Goal: Task Accomplishment & Management: Use online tool/utility

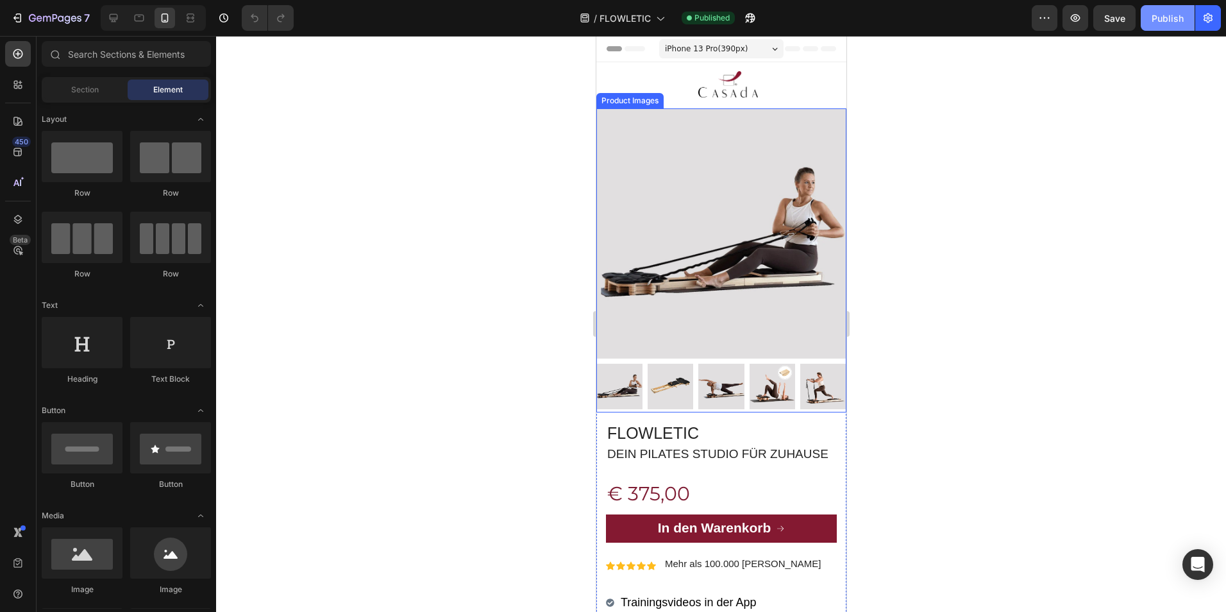
click at [1169, 23] on div "Publish" at bounding box center [1168, 18] width 32 height 13
click at [741, 87] on img at bounding box center [728, 84] width 60 height 45
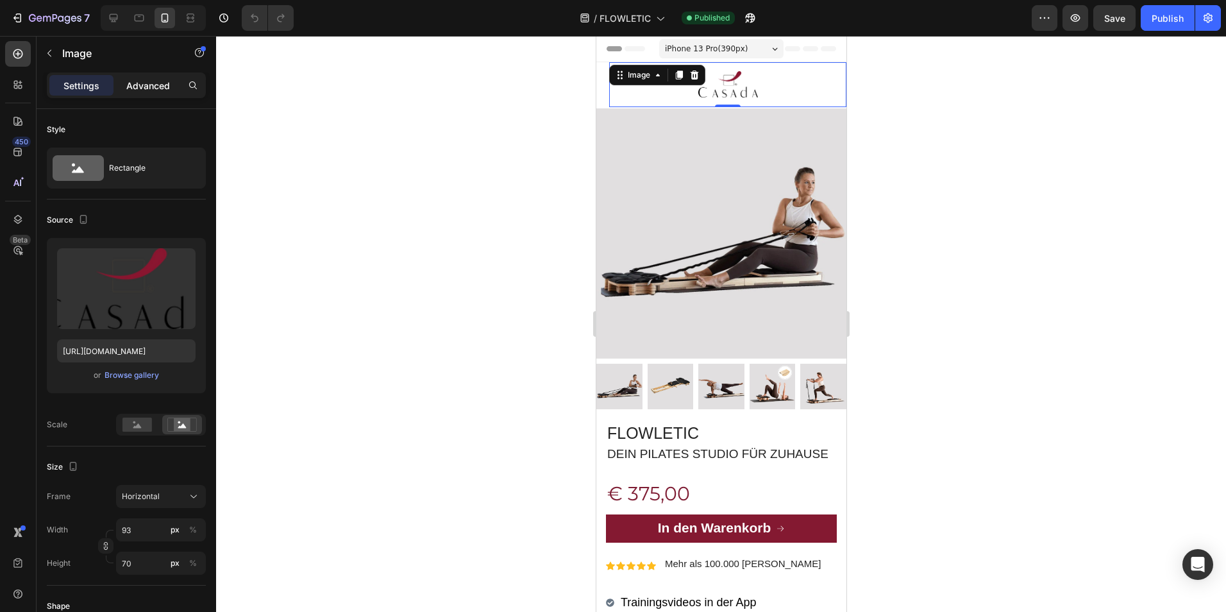
click at [154, 80] on p "Advanced" at bounding box center [148, 85] width 44 height 13
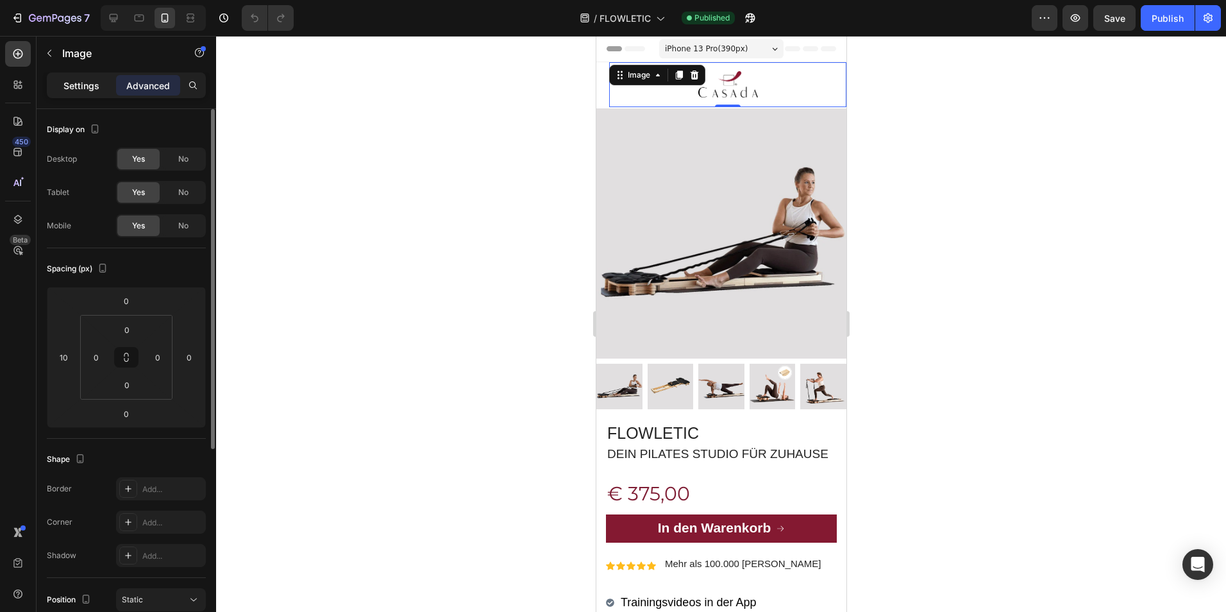
click at [78, 84] on p "Settings" at bounding box center [81, 85] width 36 height 13
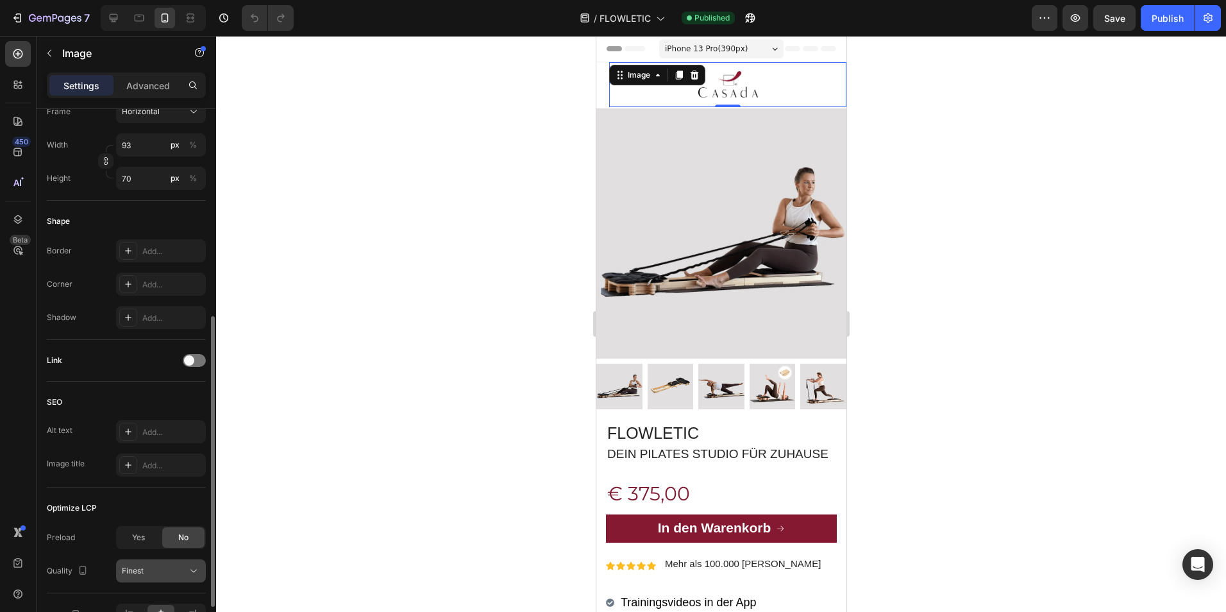
scroll to position [461, 0]
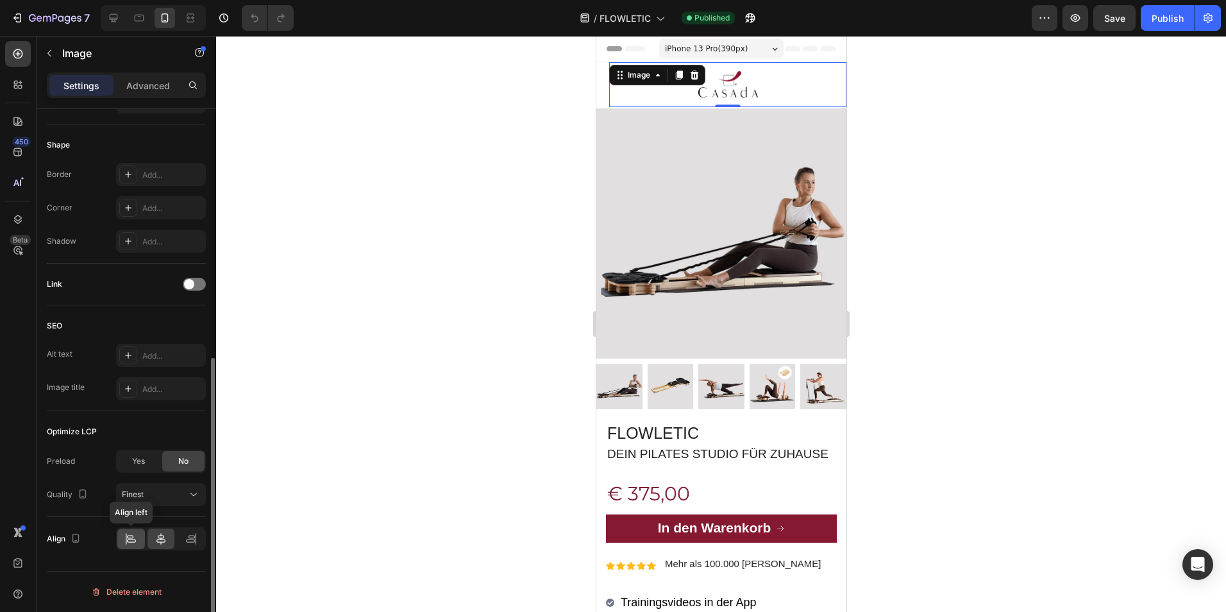
click at [135, 544] on icon at bounding box center [130, 538] width 13 height 13
click at [1174, 17] on div "Publish" at bounding box center [1168, 18] width 32 height 13
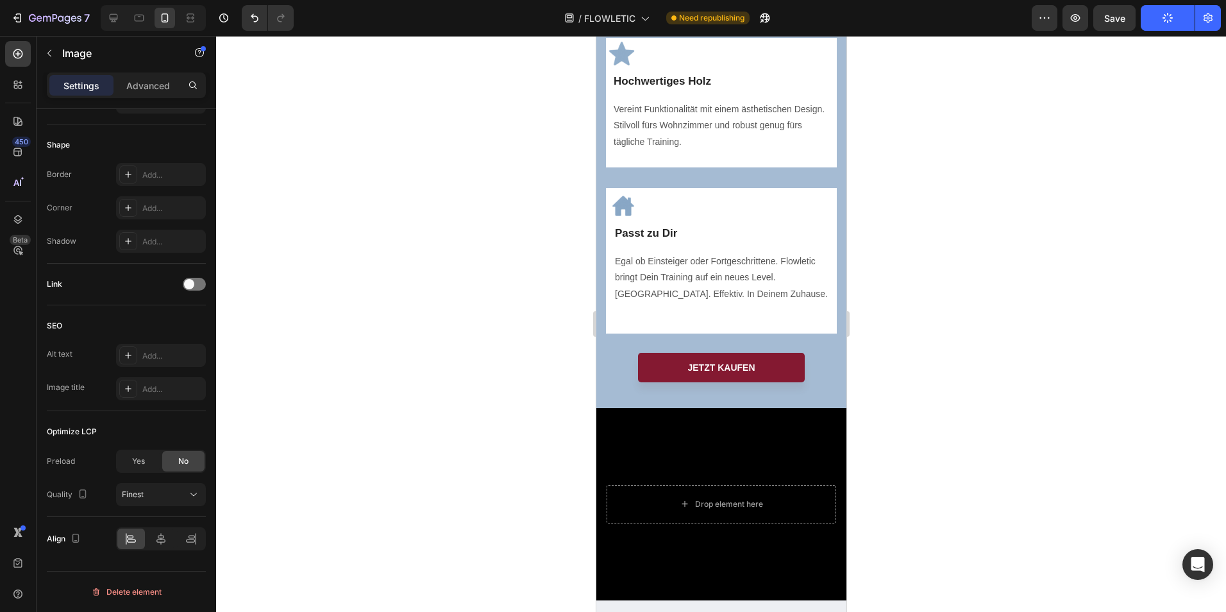
scroll to position [1272, 0]
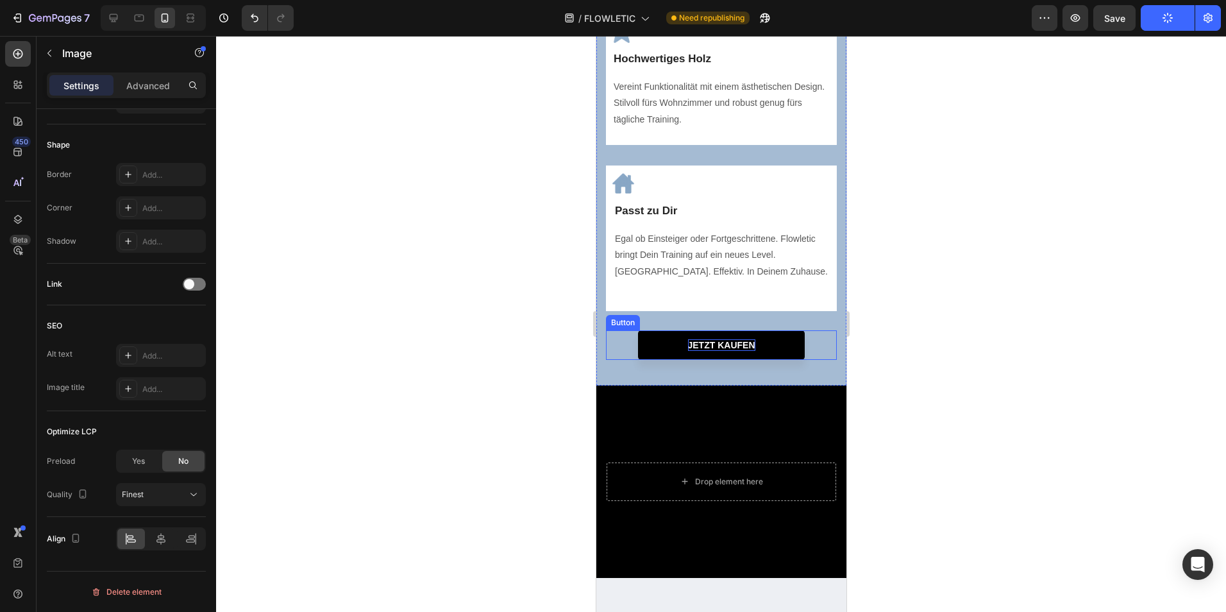
click at [740, 351] on p "JETZT KAUFEN" at bounding box center [721, 345] width 67 height 12
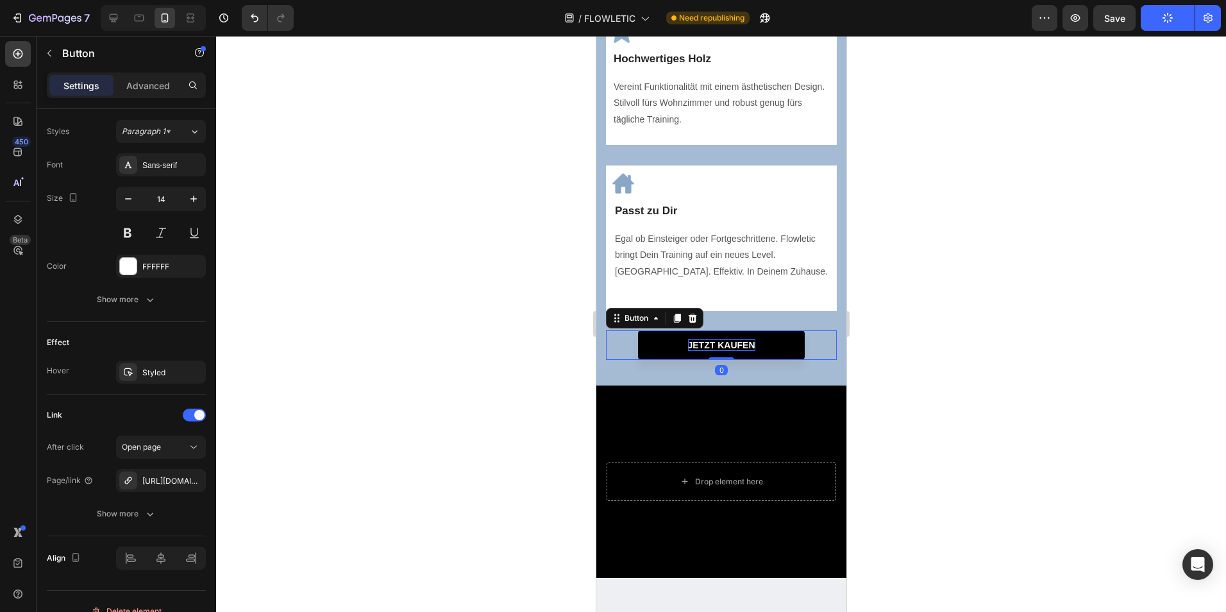
scroll to position [0, 0]
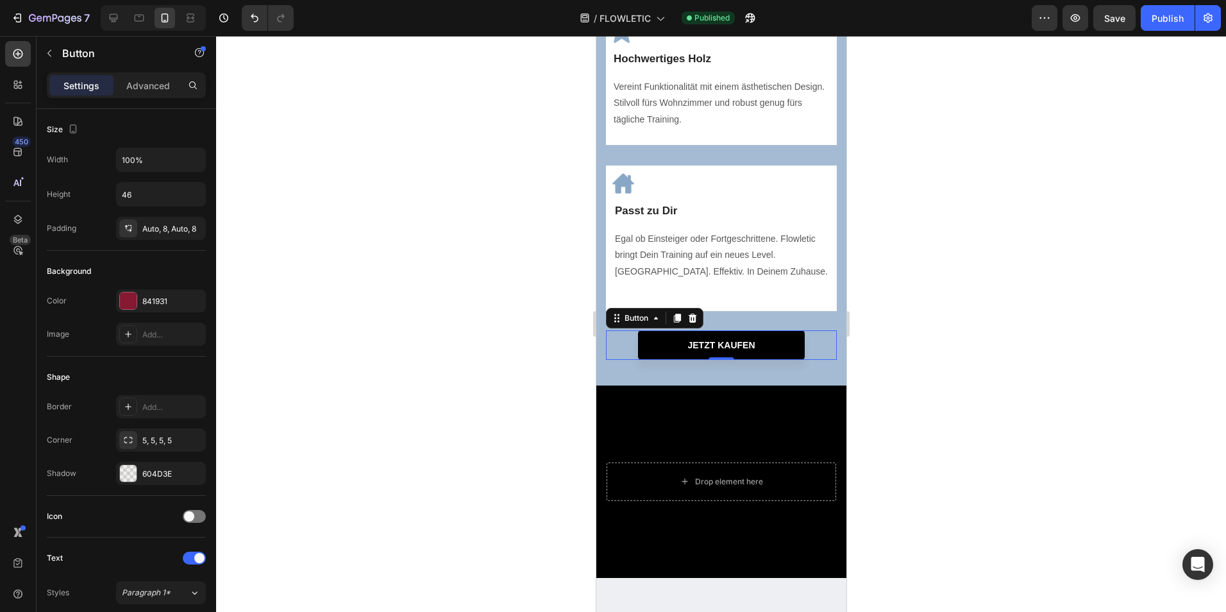
click at [793, 360] on link "JETZT KAUFEN" at bounding box center [721, 345] width 167 height 30
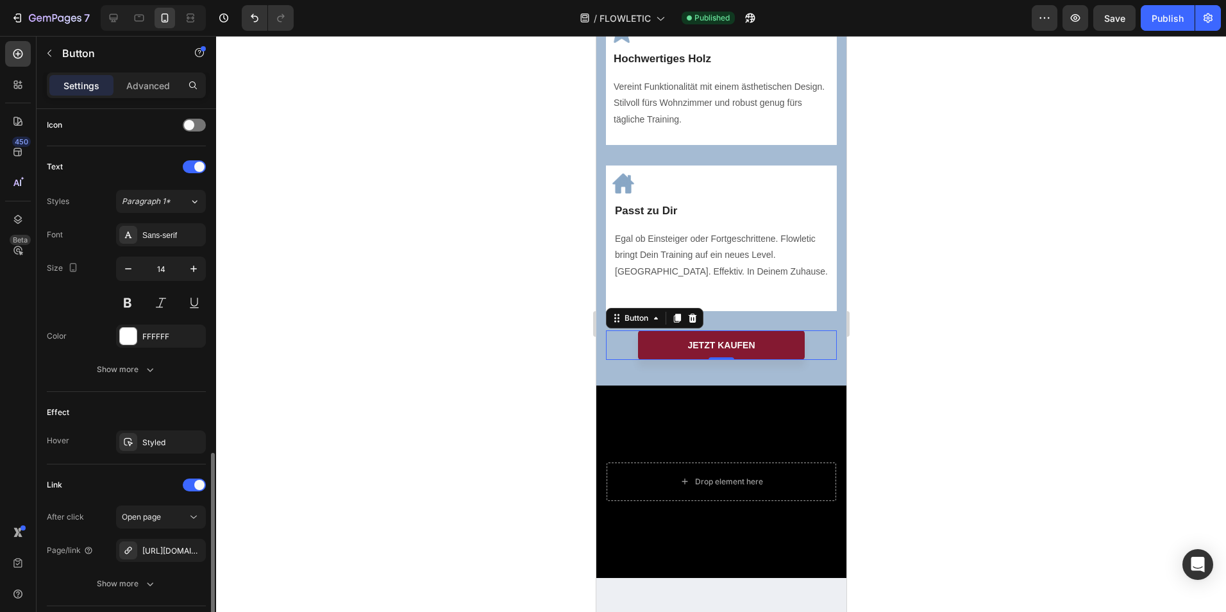
scroll to position [480, 0]
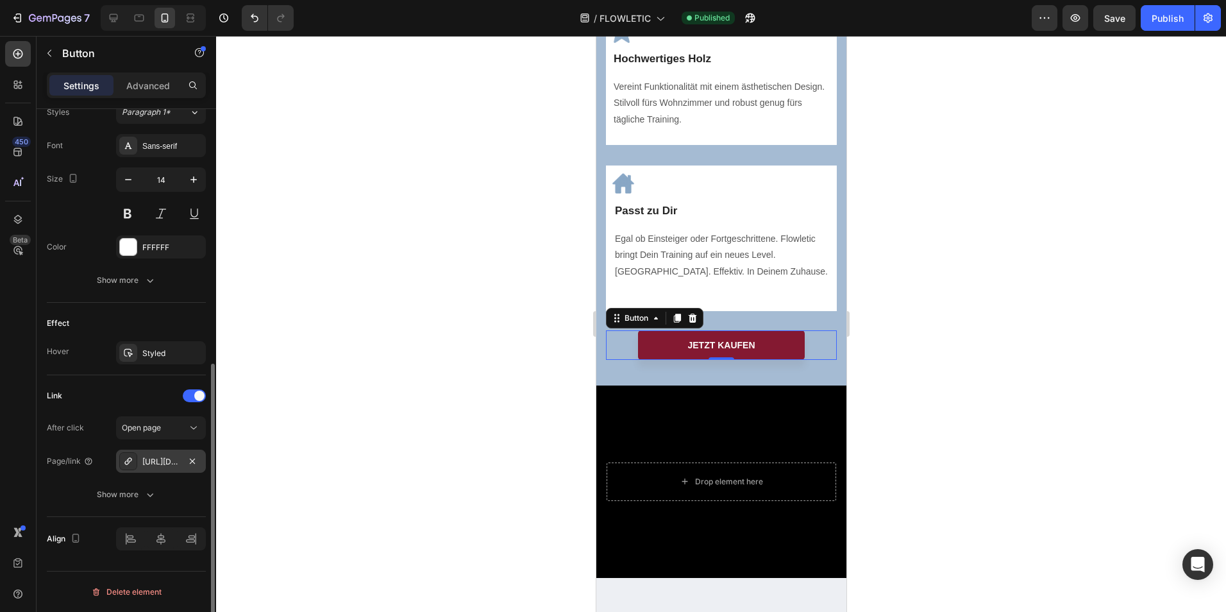
click at [179, 453] on div "[URL][DOMAIN_NAME]" at bounding box center [161, 461] width 90 height 23
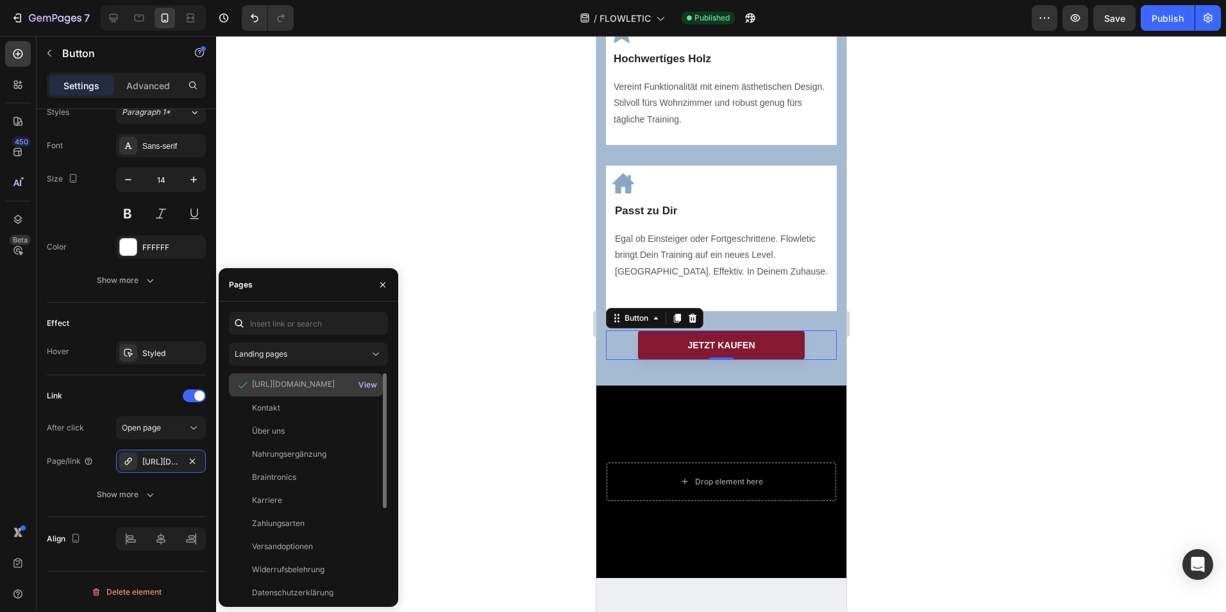
click at [364, 382] on div "View" at bounding box center [368, 385] width 19 height 12
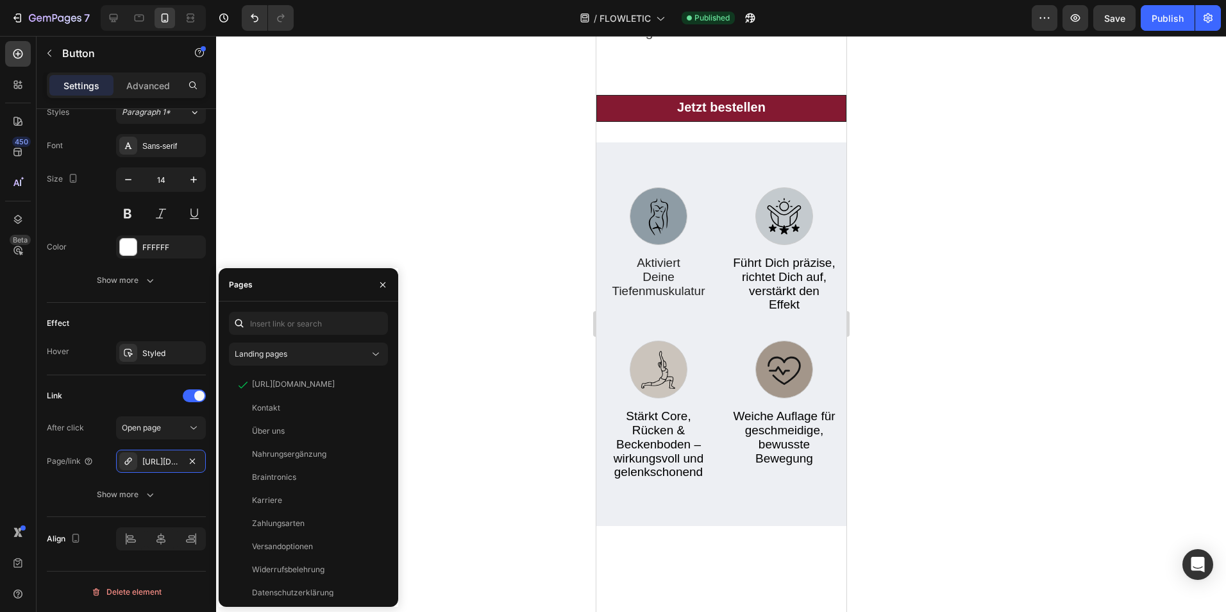
scroll to position [2703, 0]
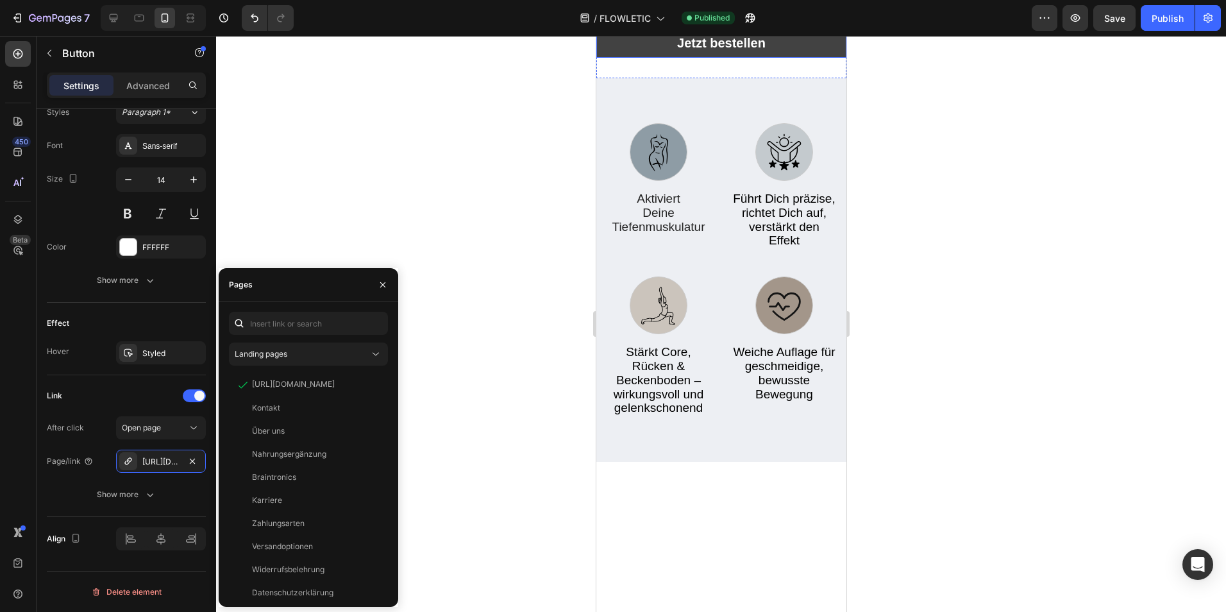
click at [799, 58] on link "Jetzt bestellen" at bounding box center [721, 44] width 250 height 27
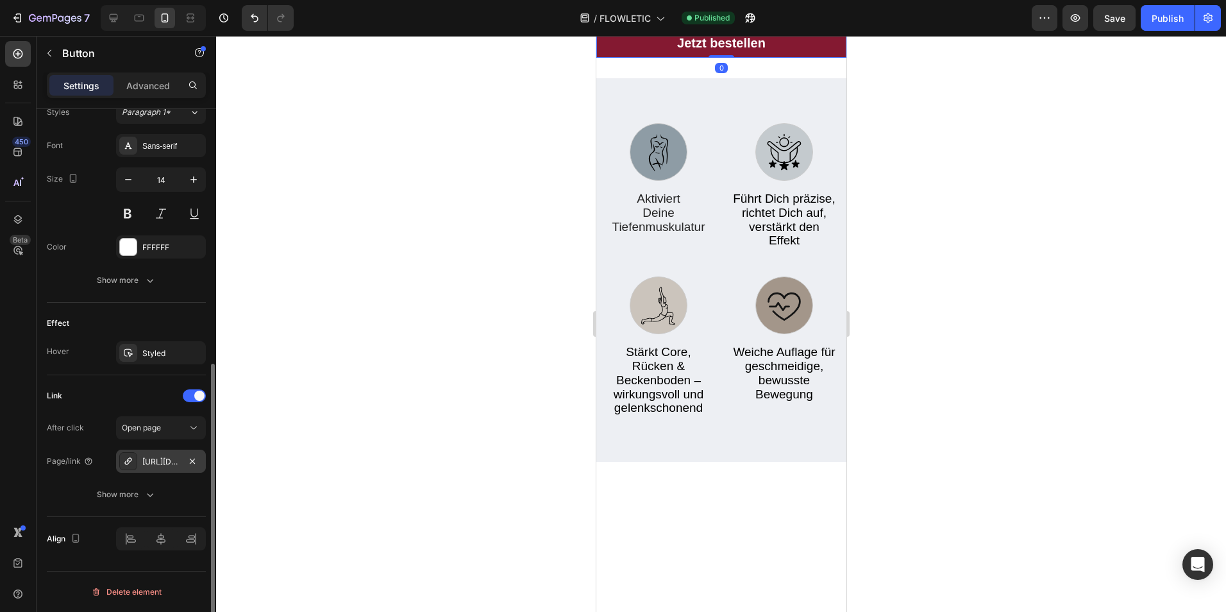
click at [178, 452] on div "[URL][DOMAIN_NAME]" at bounding box center [161, 461] width 90 height 23
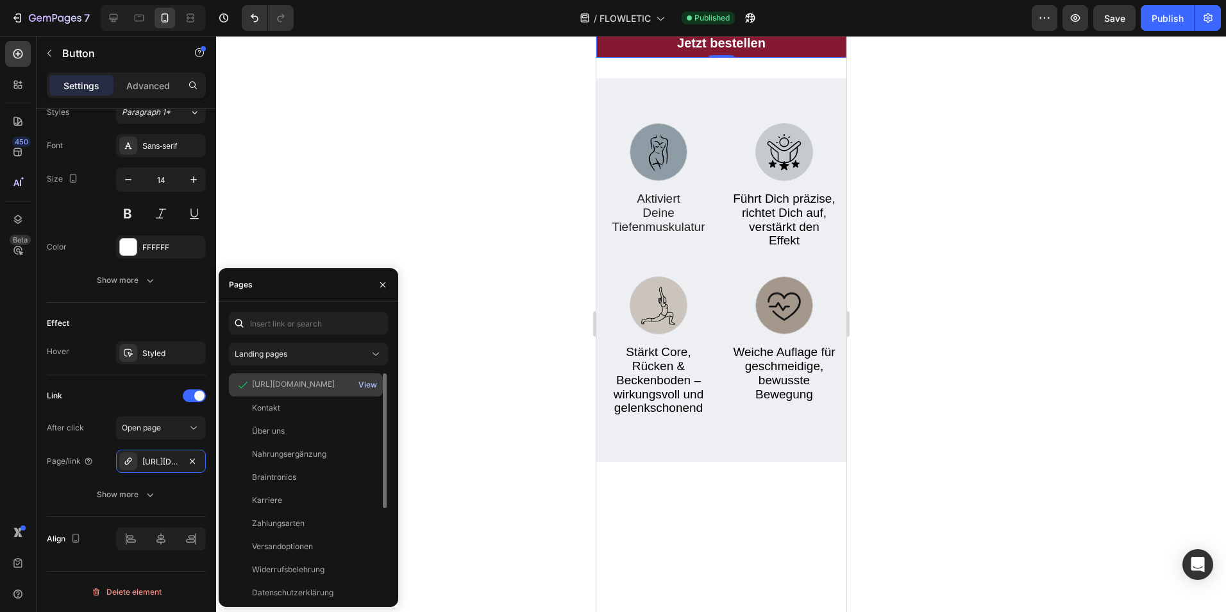
click at [365, 382] on div "View" at bounding box center [368, 385] width 19 height 12
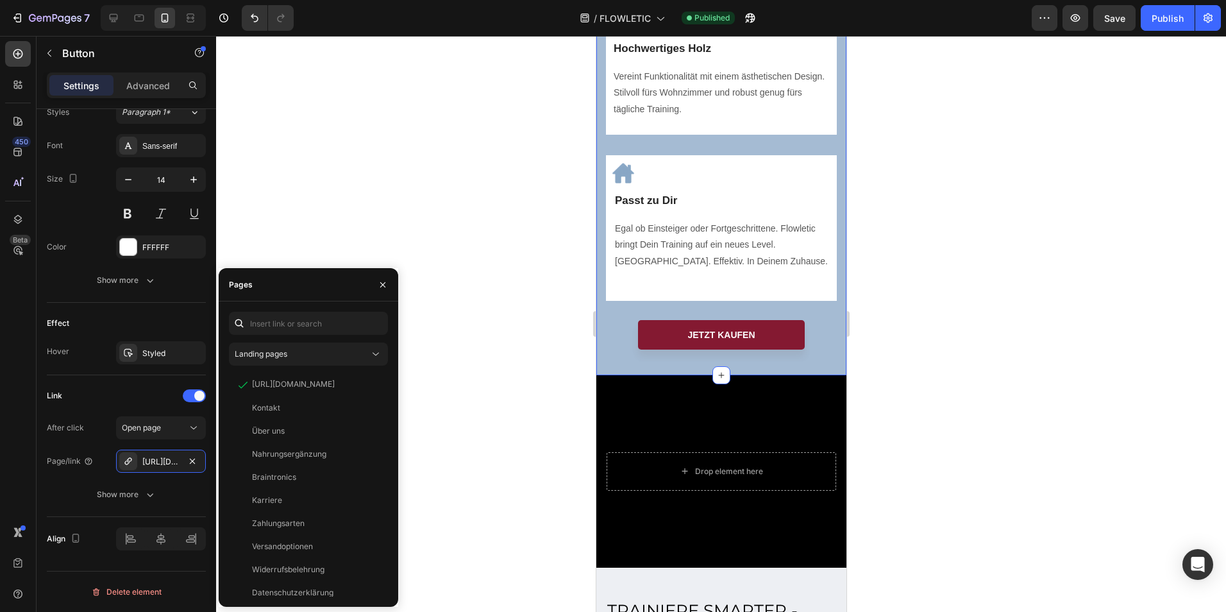
scroll to position [1218, 0]
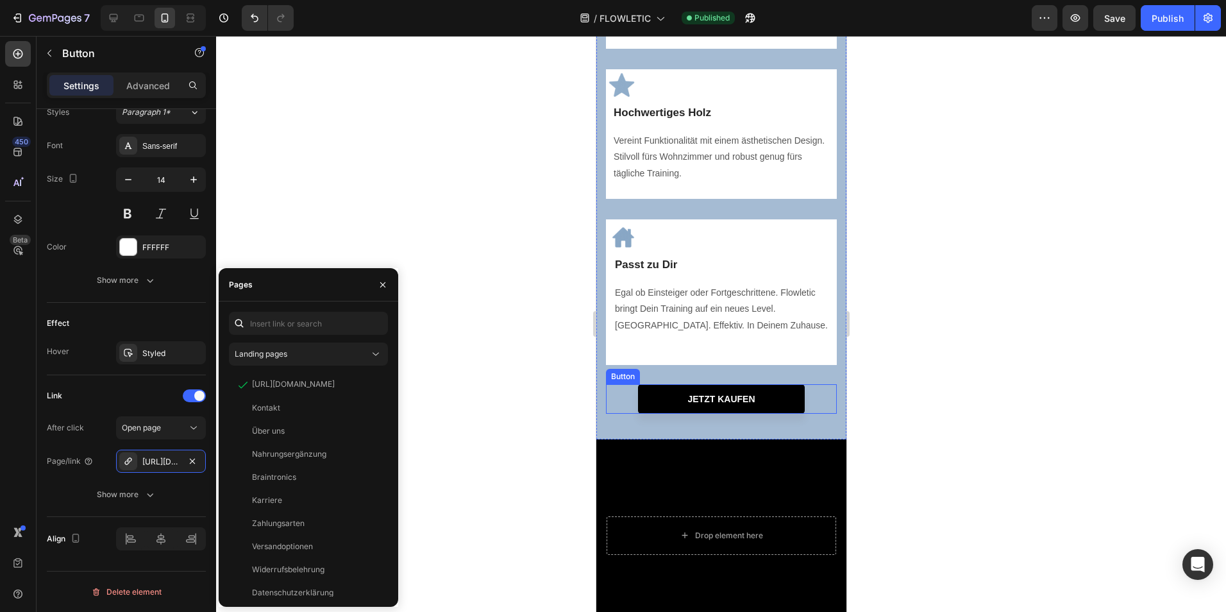
click at [784, 414] on link "JETZT KAUFEN" at bounding box center [721, 399] width 167 height 30
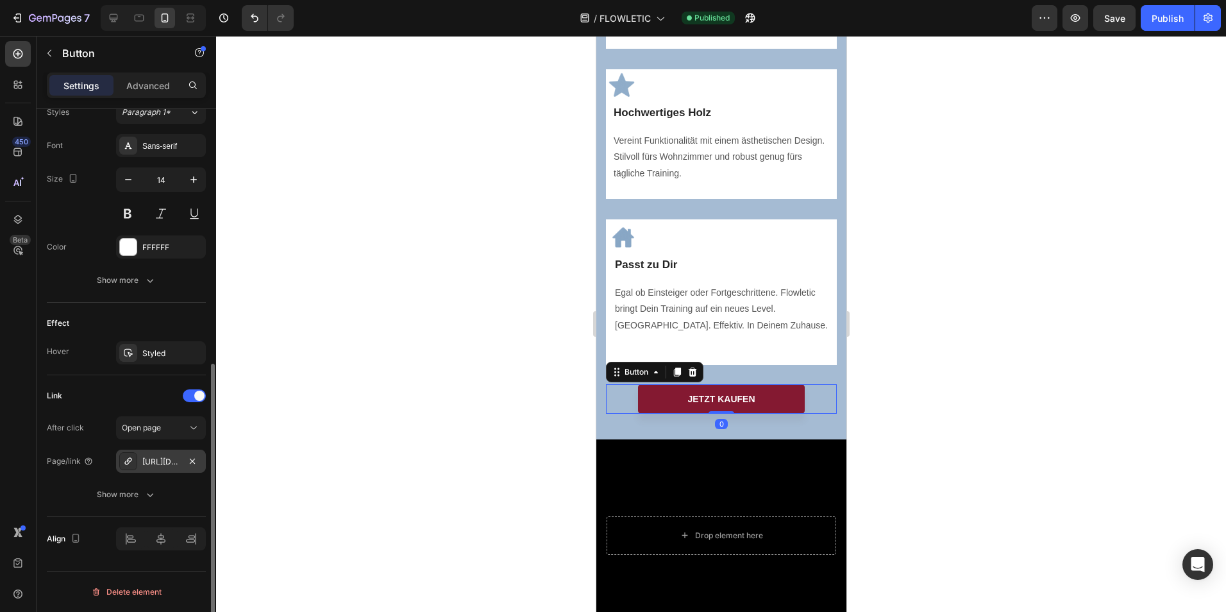
click at [158, 456] on div "[URL][DOMAIN_NAME]" at bounding box center [160, 462] width 37 height 12
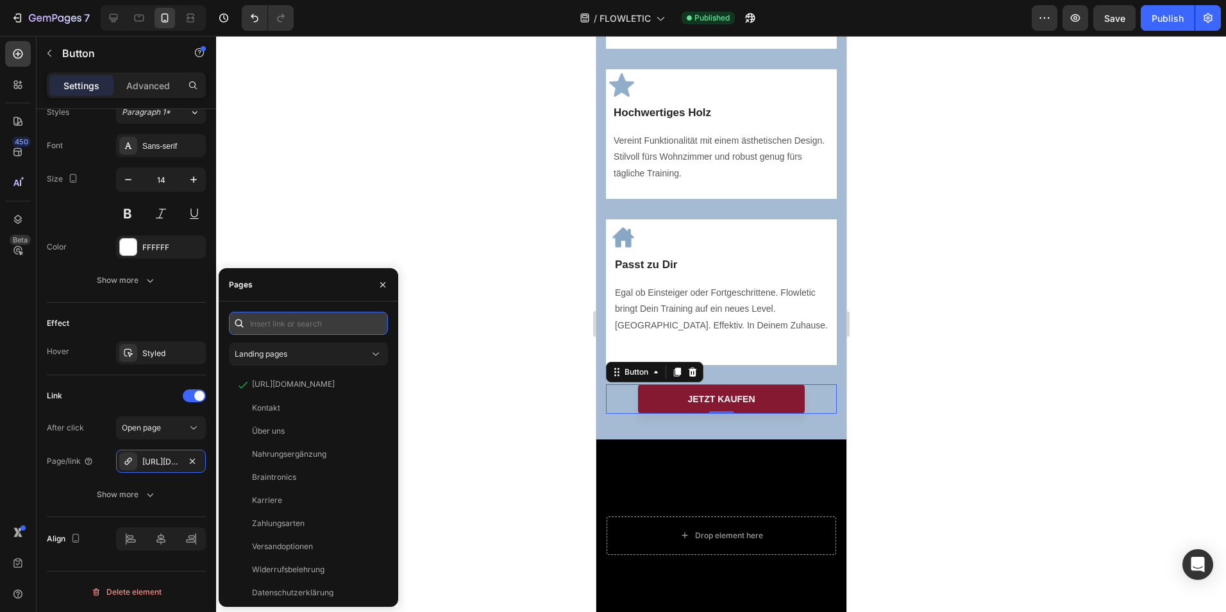
click at [291, 325] on input "text" at bounding box center [308, 323] width 159 height 23
paste input "[URL][DOMAIN_NAME]"
type input "[URL][DOMAIN_NAME]"
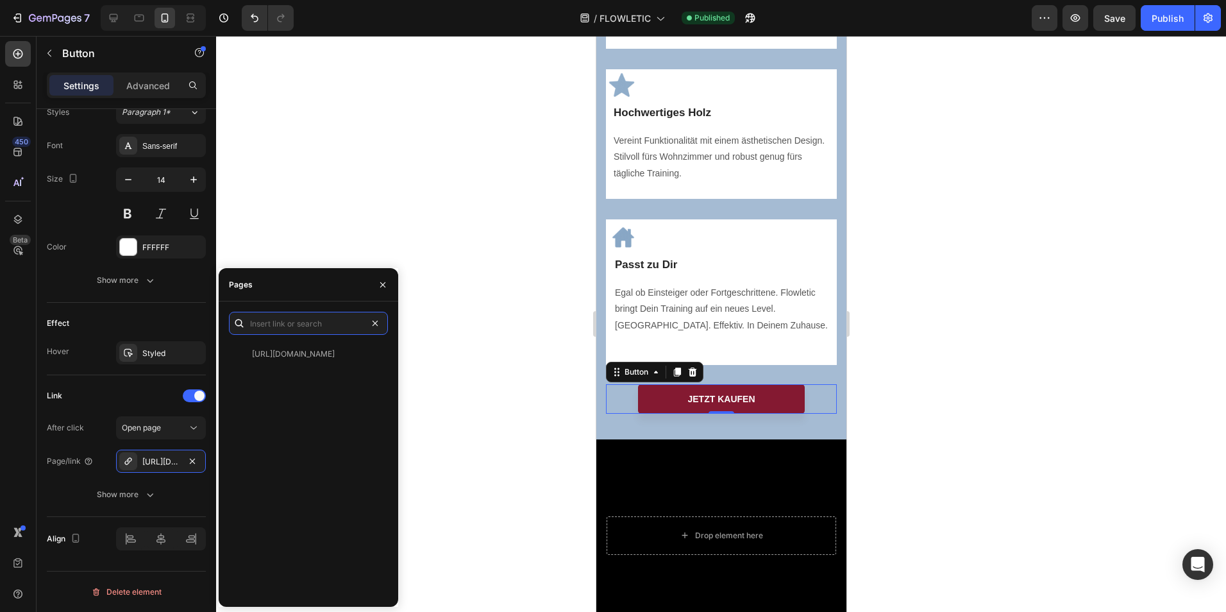
scroll to position [0, 0]
click at [458, 226] on div at bounding box center [721, 324] width 1010 height 576
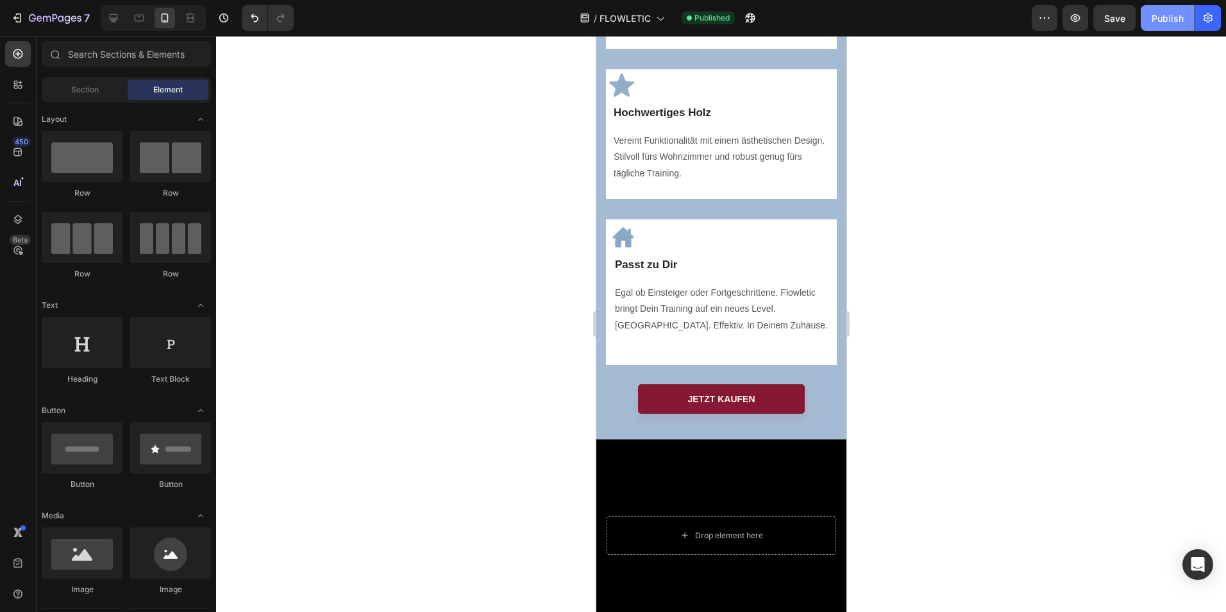
click at [1173, 19] on div "Publish" at bounding box center [1168, 18] width 32 height 13
click at [502, 278] on div at bounding box center [721, 324] width 1010 height 576
click at [170, 13] on icon at bounding box center [164, 18] width 13 height 13
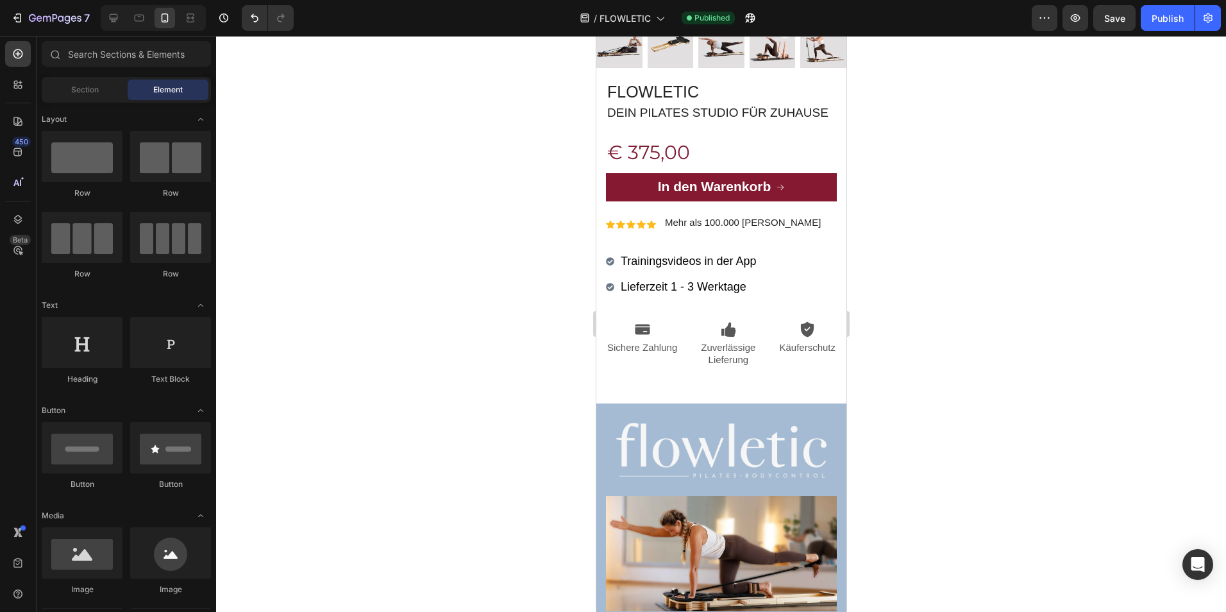
scroll to position [491, 0]
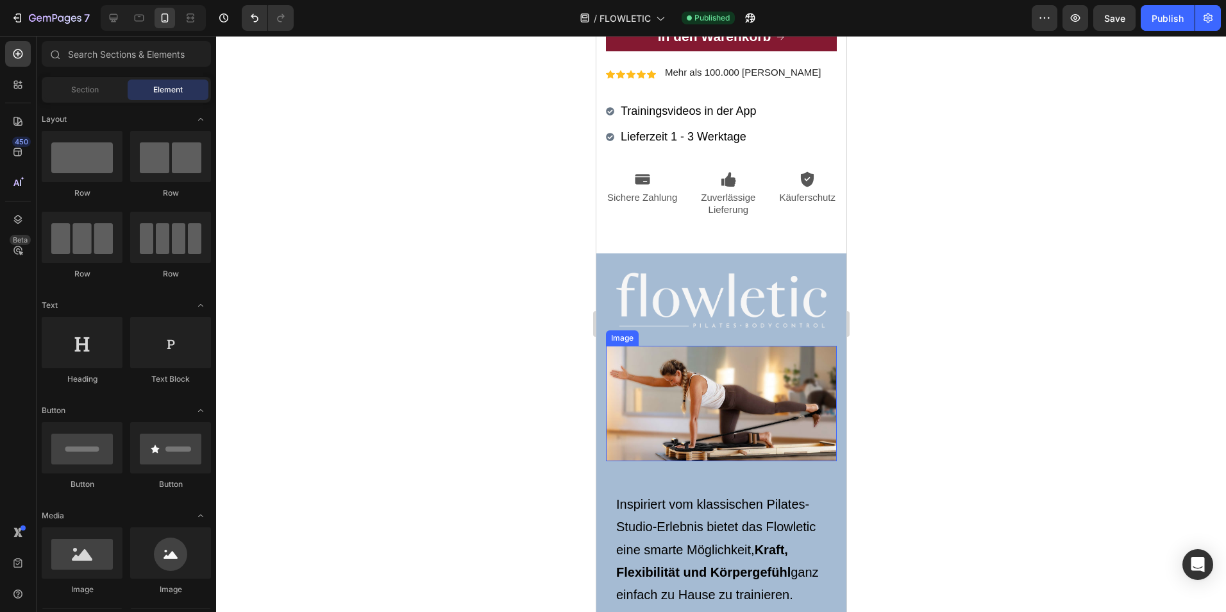
click at [727, 403] on img at bounding box center [720, 403] width 231 height 115
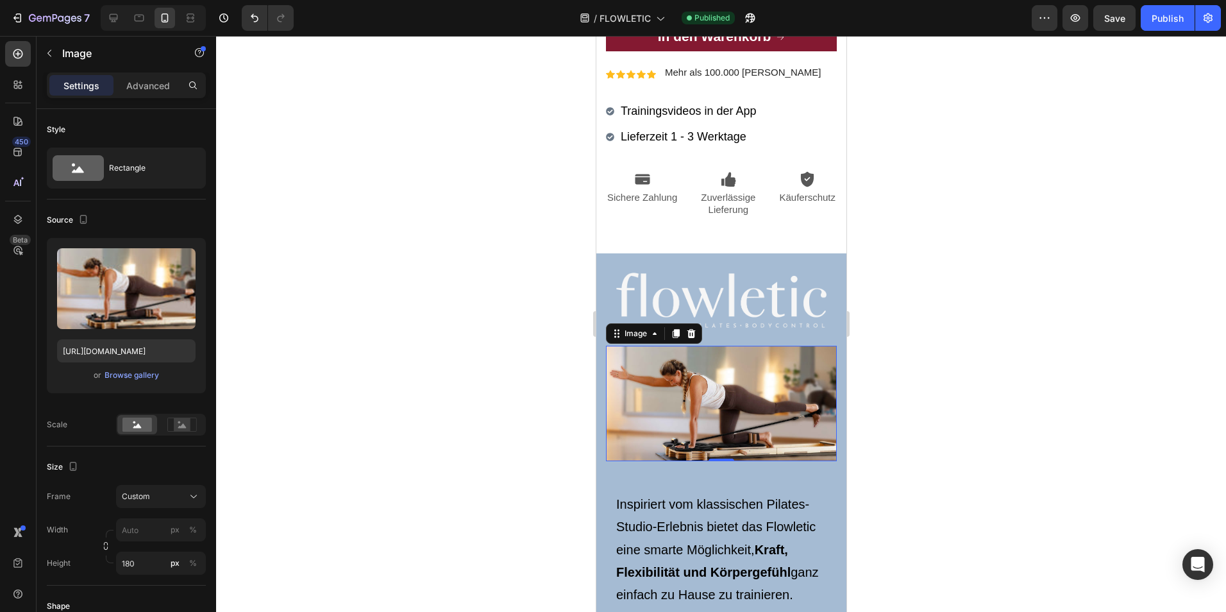
click at [653, 394] on img at bounding box center [720, 403] width 231 height 115
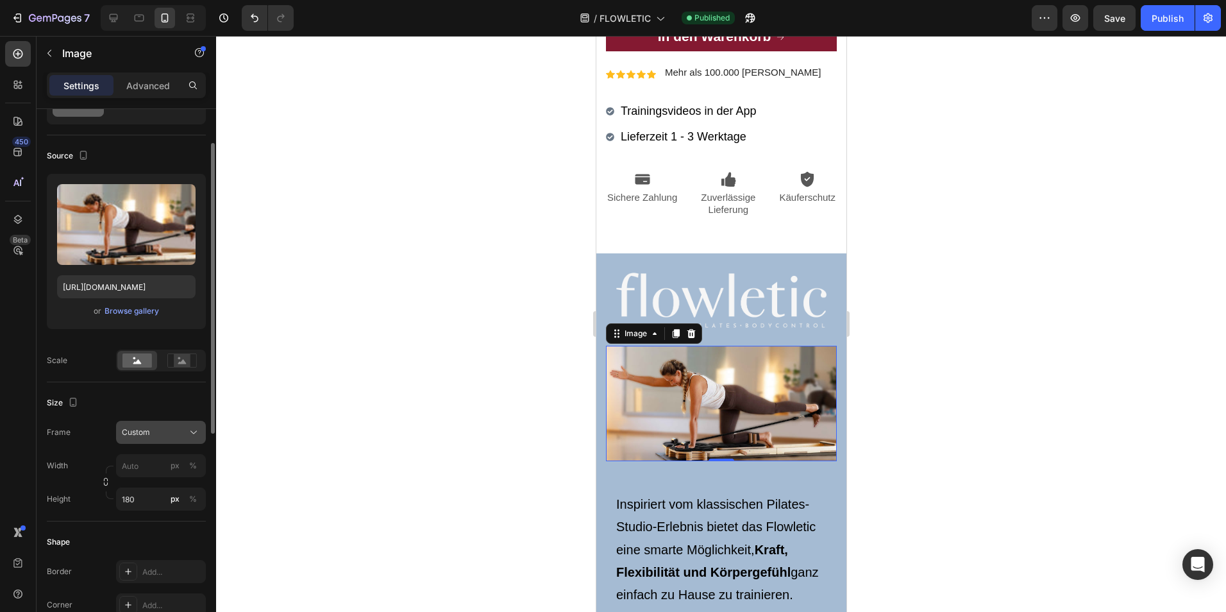
click at [178, 431] on div "Custom" at bounding box center [153, 433] width 63 height 12
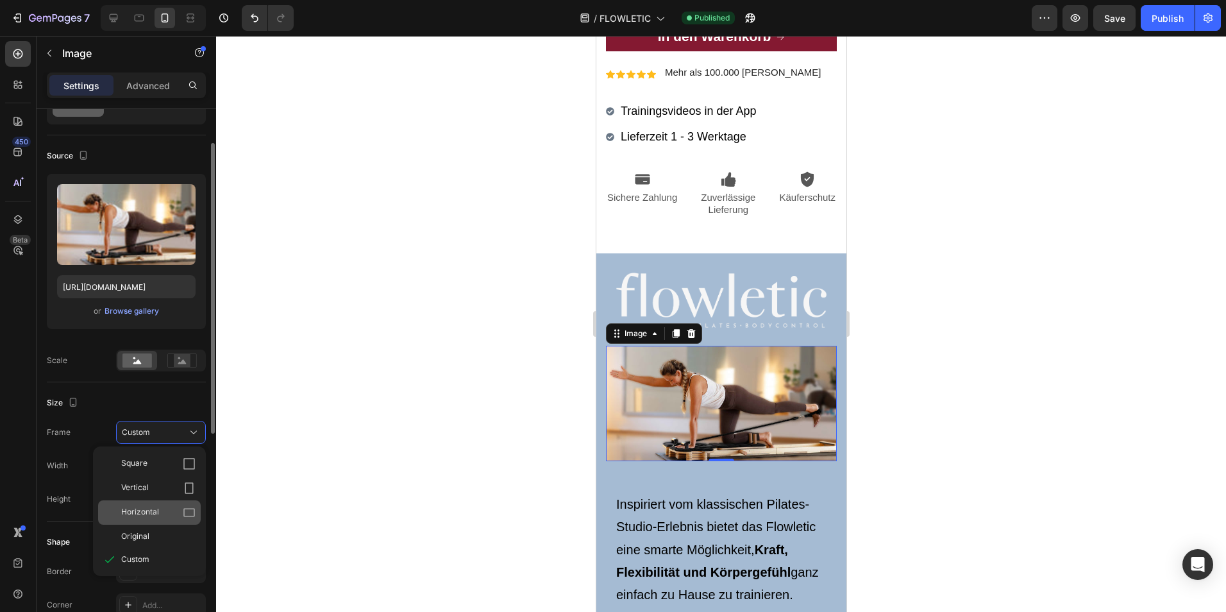
click at [188, 512] on icon at bounding box center [189, 512] width 13 height 13
type input "240"
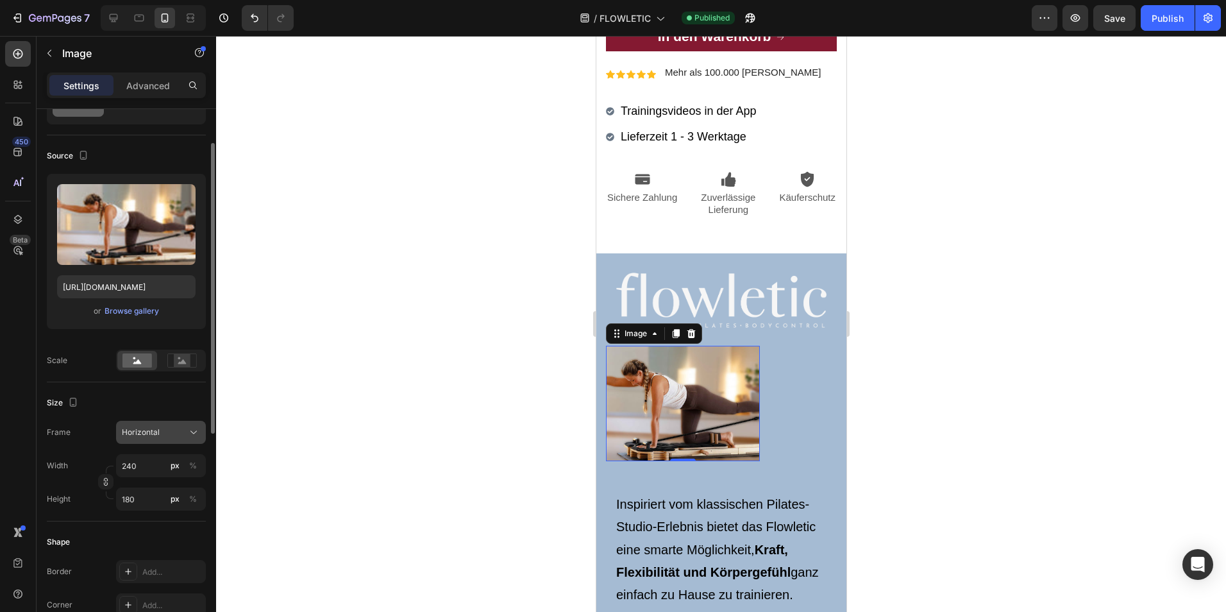
click at [178, 426] on div "Horizontal" at bounding box center [161, 432] width 78 height 13
click at [160, 536] on div "Original" at bounding box center [158, 536] width 74 height 12
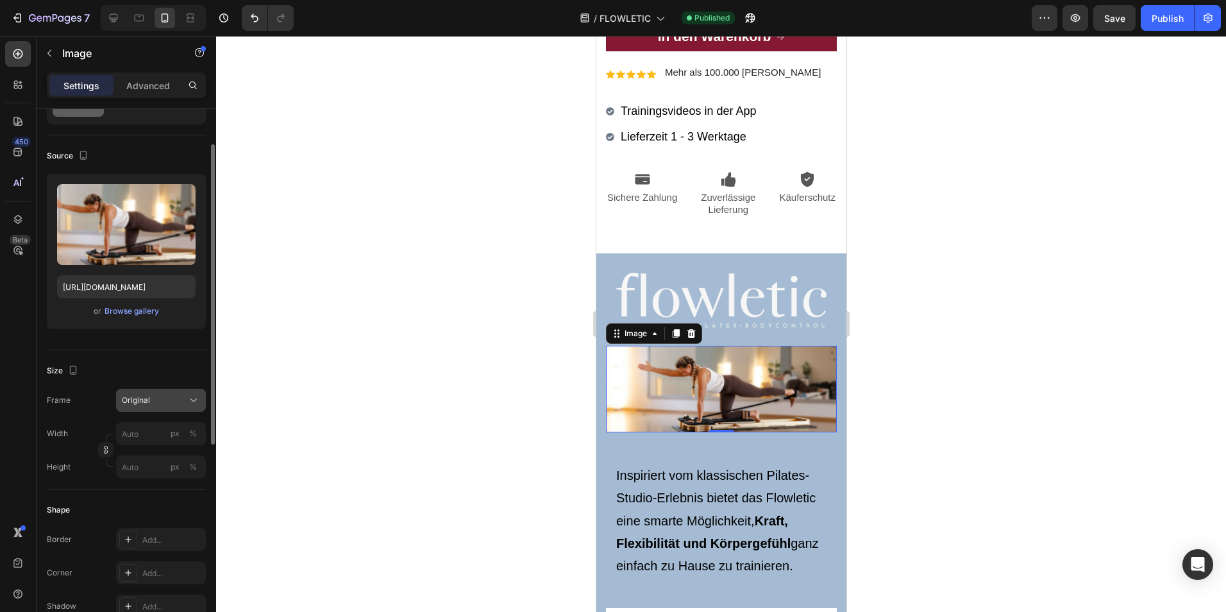
click at [166, 398] on div "Original" at bounding box center [153, 400] width 63 height 12
click at [168, 370] on div "Size" at bounding box center [126, 370] width 159 height 21
click at [1179, 17] on div "Publish" at bounding box center [1168, 18] width 32 height 13
click at [814, 369] on img at bounding box center [720, 389] width 231 height 87
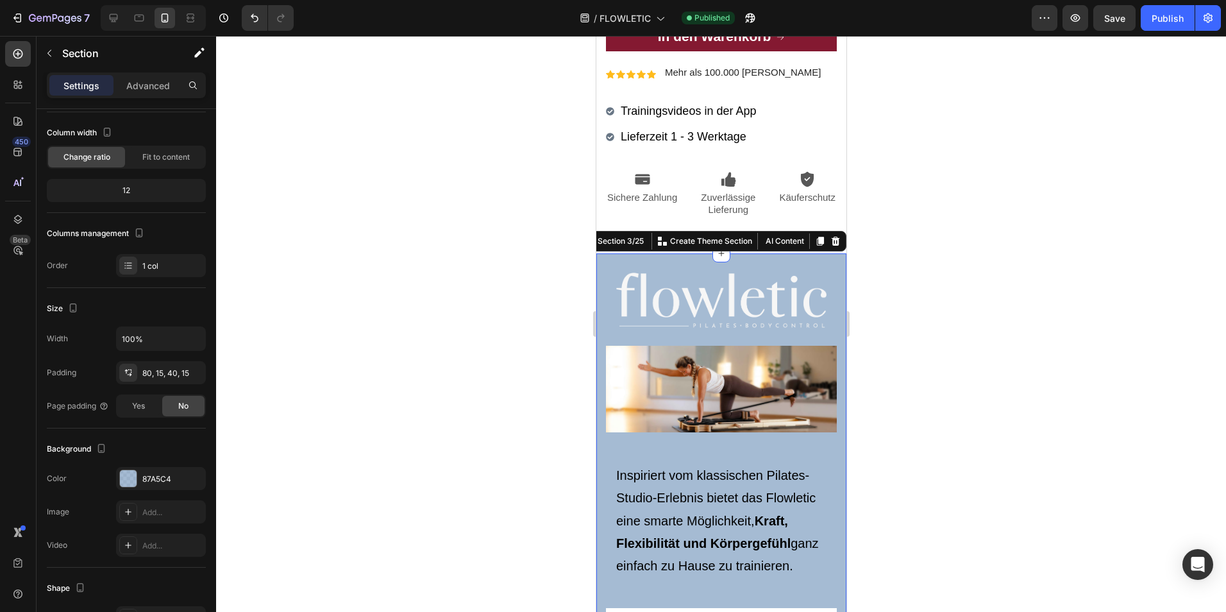
scroll to position [0, 0]
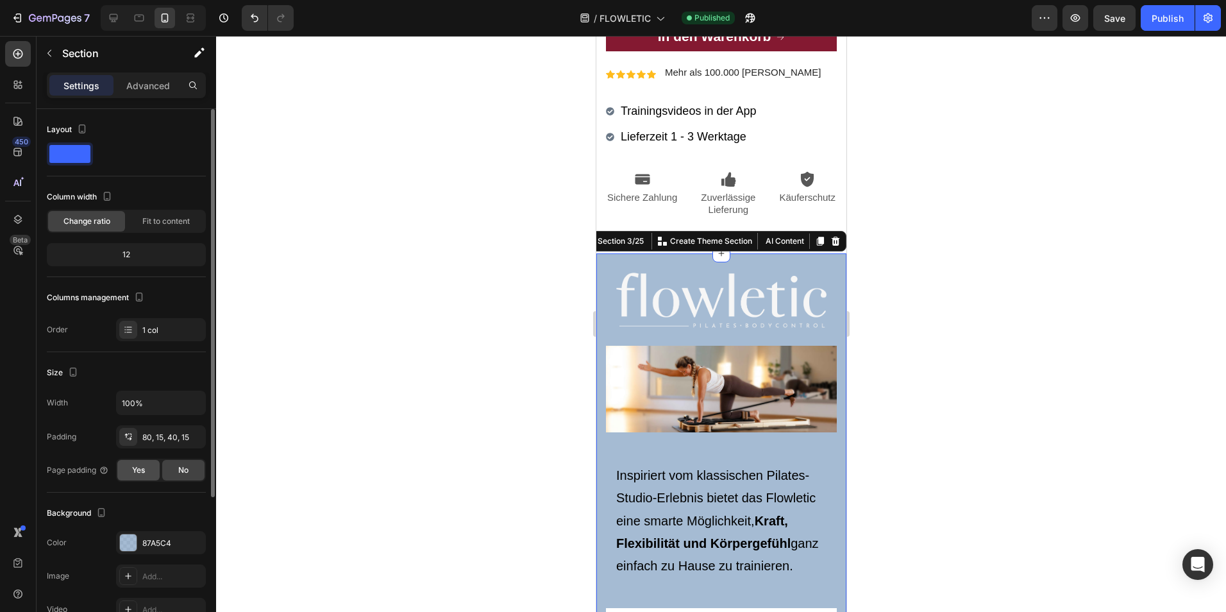
click at [136, 472] on span "Yes" at bounding box center [138, 470] width 13 height 12
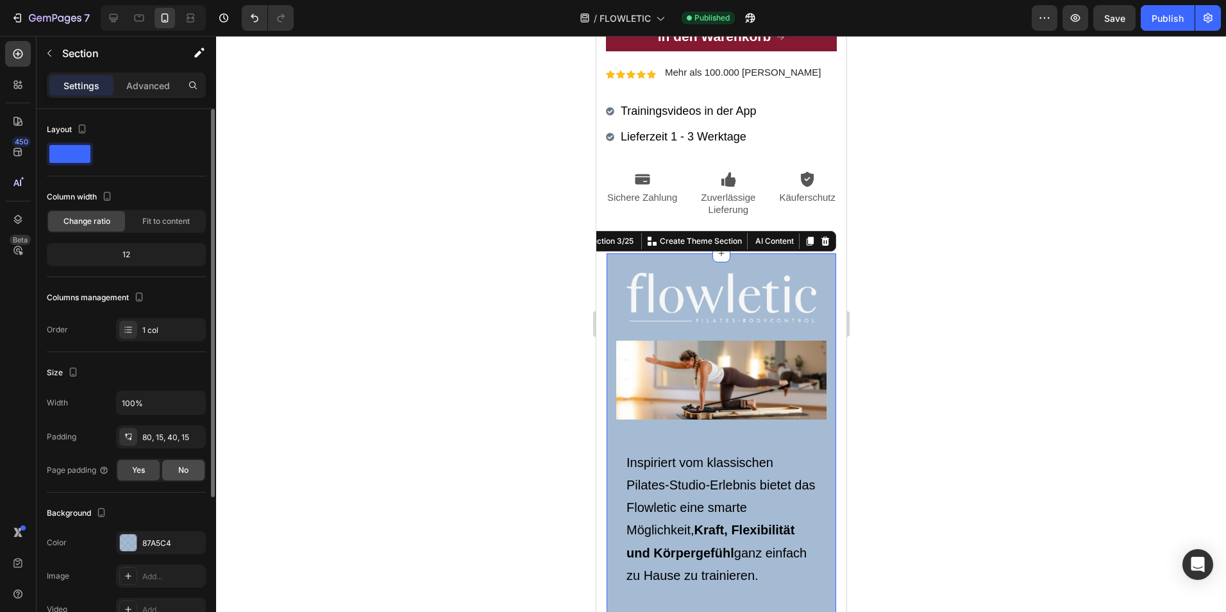
click at [176, 471] on div "No" at bounding box center [183, 470] width 42 height 21
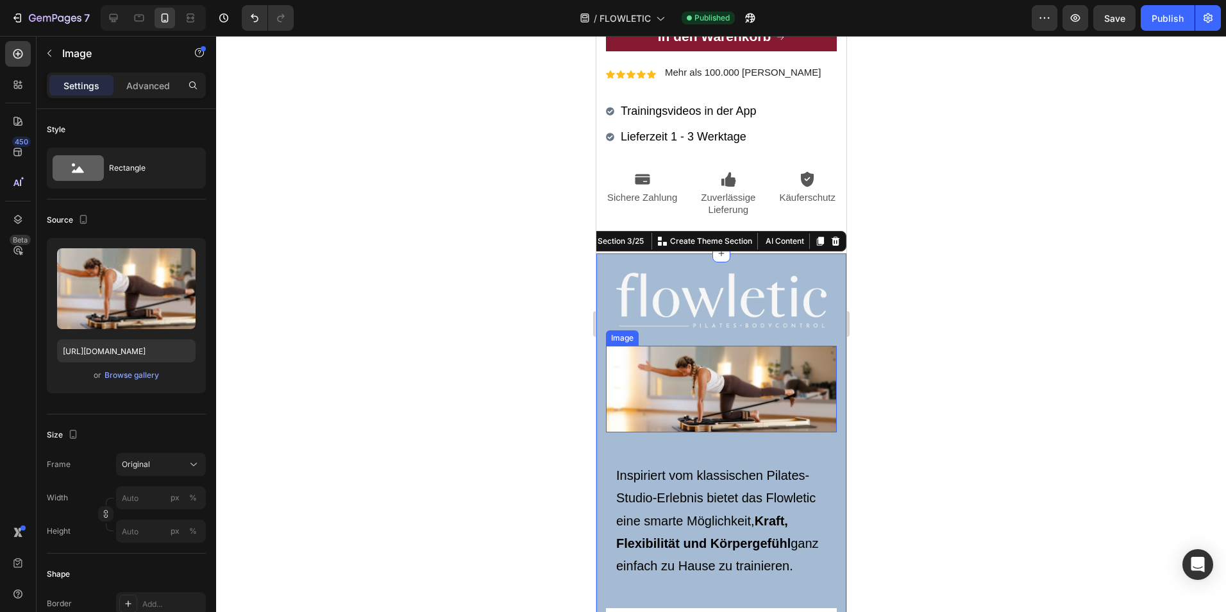
click at [632, 372] on img at bounding box center [720, 389] width 231 height 87
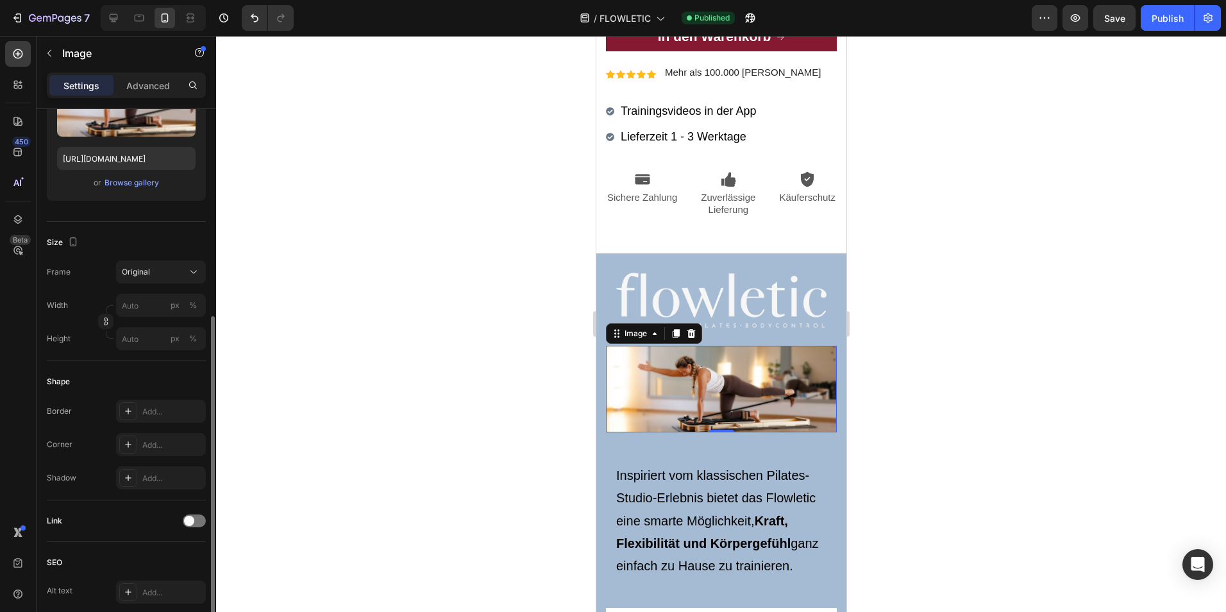
scroll to position [321, 0]
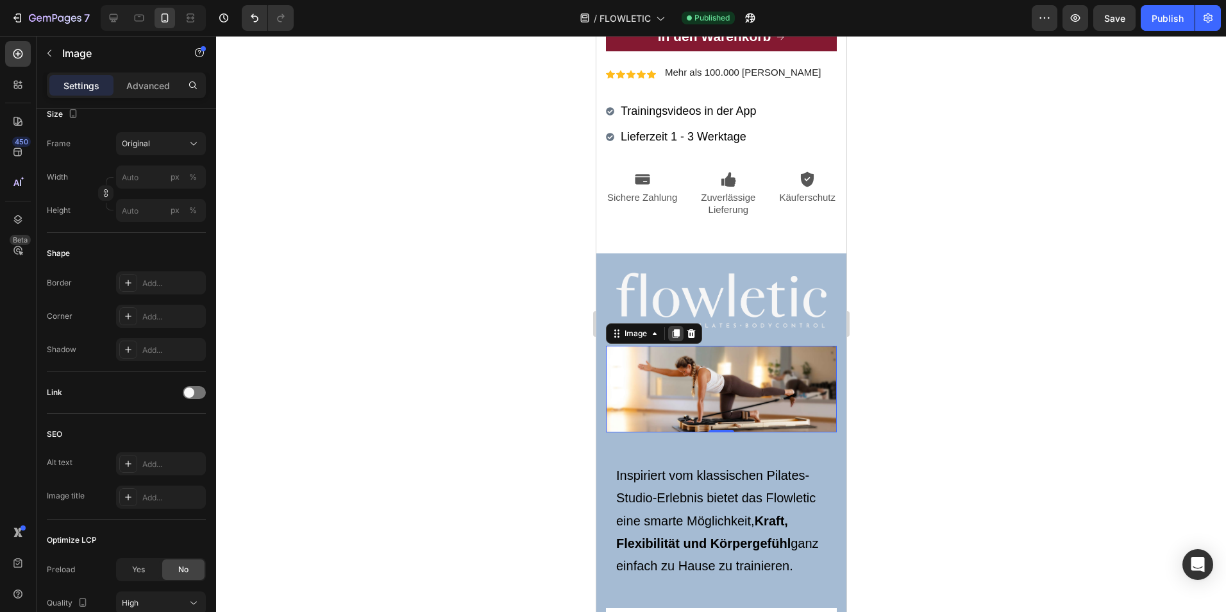
click at [672, 339] on icon at bounding box center [675, 333] width 10 height 10
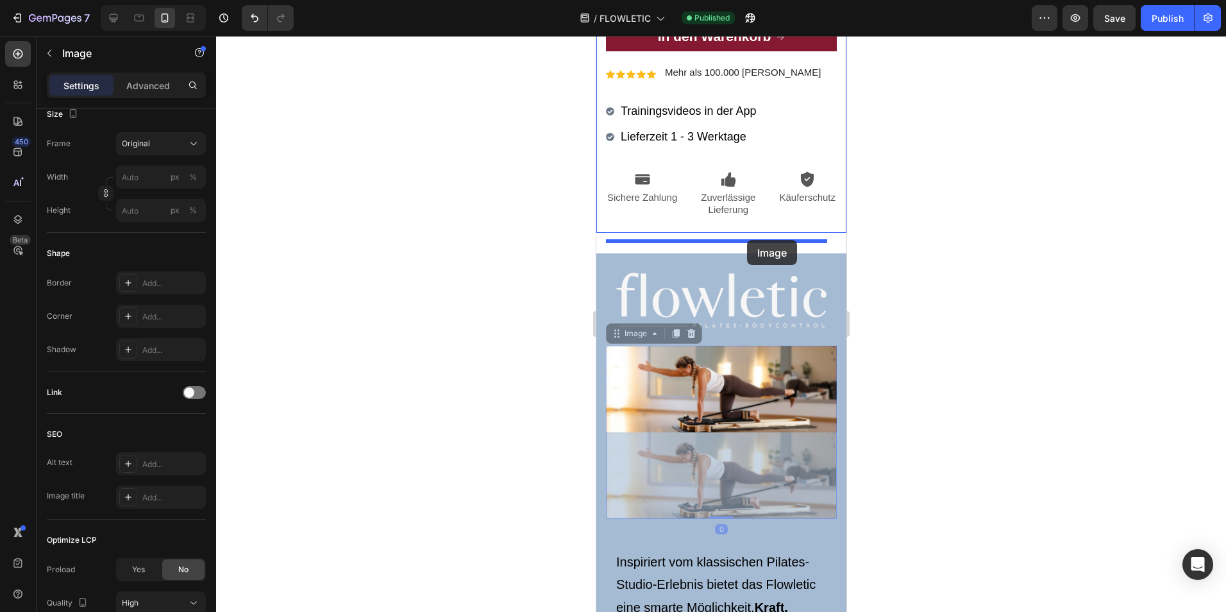
drag, startPoint x: 720, startPoint y: 472, endPoint x: 747, endPoint y: 240, distance: 233.7
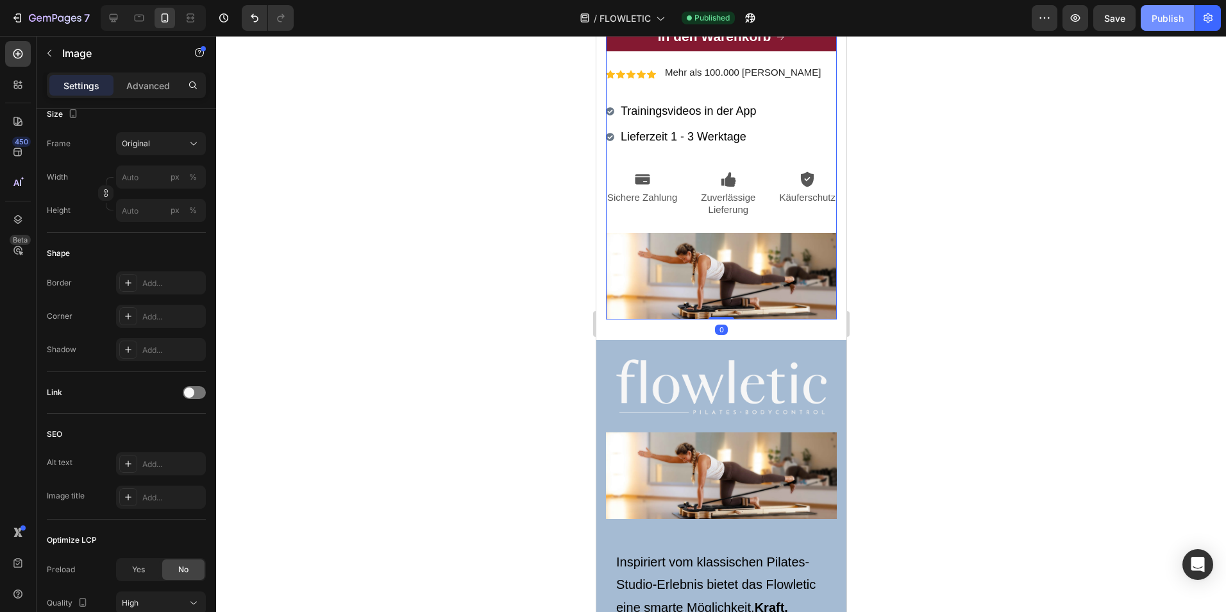
click at [1183, 20] on div "Publish" at bounding box center [1168, 18] width 32 height 13
click at [756, 262] on img at bounding box center [720, 276] width 231 height 87
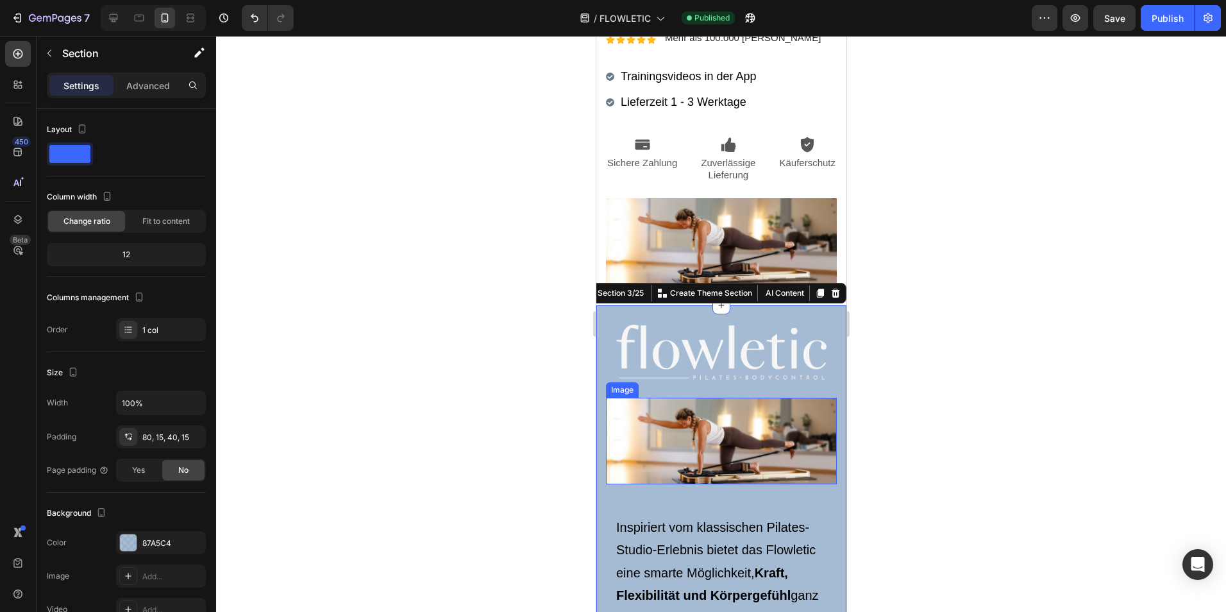
scroll to position [555, 0]
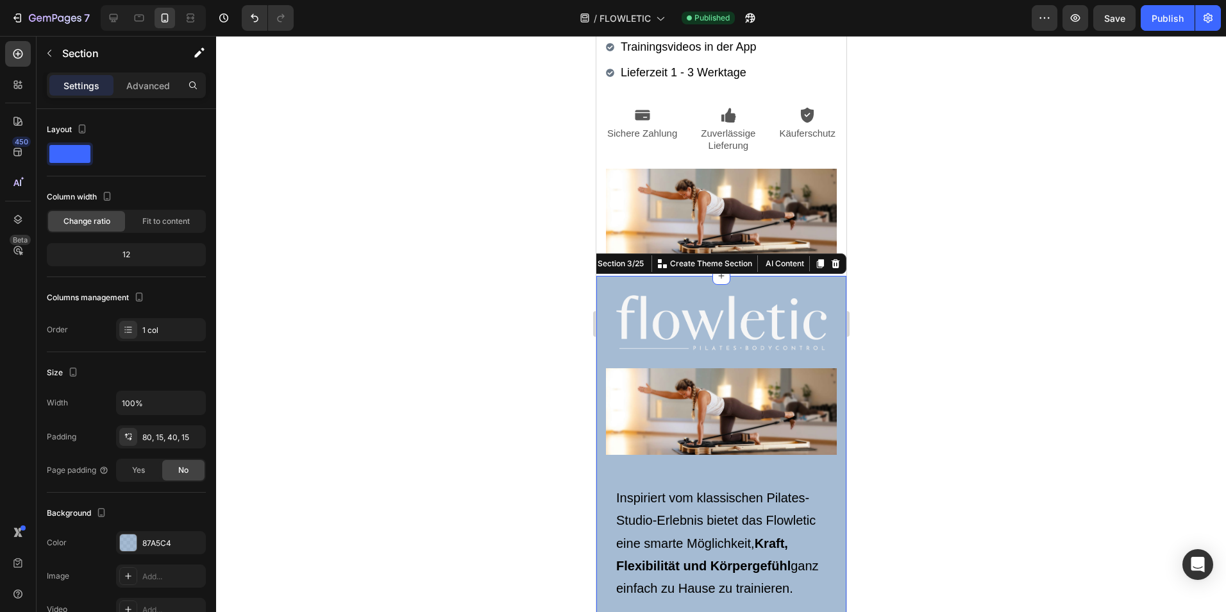
click at [713, 274] on div "Section 3/25 You can create reusable sections Create Theme Section AI Content W…" at bounding box center [712, 263] width 267 height 21
click at [921, 309] on div at bounding box center [721, 324] width 1010 height 576
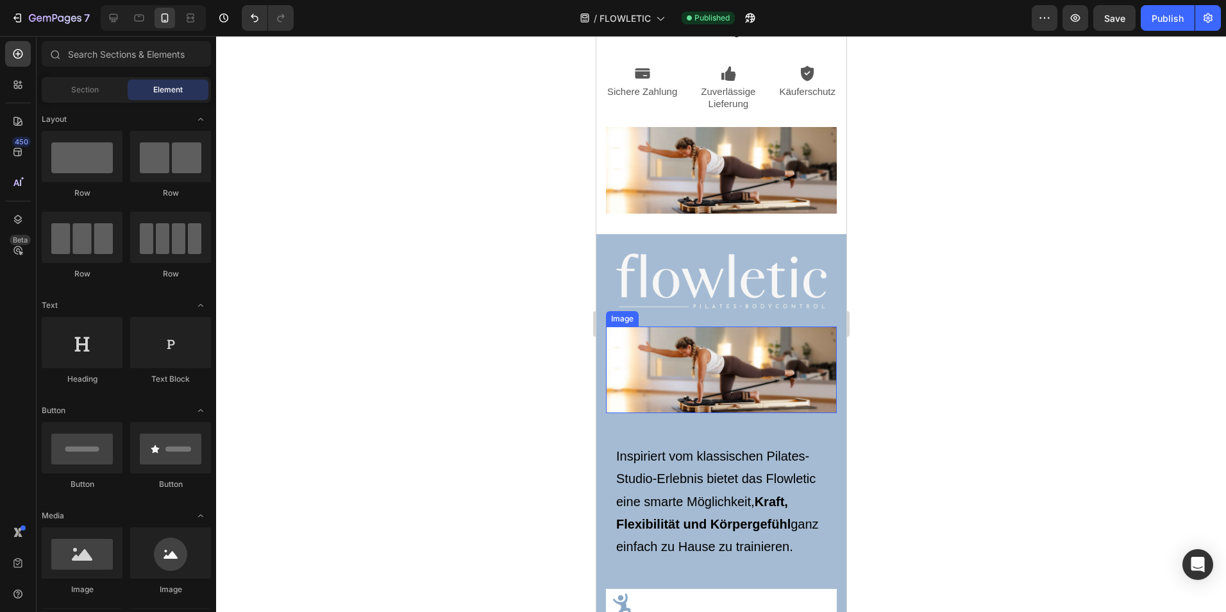
scroll to position [620, 0]
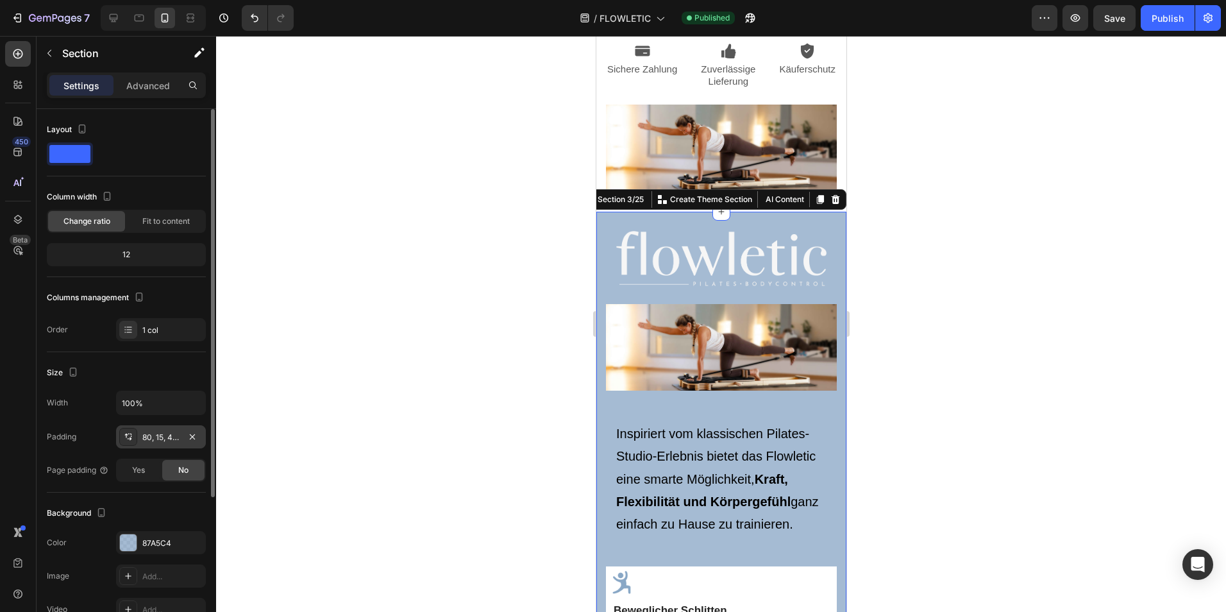
click at [166, 437] on div "80, 15, 40, 15" at bounding box center [160, 438] width 37 height 12
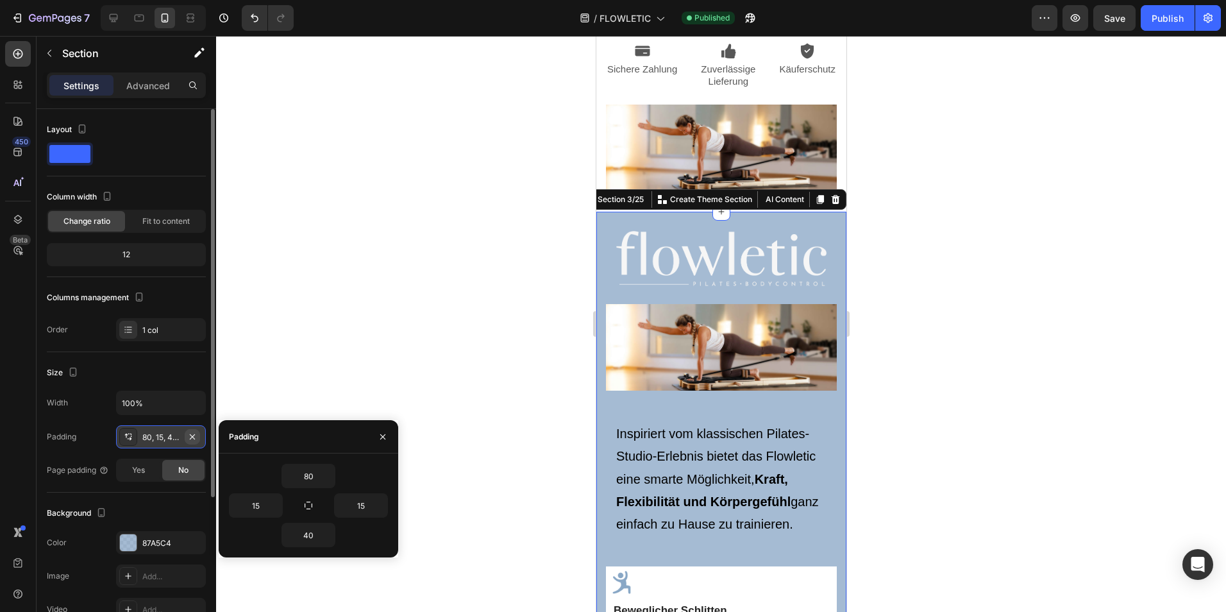
click at [194, 434] on icon "button" at bounding box center [192, 436] width 5 height 5
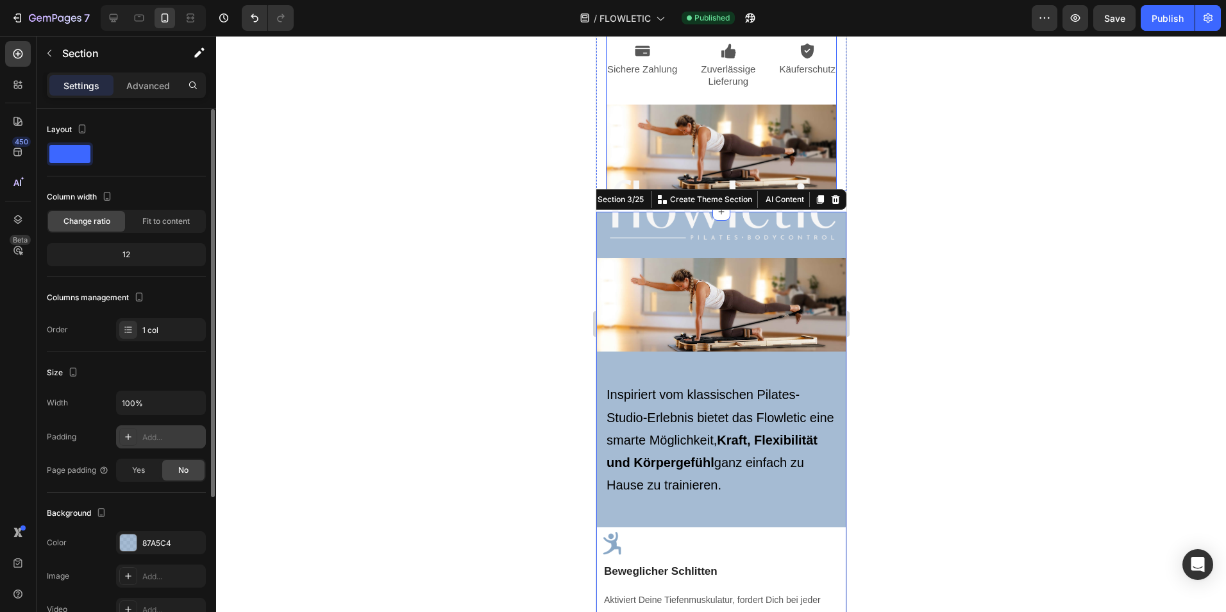
click at [750, 148] on img at bounding box center [720, 148] width 231 height 87
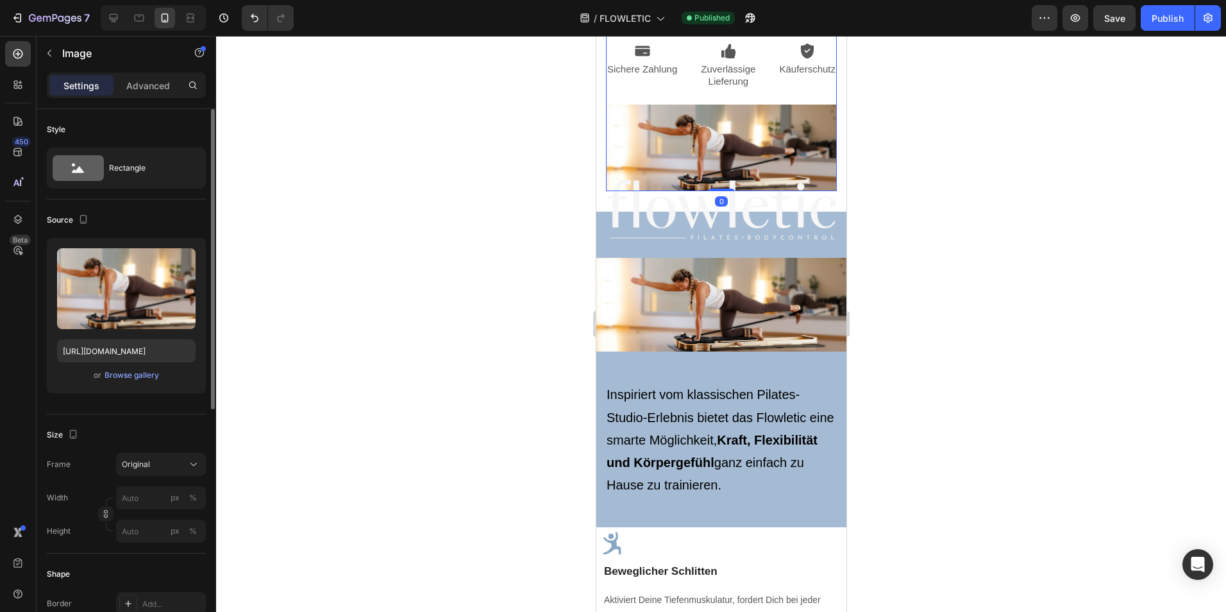
click at [698, 152] on img at bounding box center [720, 148] width 231 height 87
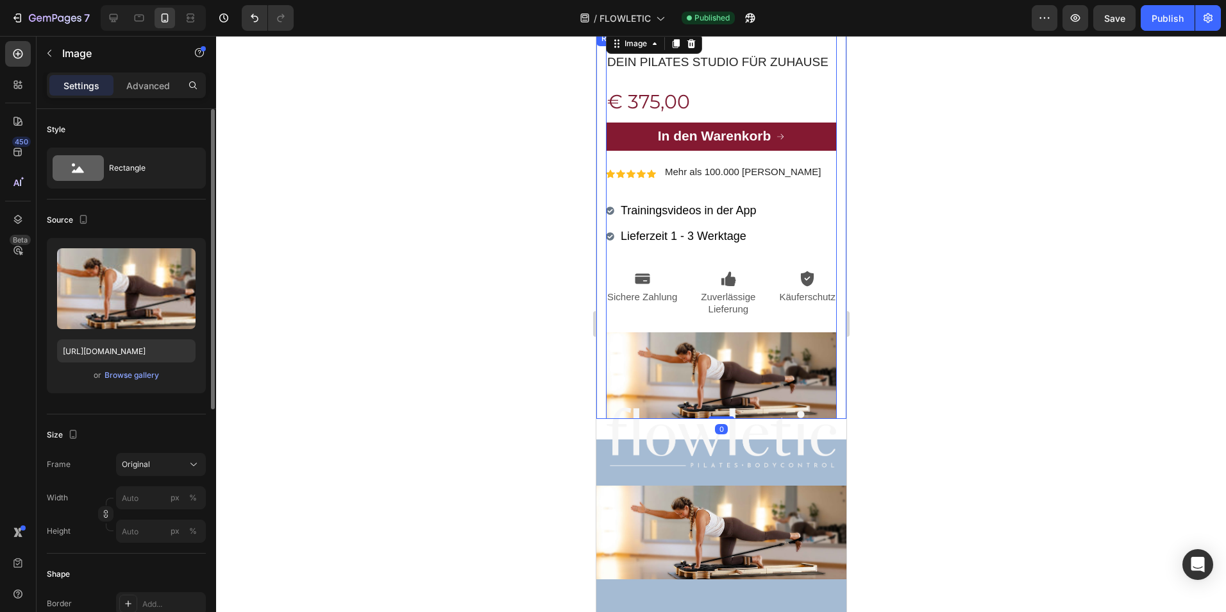
scroll to position [343, 0]
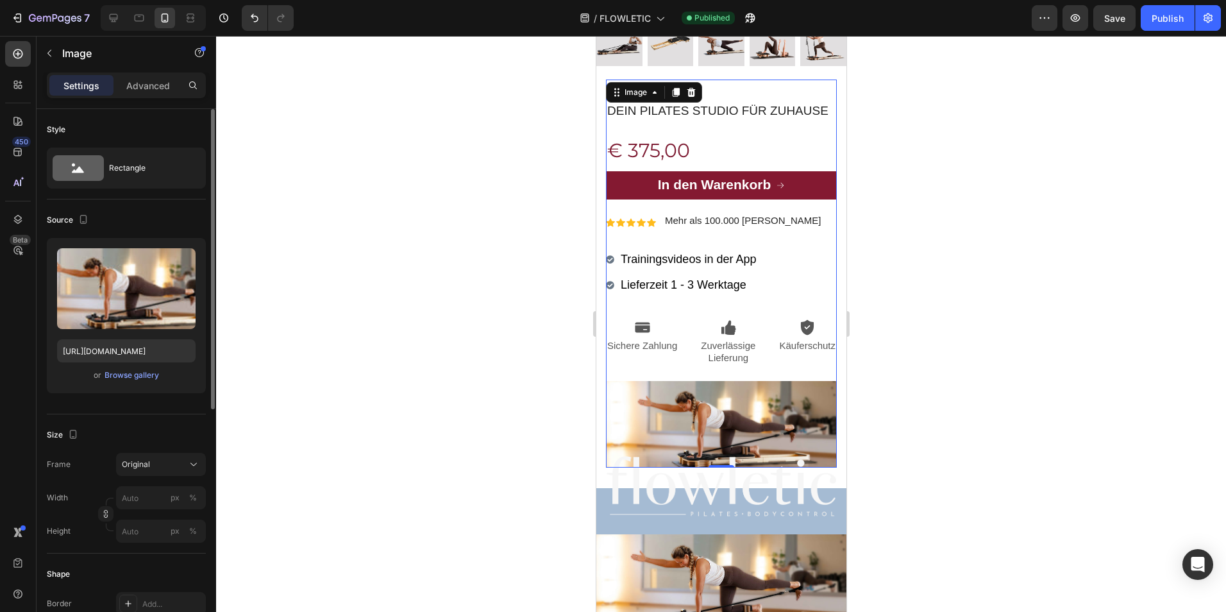
click at [659, 423] on img at bounding box center [720, 424] width 231 height 87
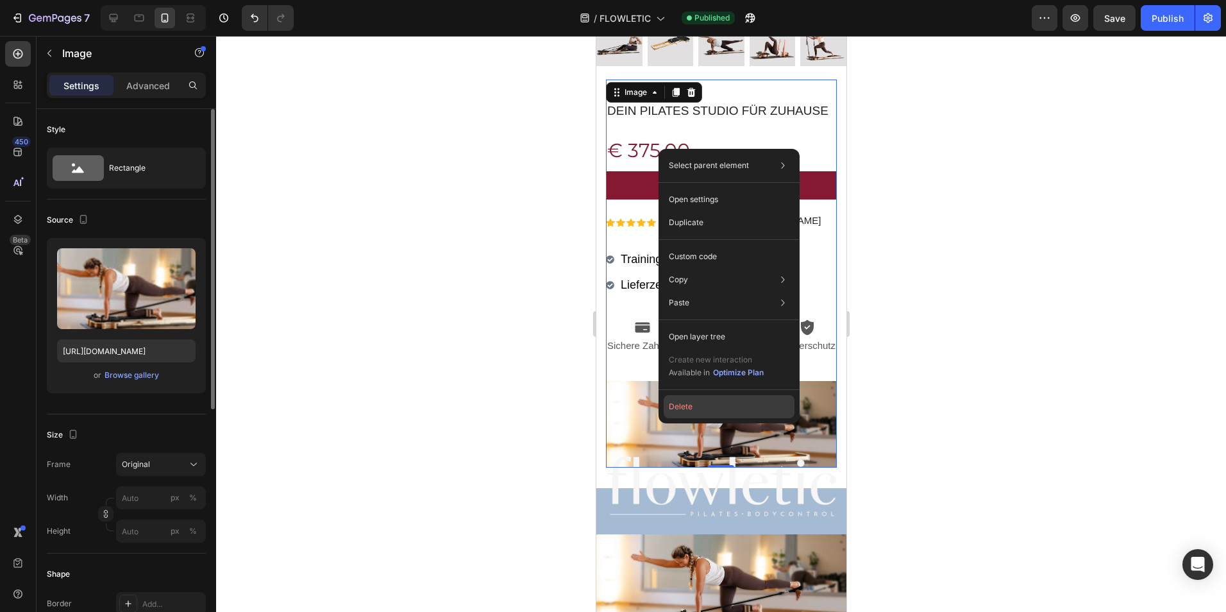
click at [691, 403] on button "Delete" at bounding box center [729, 406] width 131 height 23
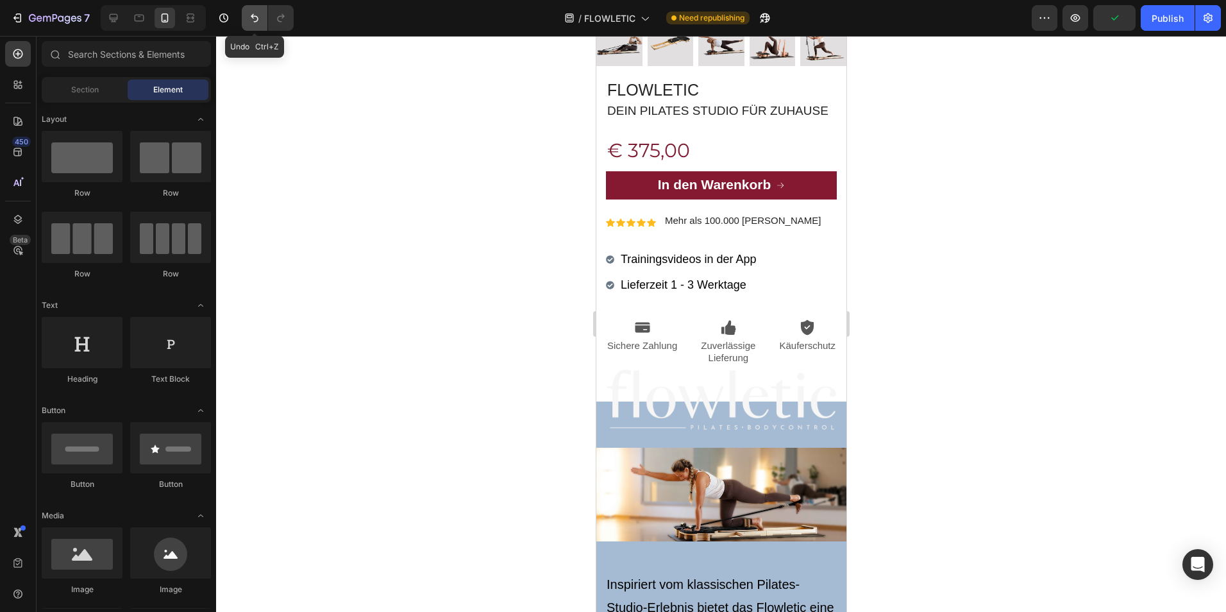
click at [260, 26] on button "Undo/Redo" at bounding box center [255, 18] width 26 height 26
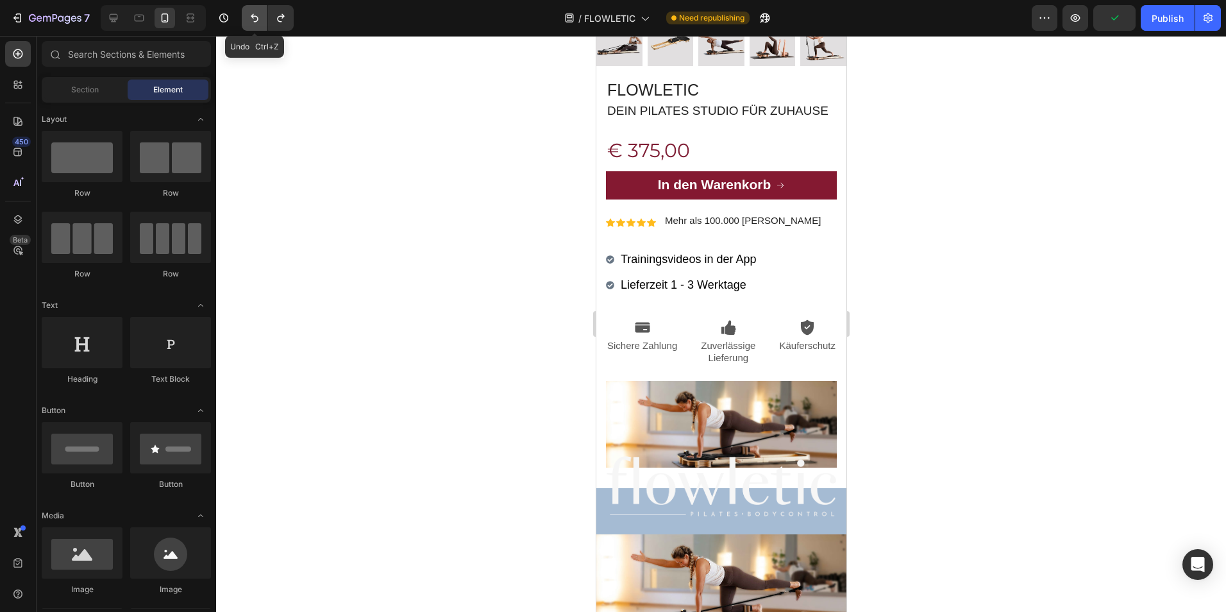
click at [260, 26] on button "Undo/Redo" at bounding box center [255, 18] width 26 height 26
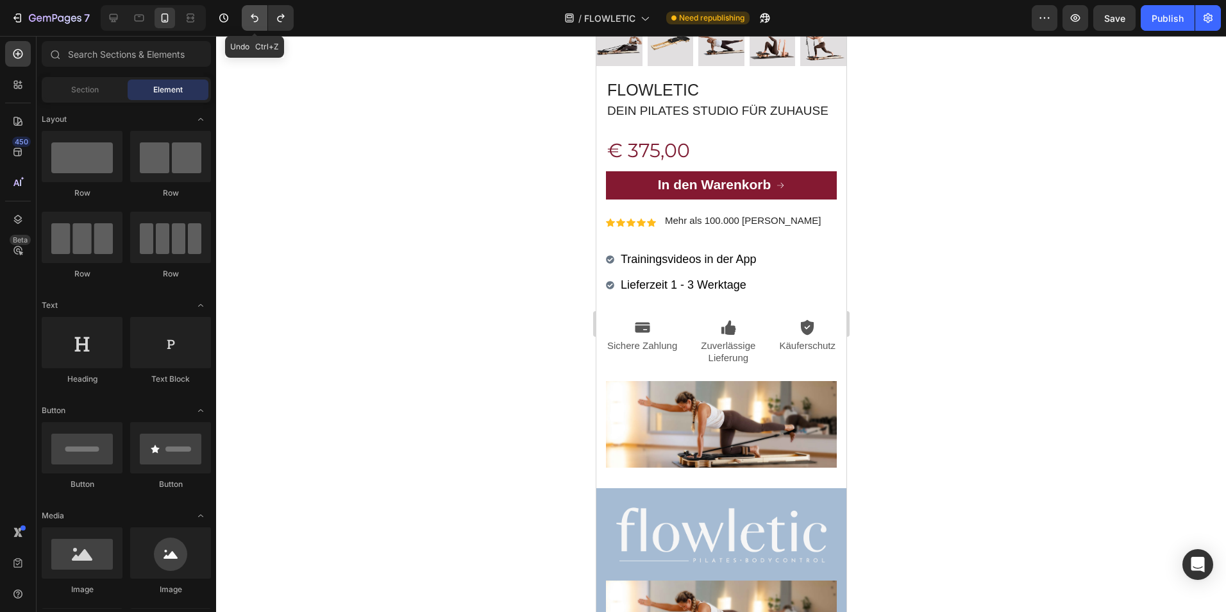
click at [260, 26] on button "Undo/Redo" at bounding box center [255, 18] width 26 height 26
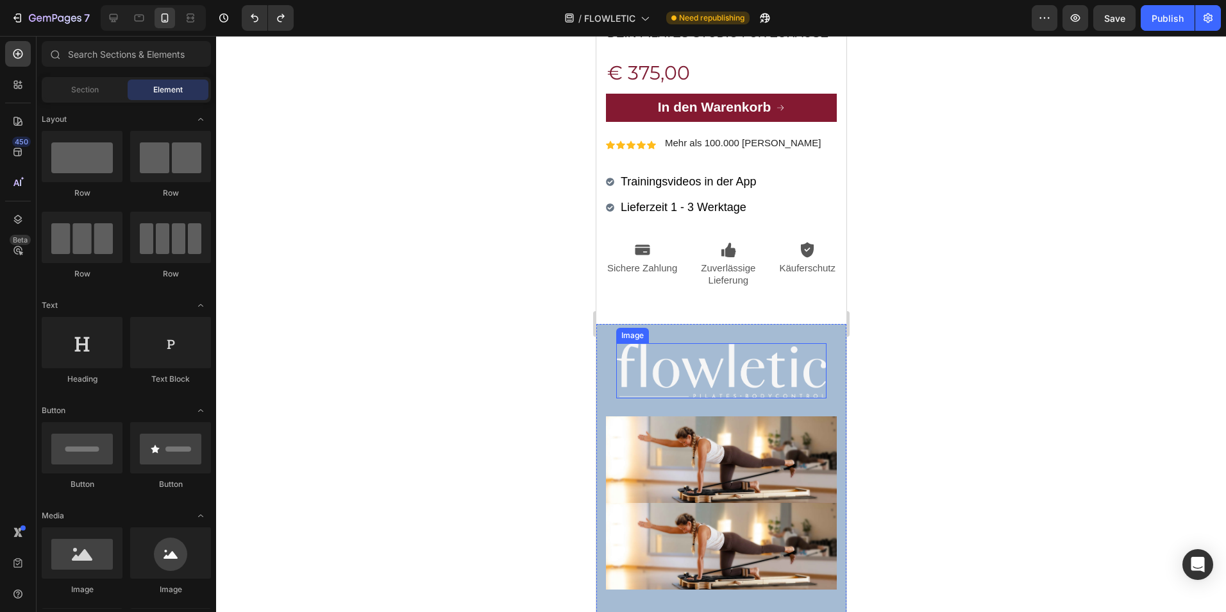
scroll to position [552, 0]
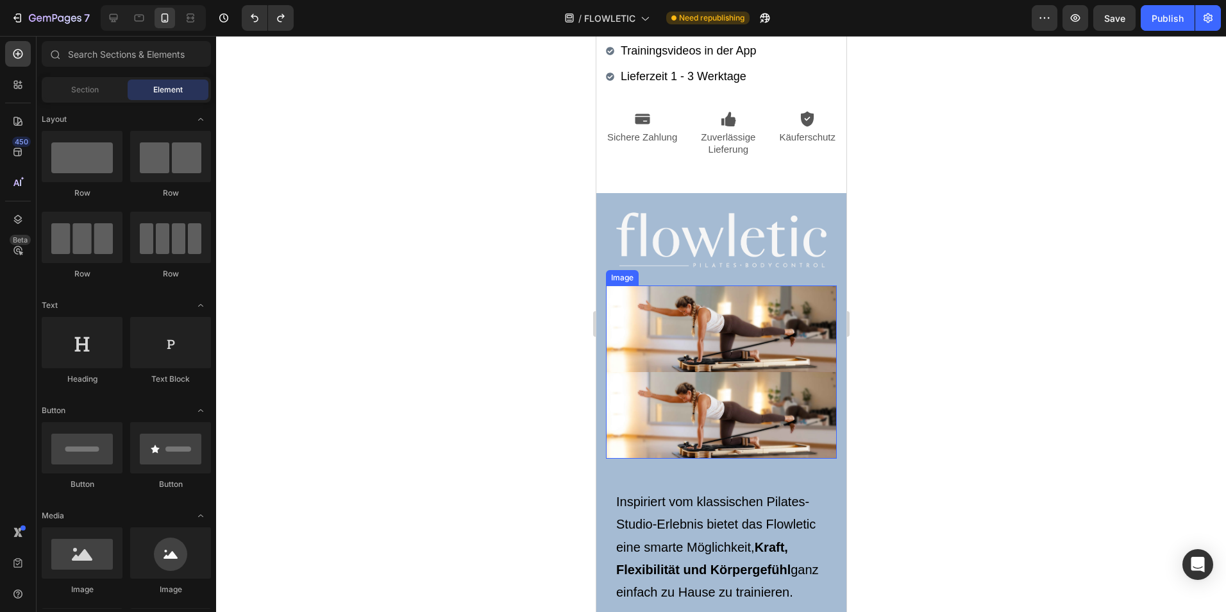
click at [652, 314] on img at bounding box center [720, 328] width 231 height 87
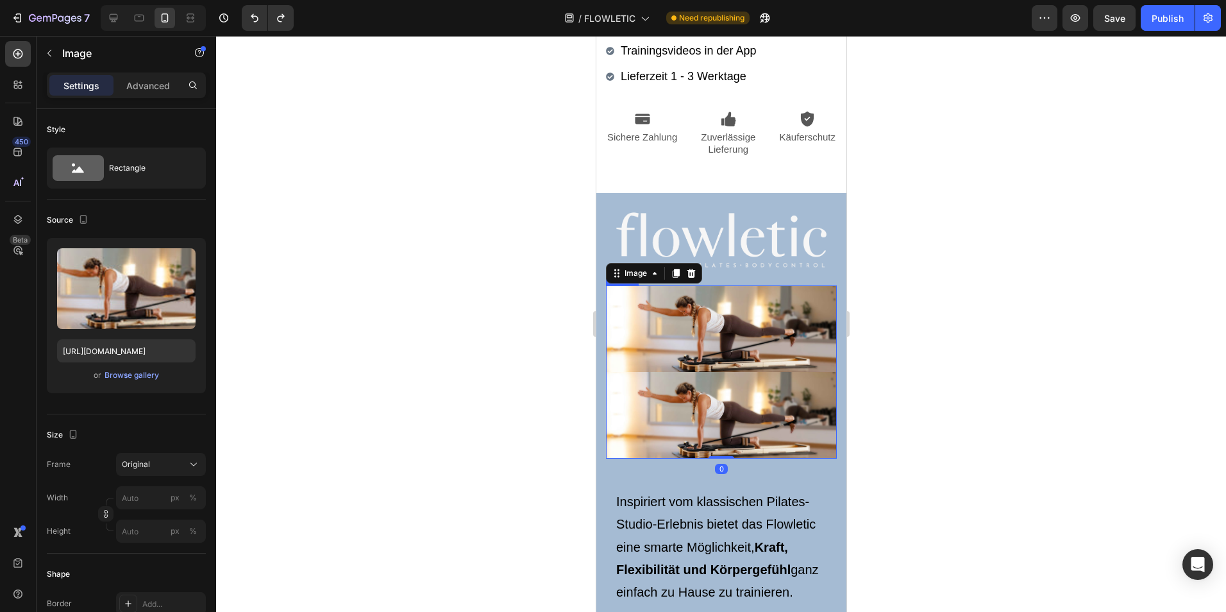
click at [666, 405] on img at bounding box center [720, 415] width 231 height 87
click at [713, 344] on img at bounding box center [720, 328] width 231 height 87
click at [689, 278] on icon at bounding box center [691, 273] width 8 height 9
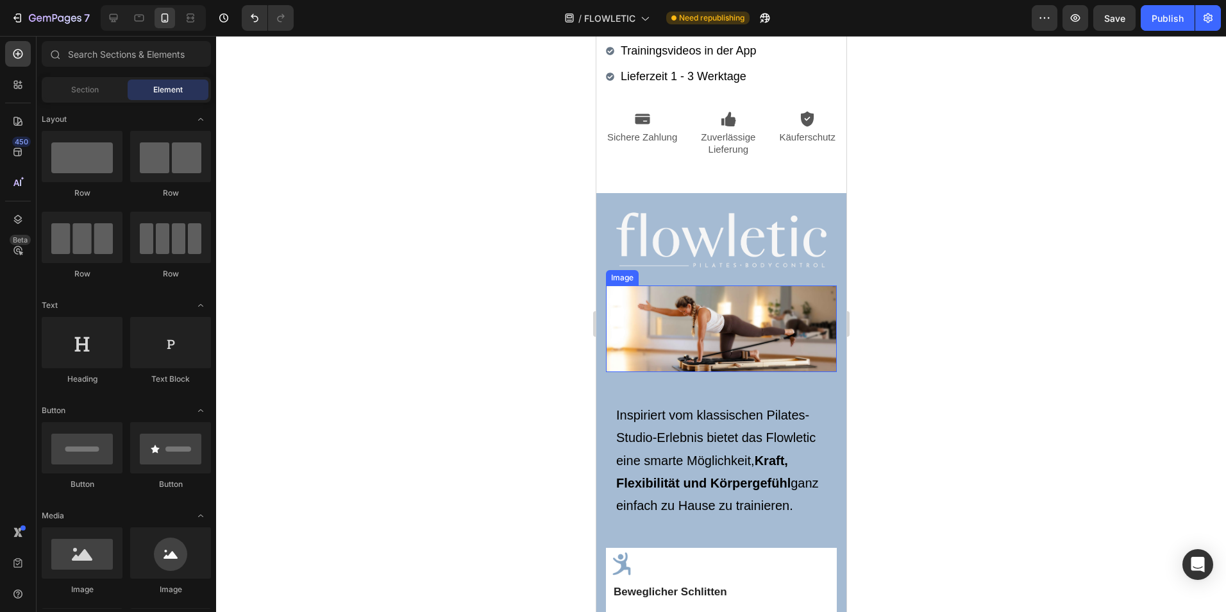
click at [704, 323] on img at bounding box center [720, 328] width 231 height 87
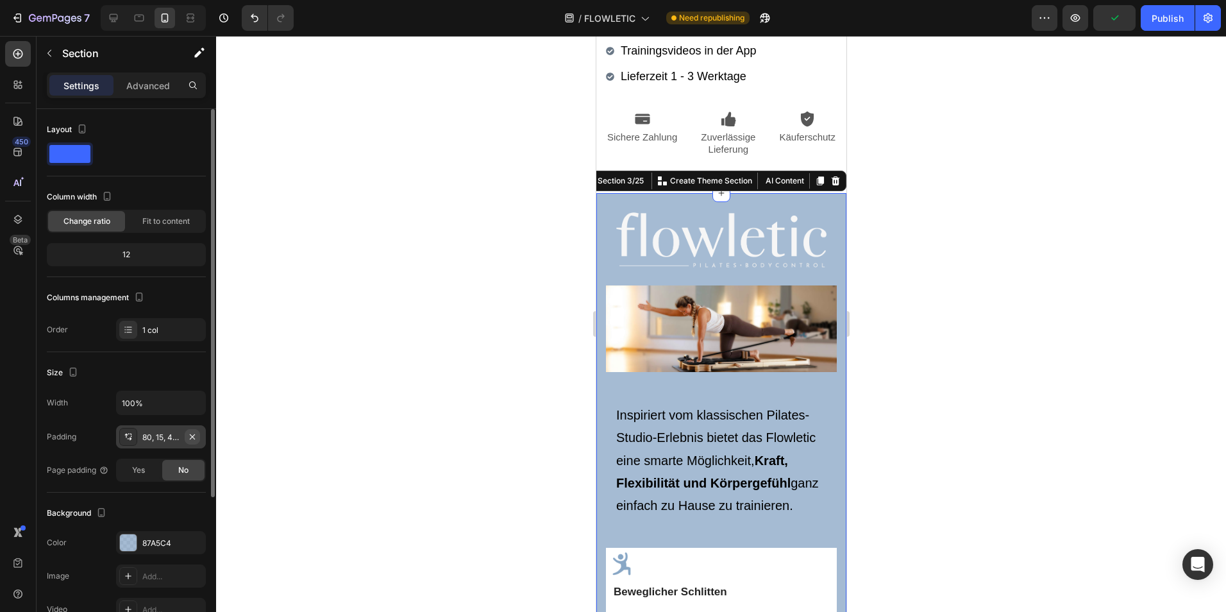
click at [192, 434] on icon "button" at bounding box center [192, 437] width 10 height 10
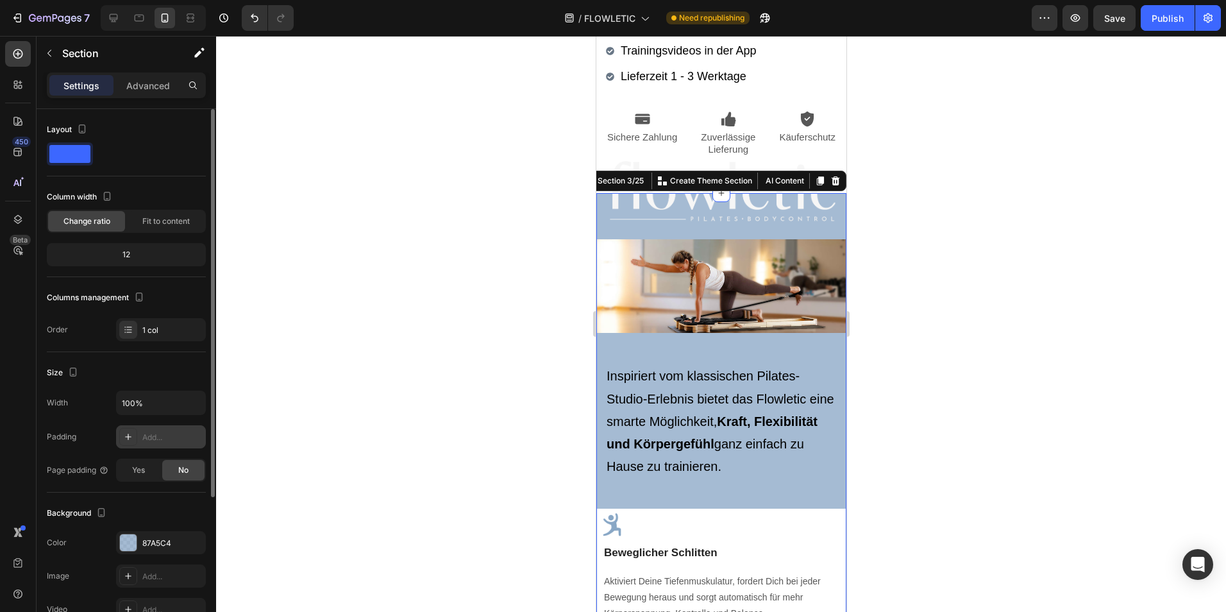
click at [165, 436] on div "Add..." at bounding box center [172, 438] width 60 height 12
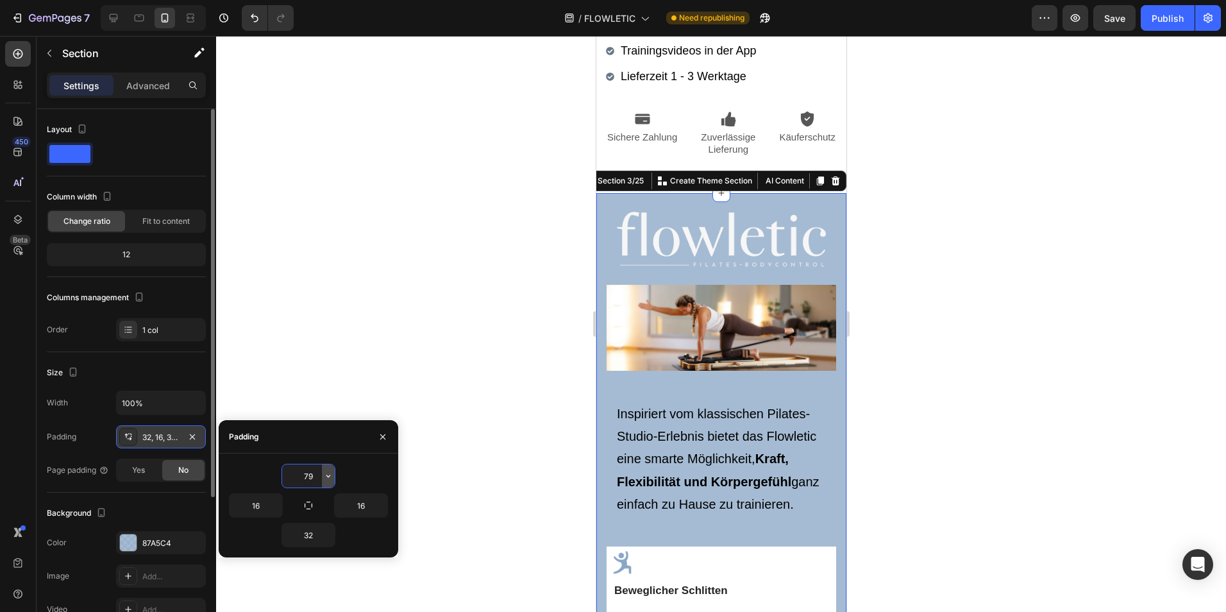
type input "80"
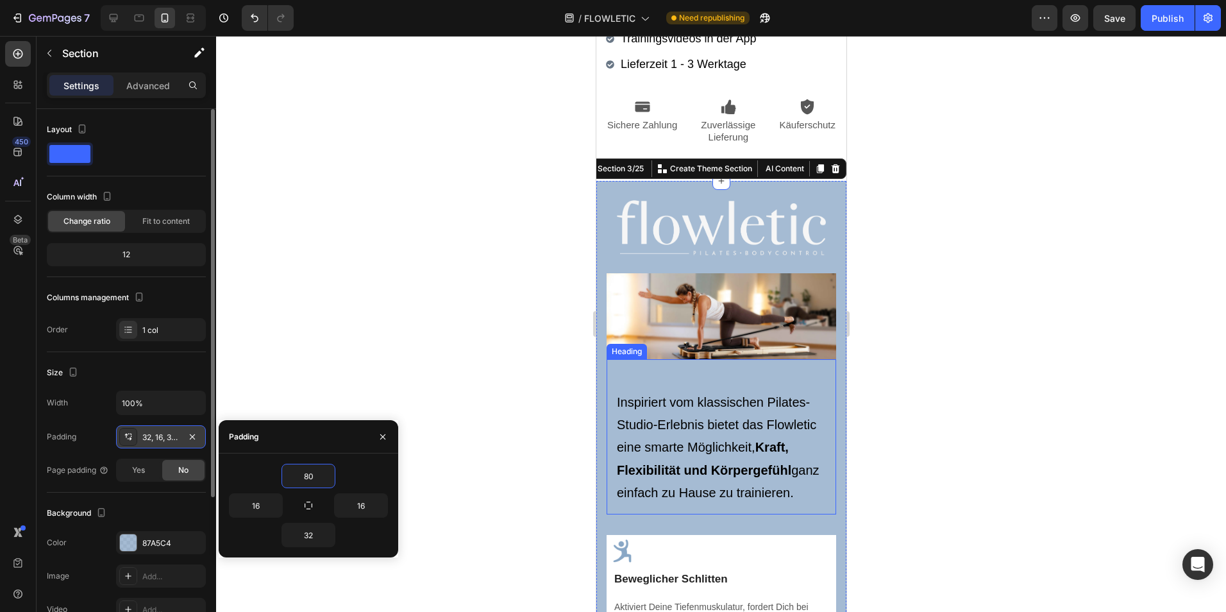
scroll to position [534, 0]
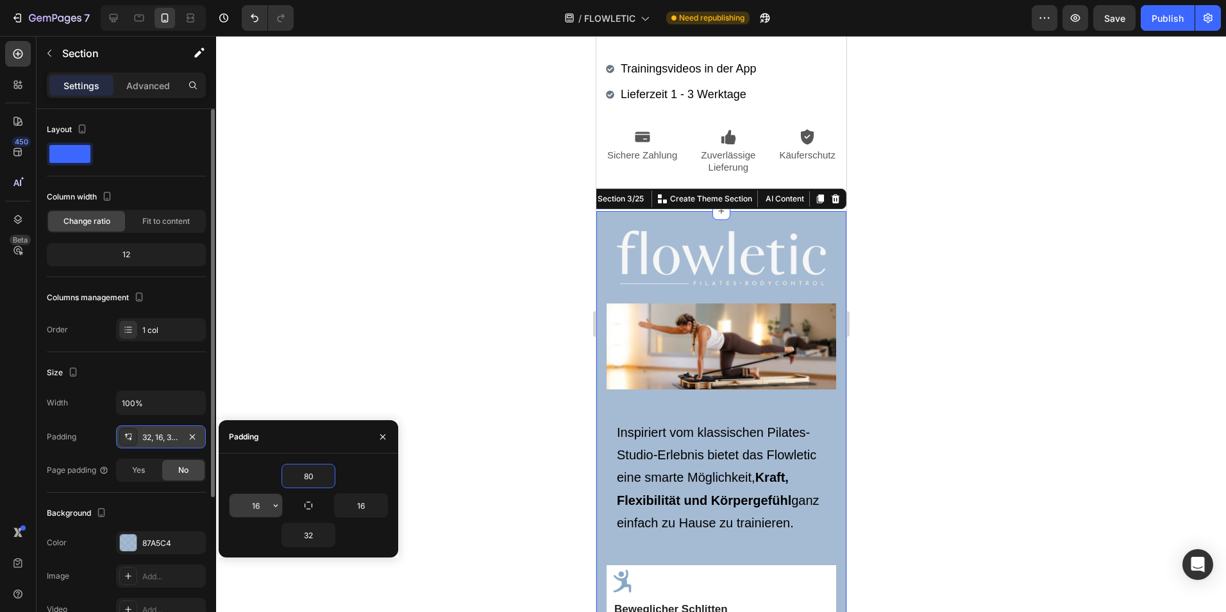
click at [257, 505] on input "16" at bounding box center [256, 505] width 53 height 23
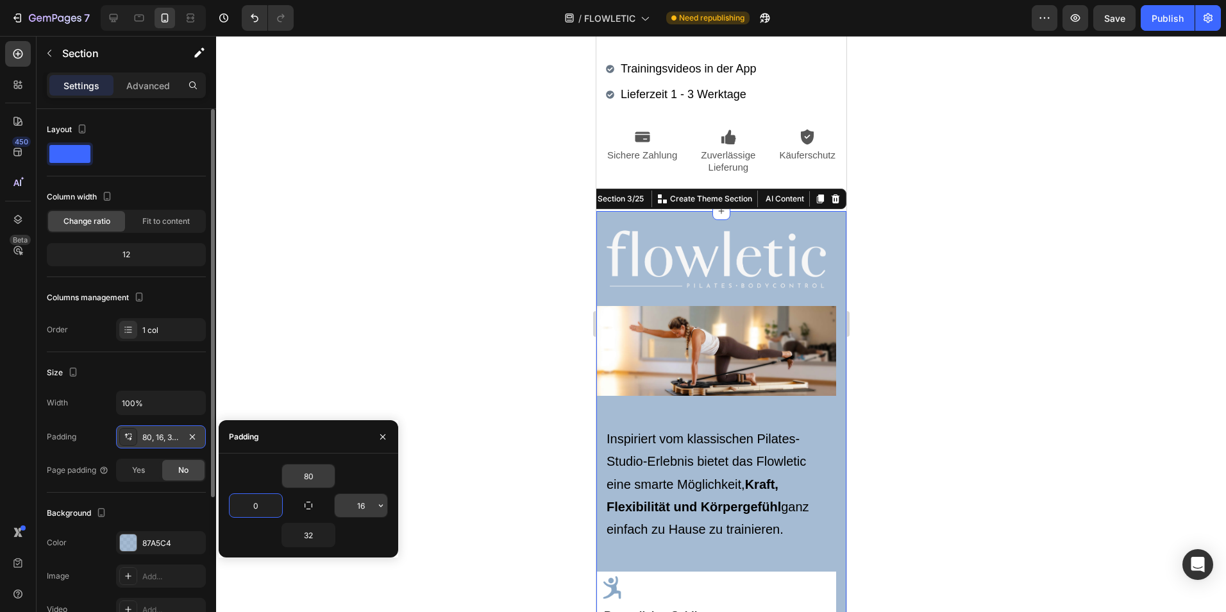
type input "0"
click at [356, 503] on input "16" at bounding box center [361, 505] width 53 height 23
type input "0"
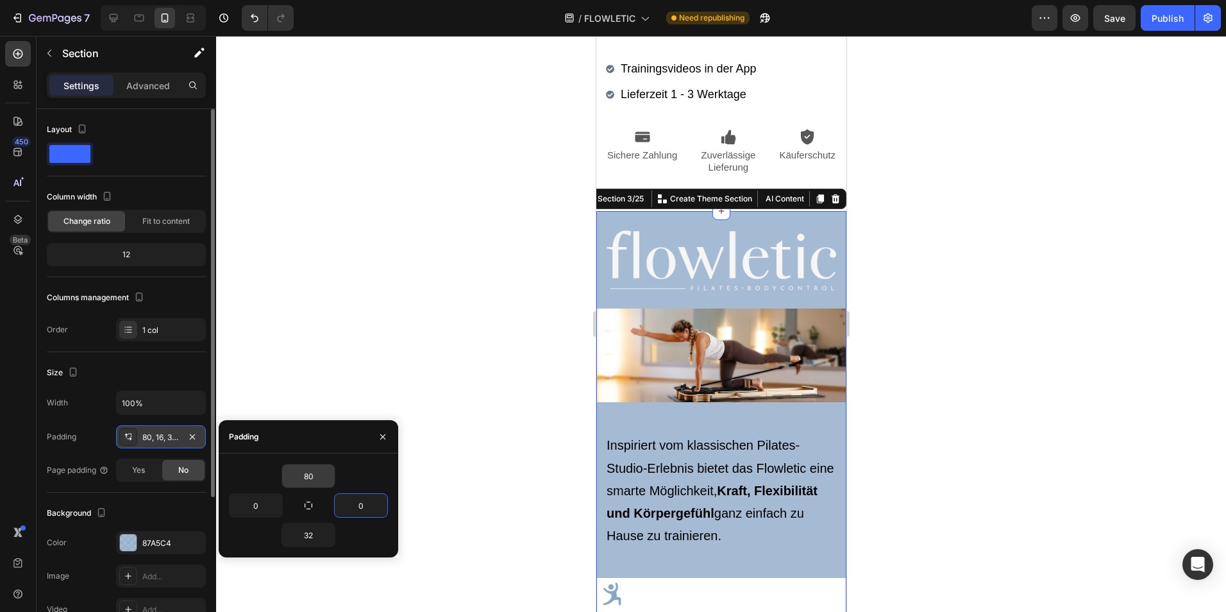
click at [985, 271] on div at bounding box center [721, 324] width 1010 height 576
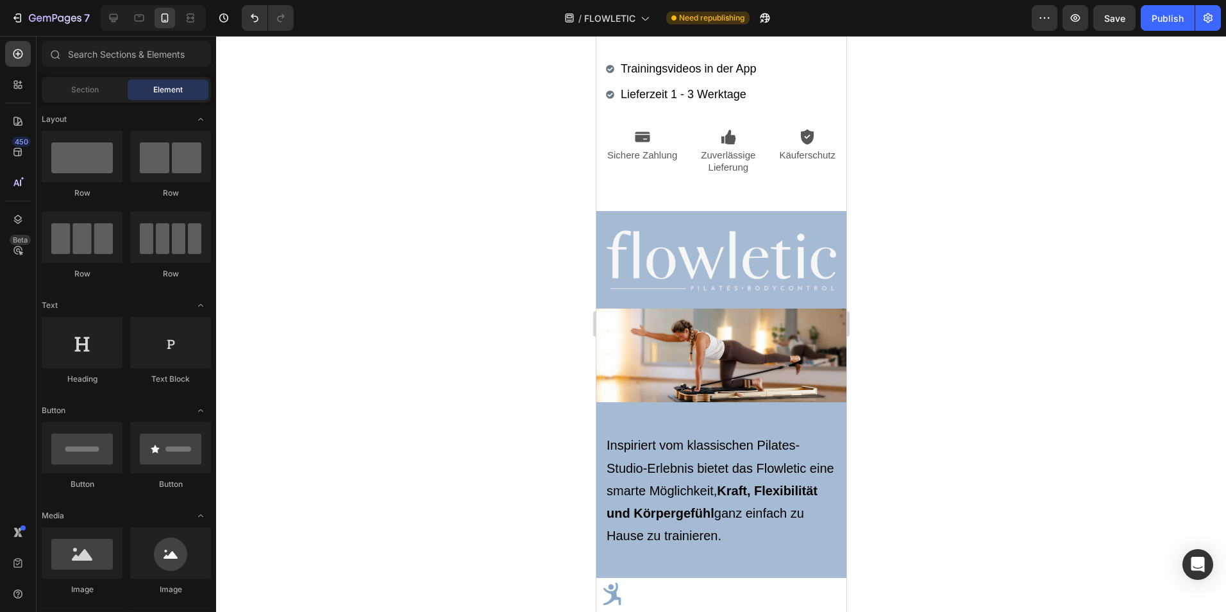
click at [1172, 17] on div "Publish" at bounding box center [1168, 18] width 32 height 13
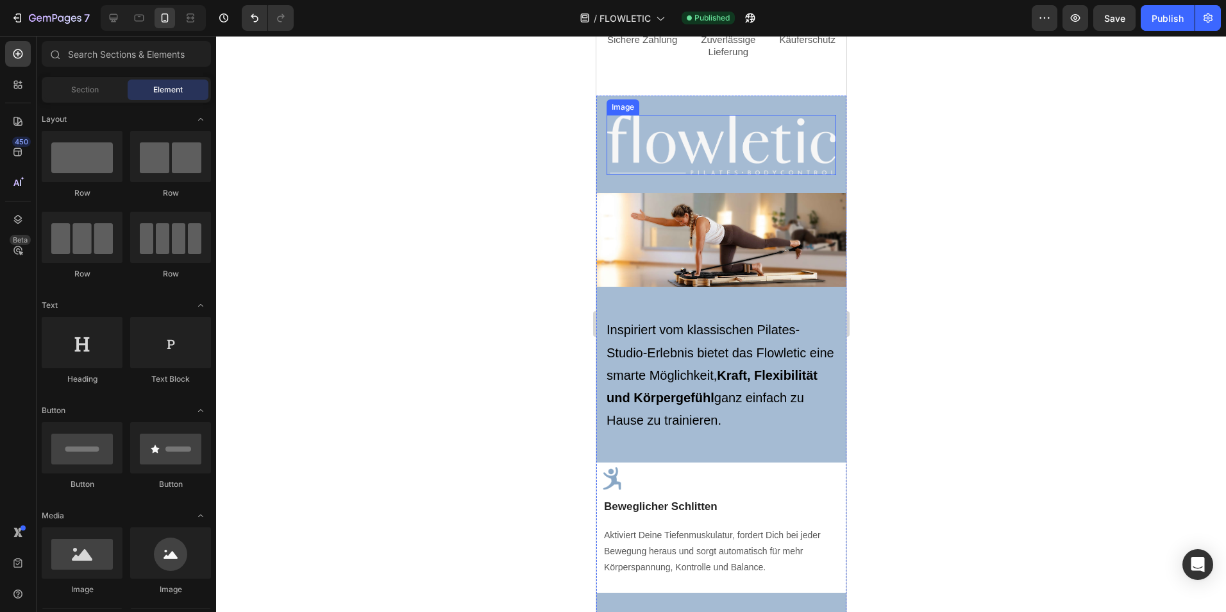
scroll to position [437, 0]
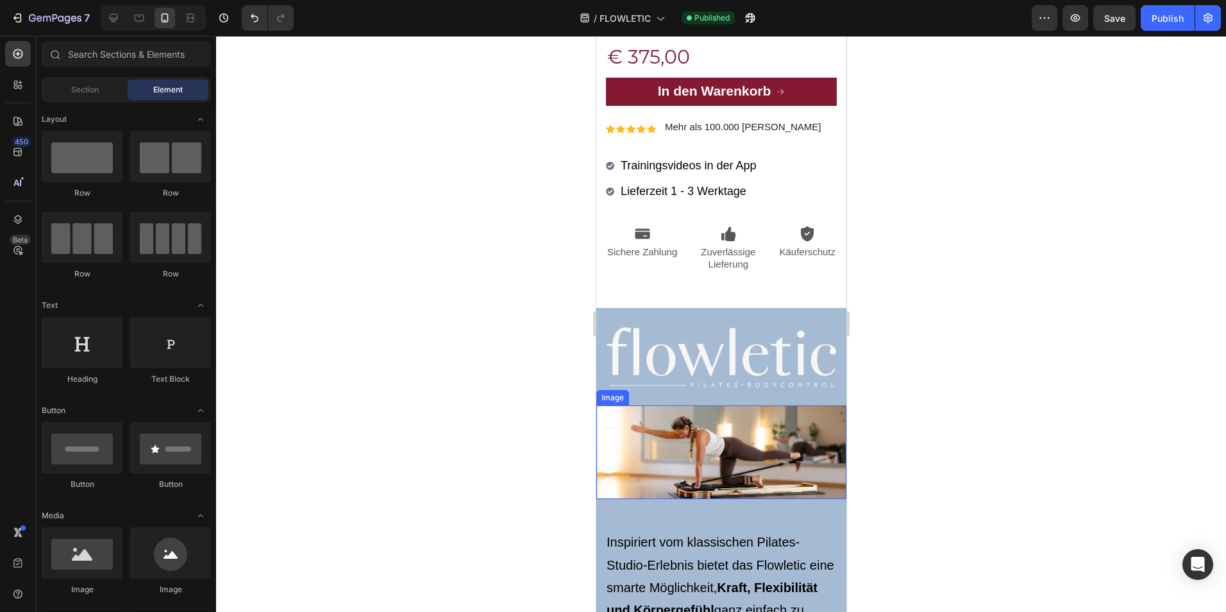
click at [678, 411] on img at bounding box center [721, 452] width 250 height 94
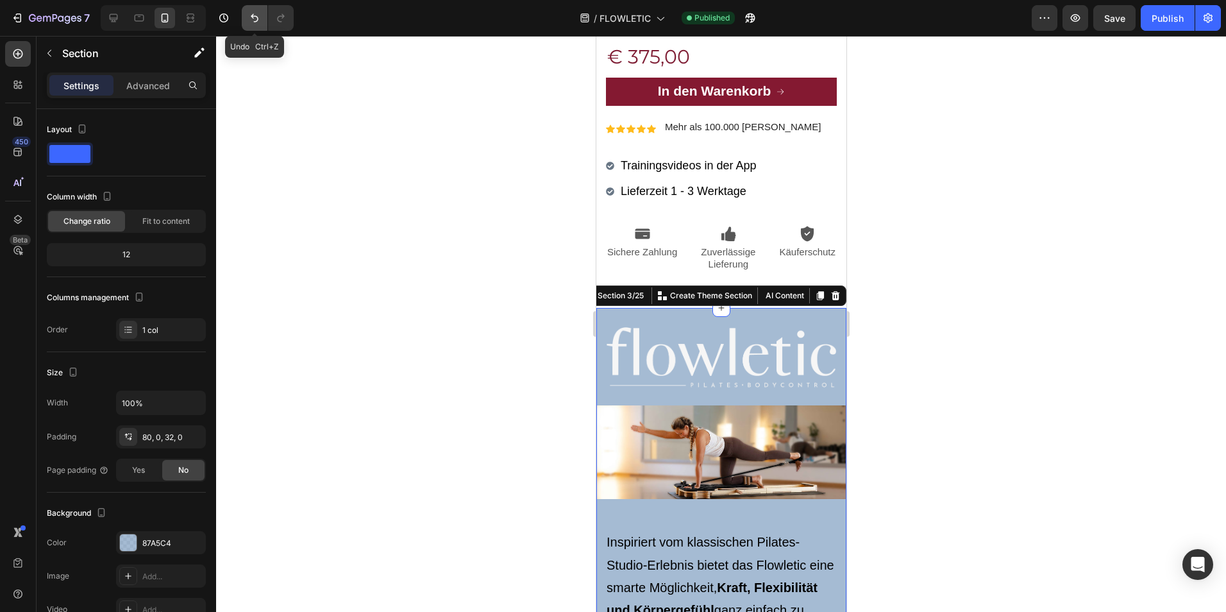
click at [252, 15] on icon "Undo/Redo" at bounding box center [255, 18] width 8 height 8
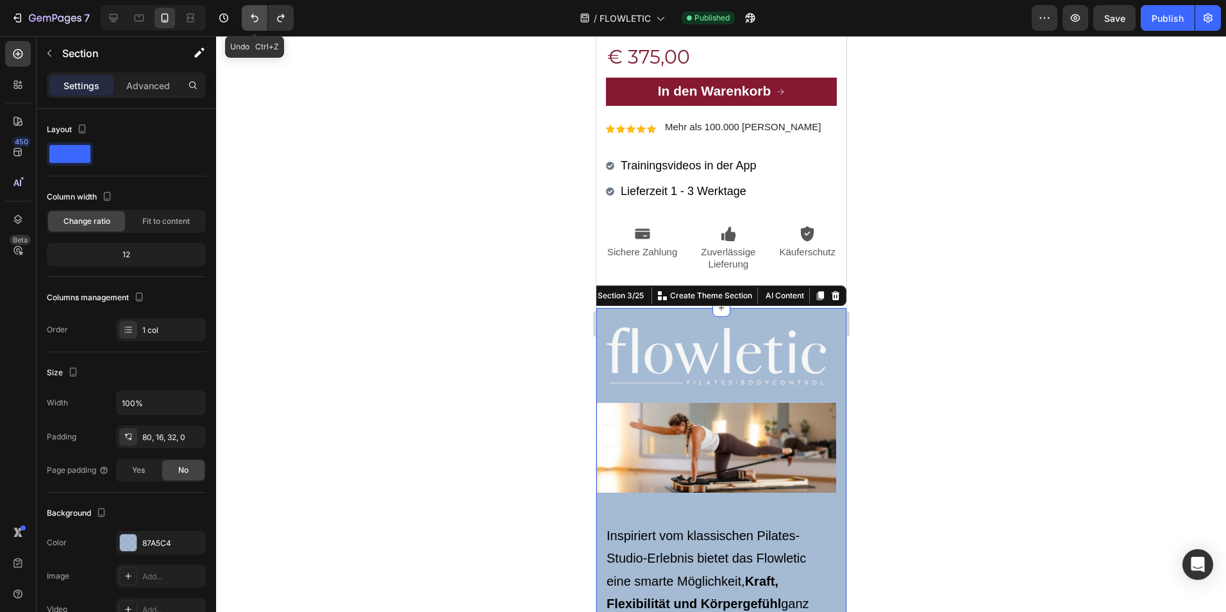
click at [252, 15] on icon "Undo/Redo" at bounding box center [255, 18] width 8 height 8
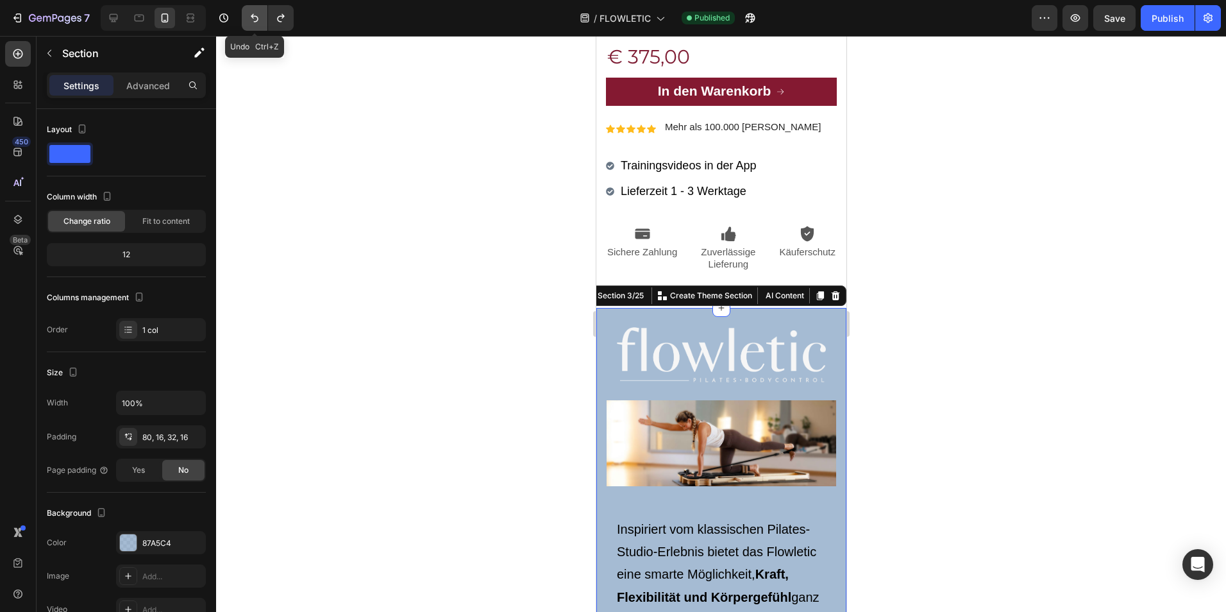
click at [252, 15] on icon "Undo/Redo" at bounding box center [255, 18] width 8 height 8
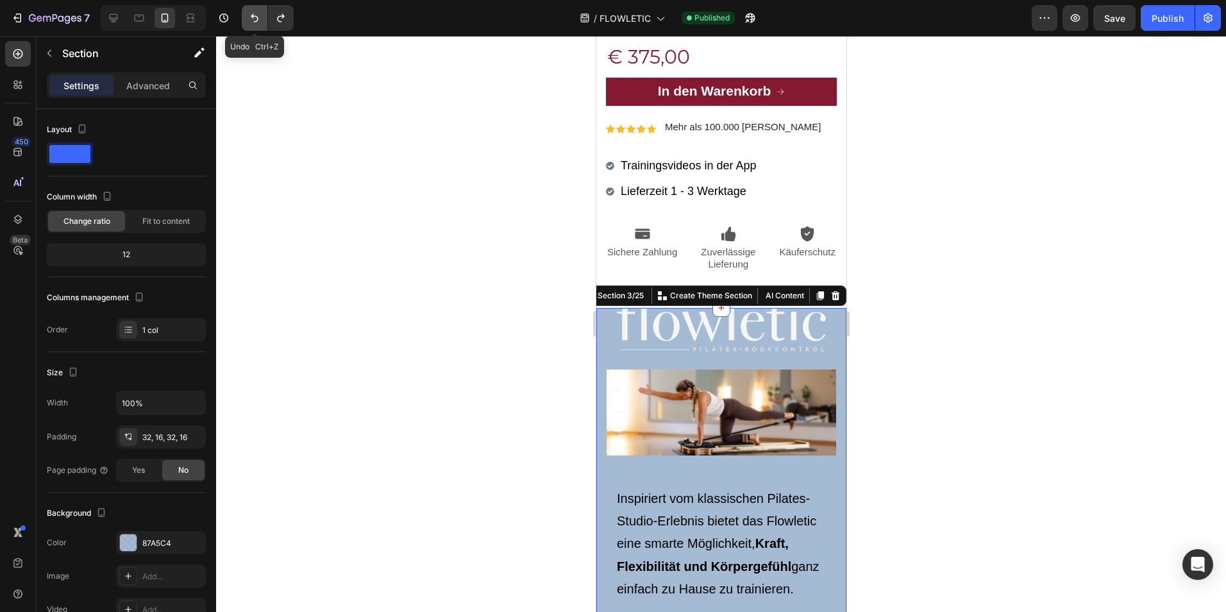
click at [252, 15] on icon "Undo/Redo" at bounding box center [255, 18] width 8 height 8
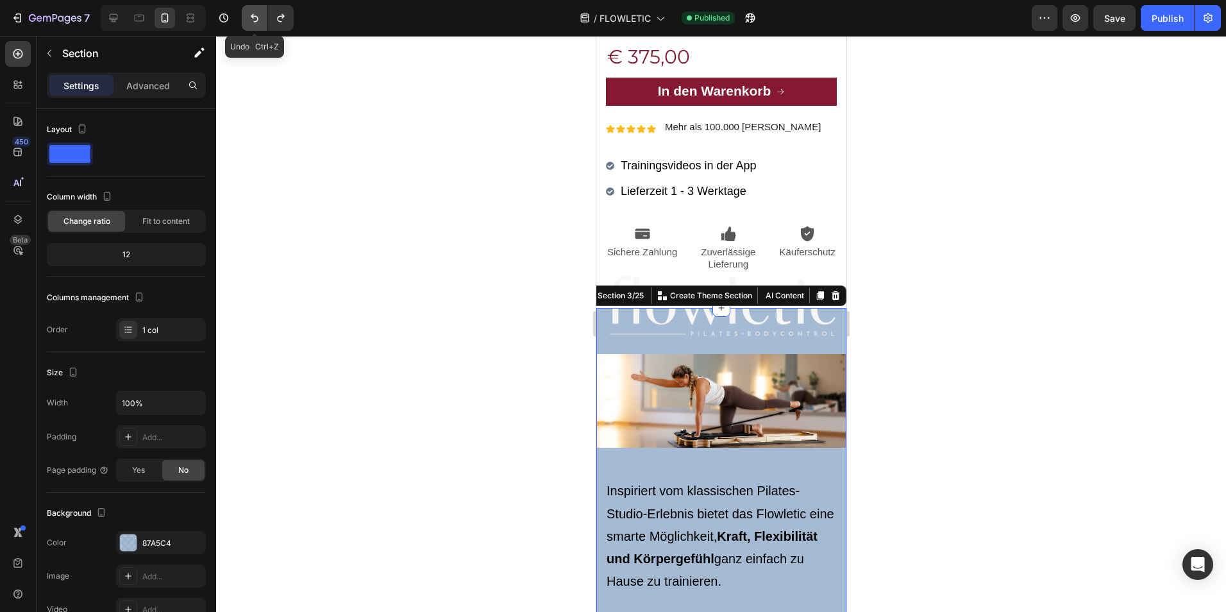
click at [252, 15] on icon "Undo/Redo" at bounding box center [255, 18] width 8 height 8
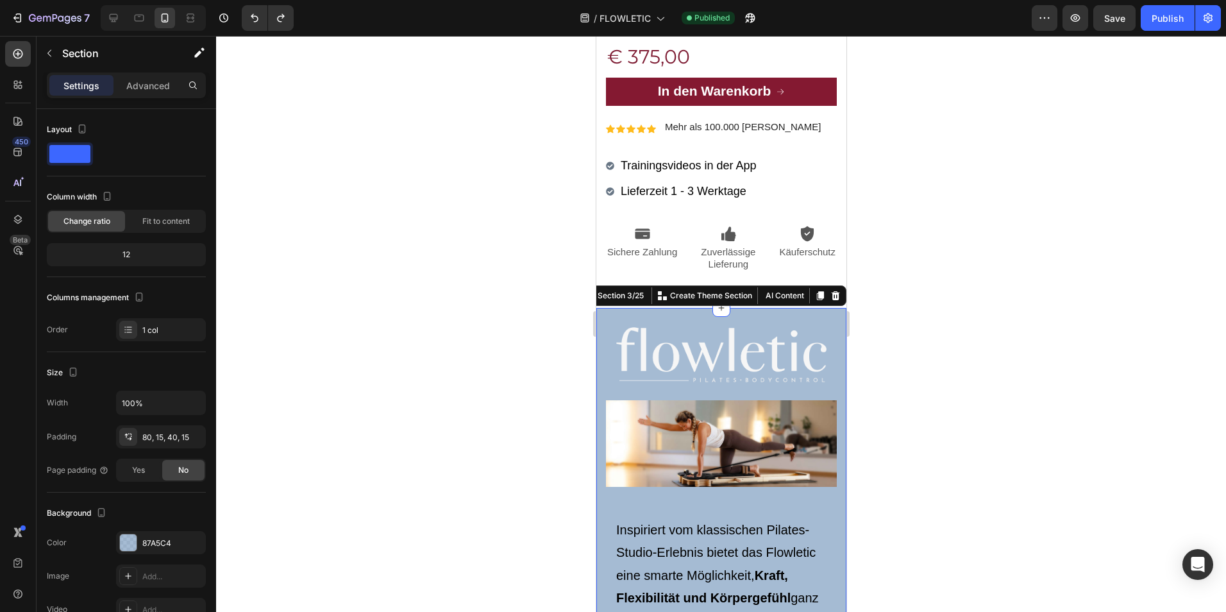
drag, startPoint x: 1176, startPoint y: 12, endPoint x: 1120, endPoint y: 141, distance: 141.3
click at [1176, 12] on div "Publish" at bounding box center [1168, 18] width 32 height 13
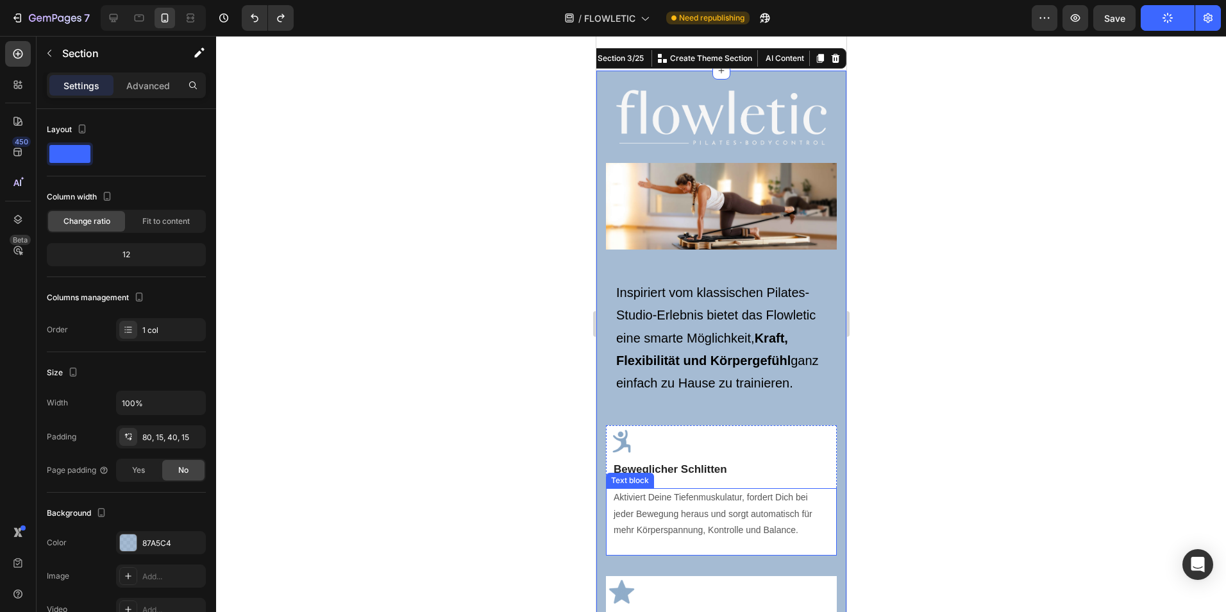
scroll to position [602, 0]
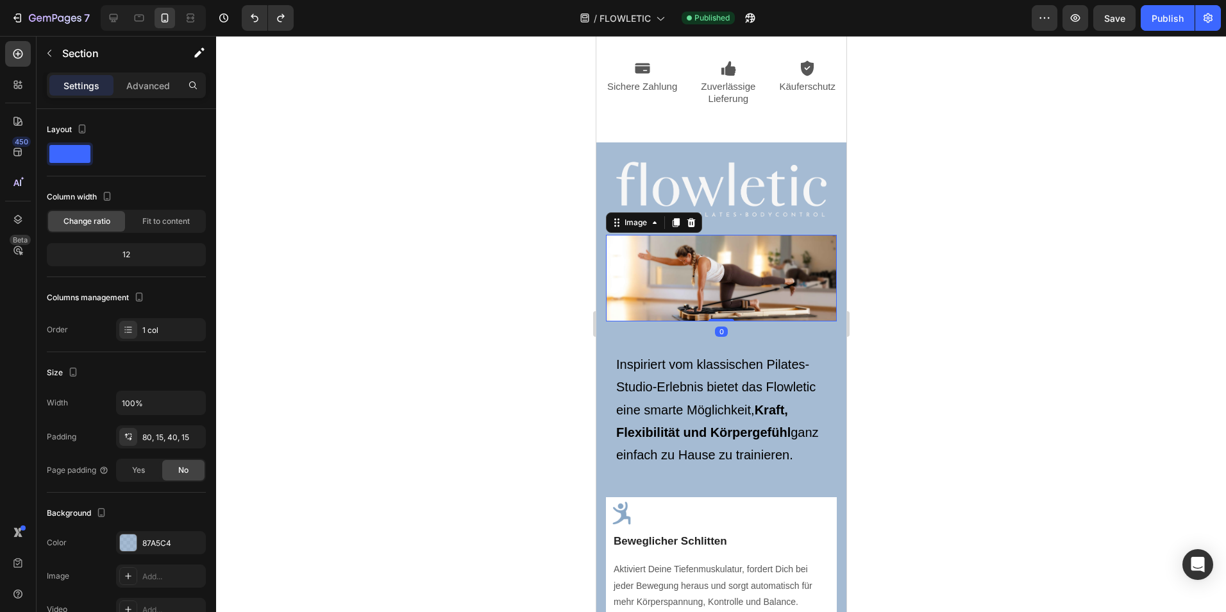
click at [747, 256] on img at bounding box center [720, 278] width 231 height 87
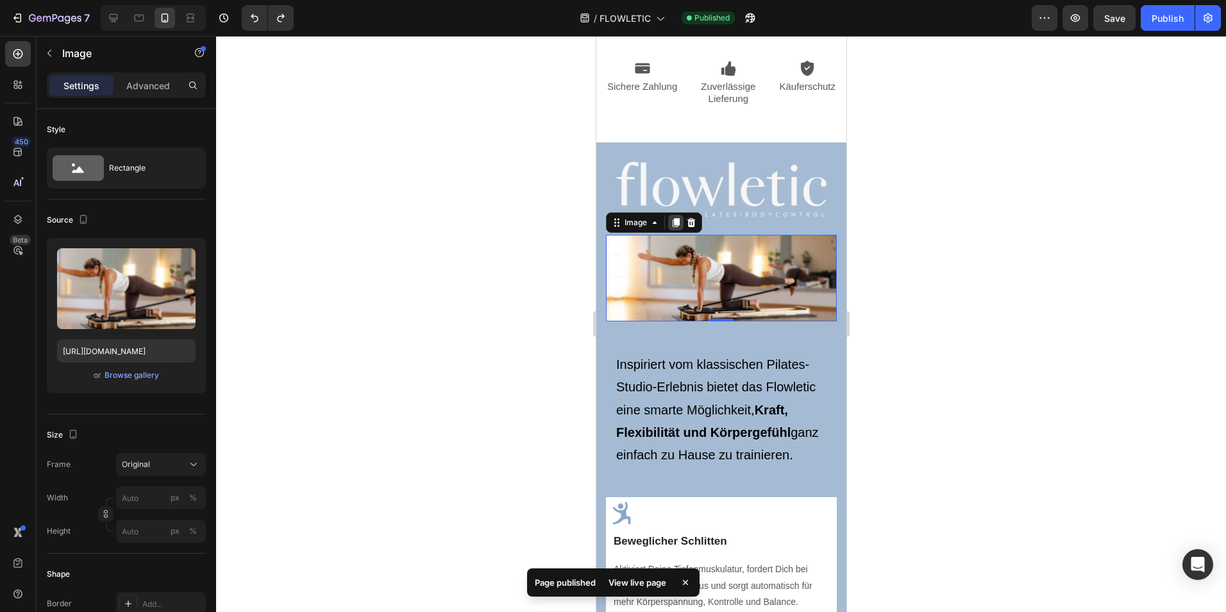
click at [676, 227] on icon at bounding box center [675, 222] width 7 height 9
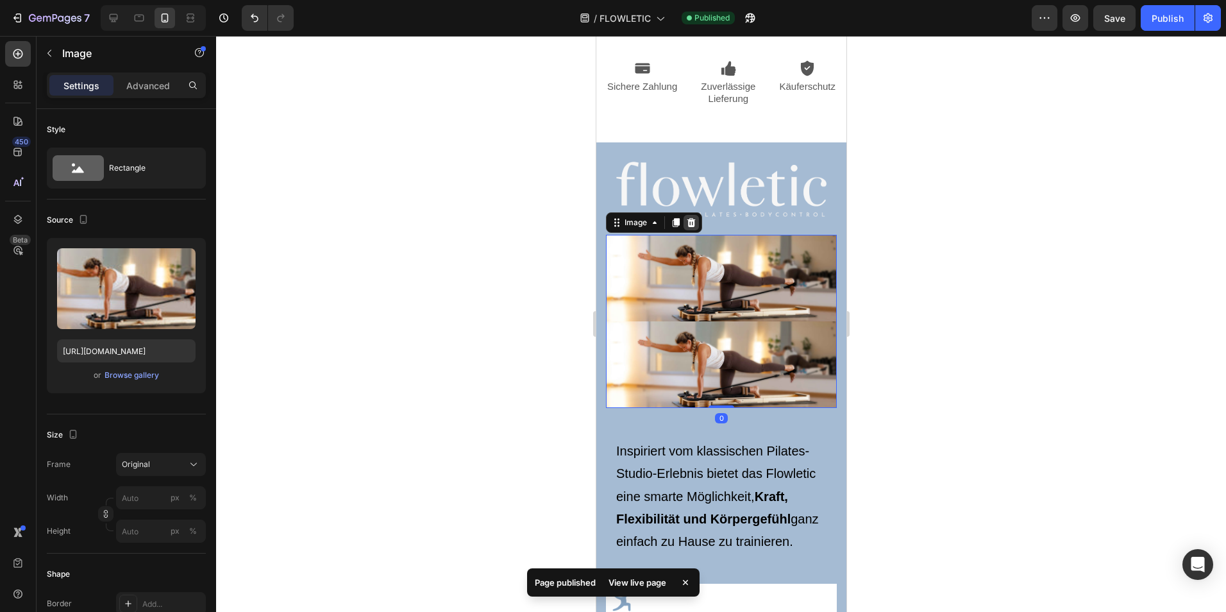
click at [696, 230] on div at bounding box center [690, 222] width 15 height 15
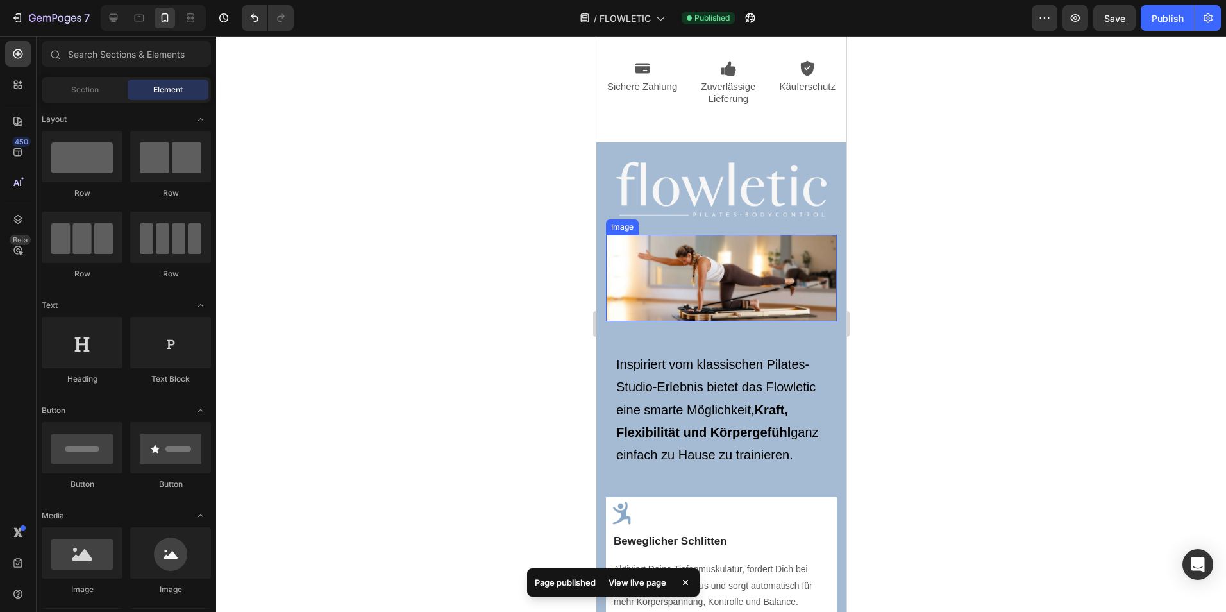
click at [699, 272] on img at bounding box center [720, 278] width 231 height 87
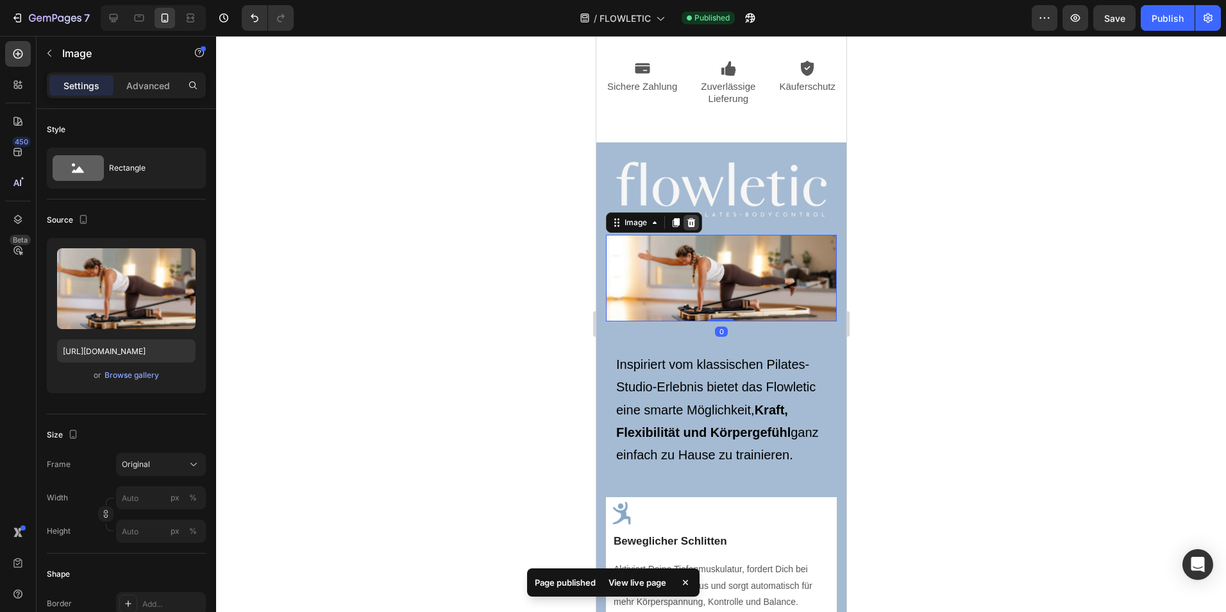
click at [691, 227] on icon at bounding box center [691, 222] width 8 height 9
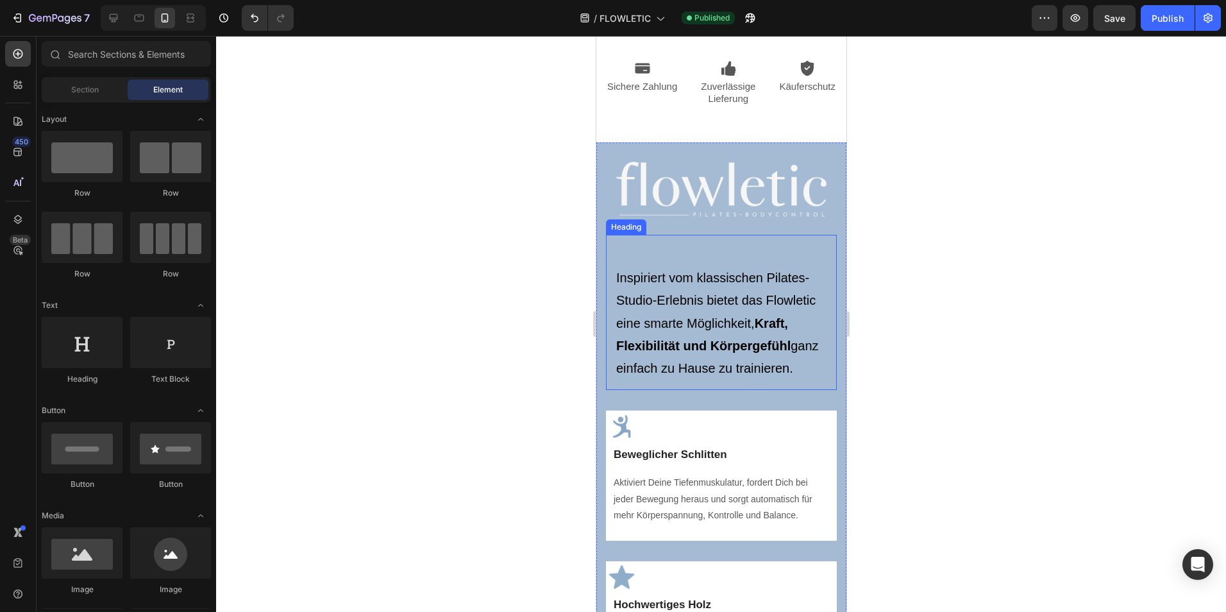
click at [699, 268] on h2 "Inspiriert vom klassischen Pilates-Studio-Erlebnis bietet das Flowletic eine sm…" at bounding box center [720, 312] width 231 height 155
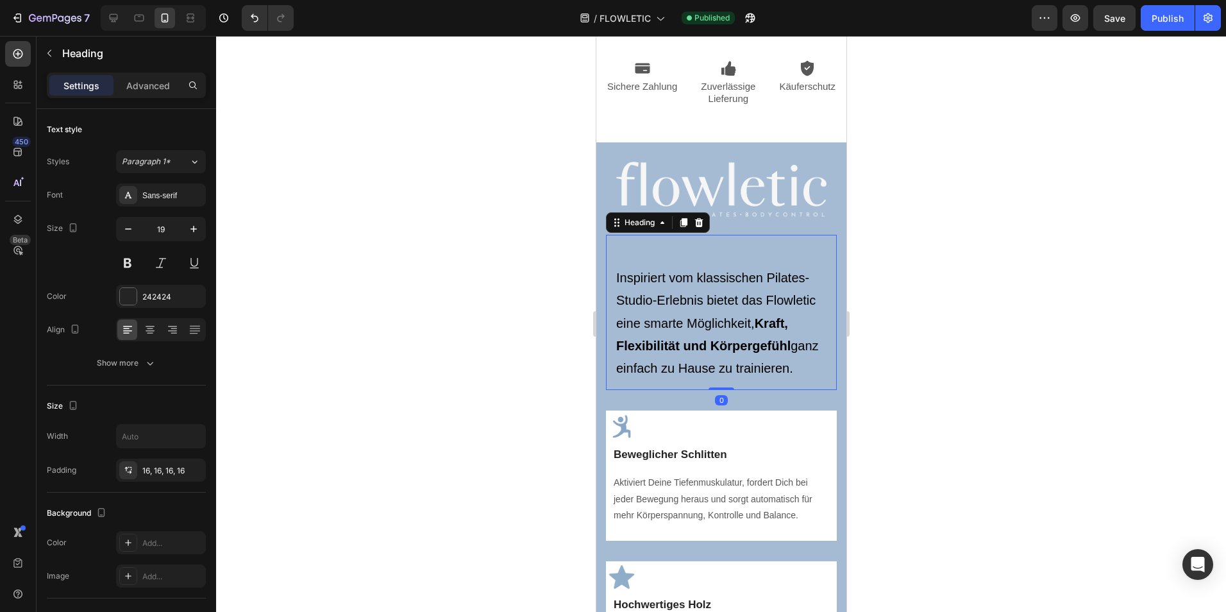
click at [732, 266] on h2 "Inspiriert vom klassischen Pilates-Studio-Erlebnis bietet das Flowletic eine sm…" at bounding box center [720, 312] width 231 height 155
click at [250, 12] on icon "Undo/Redo" at bounding box center [254, 18] width 13 height 13
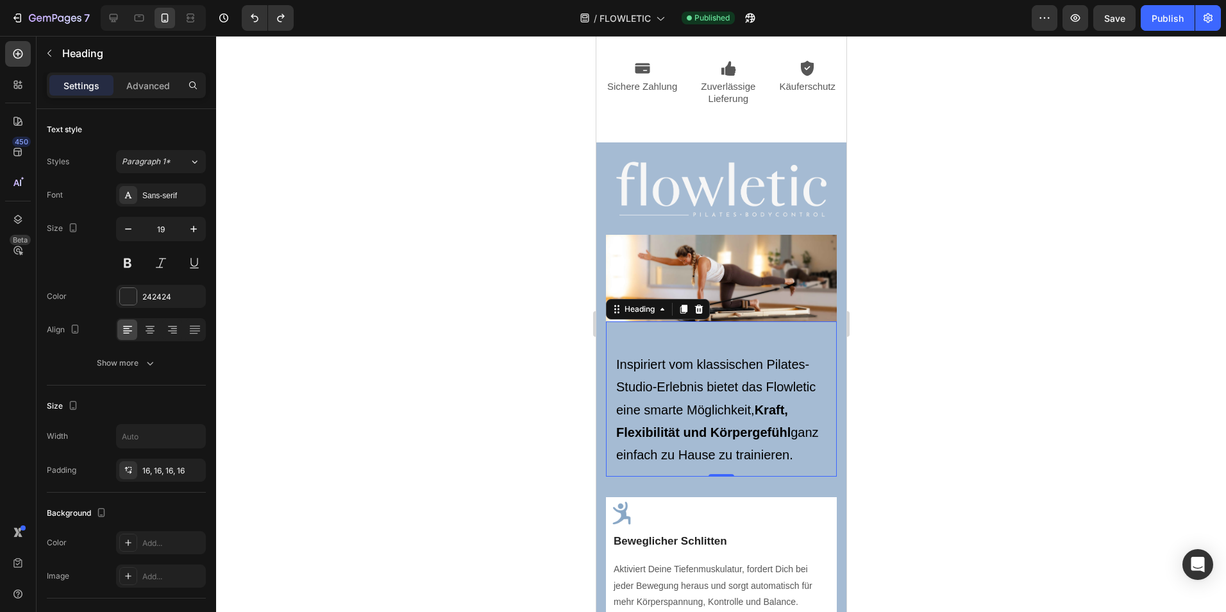
click at [620, 326] on h2 "⁠⁠⁠⁠⁠⁠⁠ Inspiriert vom klassischen Pilates-Studio-Erlebnis bietet das Flowletic…" at bounding box center [720, 398] width 231 height 155
click at [629, 341] on p "⁠⁠⁠⁠⁠⁠⁠ Inspiriert vom klassischen Pilates-Studio-Erlebnis bietet das Flowletic…" at bounding box center [721, 399] width 210 height 135
click at [653, 269] on img at bounding box center [720, 278] width 231 height 87
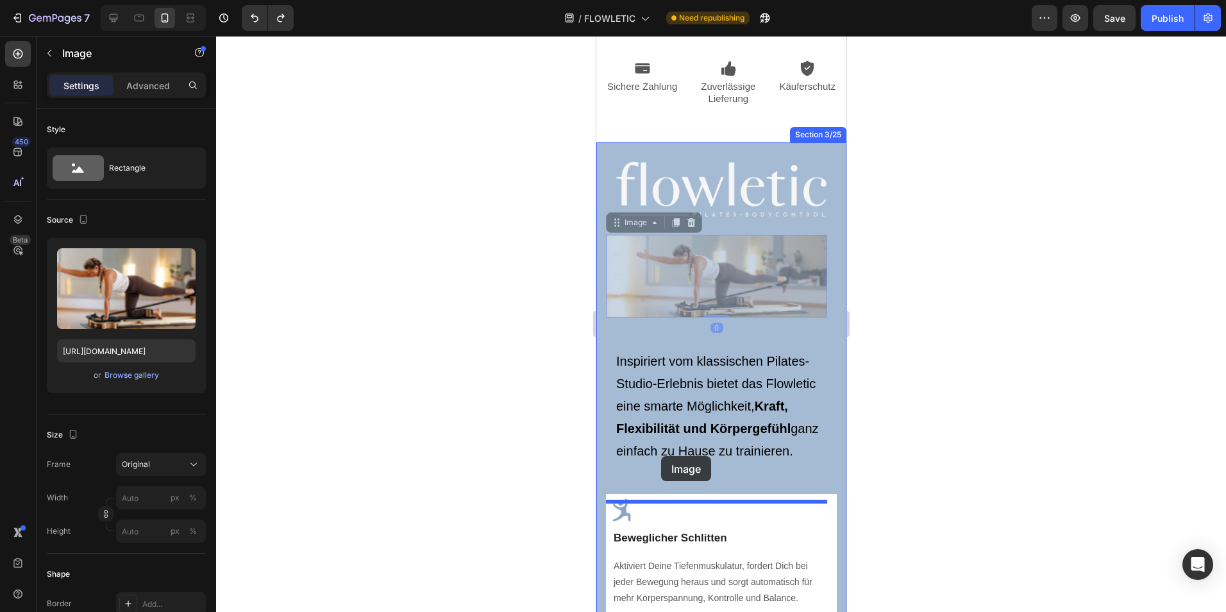
drag, startPoint x: 693, startPoint y: 269, endPoint x: 661, endPoint y: 456, distance: 189.4
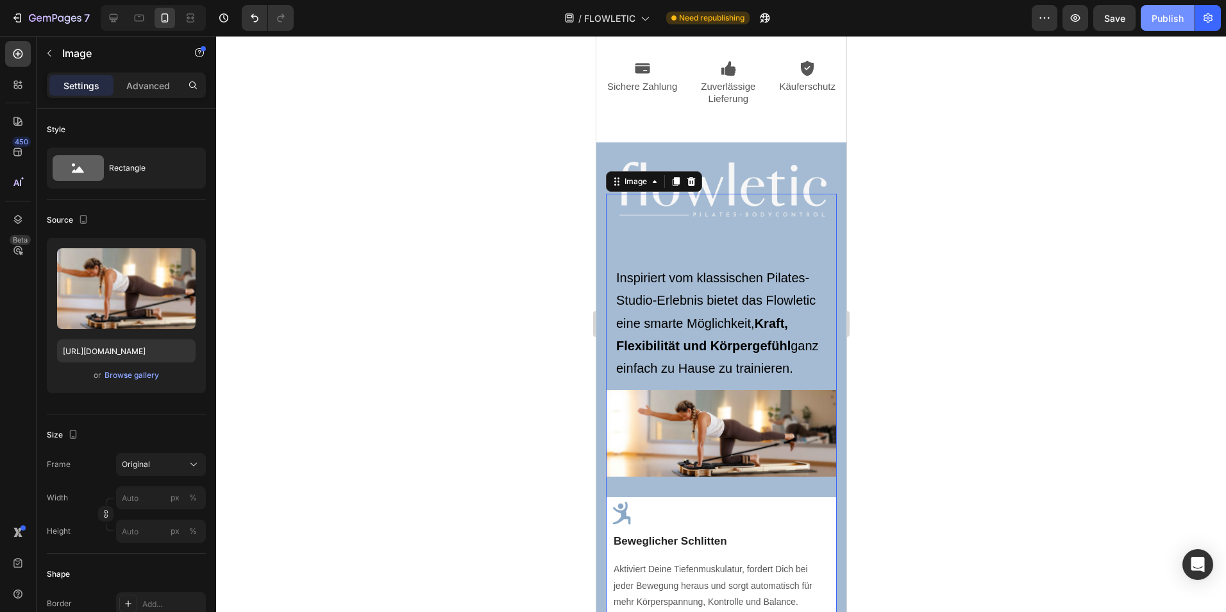
click at [1175, 24] on div "Publish" at bounding box center [1168, 18] width 32 height 13
click at [1009, 425] on div at bounding box center [721, 324] width 1010 height 576
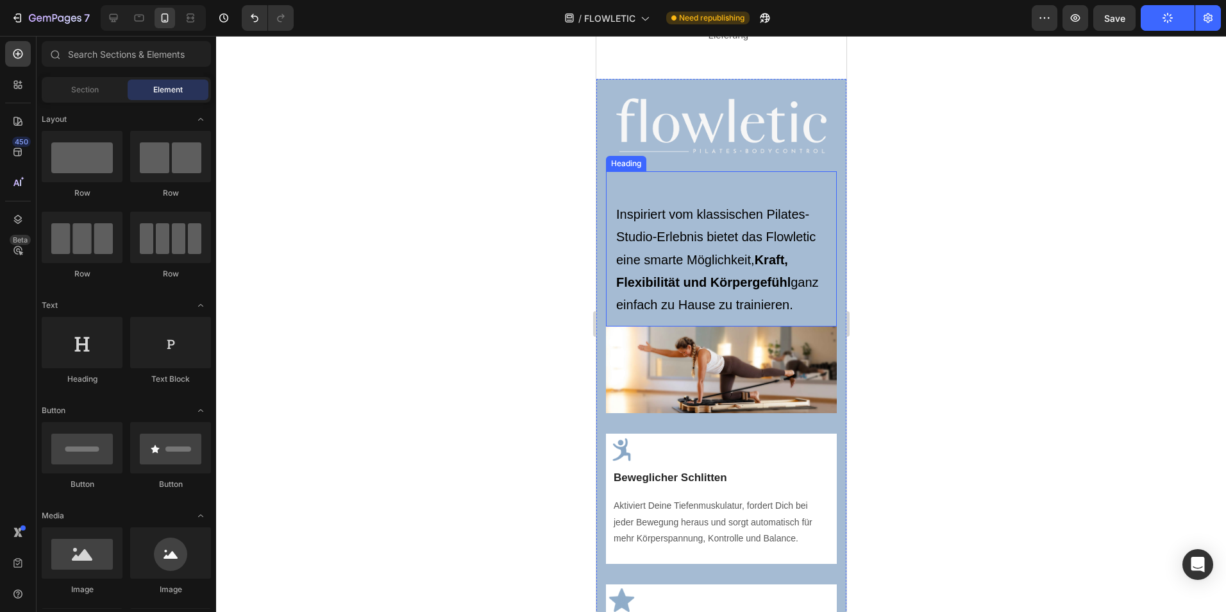
scroll to position [666, 0]
click at [693, 373] on img at bounding box center [720, 369] width 231 height 87
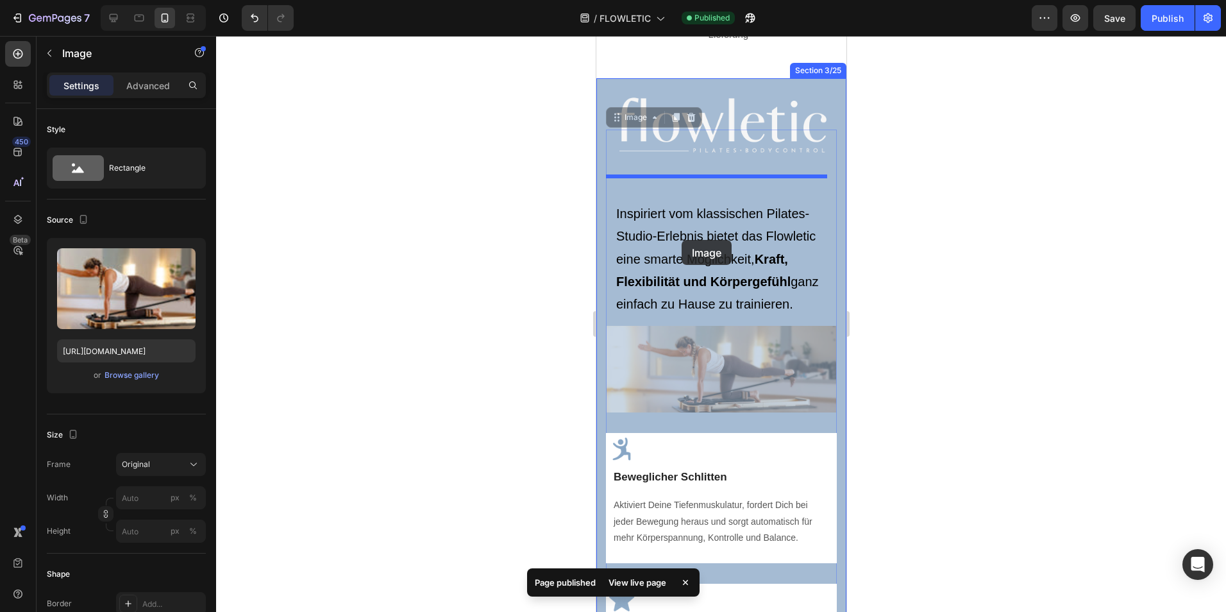
drag, startPoint x: 682, startPoint y: 391, endPoint x: 681, endPoint y: 239, distance: 152.0
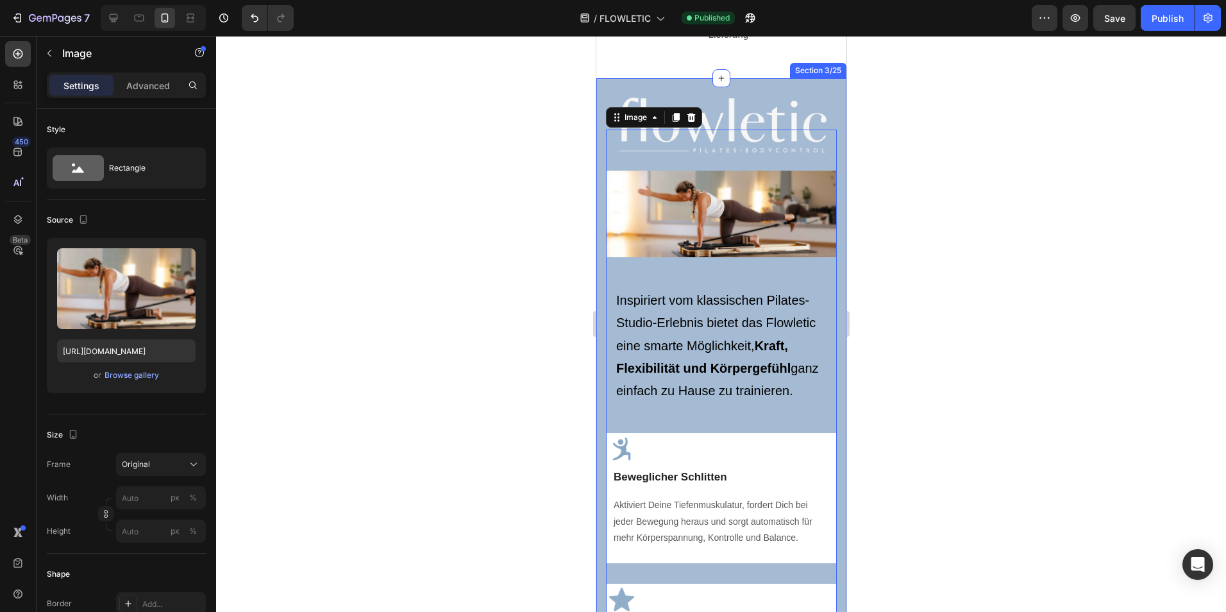
click at [605, 166] on div "Image Image 0 ⁠⁠⁠⁠⁠⁠⁠ Inspiriert vom klassischen Pilates-Studio-Erlebnis bietet…" at bounding box center [720, 529] width 231 height 799
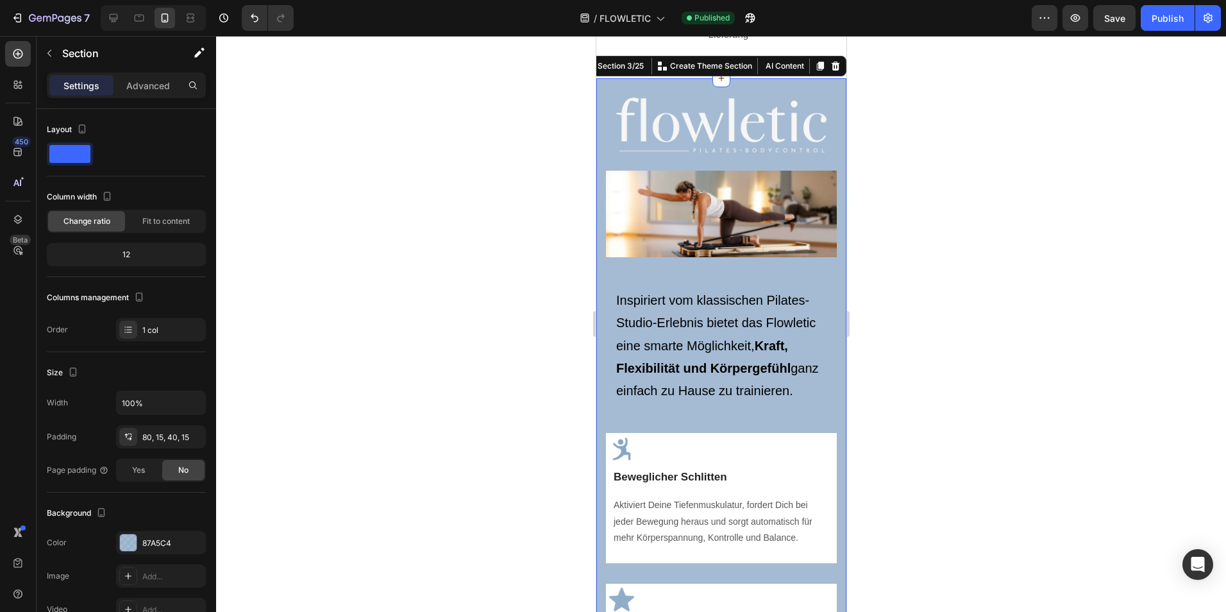
click at [613, 167] on div "Image Image ⁠⁠⁠⁠⁠⁠⁠ Inspiriert vom klassischen Pilates-Studio-Erlebnis bietet d…" at bounding box center [720, 529] width 231 height 799
click at [645, 280] on p "⁠⁠⁠⁠⁠⁠⁠ Inspiriert vom klassischen Pilates-Studio-Erlebnis bietet das Flowletic…" at bounding box center [721, 334] width 210 height 135
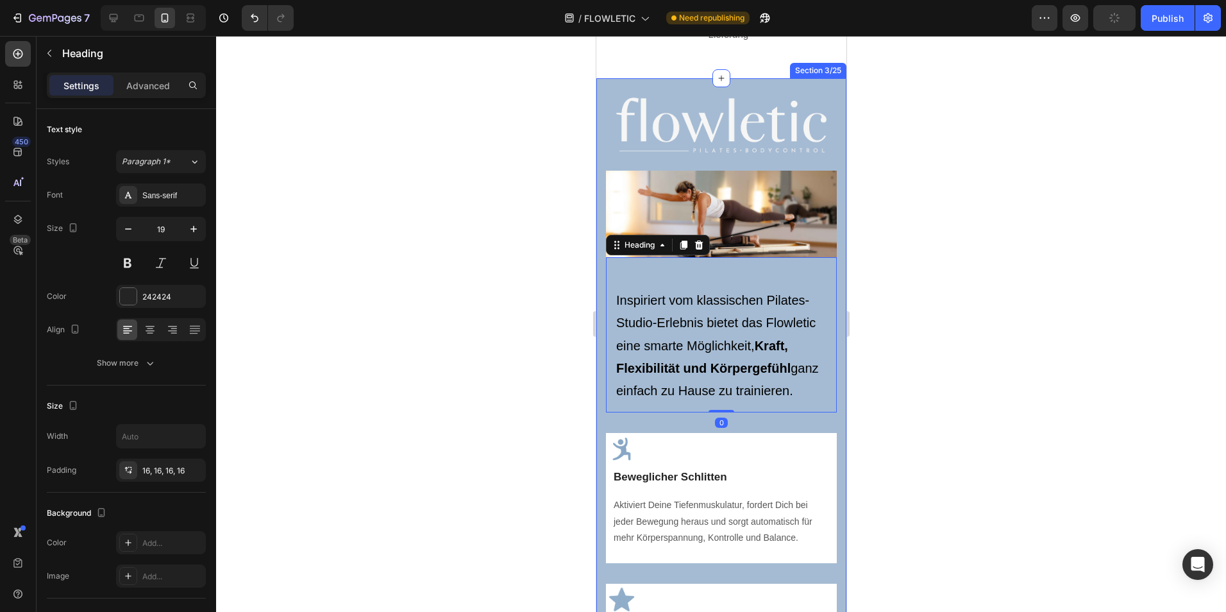
click at [603, 272] on div "Image Image ⁠⁠⁠⁠⁠⁠⁠ Inspiriert vom klassischen Pilates-Studio-Erlebnis bietet d…" at bounding box center [721, 515] width 250 height 875
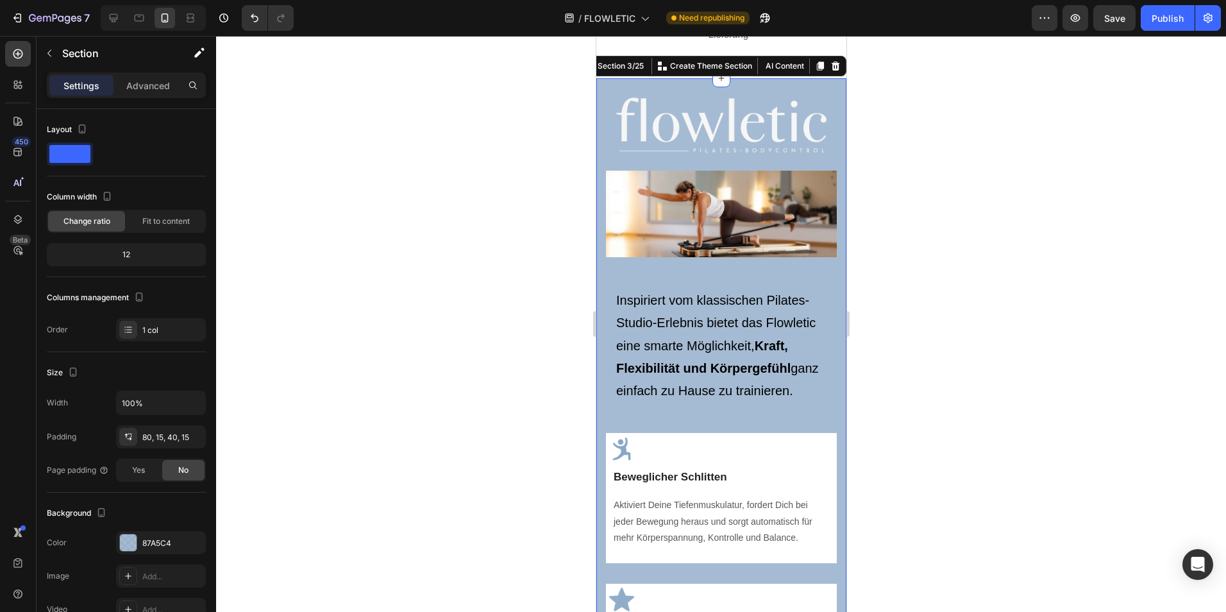
click at [661, 167] on div "Image Image ⁠⁠⁠⁠⁠⁠⁠ Inspiriert vom klassischen Pilates-Studio-Erlebnis bietet d…" at bounding box center [720, 529] width 231 height 799
click at [825, 276] on h2 "⁠⁠⁠⁠⁠⁠⁠ Inspiriert vom klassischen Pilates-Studio-Erlebnis bietet das Flowletic…" at bounding box center [720, 334] width 231 height 155
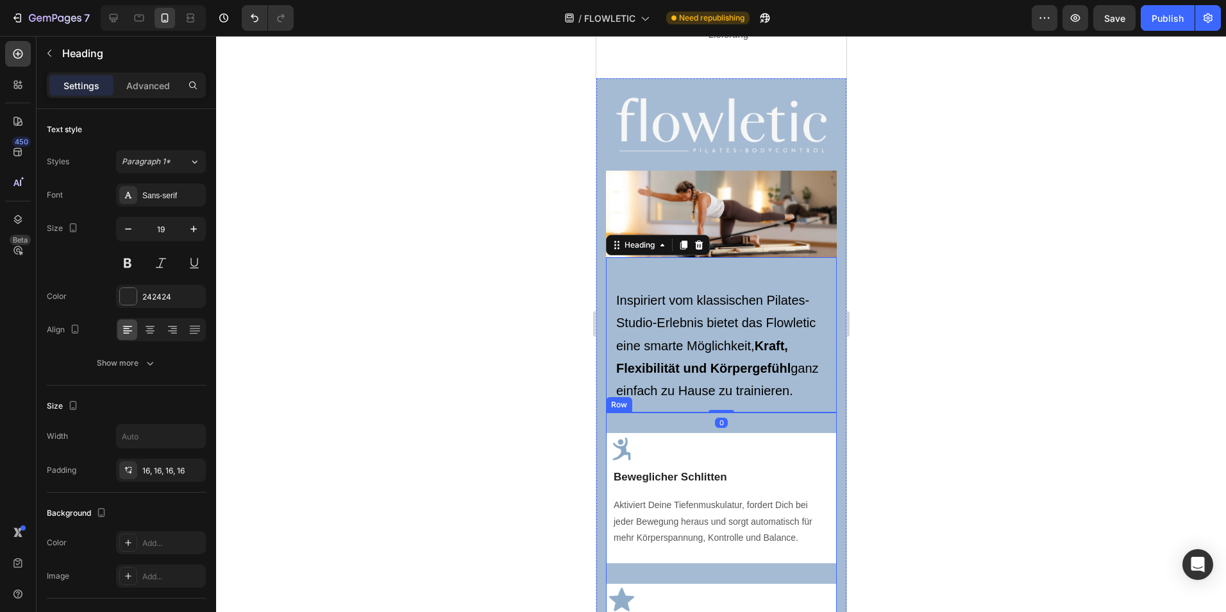
click at [825, 450] on div "Image Beweglicher Schlitten Text block Aktiviert Deine Tiefenmuskulatur, forder…" at bounding box center [720, 497] width 231 height 171
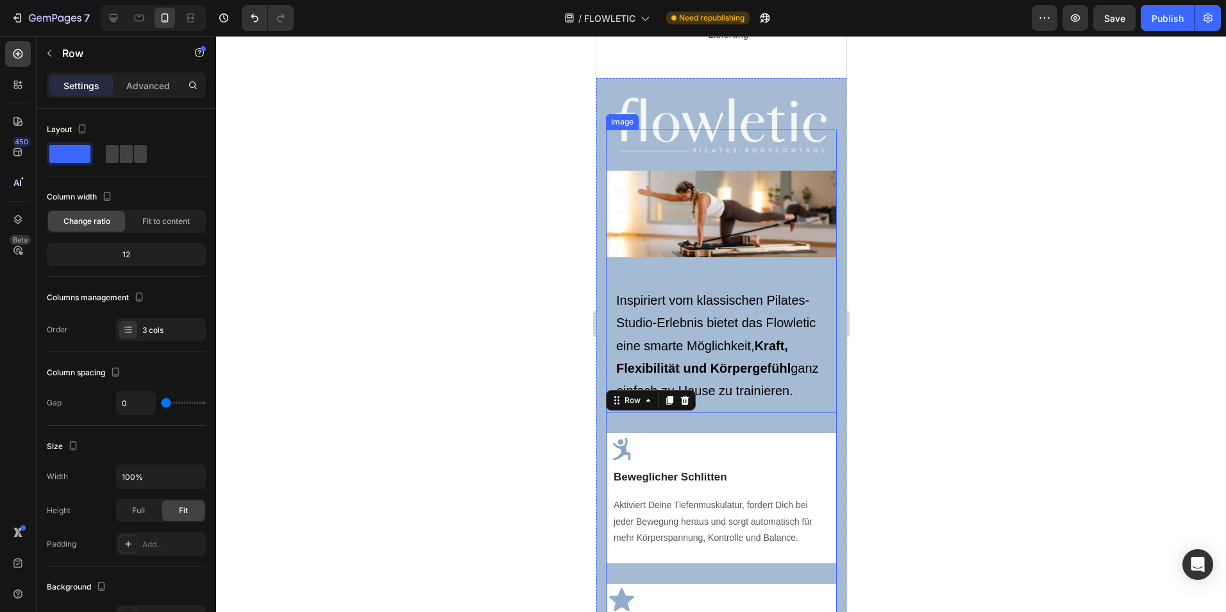
click at [824, 204] on img at bounding box center [720, 214] width 231 height 87
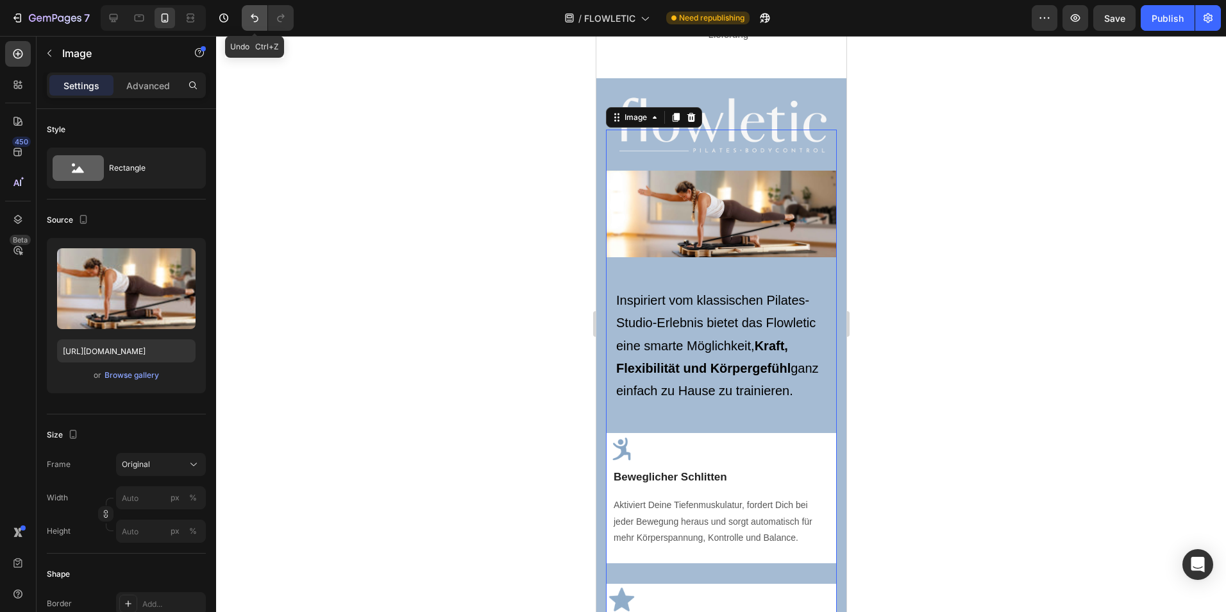
click at [250, 21] on icon "Undo/Redo" at bounding box center [254, 18] width 13 height 13
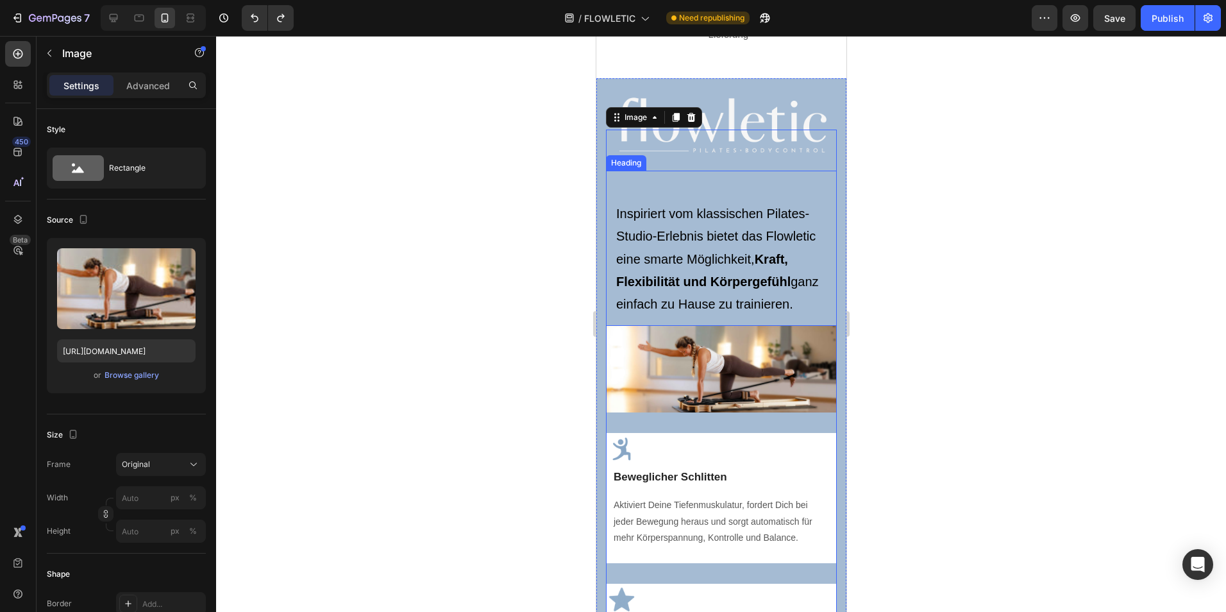
click at [696, 217] on span "Inspiriert vom klassischen Pilates-Studio-Erlebnis bietet das Flowletic eine sm…" at bounding box center [717, 259] width 203 height 105
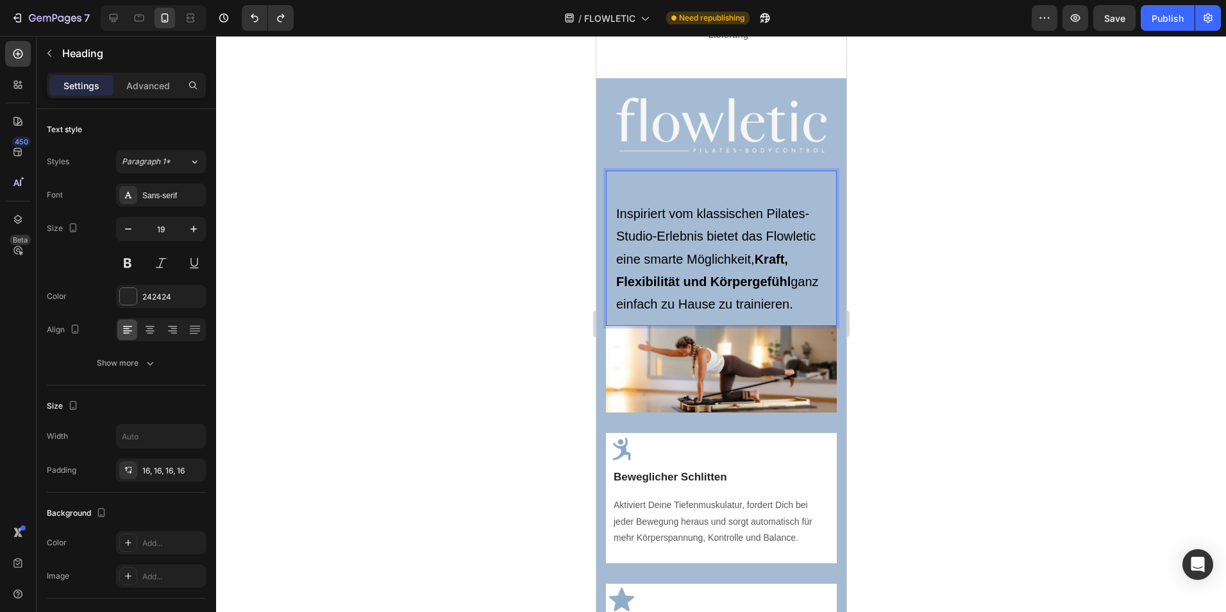
click at [612, 224] on h2 "⁠⁠⁠⁠⁠⁠⁠ Inspiriert vom klassischen Pilates-Studio-Erlebnis bietet das Flowletic…" at bounding box center [720, 248] width 231 height 155
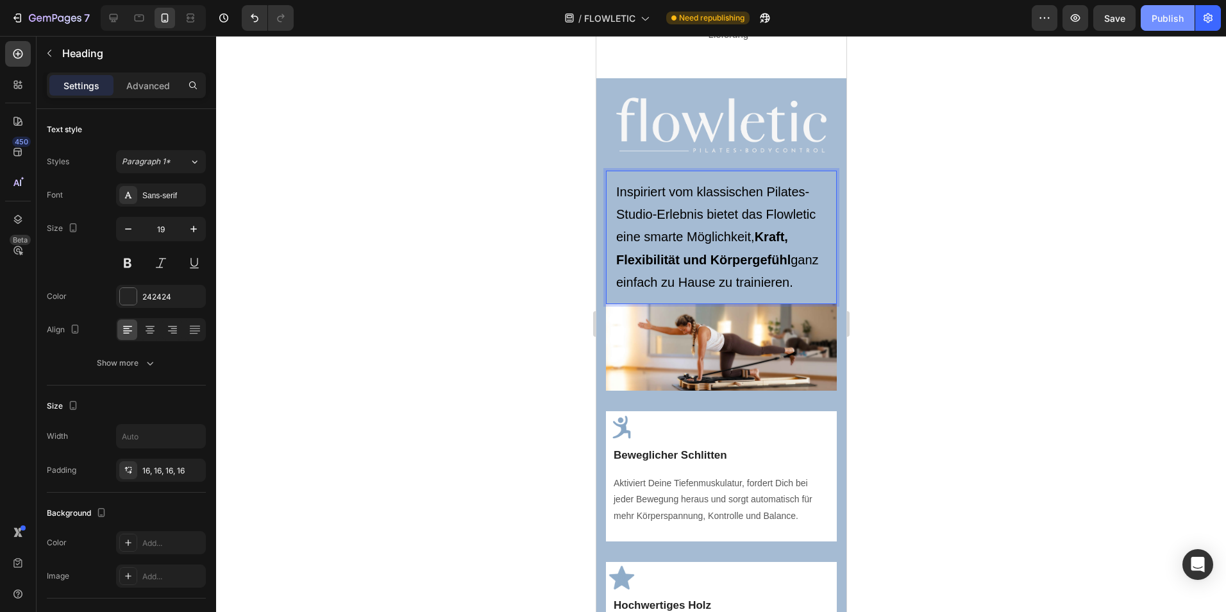
click at [1160, 14] on div "Publish" at bounding box center [1168, 18] width 32 height 13
click at [729, 116] on img at bounding box center [721, 124] width 210 height 55
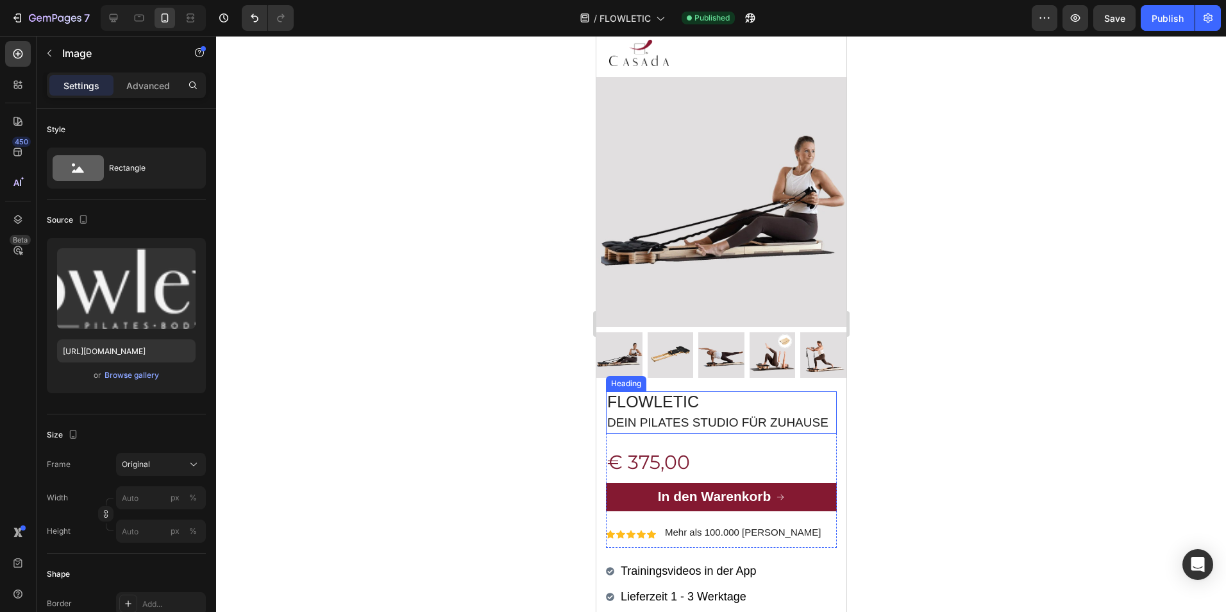
scroll to position [0, 0]
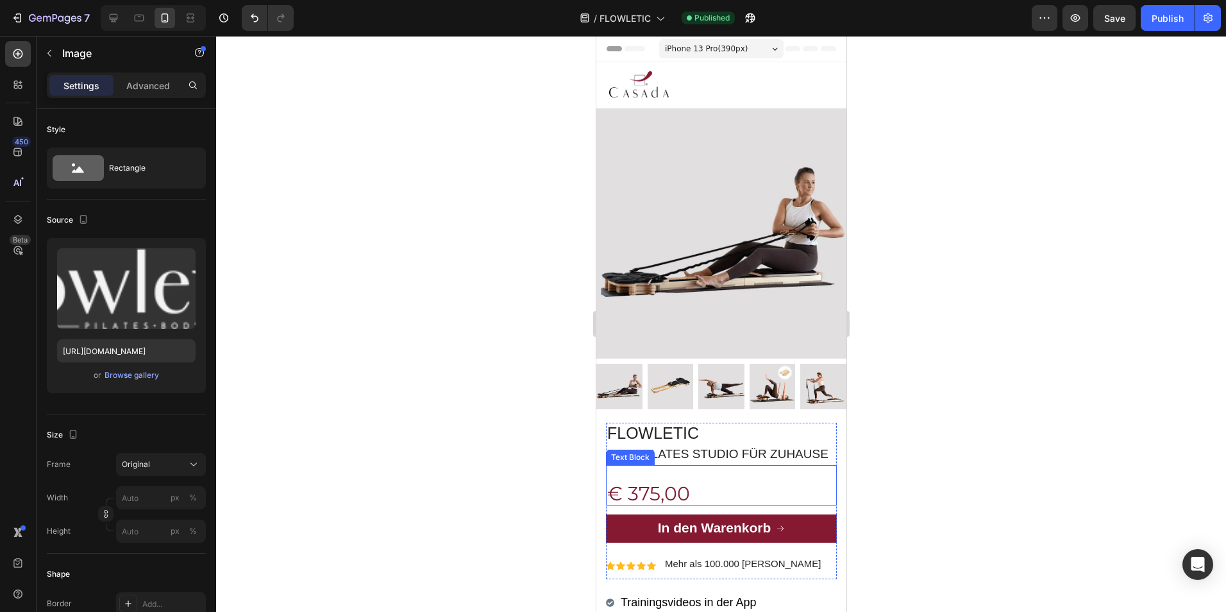
click at [683, 488] on div "€ 375,00 Text Block" at bounding box center [720, 485] width 231 height 40
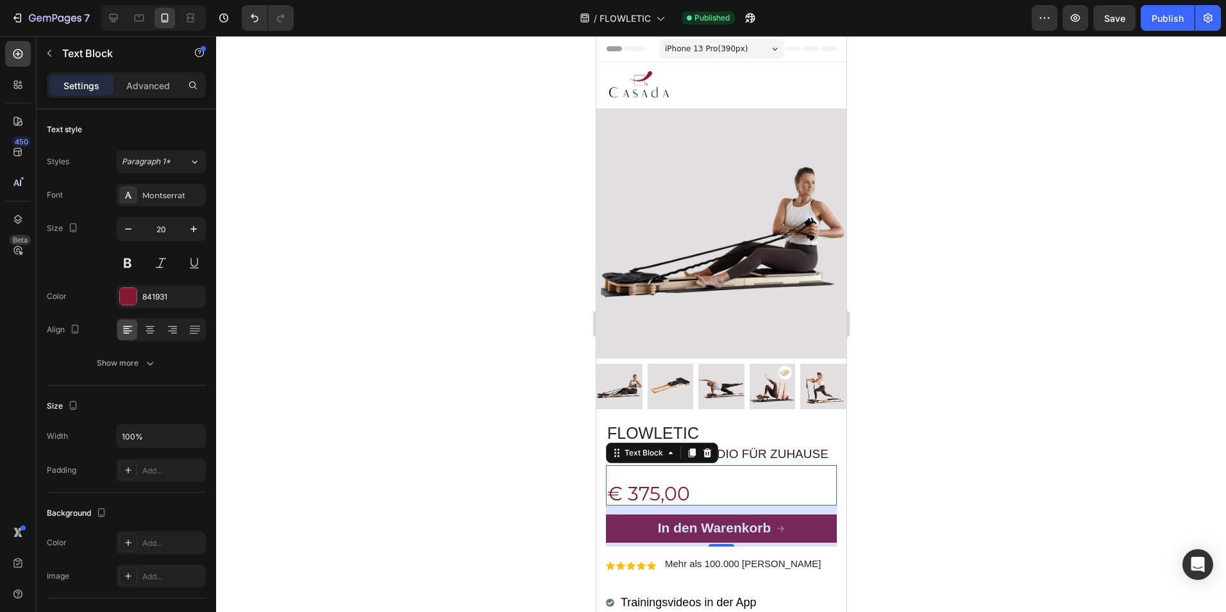
click at [648, 500] on span "€ 375,00" at bounding box center [648, 494] width 83 height 24
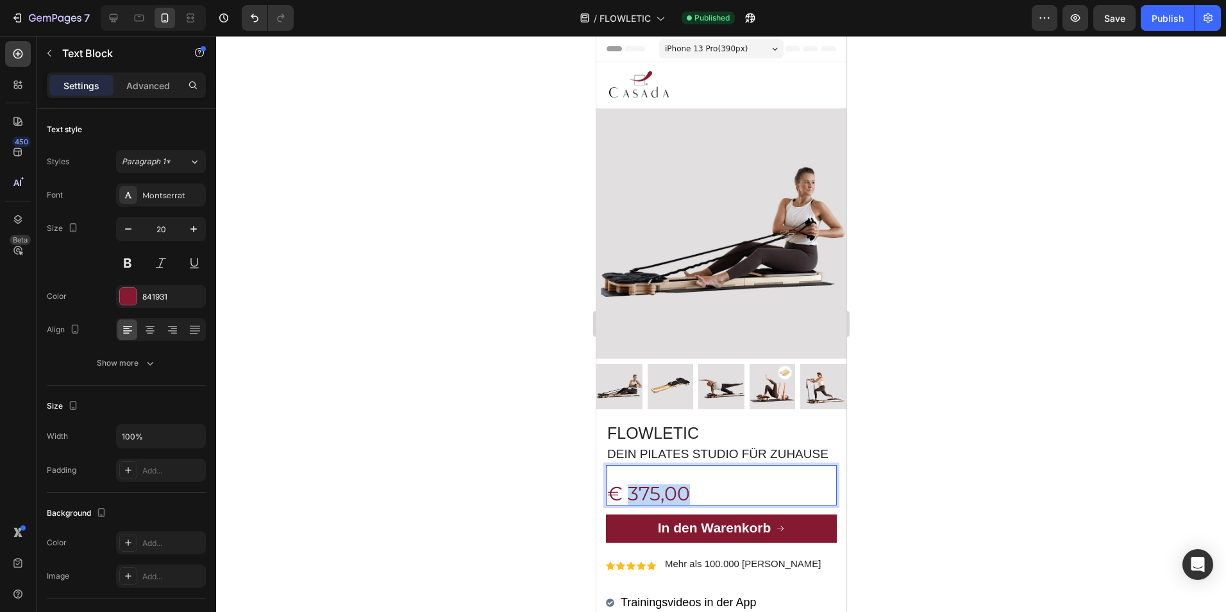
click at [648, 500] on span "€ 375,00" at bounding box center [648, 494] width 83 height 24
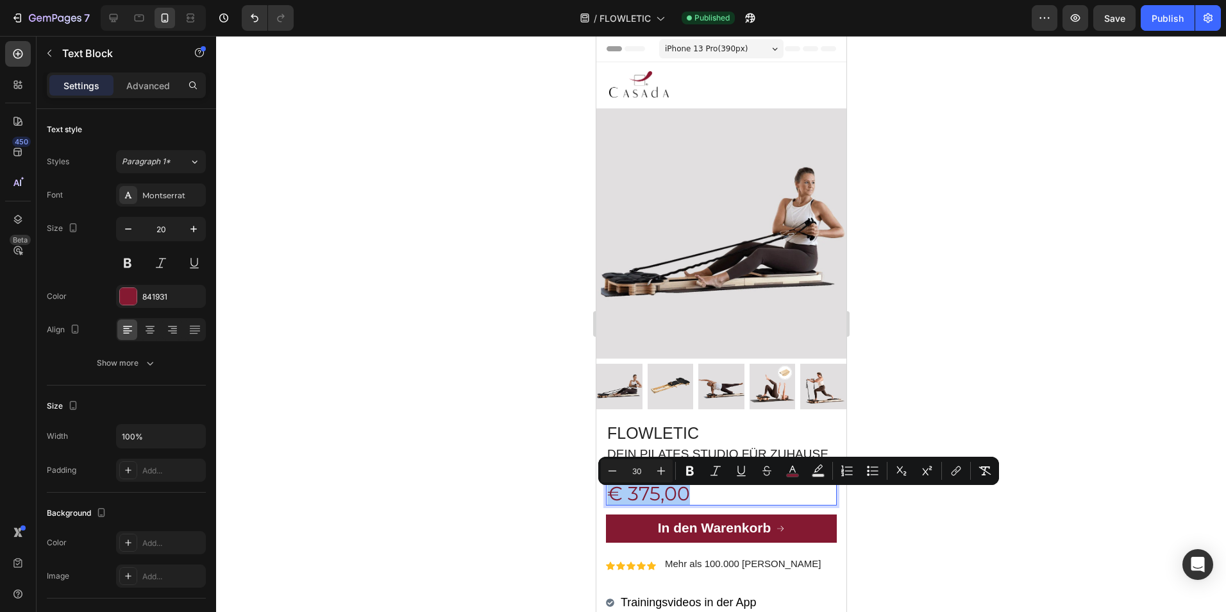
click at [509, 498] on div at bounding box center [721, 324] width 1010 height 576
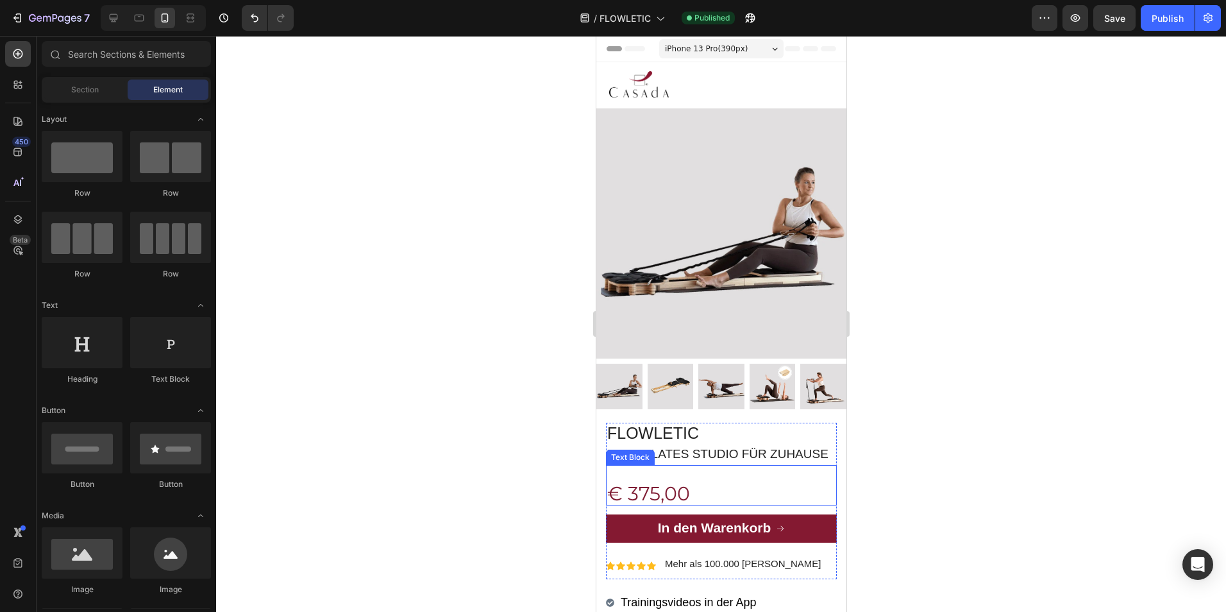
click at [613, 505] on span "€ 375,00" at bounding box center [648, 494] width 83 height 24
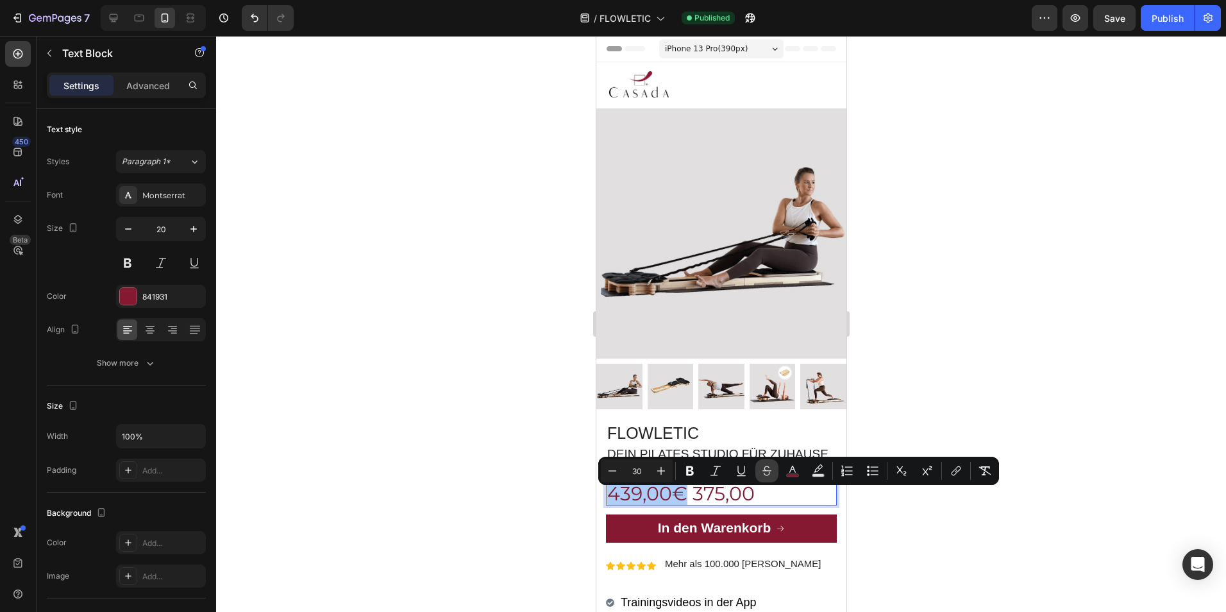
click at [769, 471] on icon "Editor contextual toolbar" at bounding box center [767, 470] width 13 height 13
click at [798, 475] on rect "Editor contextual toolbar" at bounding box center [793, 475] width 12 height 3
type input "7E1C33"
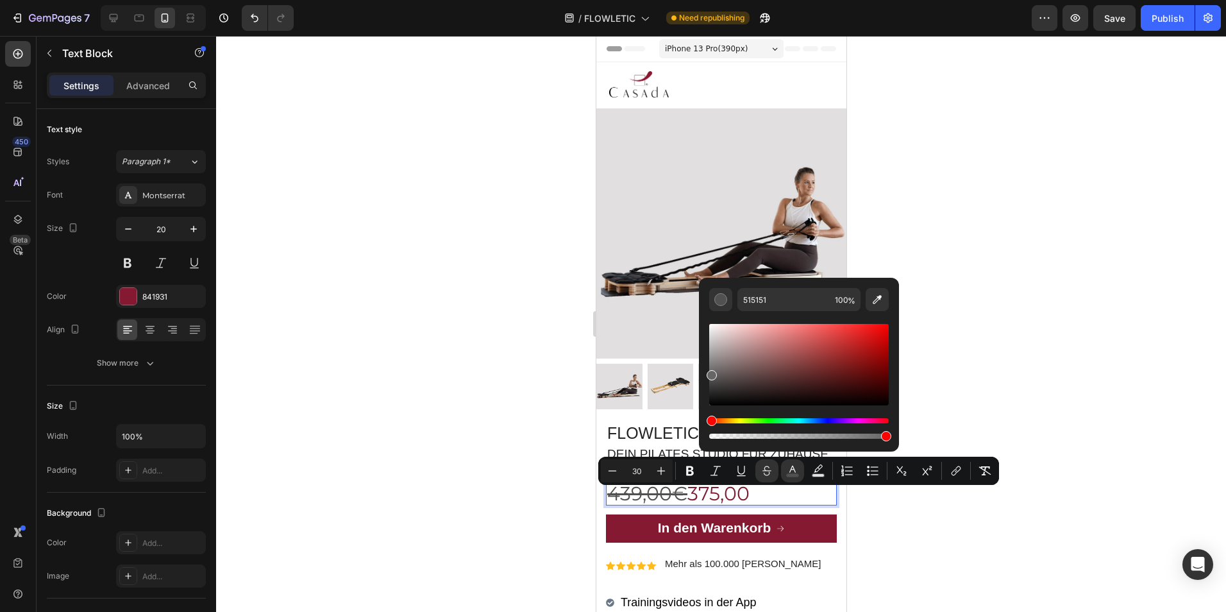
type input "666666"
drag, startPoint x: 839, startPoint y: 385, endPoint x: 699, endPoint y: 373, distance: 140.4
click at [699, 373] on div "666666 100 %" at bounding box center [799, 360] width 200 height 164
click at [961, 359] on div at bounding box center [721, 324] width 1010 height 576
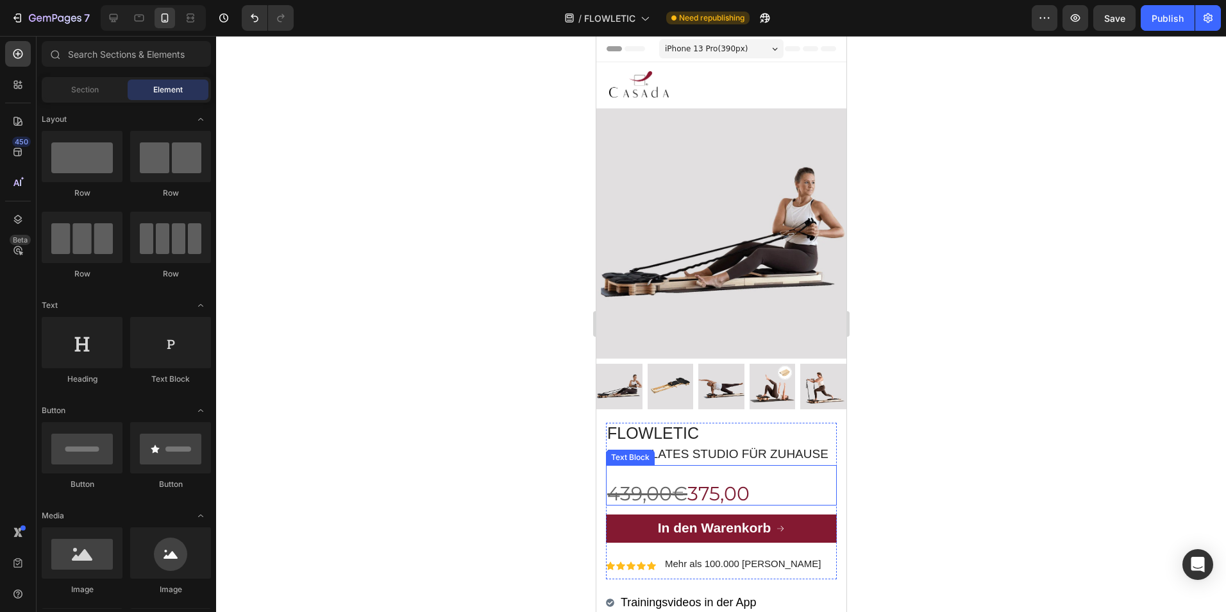
click at [763, 499] on p "439,00€ 375,00" at bounding box center [721, 495] width 228 height 19
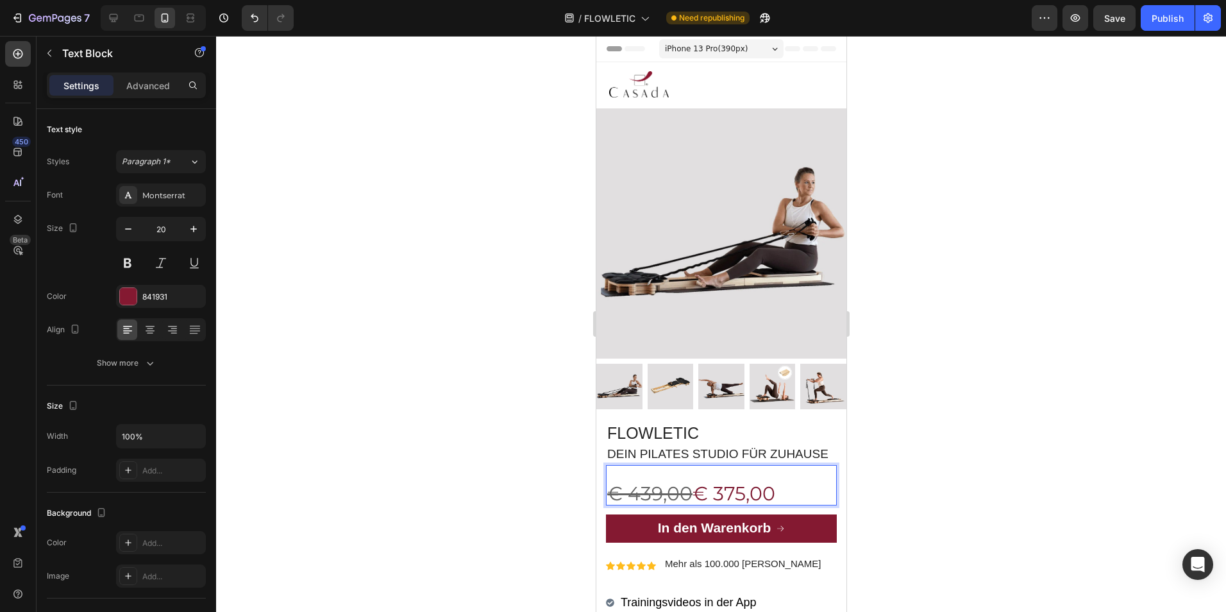
click at [698, 505] on span "€ 375,00" at bounding box center [733, 494] width 83 height 24
click at [690, 502] on p "€ 439,00 € 375,00" at bounding box center [721, 495] width 228 height 19
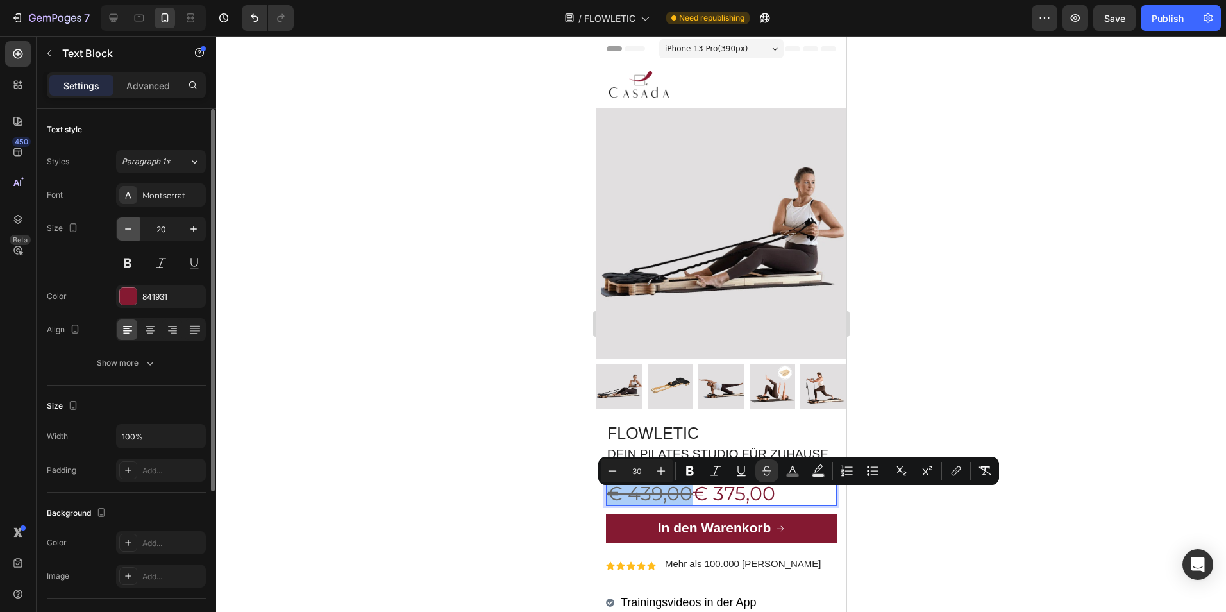
click at [131, 226] on icon "button" at bounding box center [128, 229] width 13 height 13
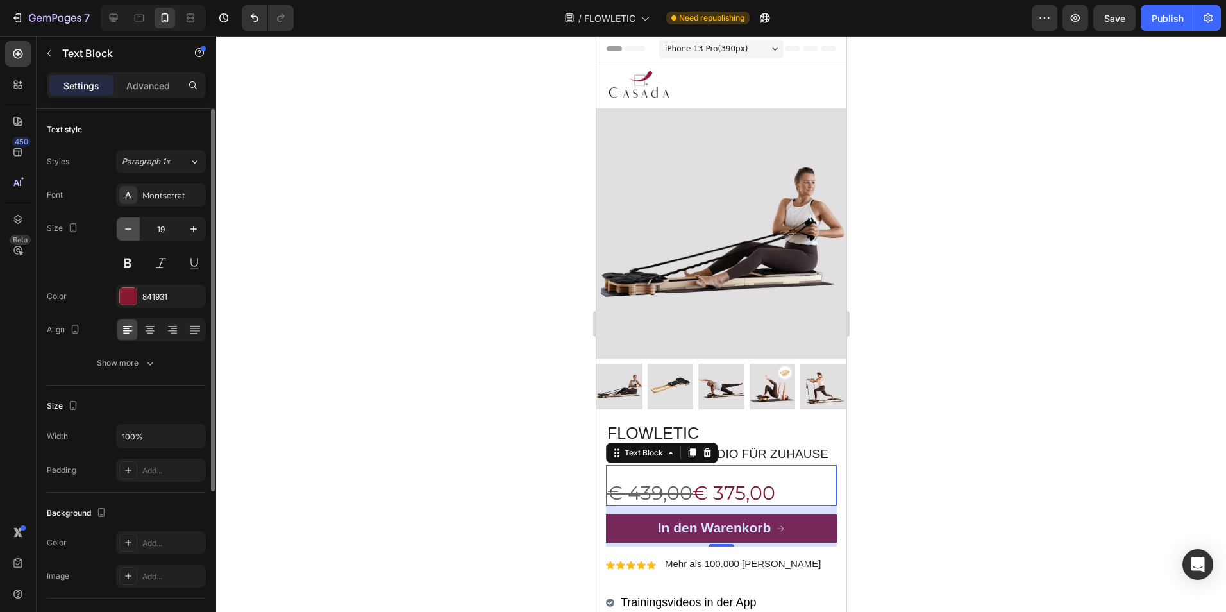
click at [131, 226] on icon "button" at bounding box center [128, 229] width 13 height 13
click at [187, 228] on icon "button" at bounding box center [193, 229] width 13 height 13
click at [188, 228] on icon "button" at bounding box center [193, 229] width 13 height 13
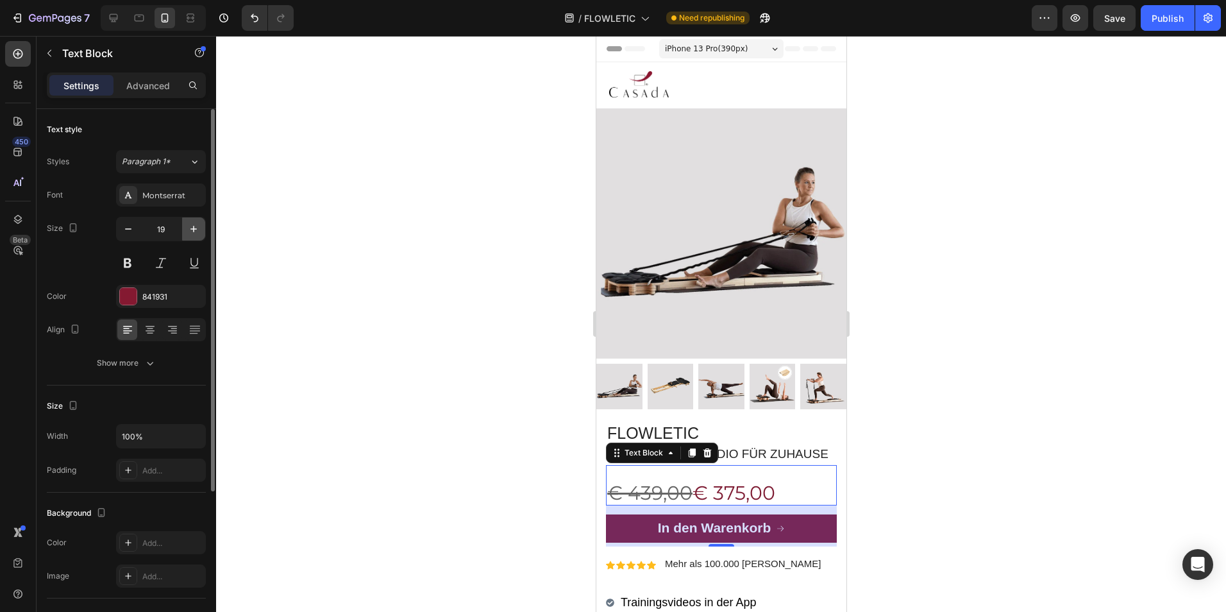
type input "20"
click at [654, 503] on s "€ 439,00" at bounding box center [649, 494] width 85 height 24
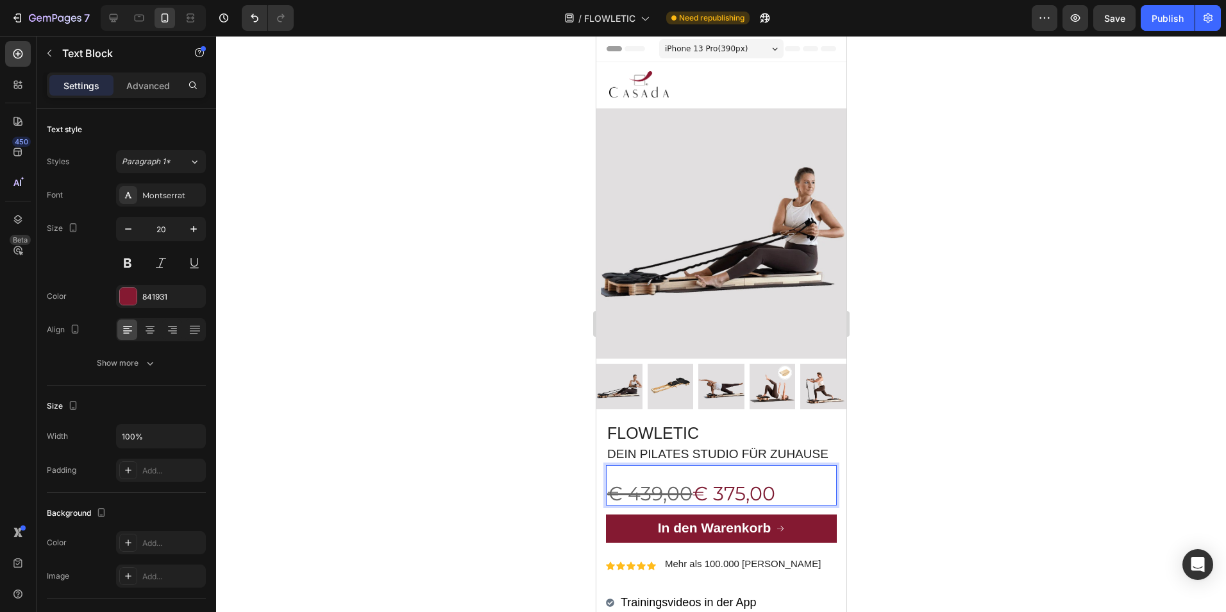
click at [681, 502] on s "€ 439,00" at bounding box center [649, 494] width 85 height 24
click at [689, 502] on s "€ 439,00" at bounding box center [649, 494] width 85 height 24
drag, startPoint x: 692, startPoint y: 504, endPoint x: 609, endPoint y: 506, distance: 82.8
click at [609, 504] on p "€ 439,00 € 375,00" at bounding box center [721, 495] width 228 height 19
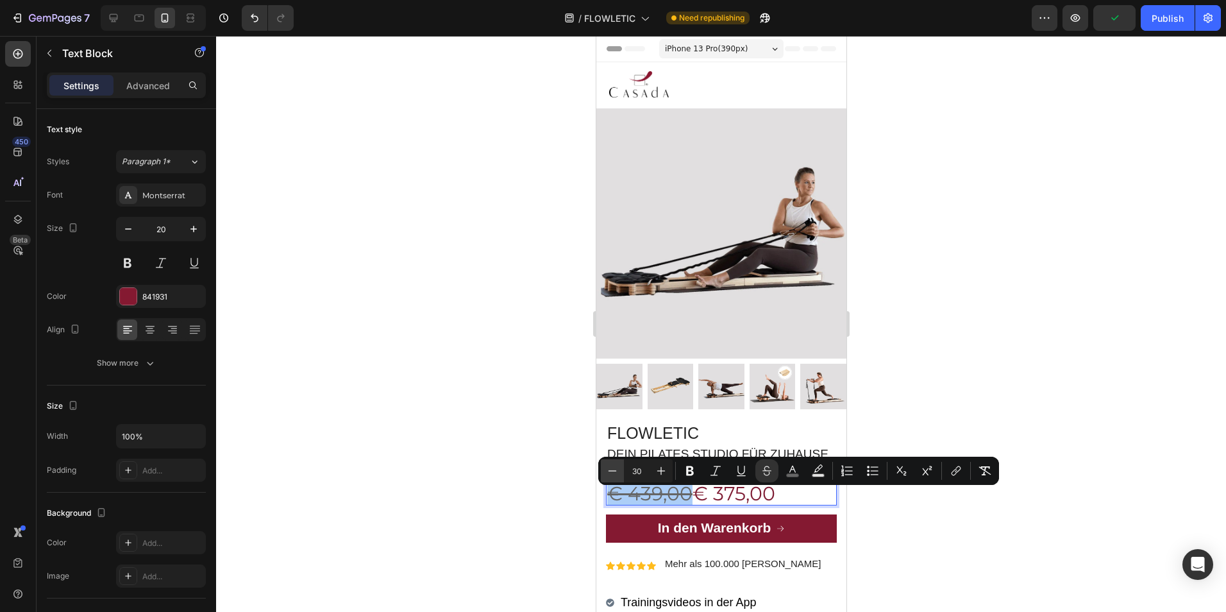
click at [615, 474] on icon "Editor contextual toolbar" at bounding box center [612, 470] width 13 height 13
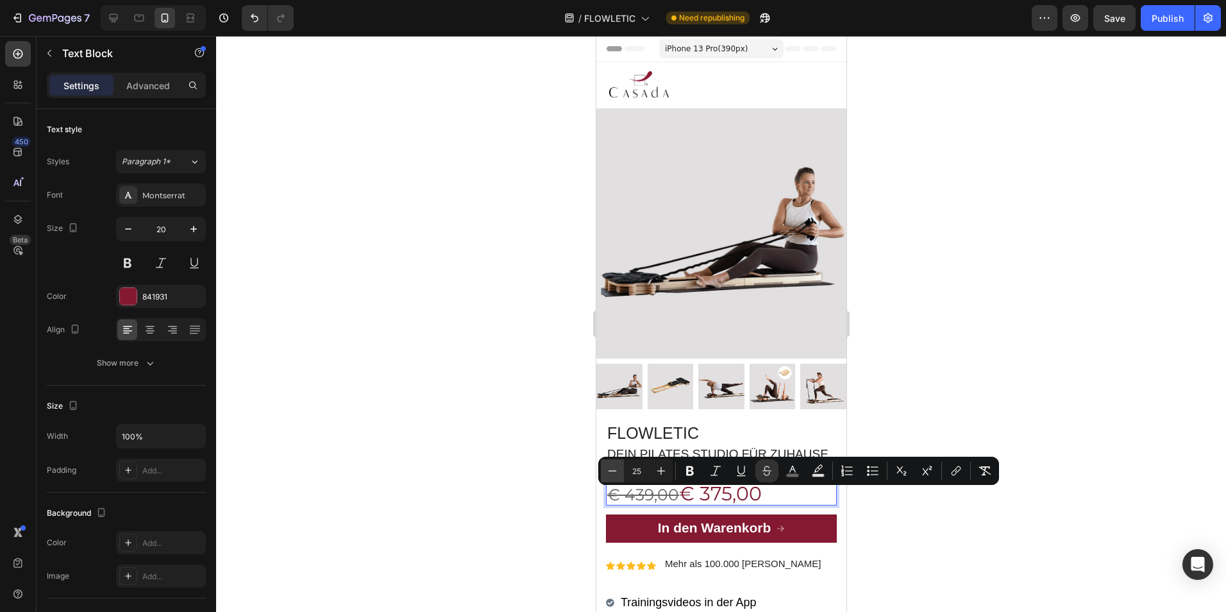
click at [615, 474] on icon "Editor contextual toolbar" at bounding box center [612, 470] width 13 height 13
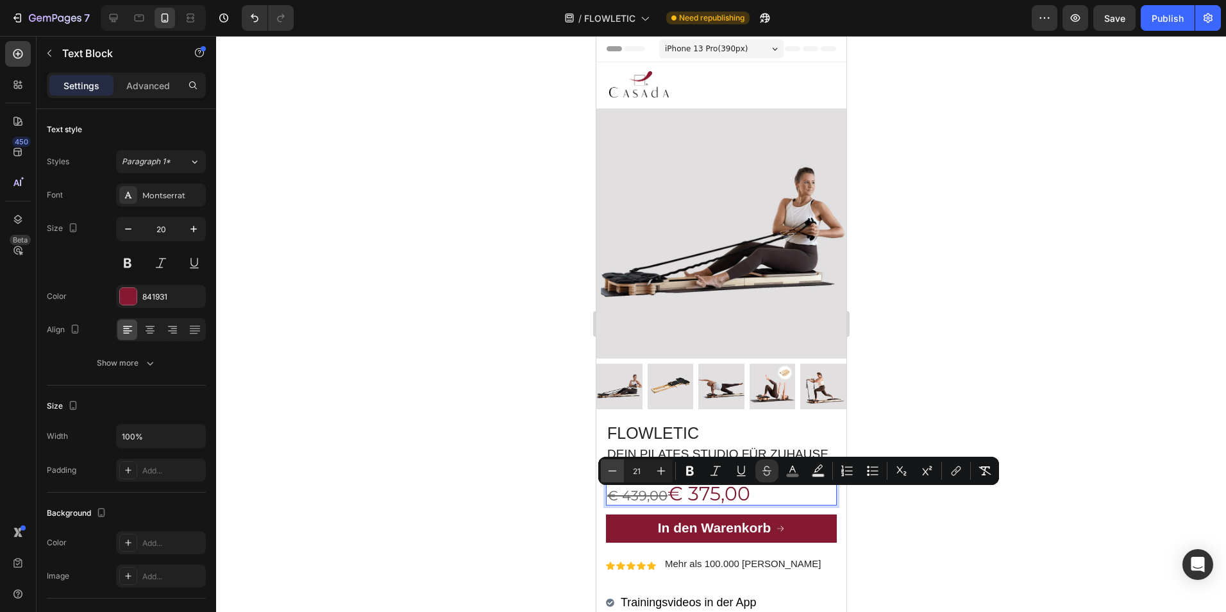
type input "20"
click at [548, 477] on div at bounding box center [721, 324] width 1010 height 576
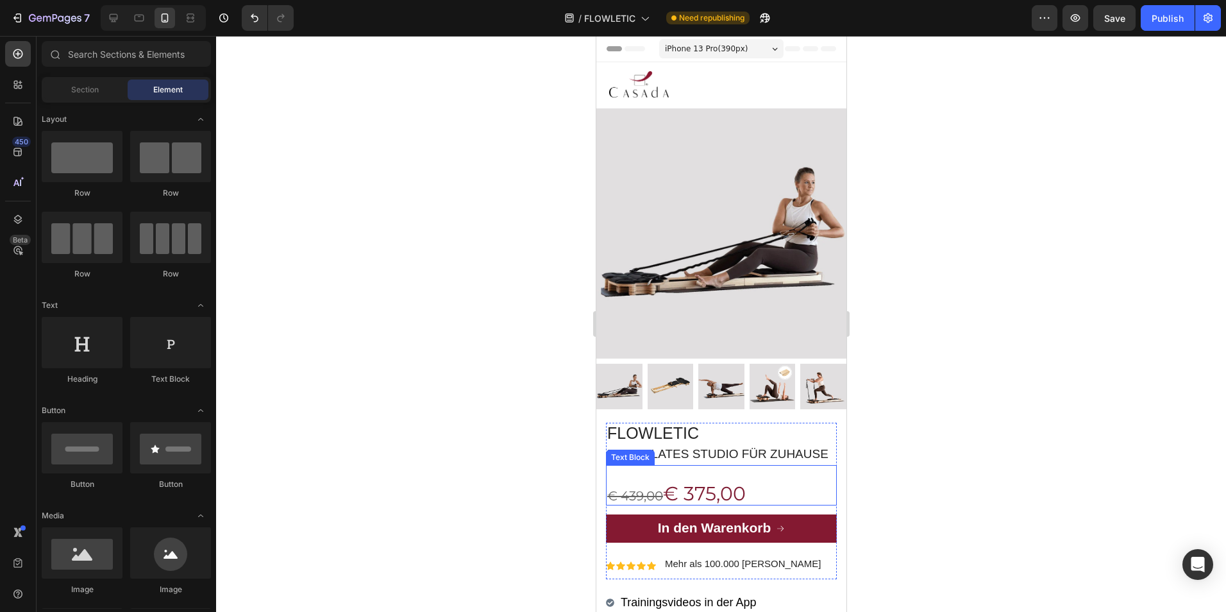
click at [693, 501] on span "€ 375,00" at bounding box center [704, 494] width 83 height 24
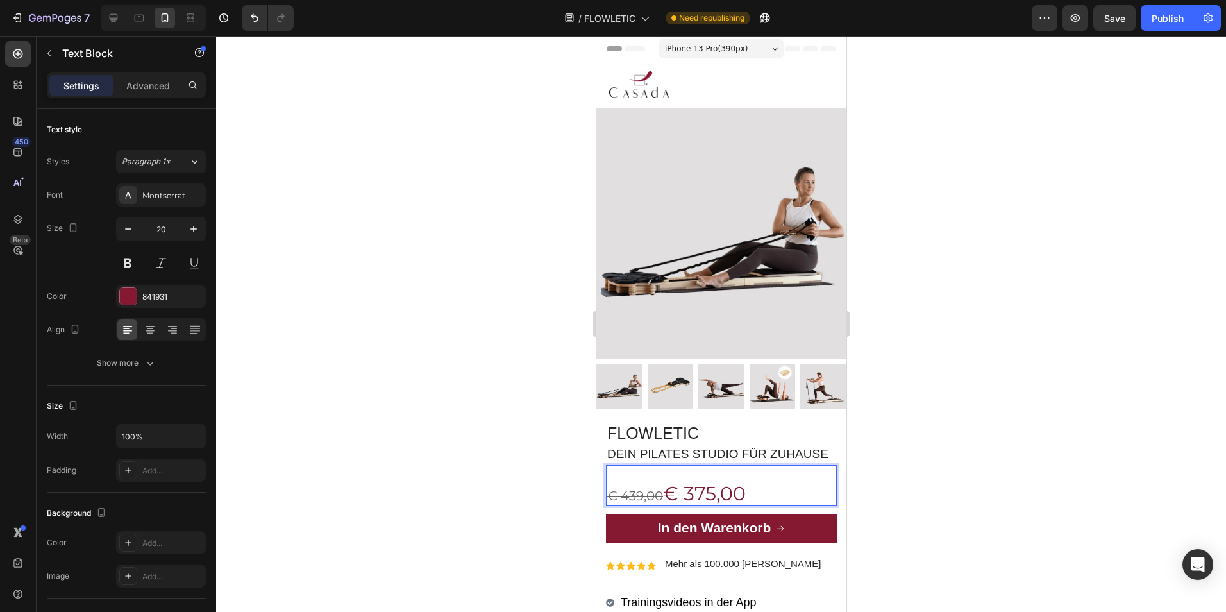
click at [758, 500] on p "€ 439,00 € 375,00" at bounding box center [721, 495] width 228 height 19
drag, startPoint x: 745, startPoint y: 505, endPoint x: 673, endPoint y: 506, distance: 72.5
click at [673, 504] on p "€ 439,00 € 375,00" at bounding box center [721, 495] width 228 height 19
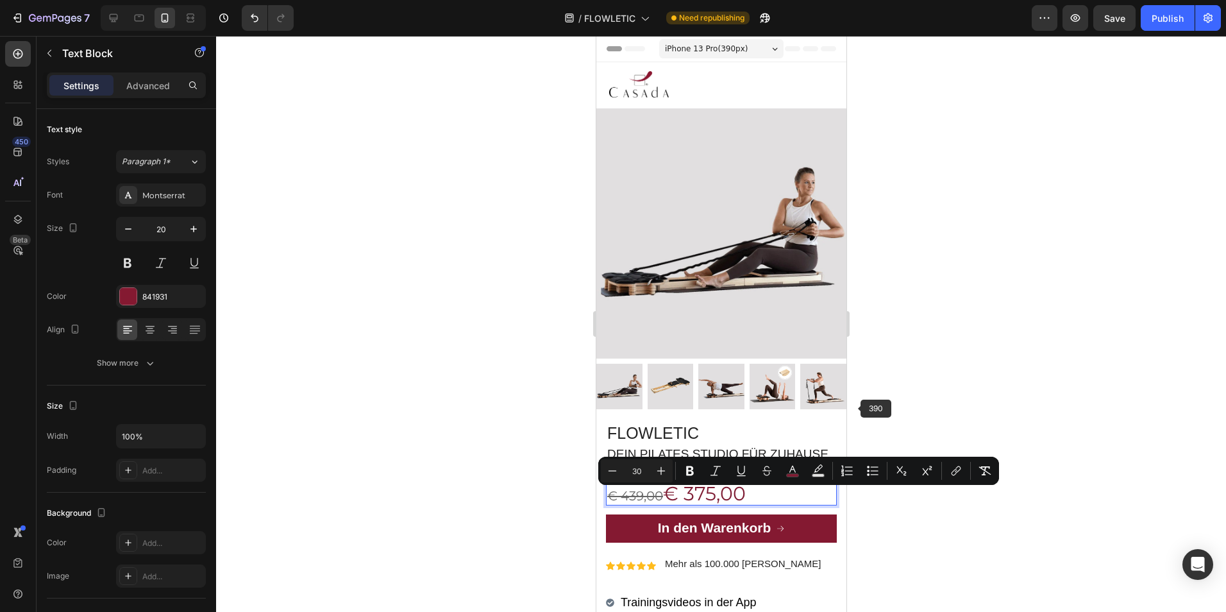
click at [961, 313] on div at bounding box center [721, 324] width 1010 height 576
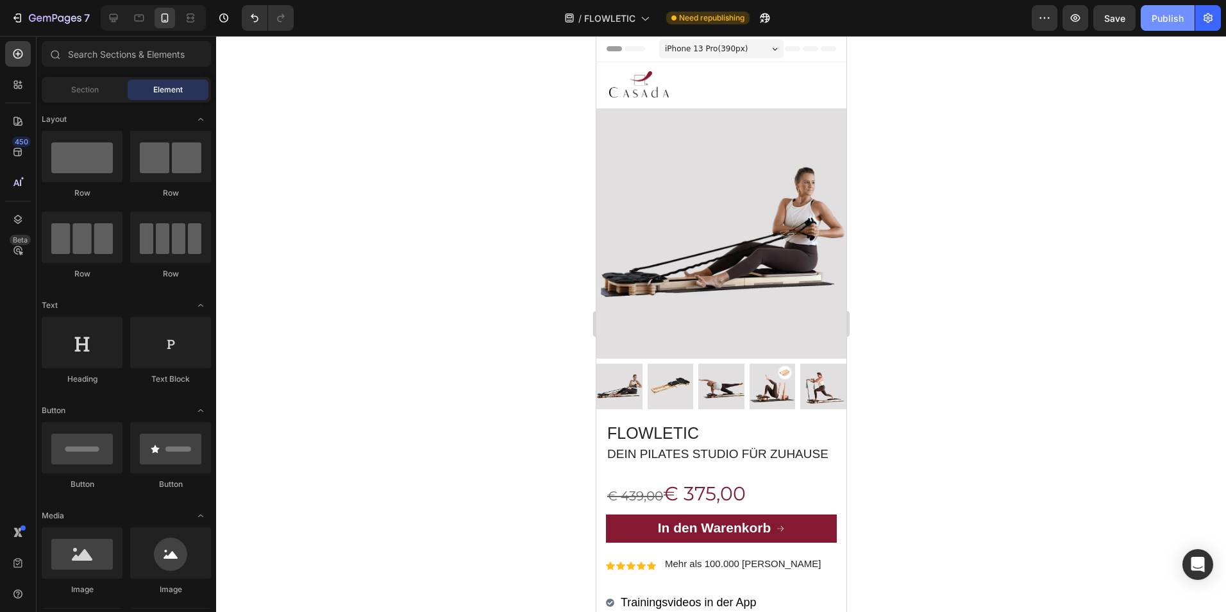
click at [1168, 15] on div "Publish" at bounding box center [1168, 18] width 32 height 13
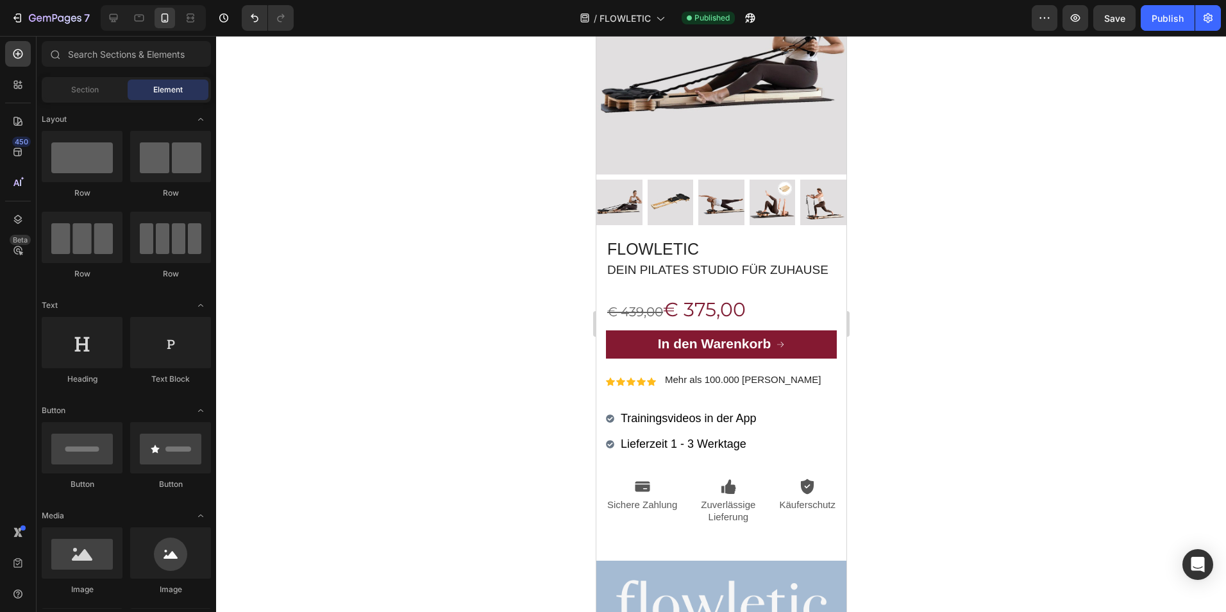
scroll to position [192, 0]
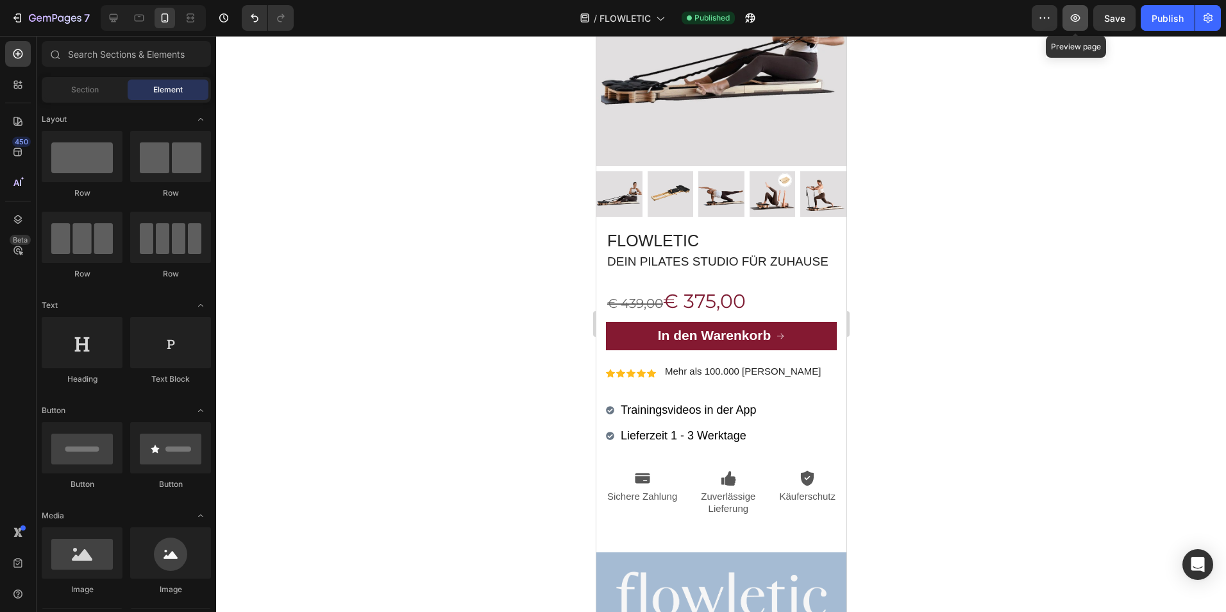
click at [1076, 13] on icon "button" at bounding box center [1075, 18] width 13 height 13
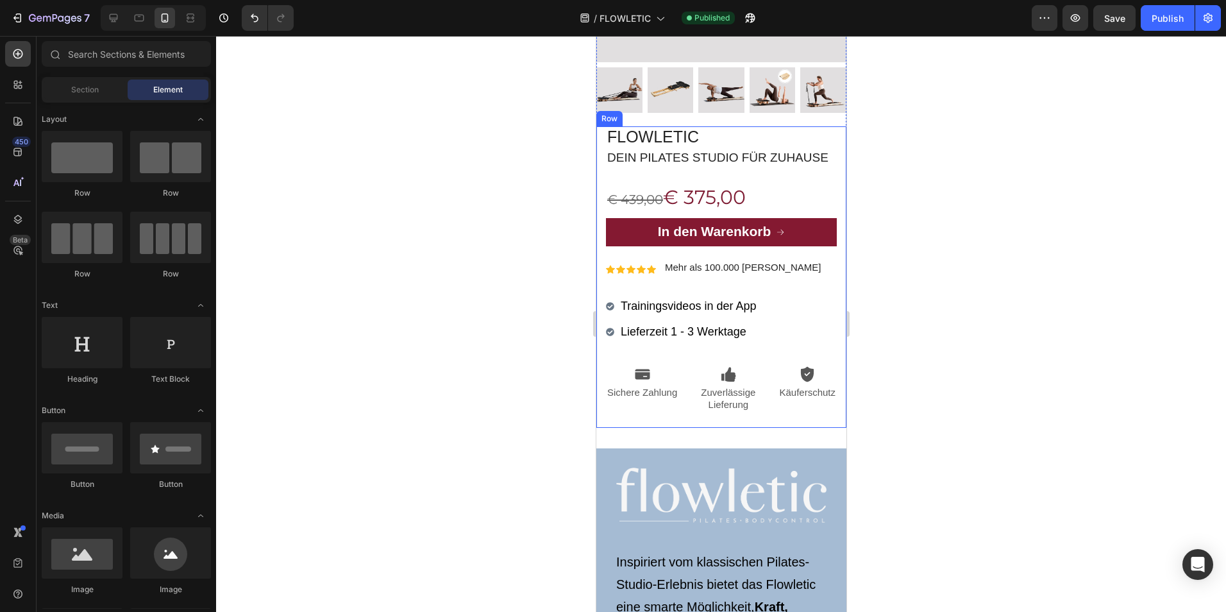
scroll to position [403, 0]
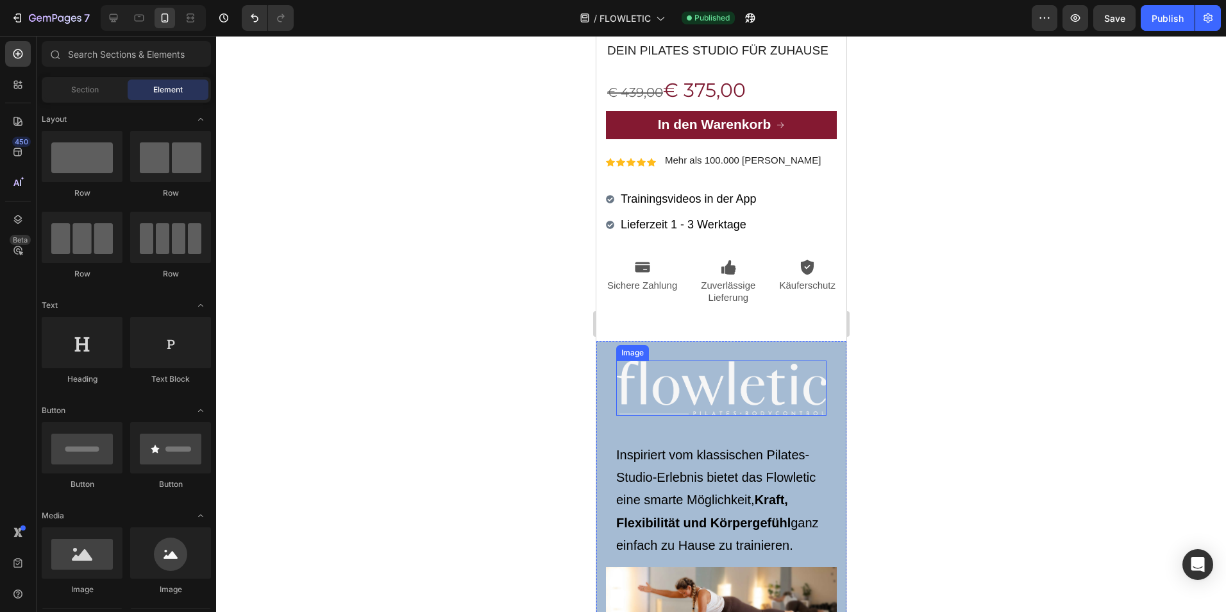
click at [726, 382] on img at bounding box center [721, 387] width 210 height 55
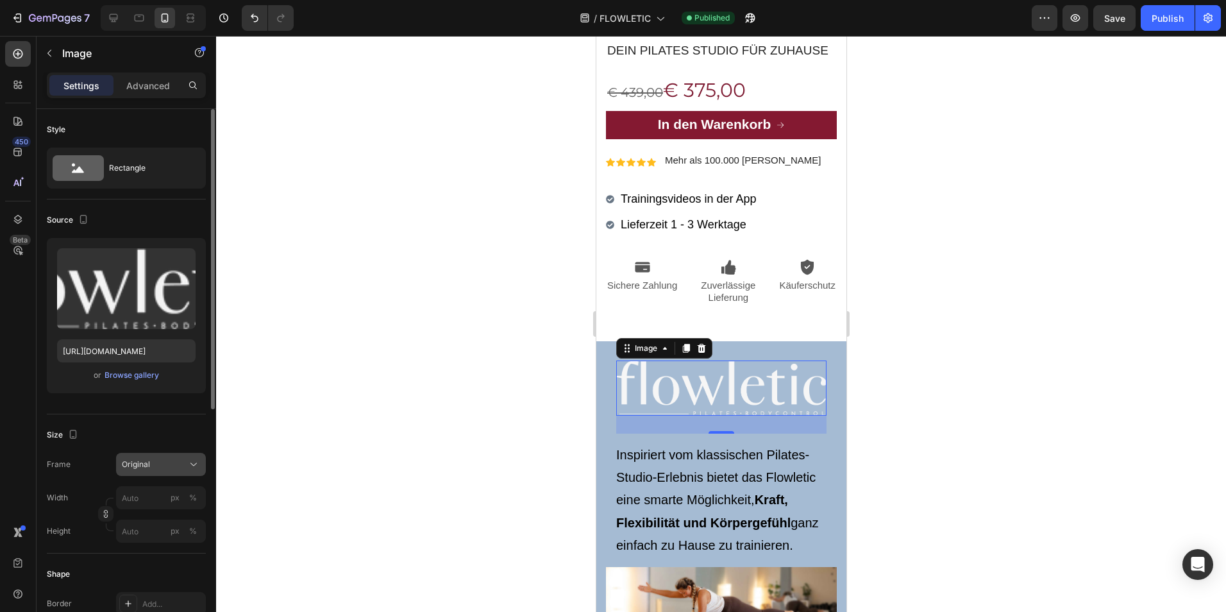
click at [149, 464] on span "Original" at bounding box center [136, 465] width 28 height 12
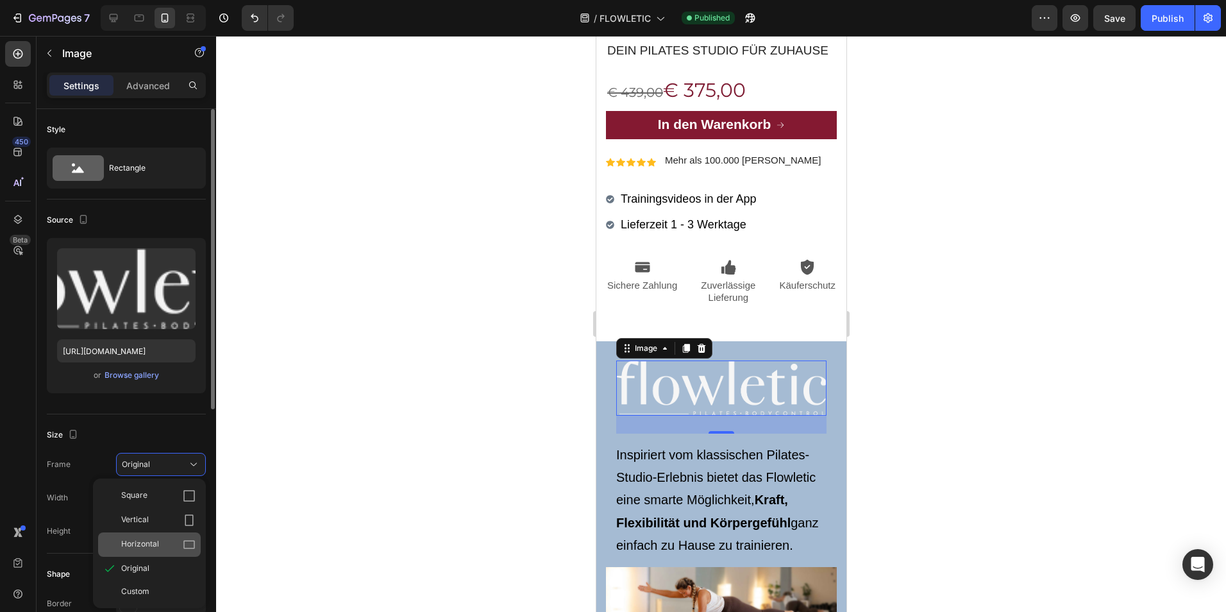
click at [156, 545] on span "Horizontal" at bounding box center [140, 544] width 38 height 13
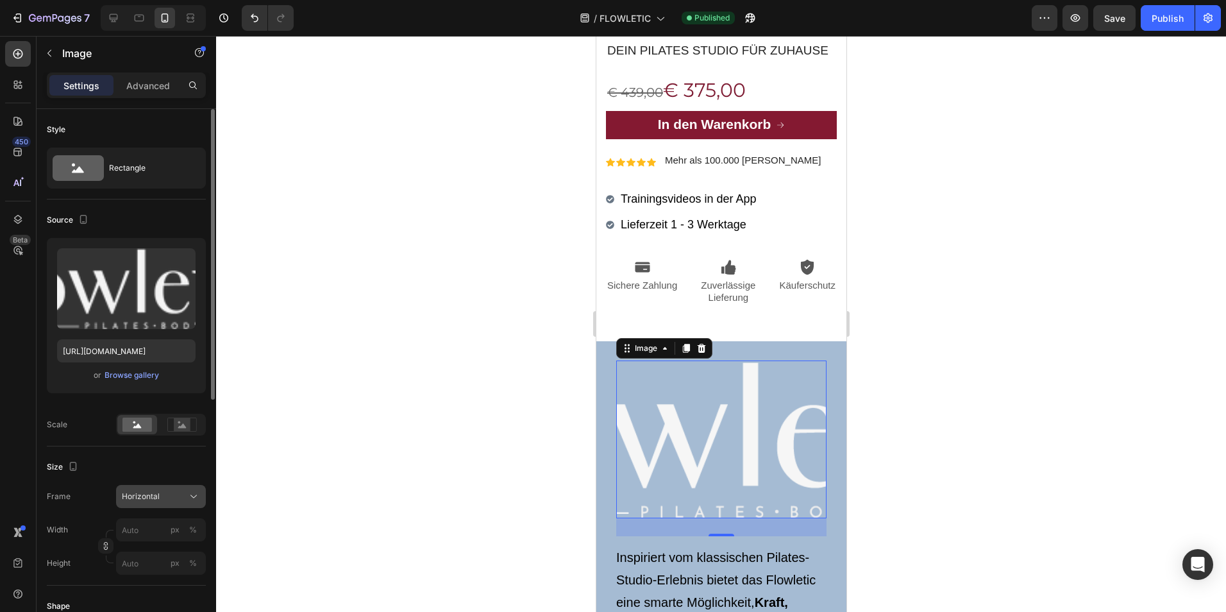
click at [155, 499] on span "Horizontal" at bounding box center [141, 497] width 38 height 12
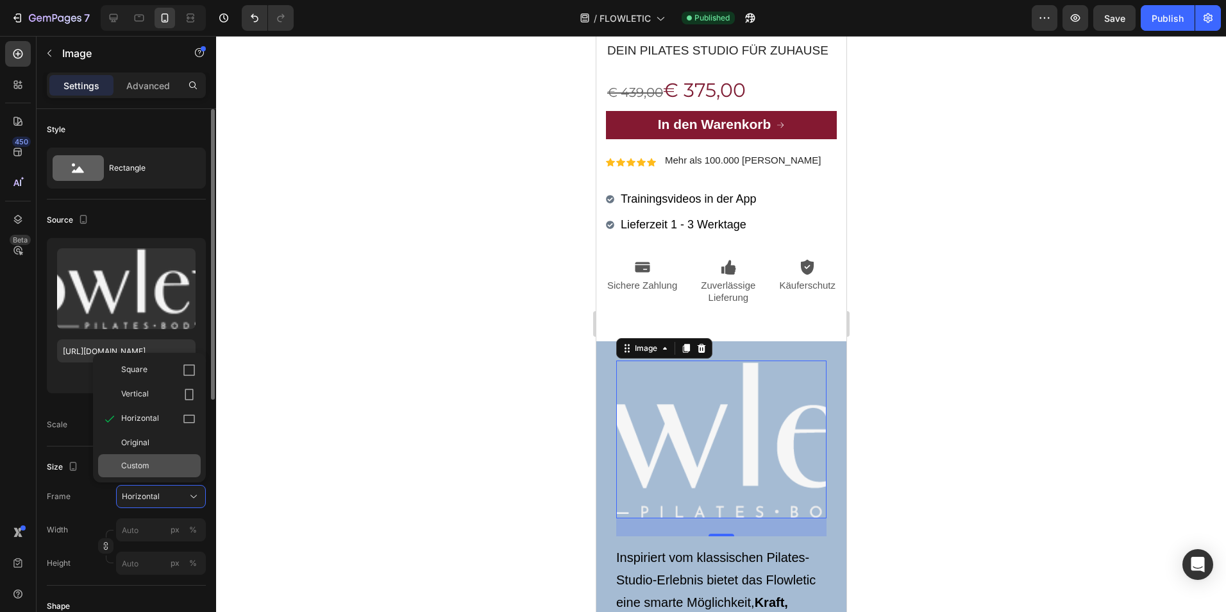
click at [152, 471] on div "Custom" at bounding box center [158, 466] width 74 height 12
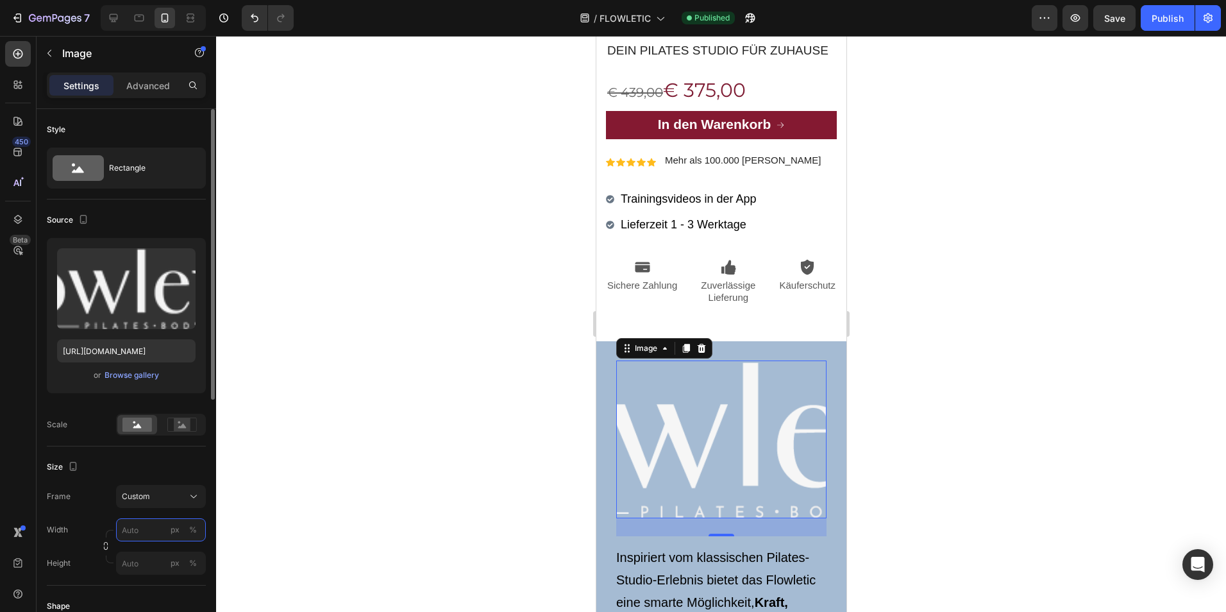
click at [140, 533] on input "px %" at bounding box center [161, 529] width 90 height 23
click at [149, 534] on input "px %" at bounding box center [161, 529] width 90 height 23
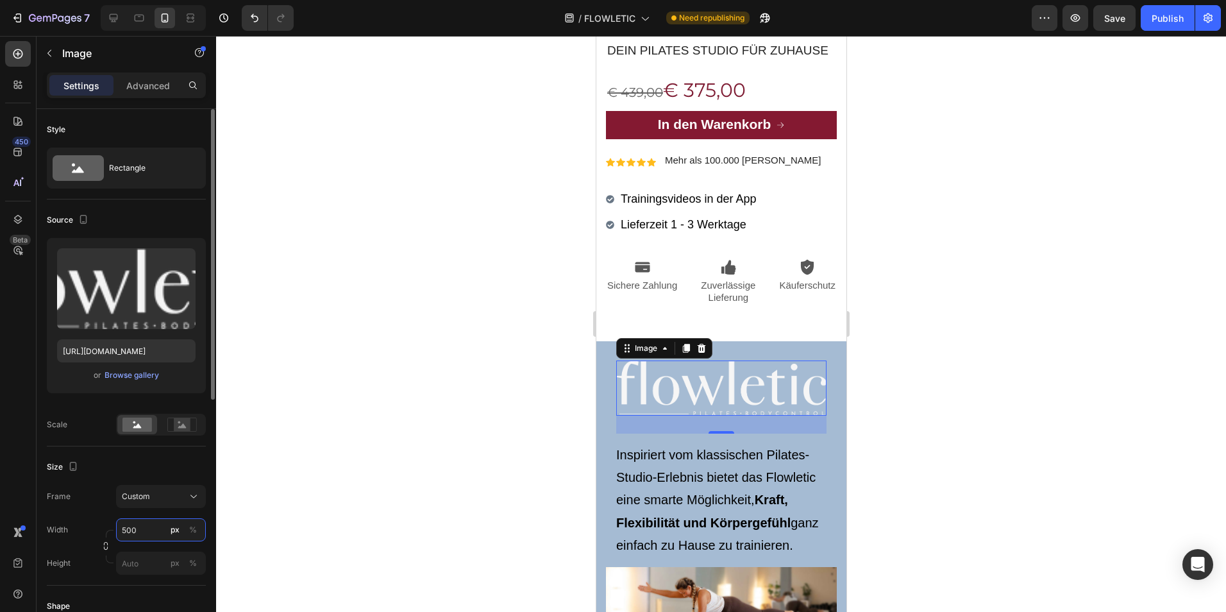
click at [154, 530] on input "500" at bounding box center [161, 529] width 90 height 23
type input "1000"
click at [1172, 20] on div "Publish" at bounding box center [1168, 18] width 32 height 13
click at [136, 20] on icon at bounding box center [139, 18] width 13 height 13
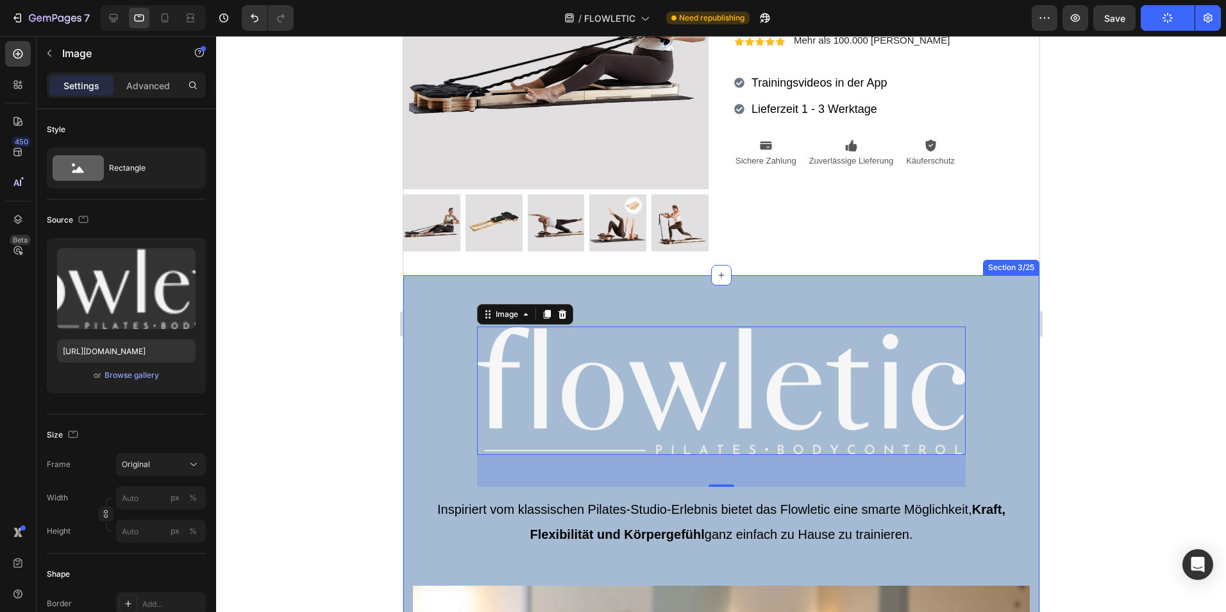
scroll to position [270, 0]
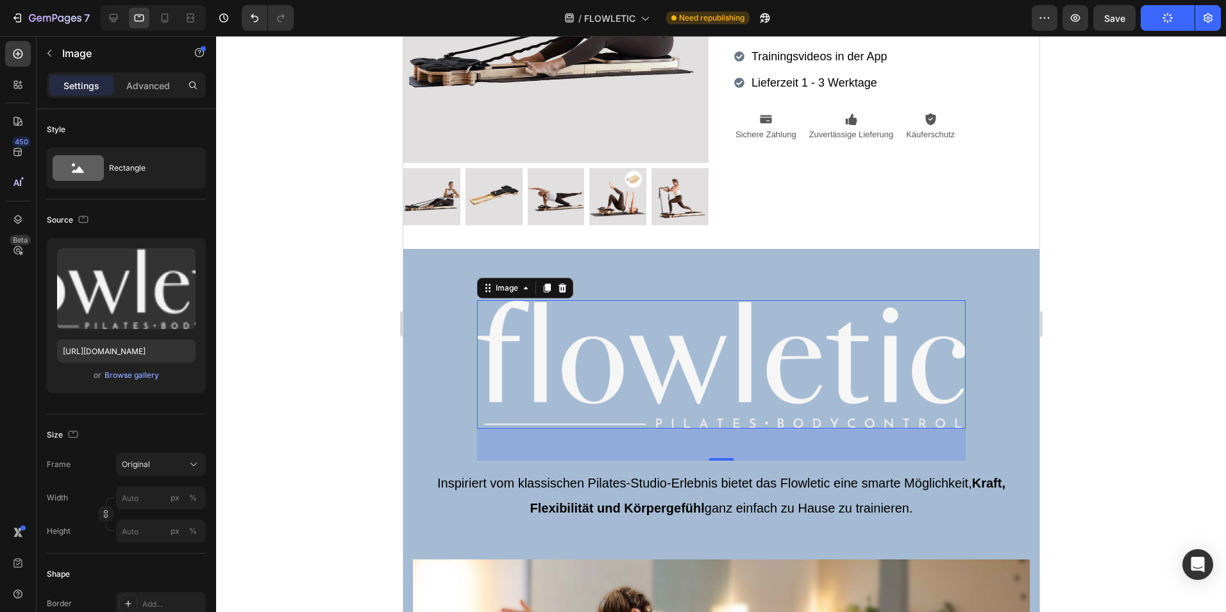
click at [560, 364] on img at bounding box center [721, 364] width 489 height 128
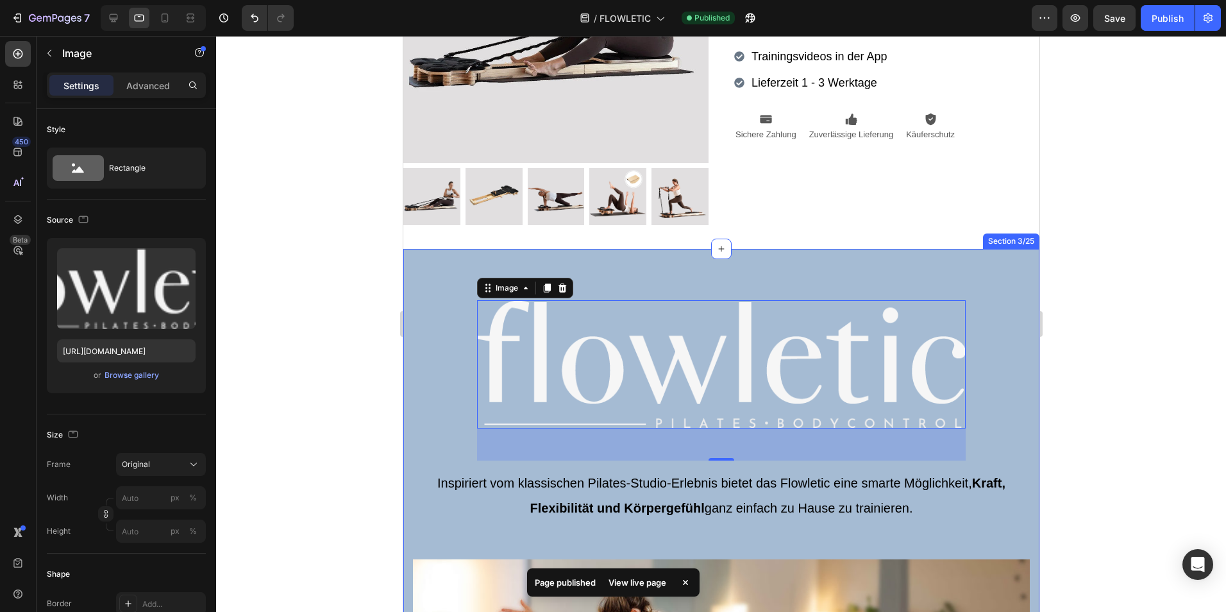
click at [378, 362] on div at bounding box center [721, 324] width 1010 height 576
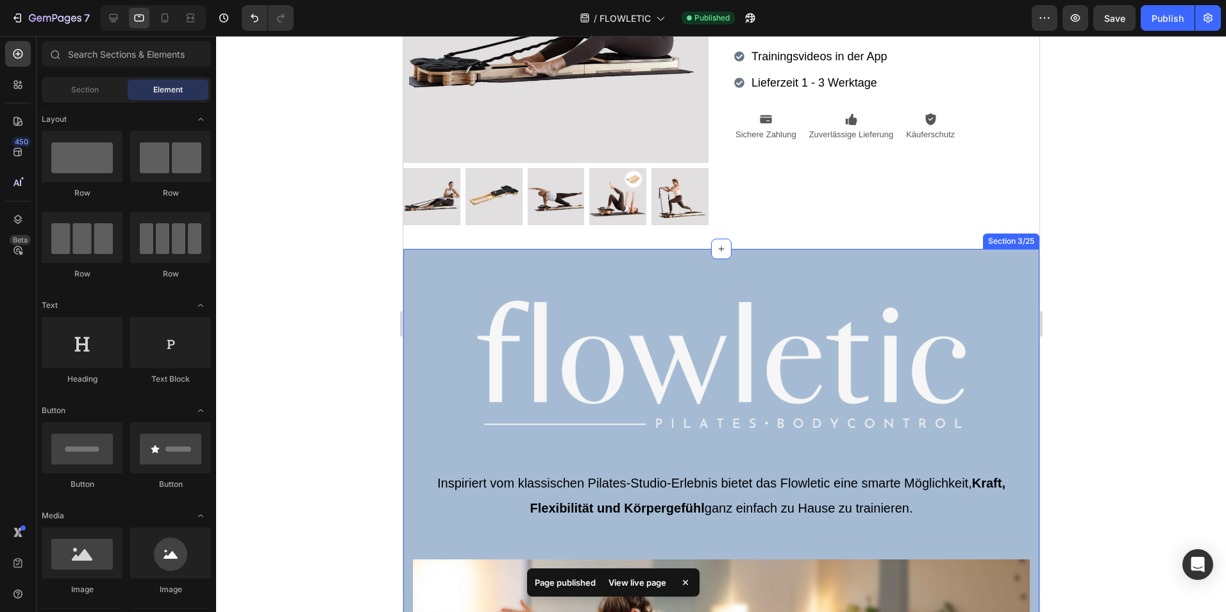
click at [550, 356] on img at bounding box center [721, 364] width 489 height 128
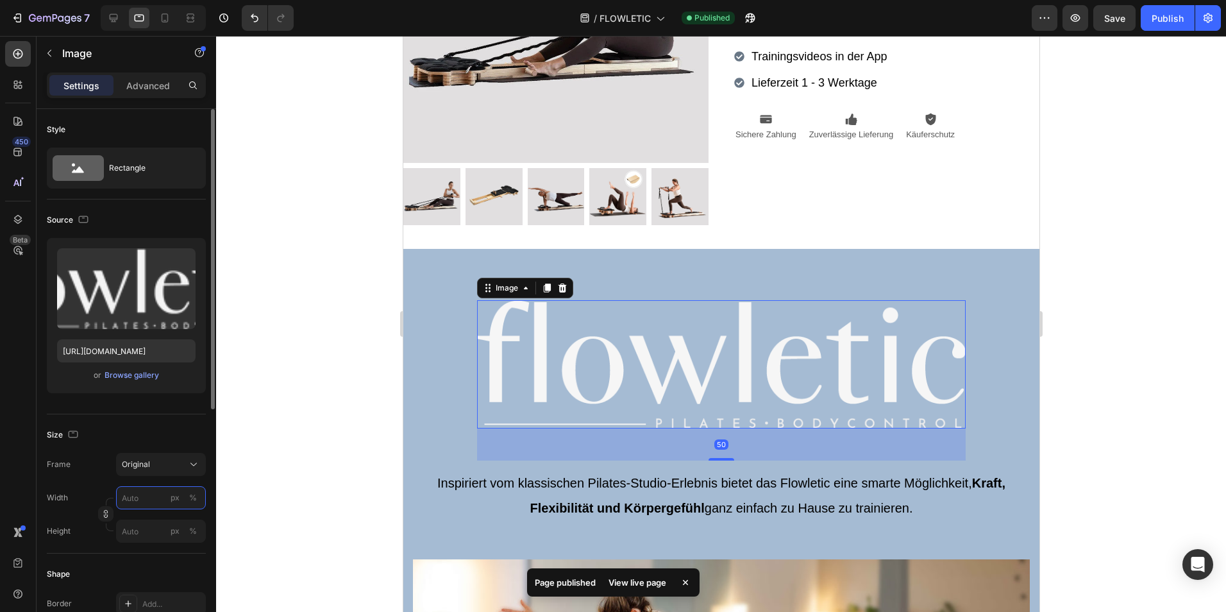
click at [142, 491] on input "px %" at bounding box center [161, 497] width 90 height 23
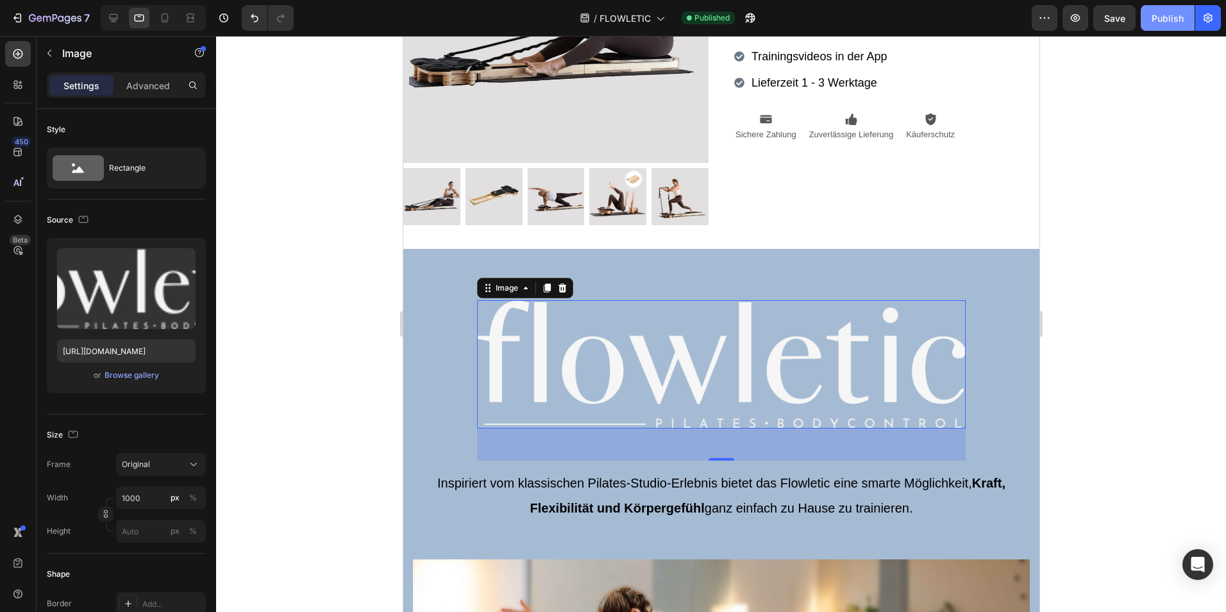
click at [1174, 16] on div "Publish" at bounding box center [1168, 18] width 32 height 13
drag, startPoint x: 713, startPoint y: 349, endPoint x: 719, endPoint y: 347, distance: 6.7
click at [713, 349] on img at bounding box center [721, 364] width 489 height 128
click at [154, 499] on input "1000" at bounding box center [161, 497] width 90 height 23
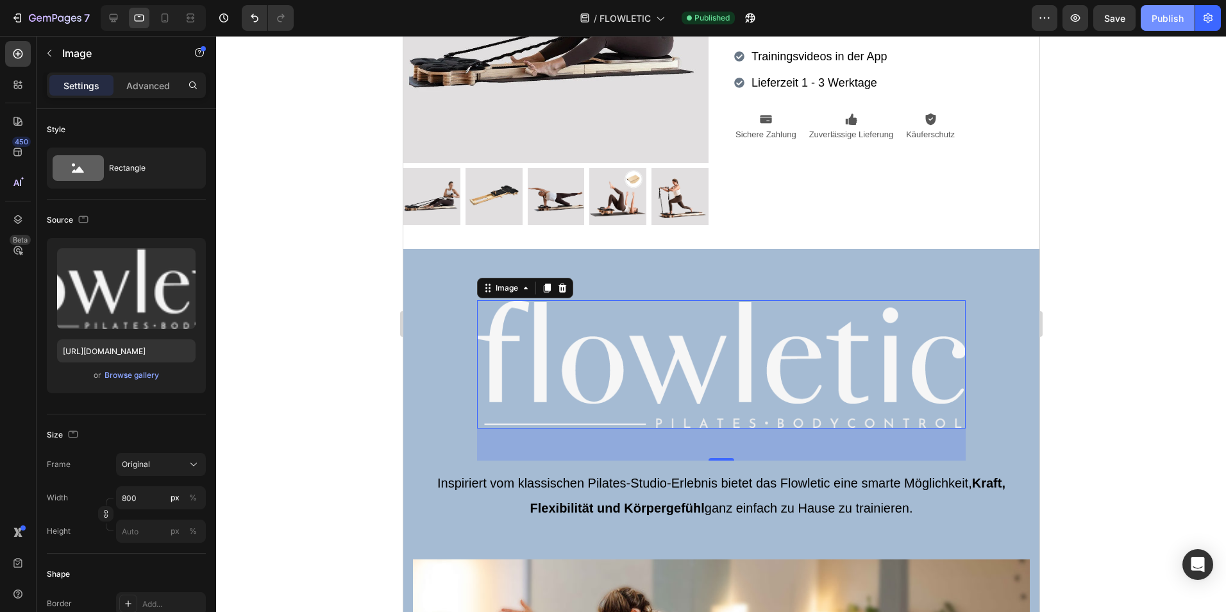
click at [1174, 18] on div "Publish" at bounding box center [1168, 18] width 32 height 13
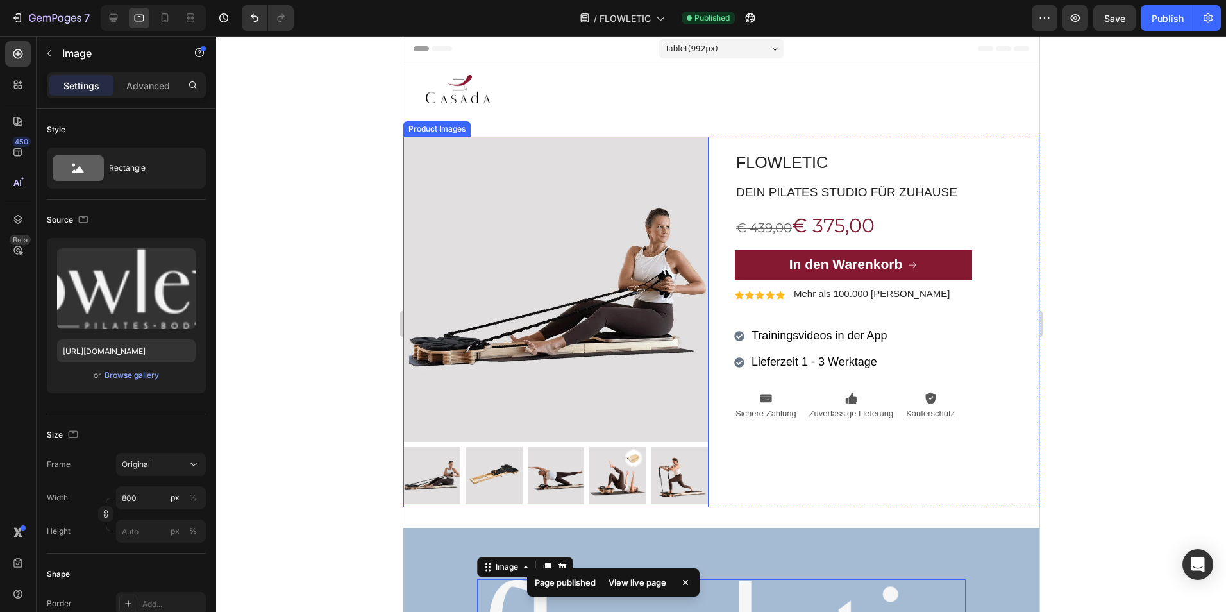
scroll to position [199, 0]
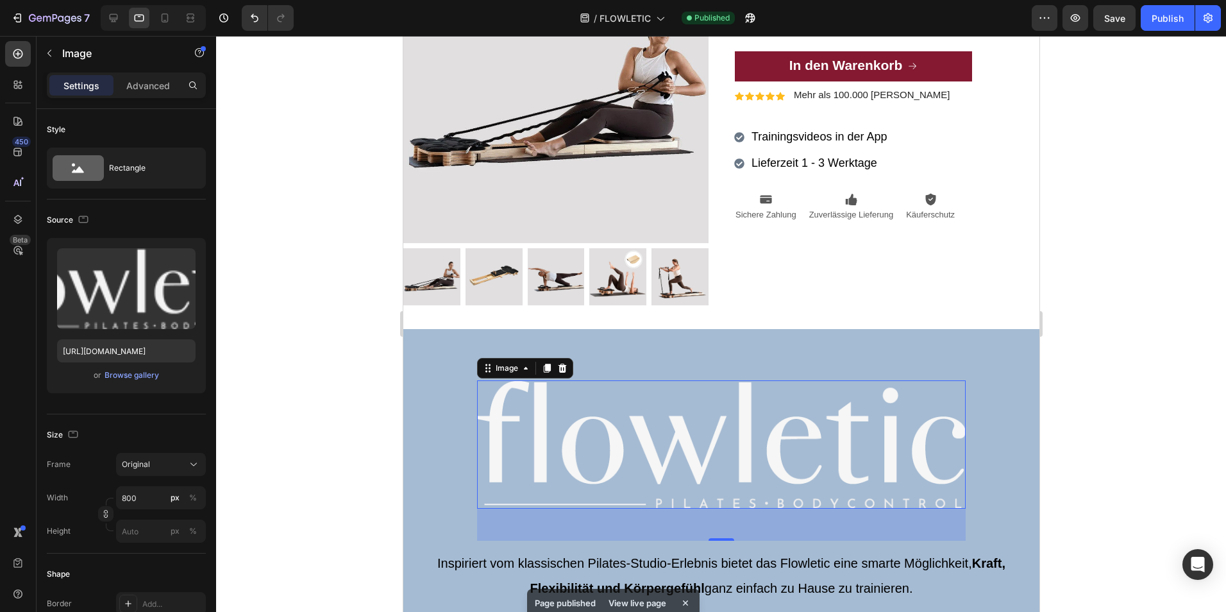
click at [691, 457] on img at bounding box center [721, 444] width 489 height 128
click at [147, 496] on input "800" at bounding box center [161, 497] width 90 height 23
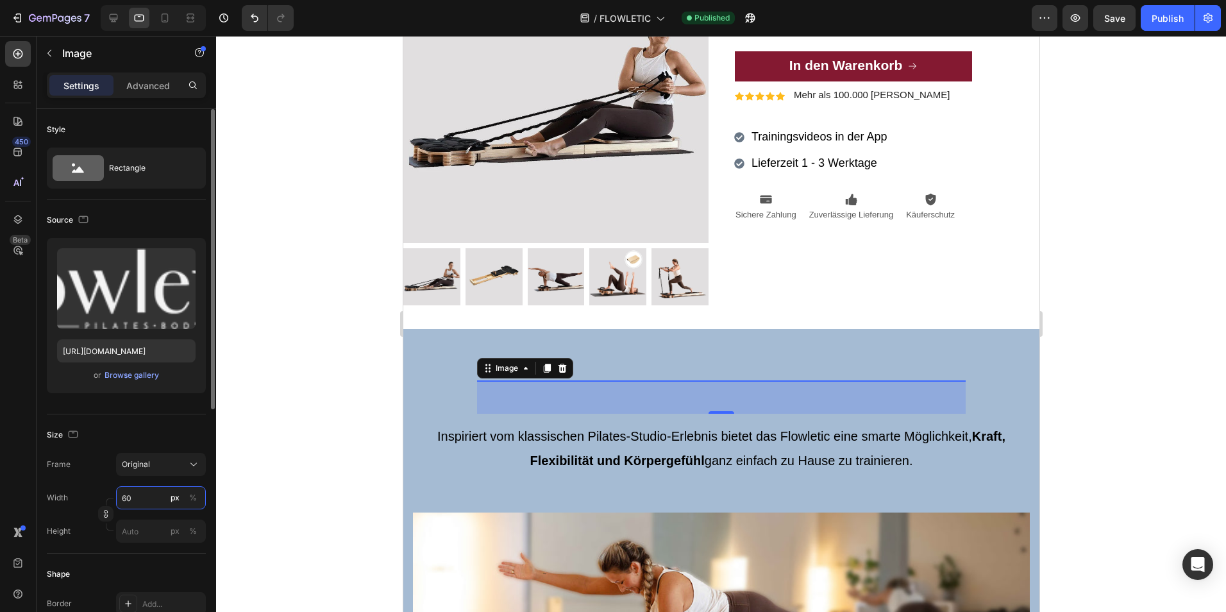
type input "600"
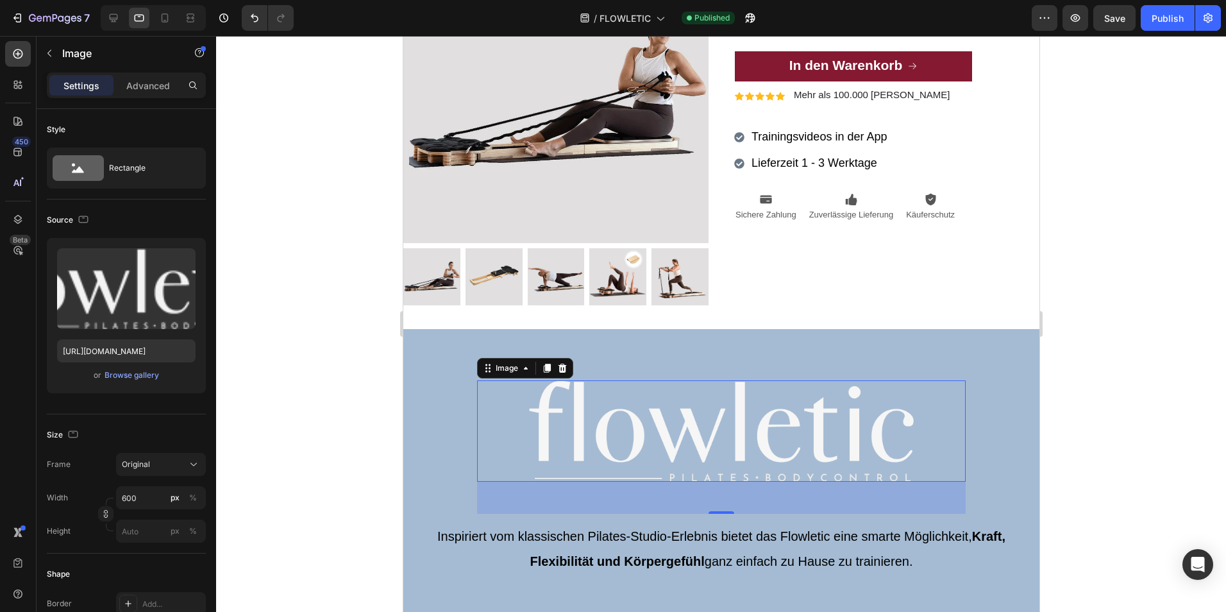
click at [1159, 79] on div at bounding box center [721, 324] width 1010 height 576
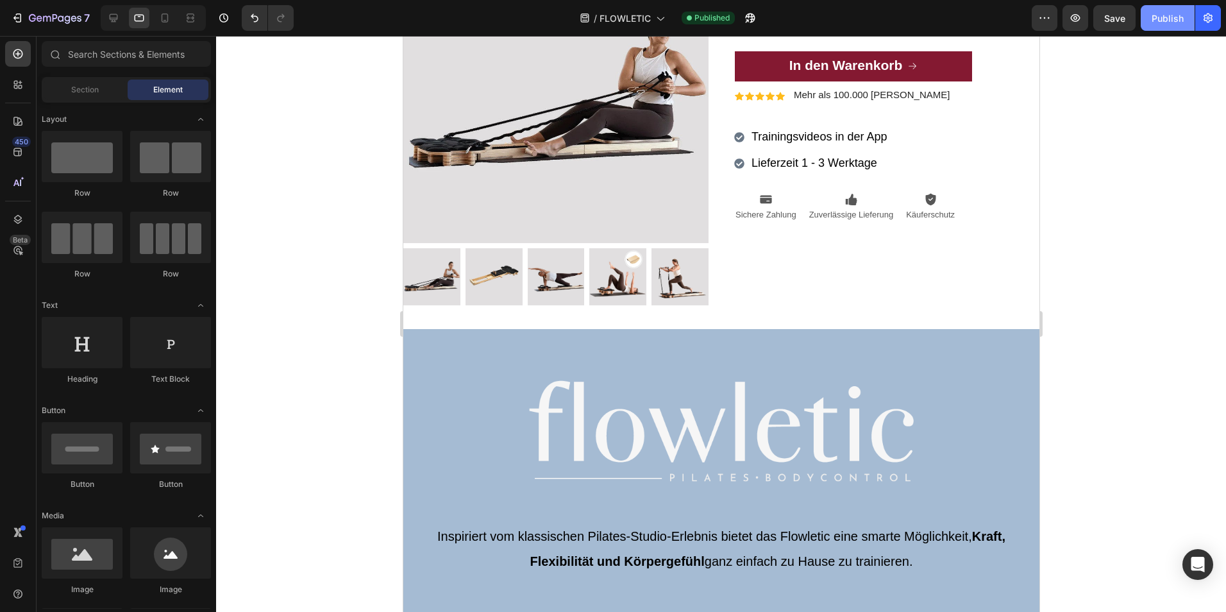
click at [1171, 24] on div "Publish" at bounding box center [1168, 18] width 32 height 13
click at [731, 436] on img at bounding box center [721, 430] width 385 height 101
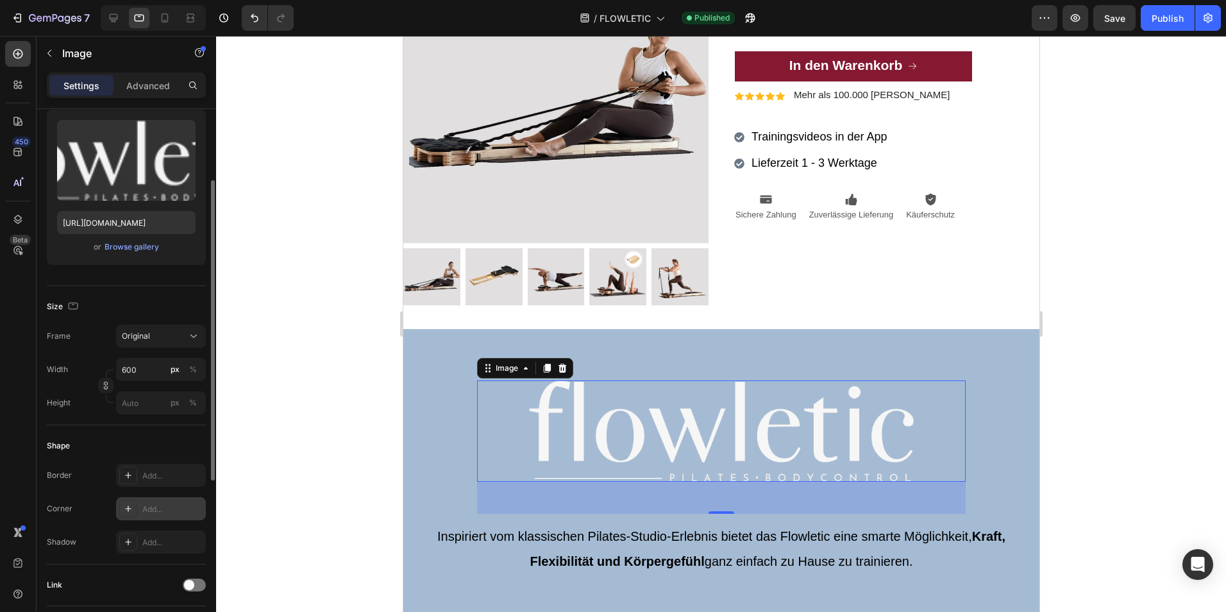
scroll to position [0, 0]
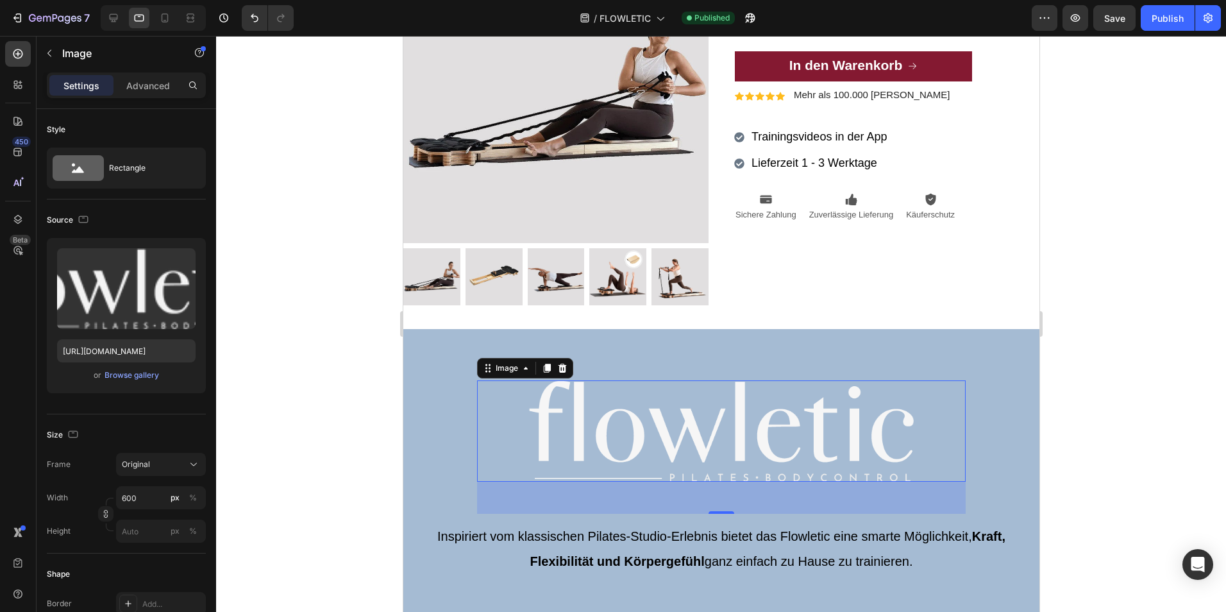
click at [563, 416] on img at bounding box center [721, 430] width 385 height 101
click at [143, 465] on span "Original" at bounding box center [136, 465] width 28 height 12
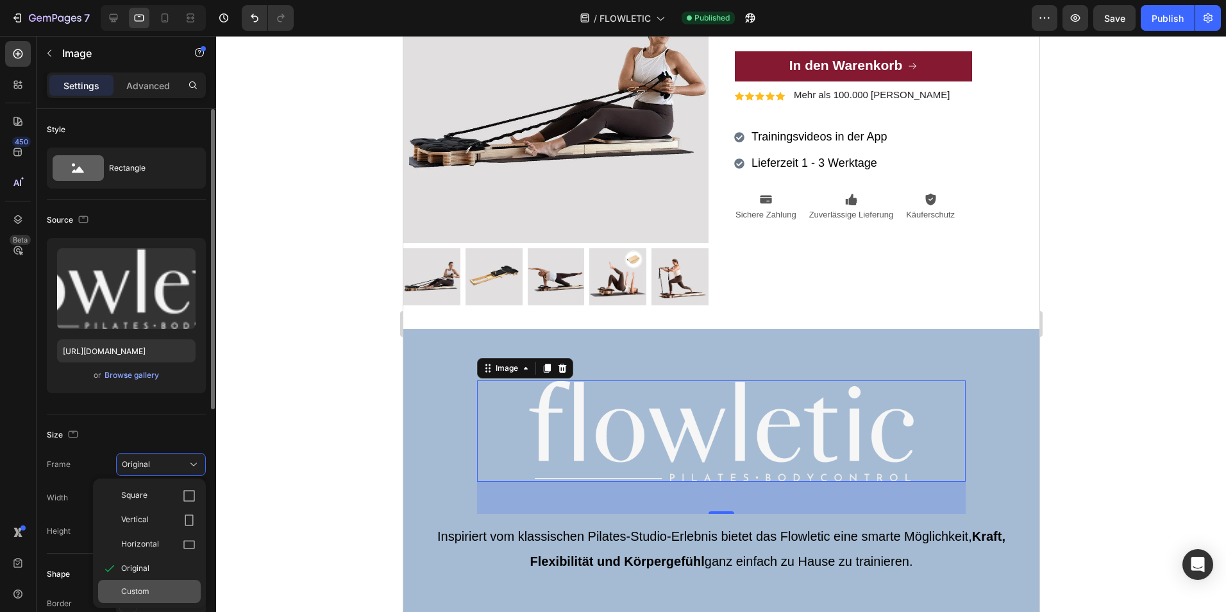
click at [149, 591] on div "Custom" at bounding box center [158, 592] width 74 height 12
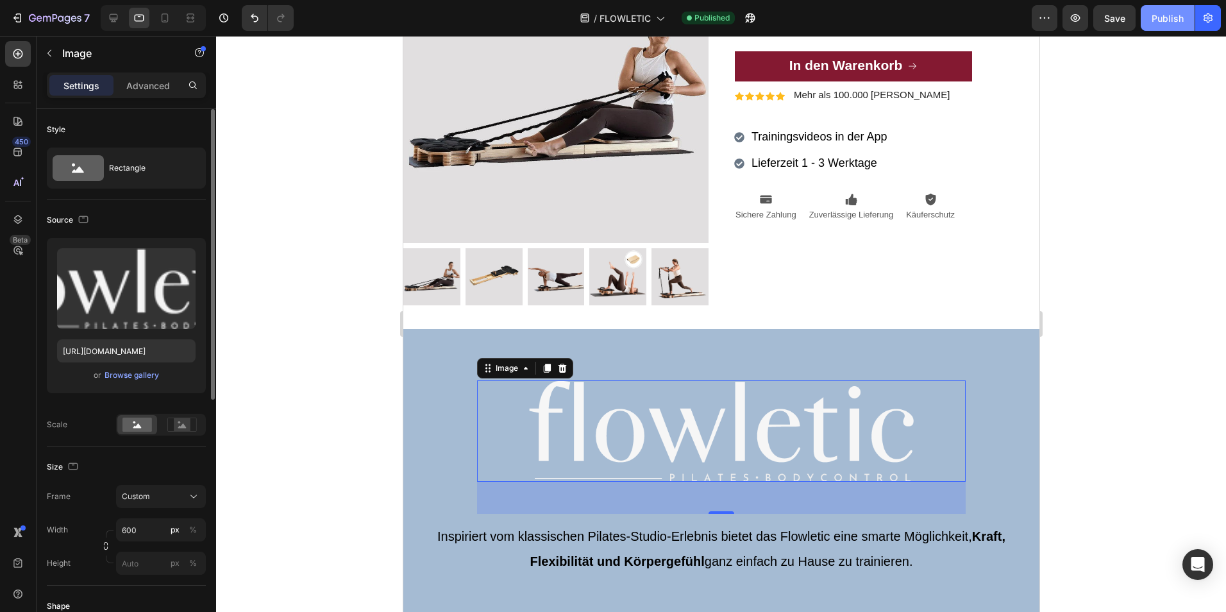
click at [1172, 19] on div "Publish" at bounding box center [1168, 18] width 32 height 13
click at [793, 451] on img at bounding box center [721, 430] width 385 height 101
click at [638, 423] on img at bounding box center [721, 430] width 385 height 101
click at [183, 421] on rect at bounding box center [182, 424] width 17 height 13
click at [174, 426] on rect at bounding box center [182, 424] width 17 height 13
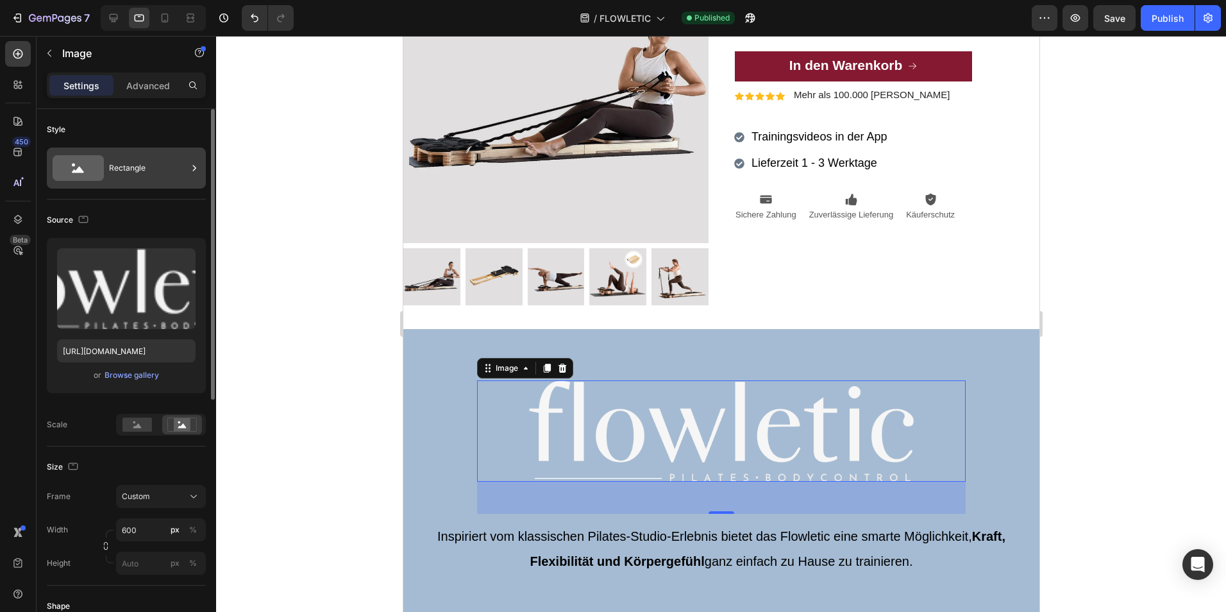
click at [137, 167] on div "Rectangle" at bounding box center [148, 168] width 78 height 30
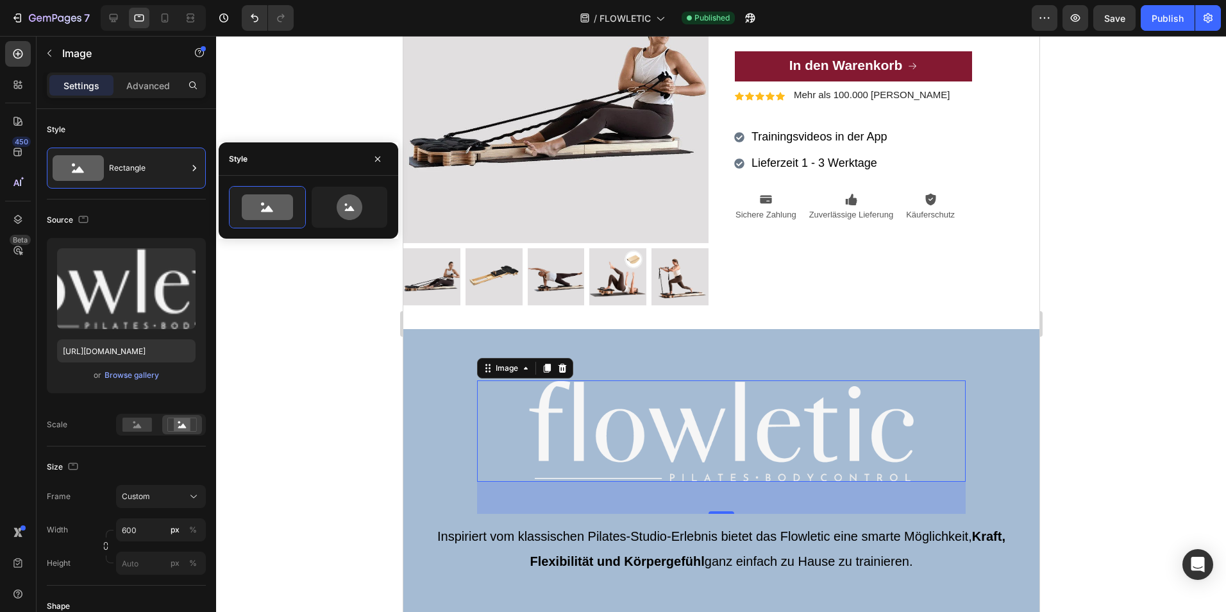
click at [269, 317] on div at bounding box center [721, 324] width 1010 height 576
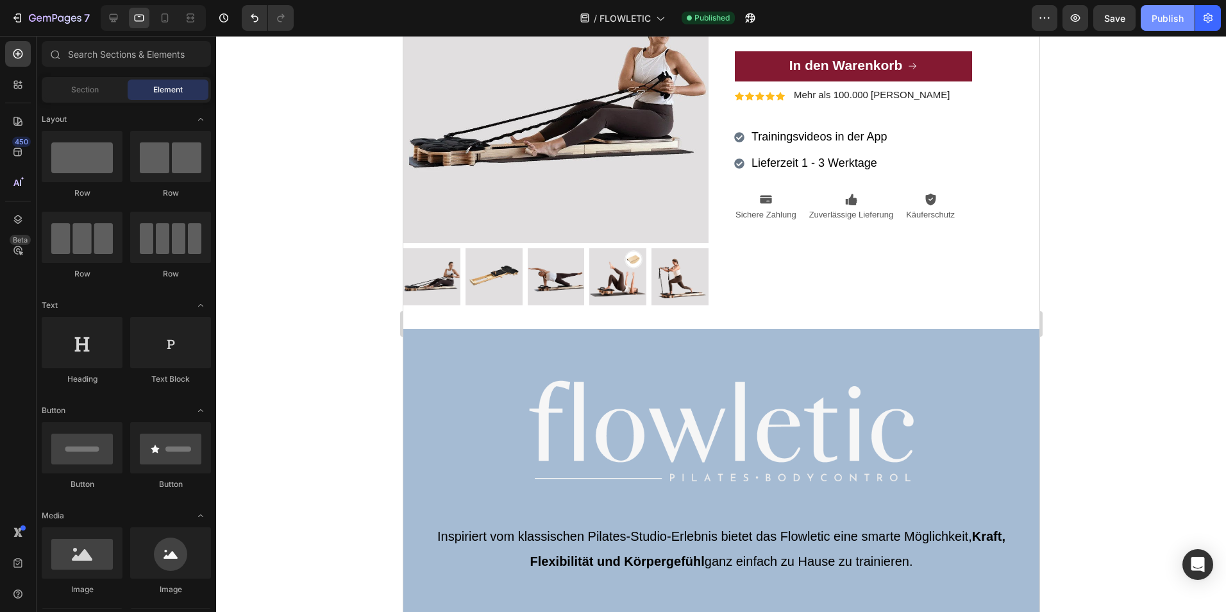
click at [1172, 19] on div "Publish" at bounding box center [1168, 18] width 32 height 13
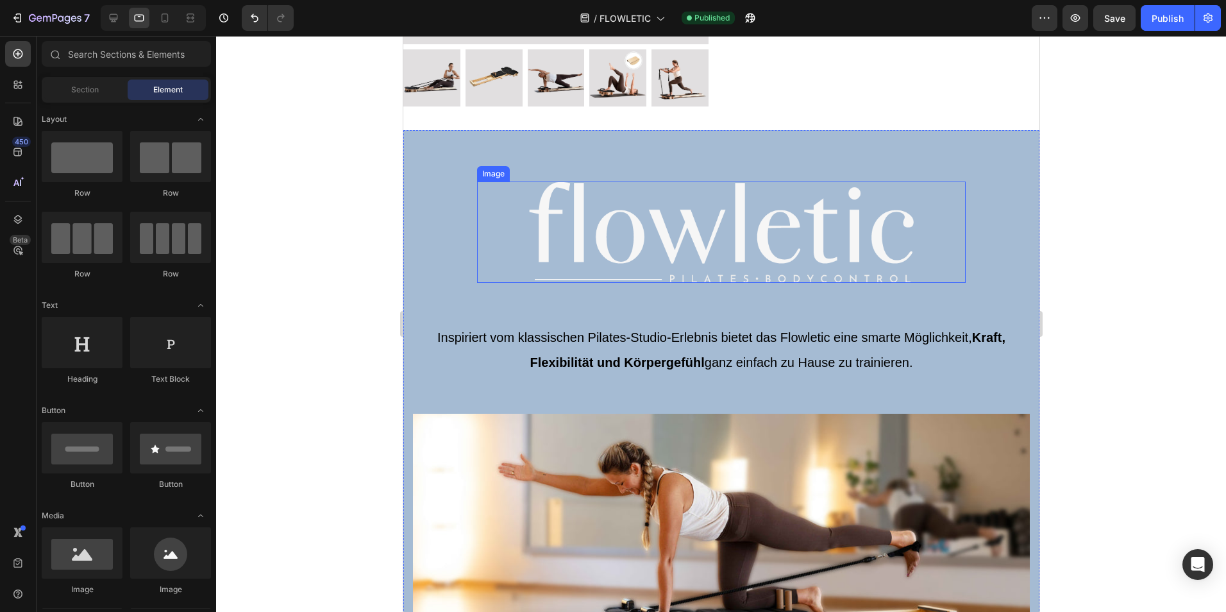
scroll to position [462, 0]
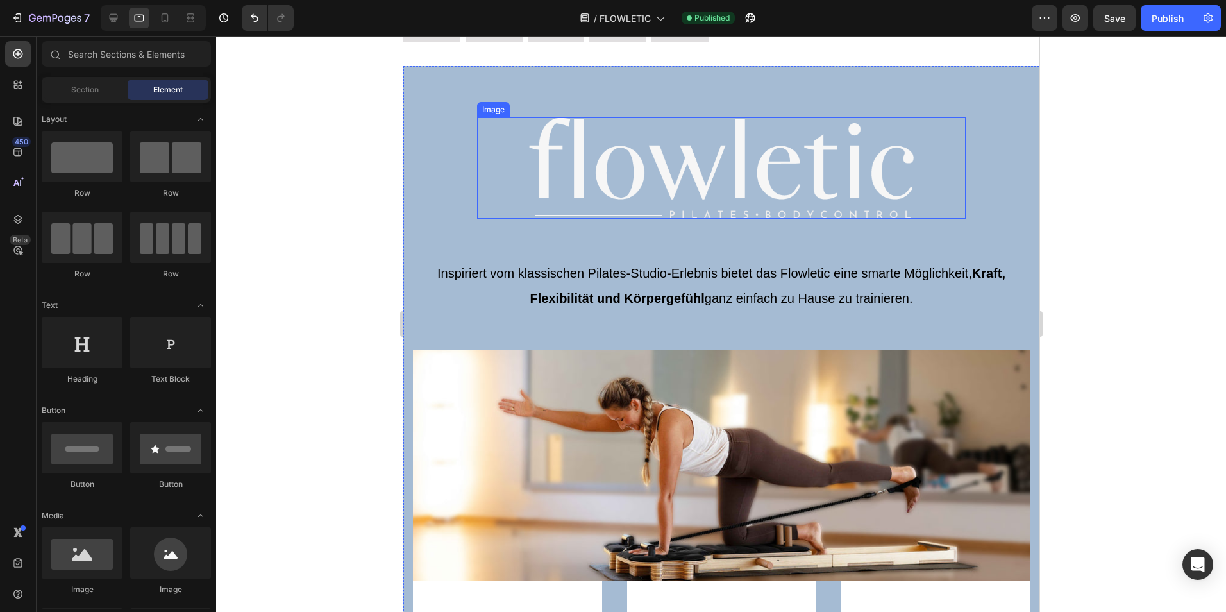
click at [686, 143] on img at bounding box center [721, 167] width 385 height 101
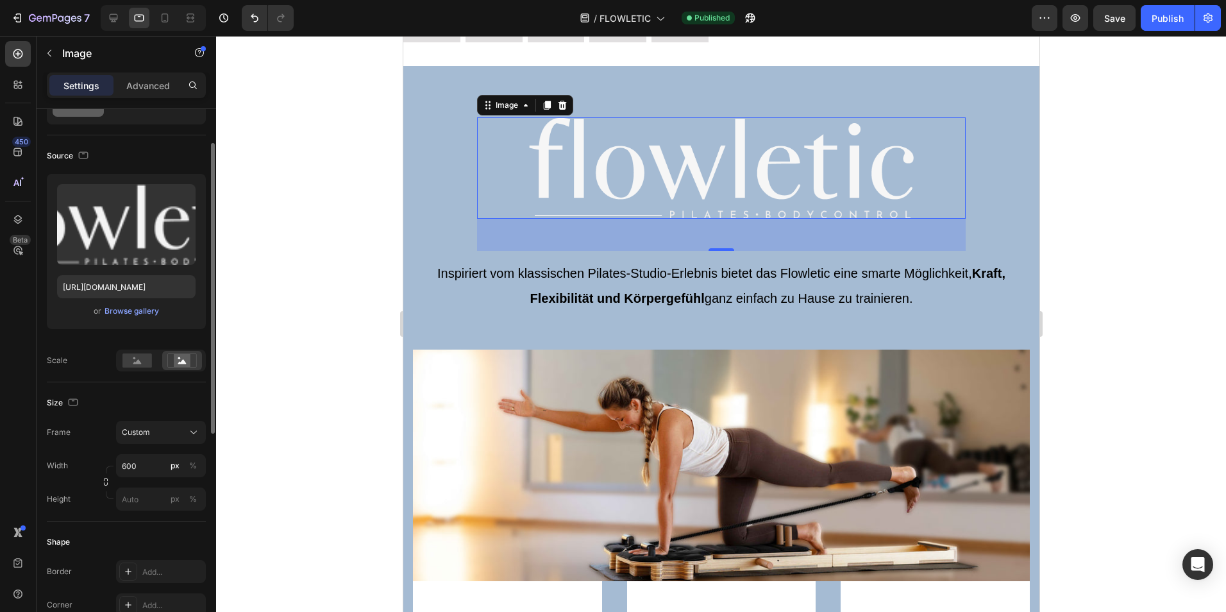
scroll to position [128, 0]
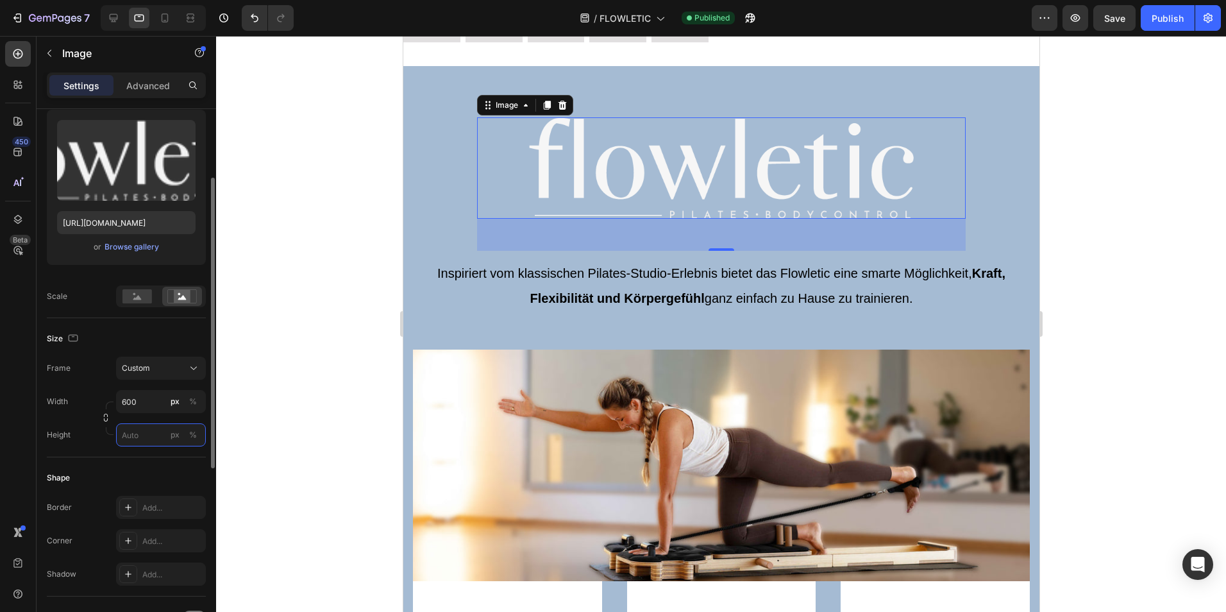
click at [134, 438] on input "px %" at bounding box center [161, 434] width 90 height 23
click at [138, 464] on p "Full 100%" at bounding box center [158, 466] width 74 height 12
type input "100"
click at [140, 436] on input "100" at bounding box center [161, 434] width 90 height 23
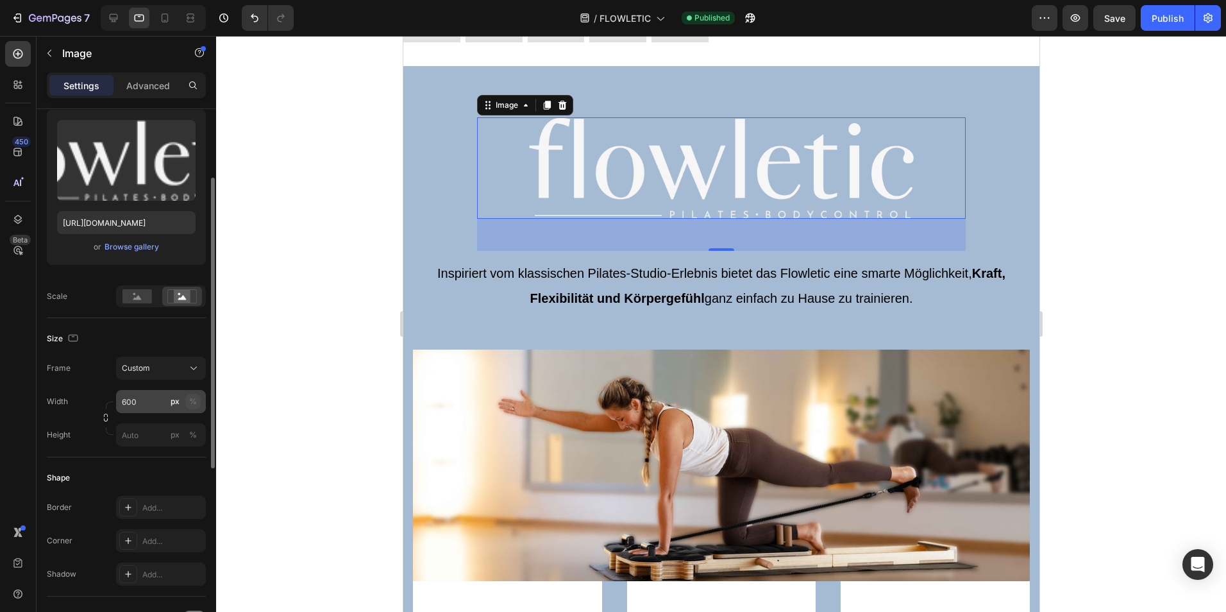
click at [196, 400] on div "Width 600 px % Height px %" at bounding box center [126, 418] width 159 height 56
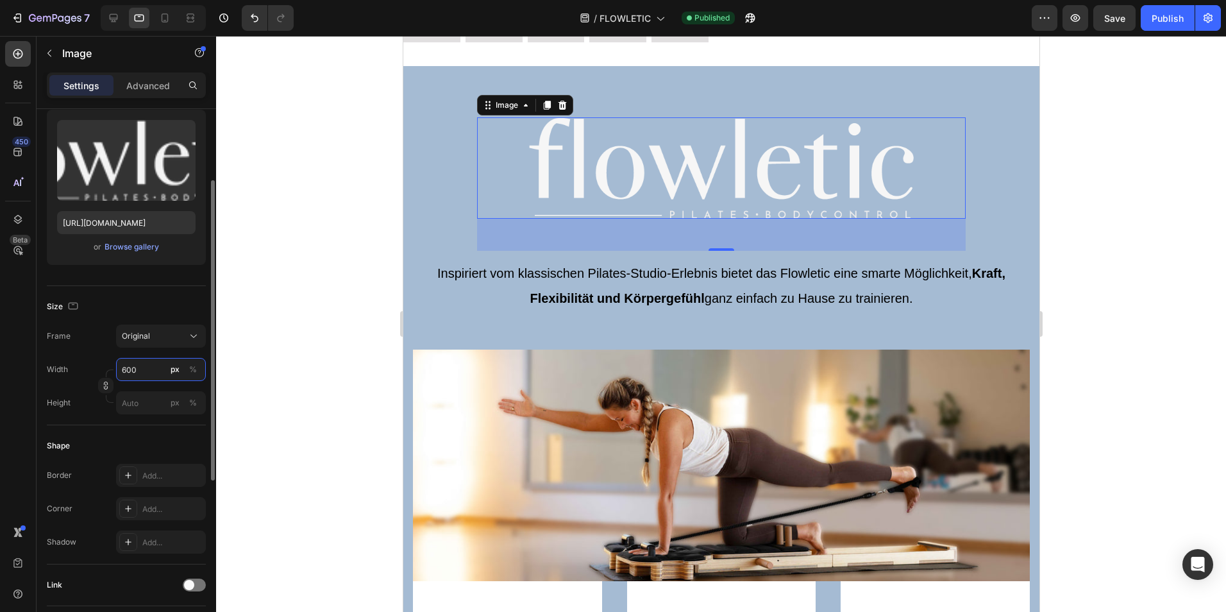
click at [144, 371] on input "600" at bounding box center [161, 369] width 90 height 23
click at [196, 368] on div "%" at bounding box center [193, 370] width 8 height 12
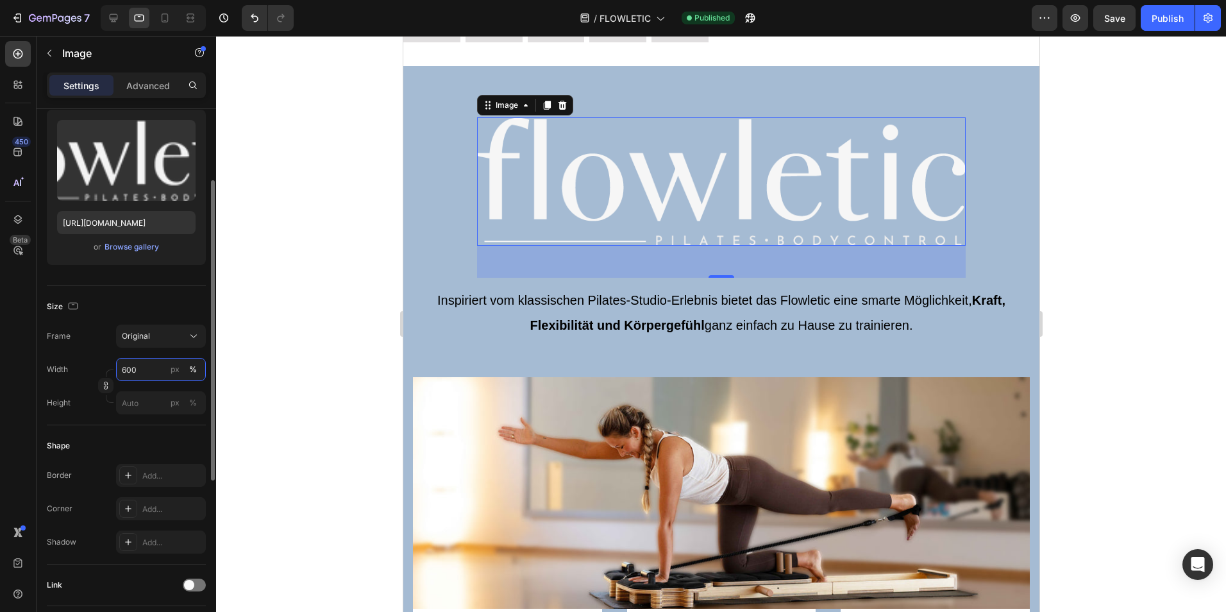
click at [146, 371] on input "600" at bounding box center [161, 369] width 90 height 23
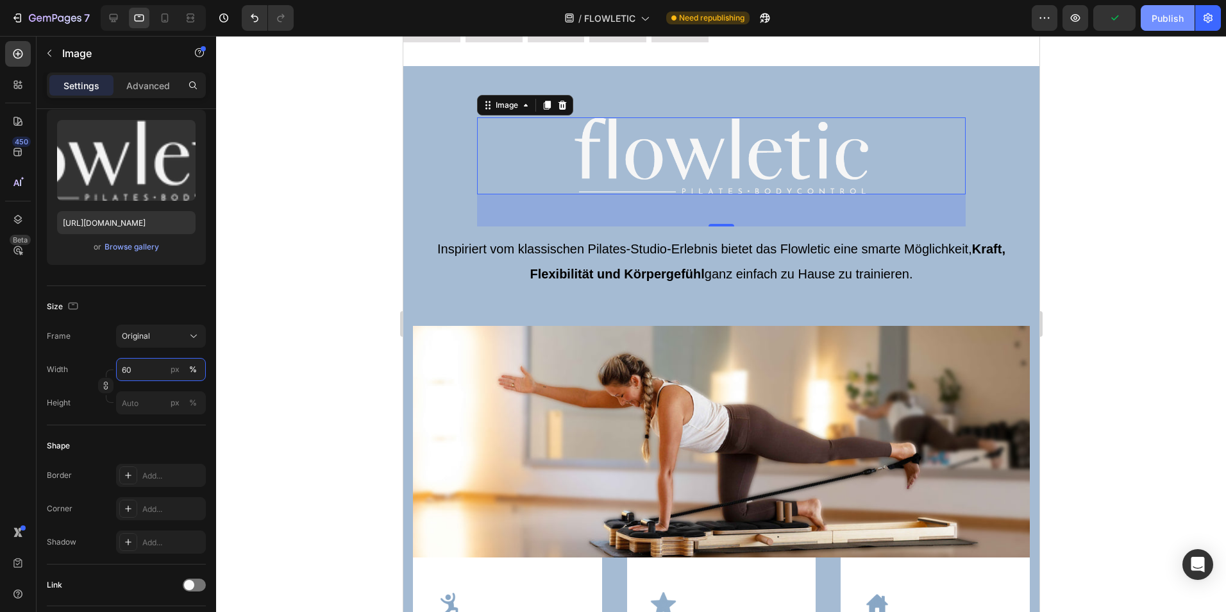
type input "60"
click at [1170, 21] on div "Publish" at bounding box center [1168, 18] width 32 height 13
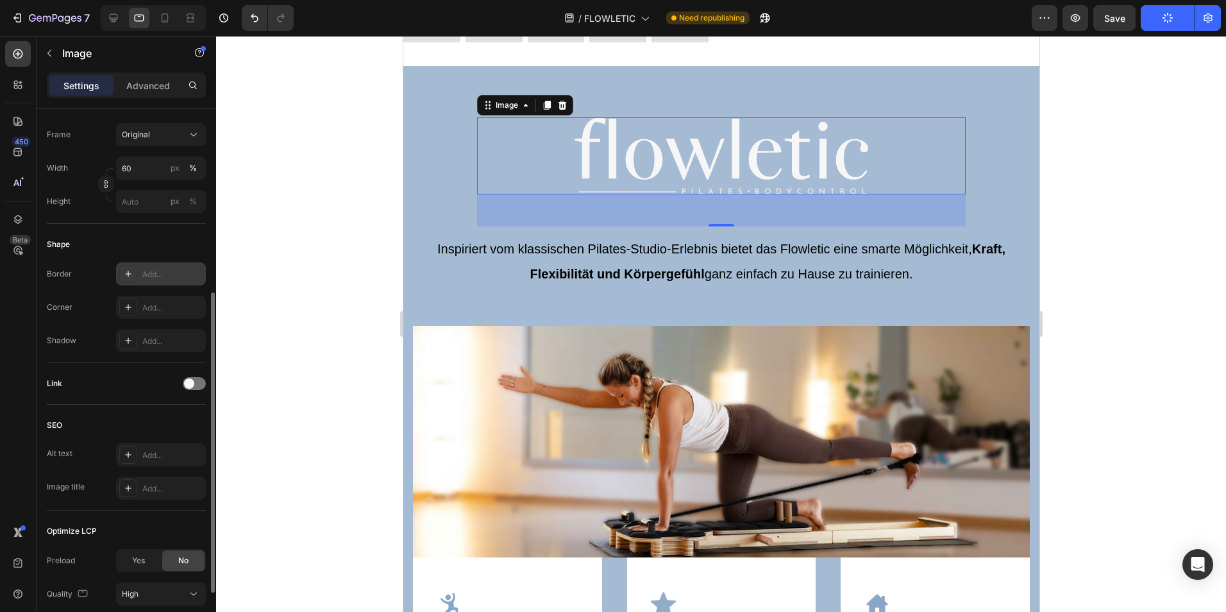
scroll to position [429, 0]
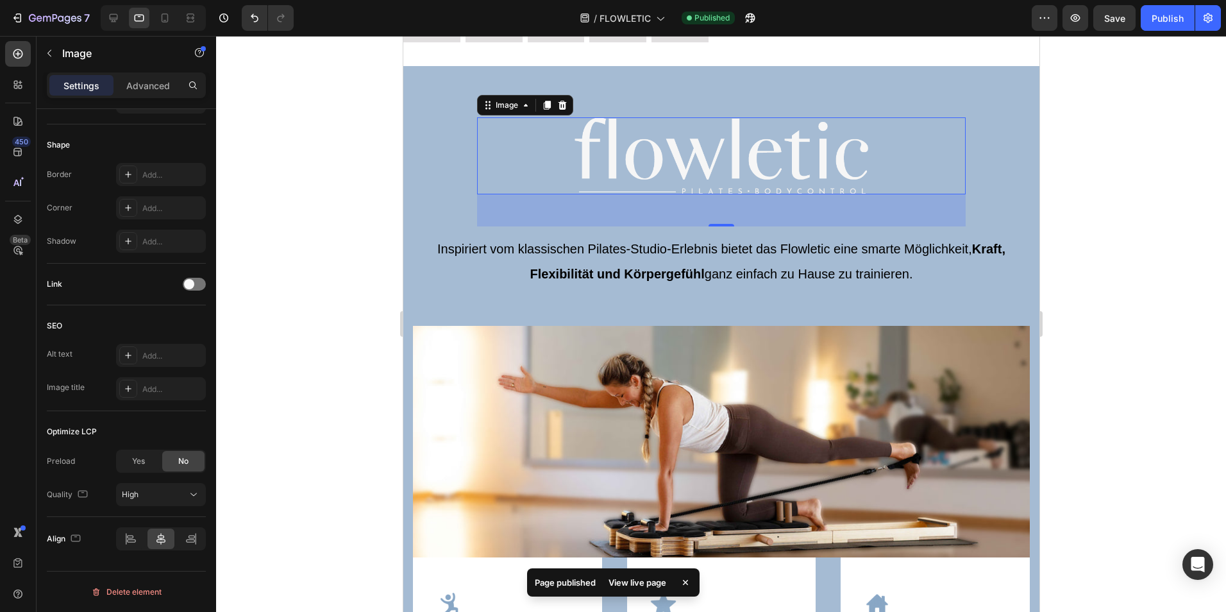
click at [658, 586] on div "View live page" at bounding box center [637, 582] width 73 height 18
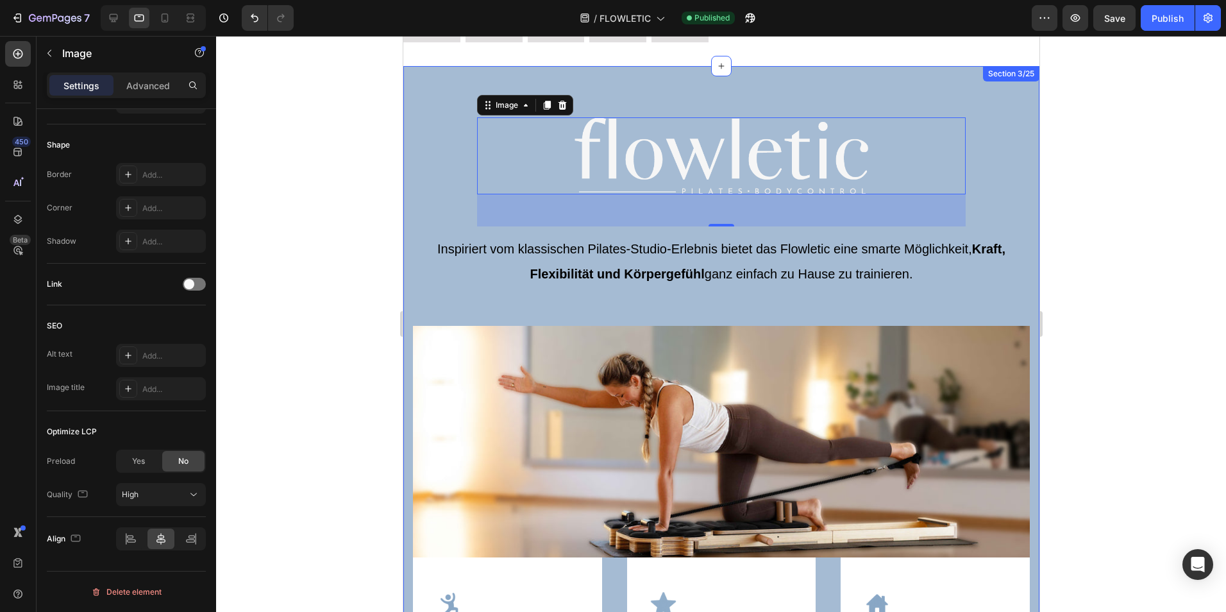
click at [1104, 154] on div at bounding box center [721, 324] width 1010 height 576
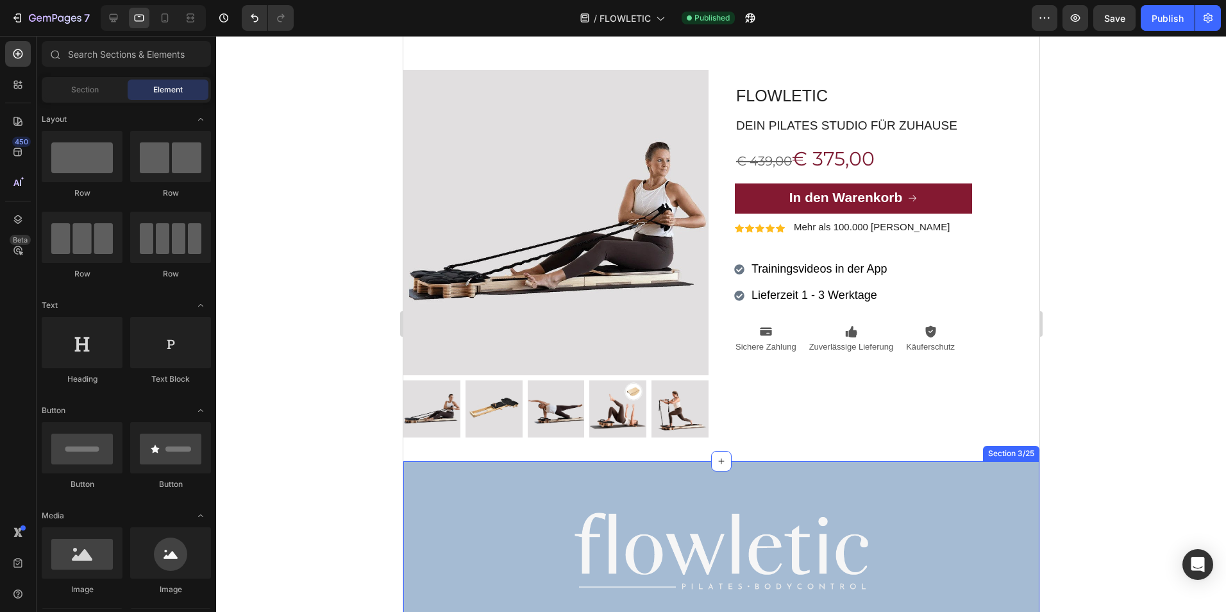
scroll to position [263, 0]
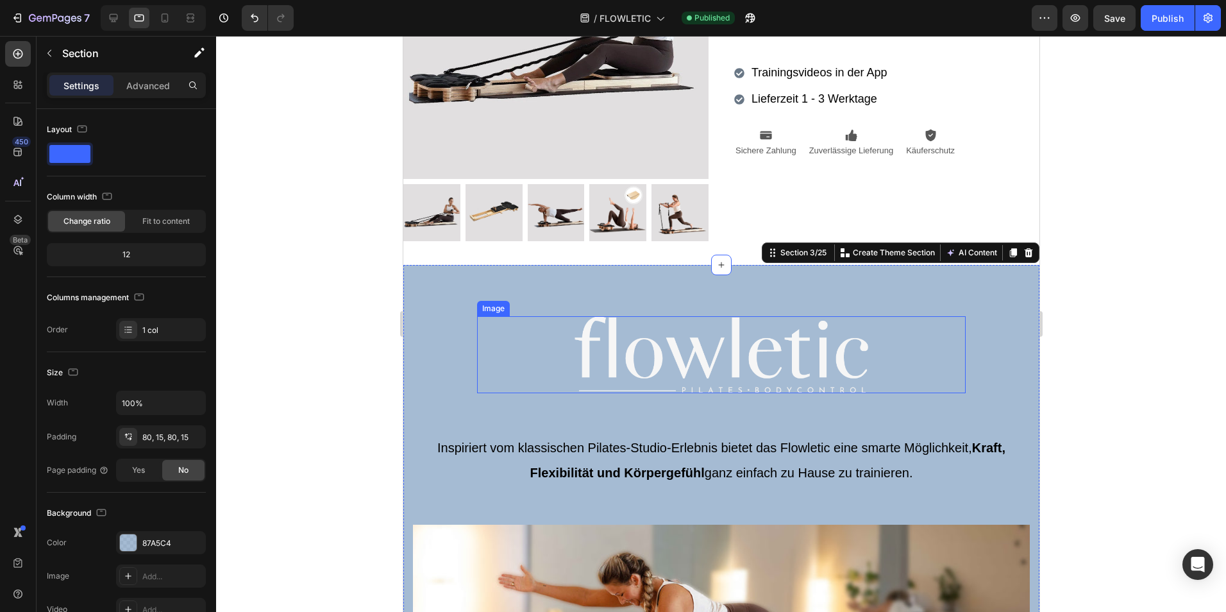
click at [856, 348] on img at bounding box center [720, 354] width 293 height 77
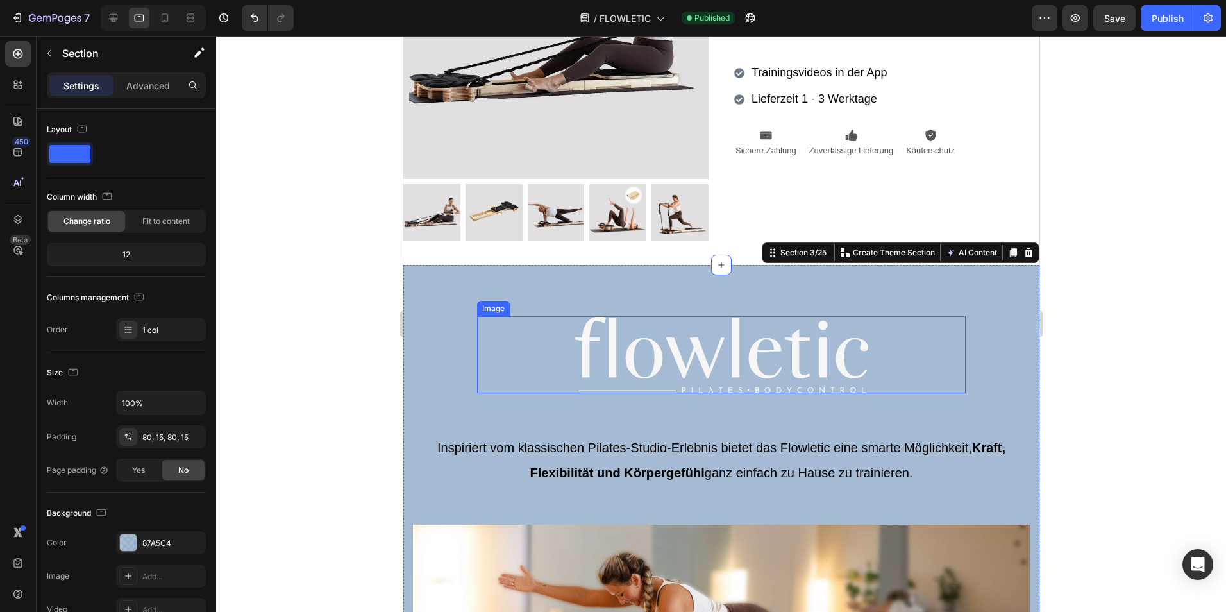
click at [836, 348] on img at bounding box center [720, 354] width 293 height 77
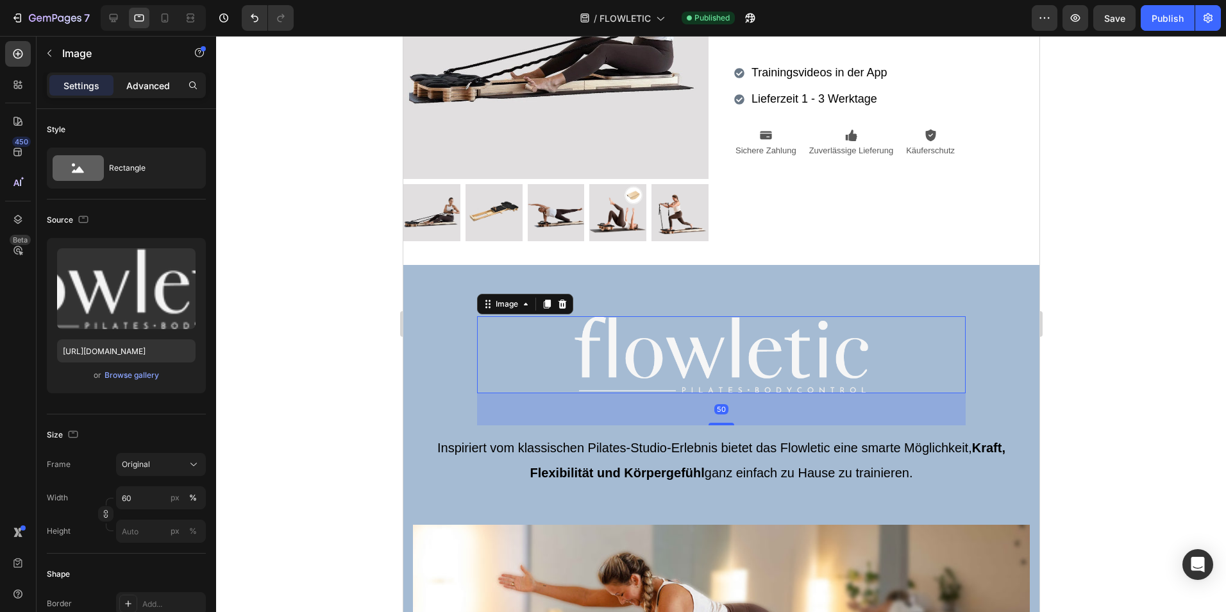
click at [145, 85] on p "Advanced" at bounding box center [148, 85] width 44 height 13
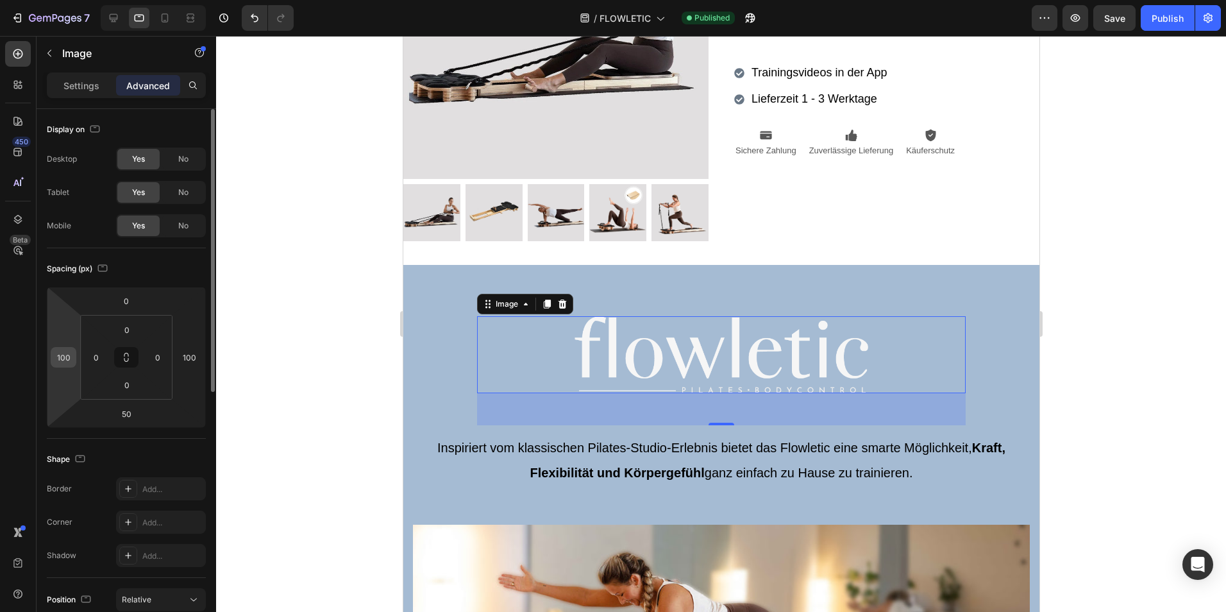
click at [67, 361] on input "100" at bounding box center [63, 357] width 19 height 19
type input "100"
click at [121, 15] on div at bounding box center [113, 18] width 21 height 21
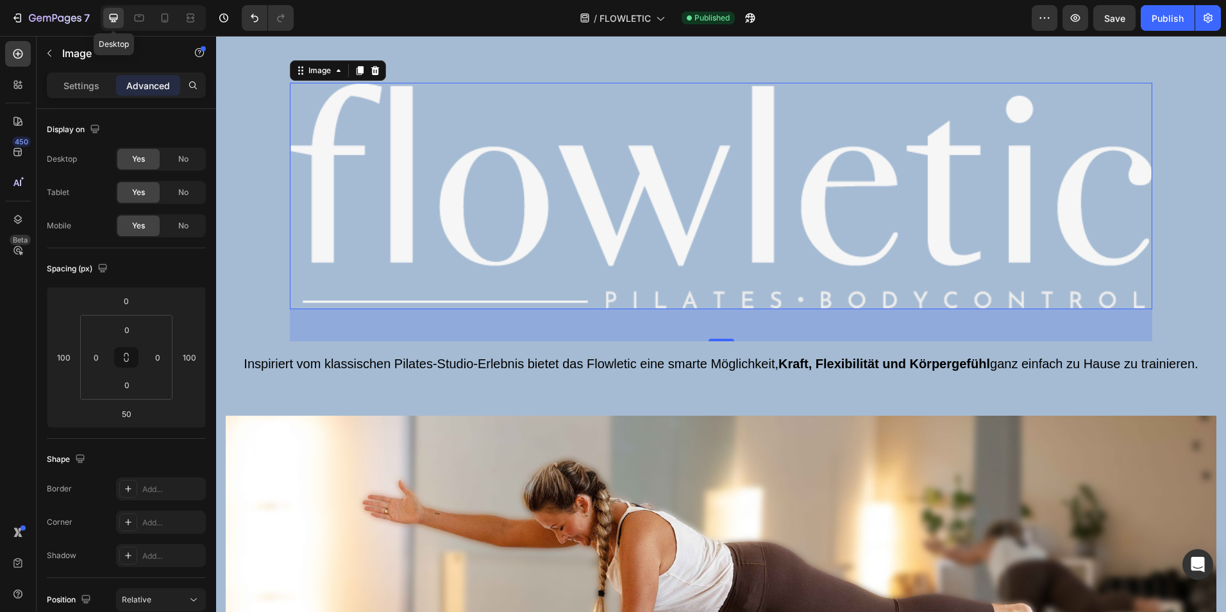
scroll to position [579, 0]
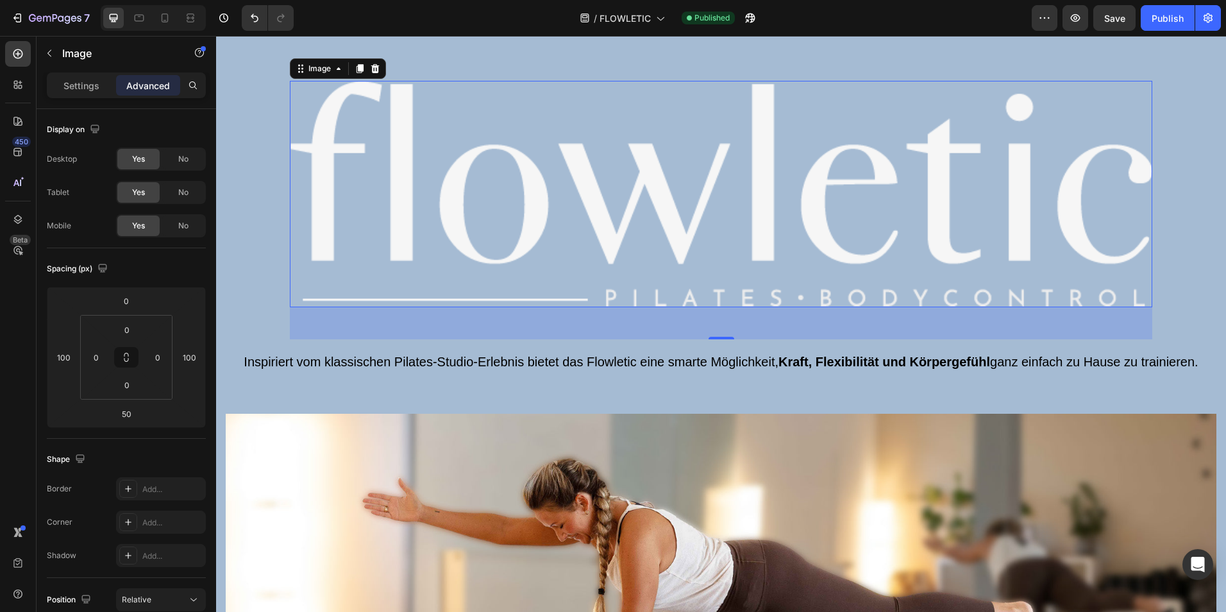
click at [488, 208] on img at bounding box center [721, 194] width 863 height 227
click at [83, 87] on p "Settings" at bounding box center [81, 85] width 36 height 13
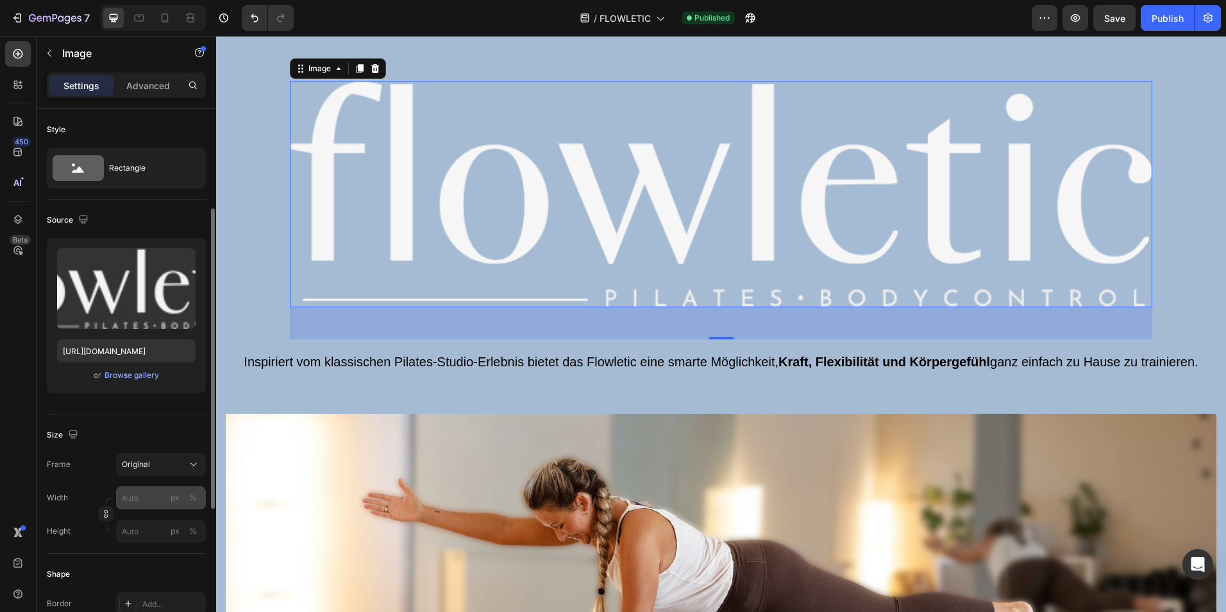
scroll to position [64, 0]
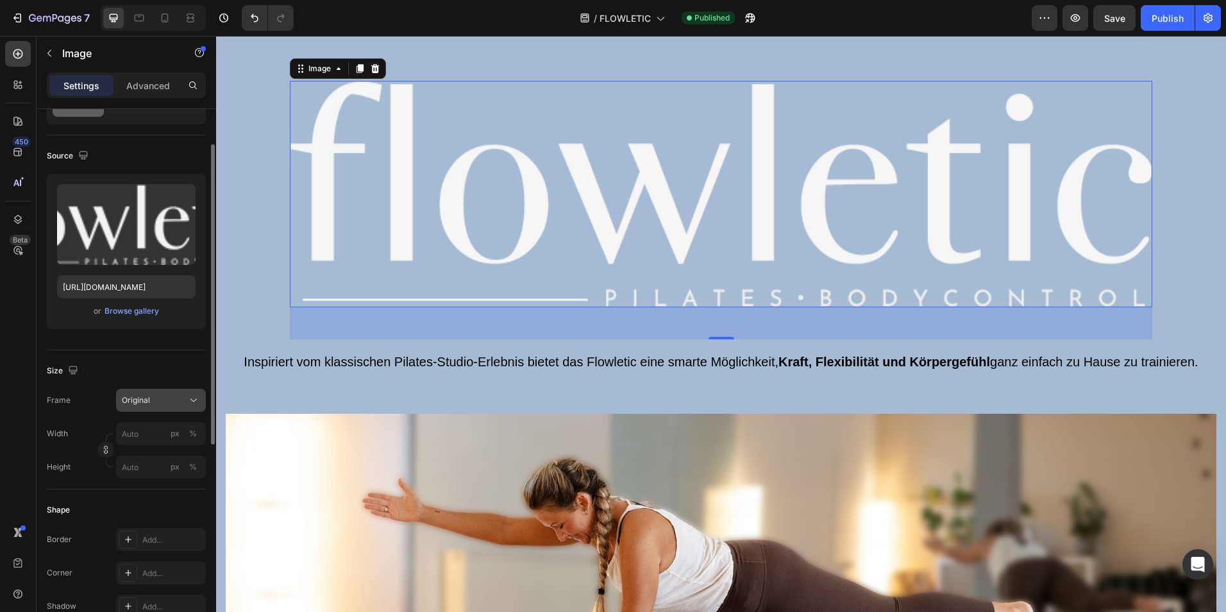
click at [156, 404] on div "Original" at bounding box center [153, 400] width 63 height 12
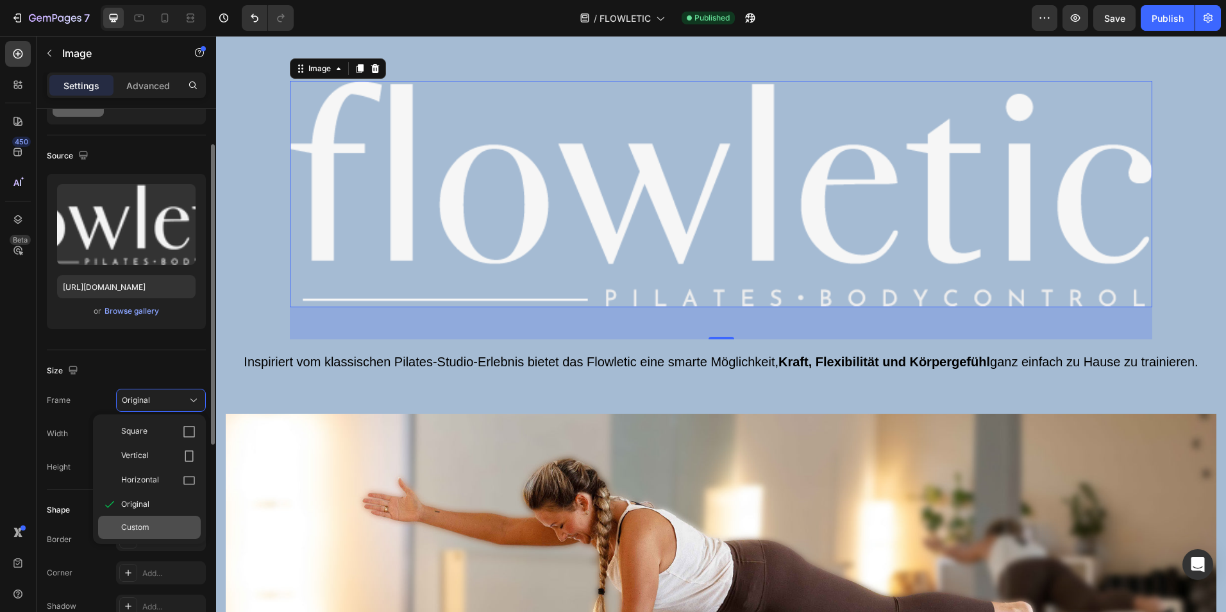
click at [154, 526] on div "Custom" at bounding box center [158, 527] width 74 height 12
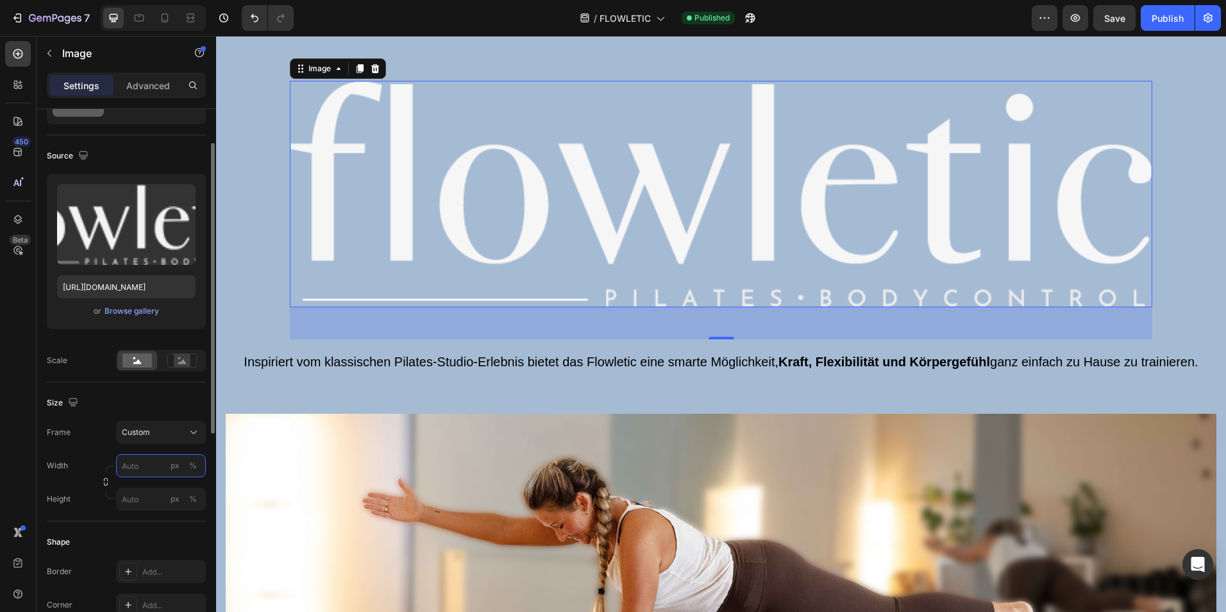
click at [143, 460] on input "px %" at bounding box center [161, 465] width 90 height 23
click at [173, 466] on div "px" at bounding box center [175, 466] width 9 height 12
click at [138, 469] on input "px %" at bounding box center [161, 465] width 90 height 23
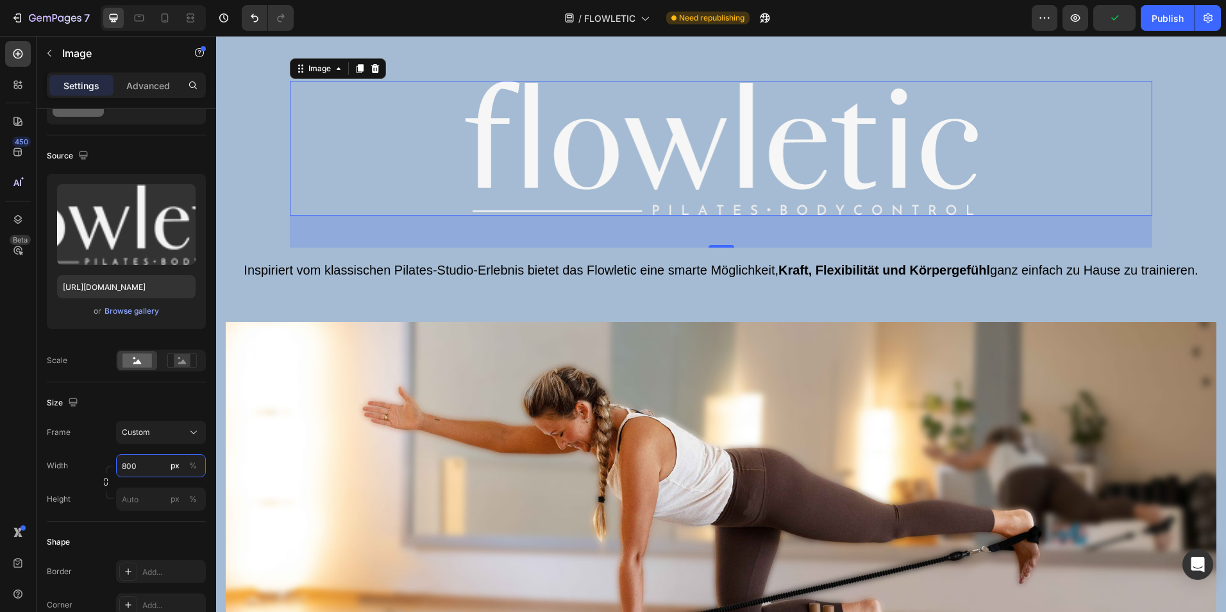
type input "800"
click at [1165, 8] on button "Publish" at bounding box center [1168, 18] width 54 height 26
click at [679, 124] on img at bounding box center [721, 148] width 513 height 135
click at [135, 469] on input "800" at bounding box center [161, 465] width 90 height 23
click at [182, 357] on rect at bounding box center [182, 360] width 17 height 13
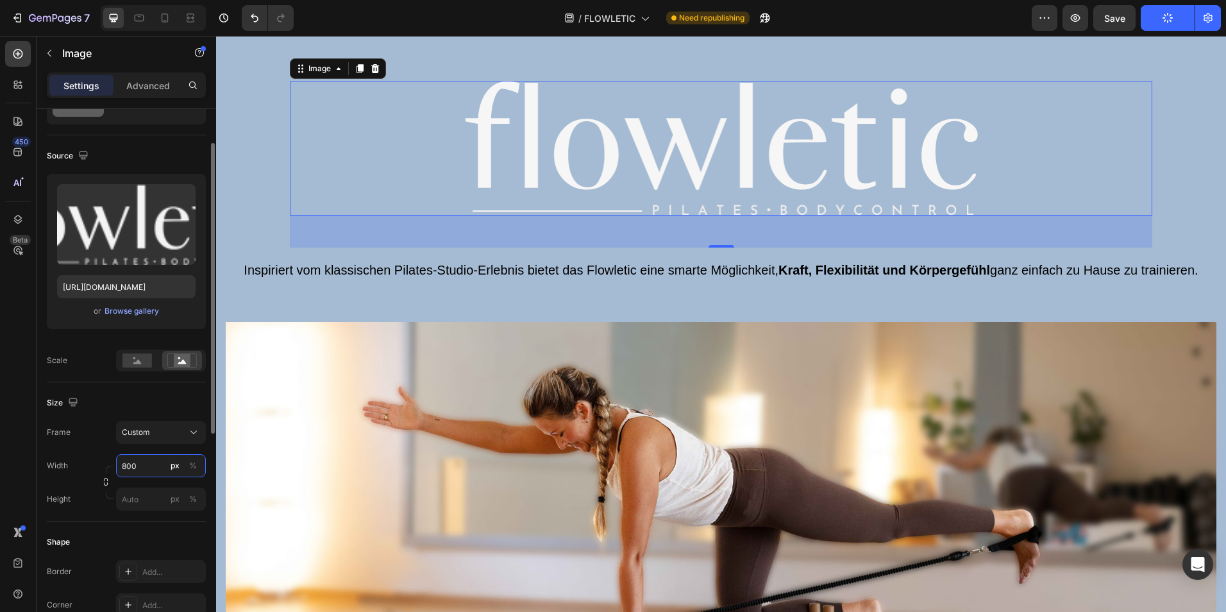
click at [144, 469] on input "800" at bounding box center [161, 465] width 90 height 23
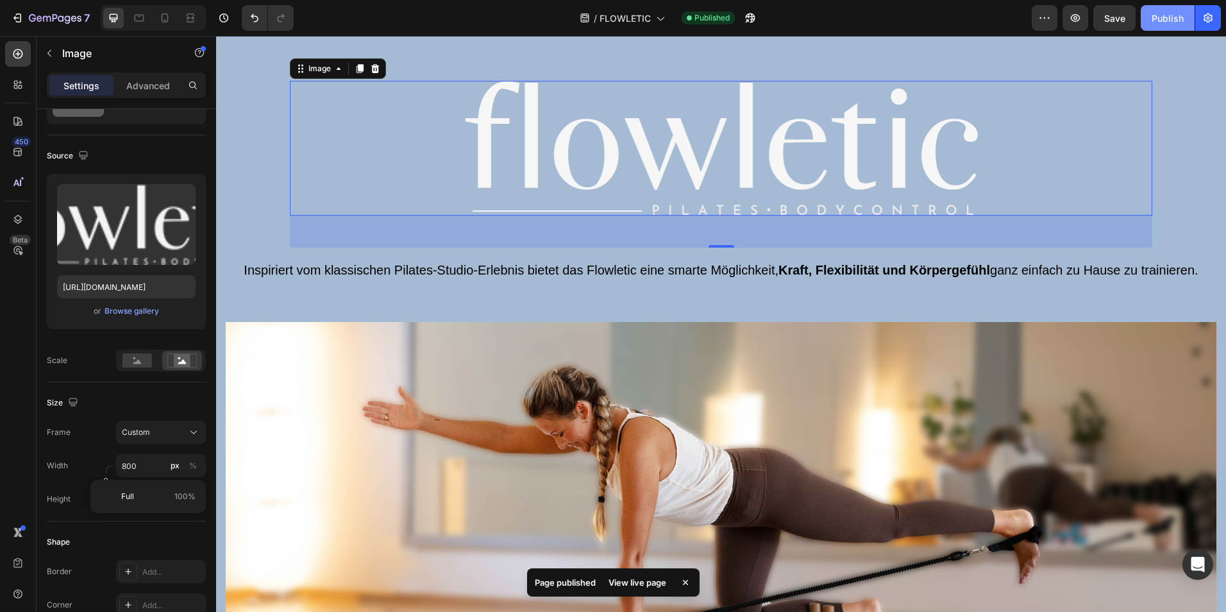
click at [1166, 21] on div "Publish" at bounding box center [1168, 18] width 32 height 13
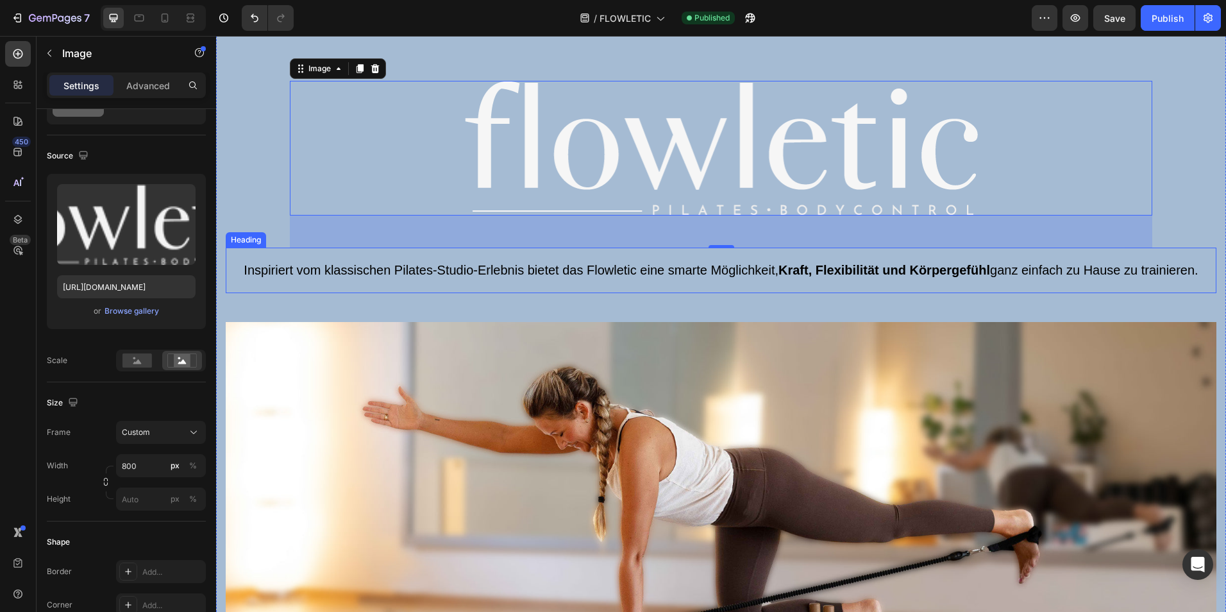
click at [800, 271] on span "Inspiriert vom klassischen Pilates-Studio-Erlebnis bietet das Flowletic eine sm…" at bounding box center [721, 270] width 954 height 14
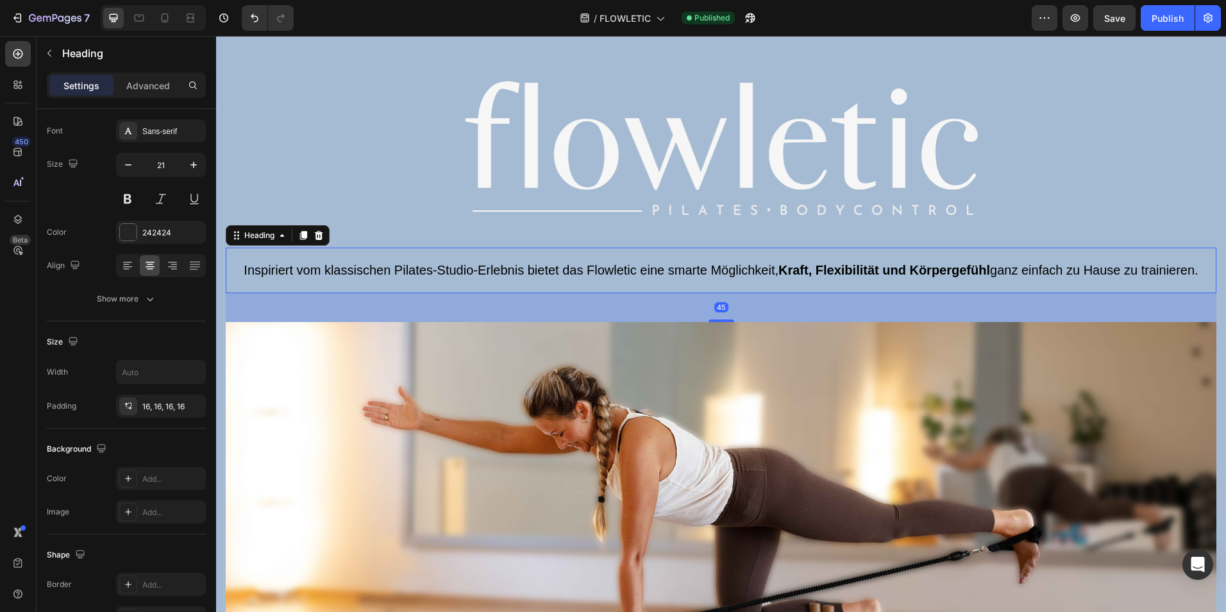
scroll to position [0, 0]
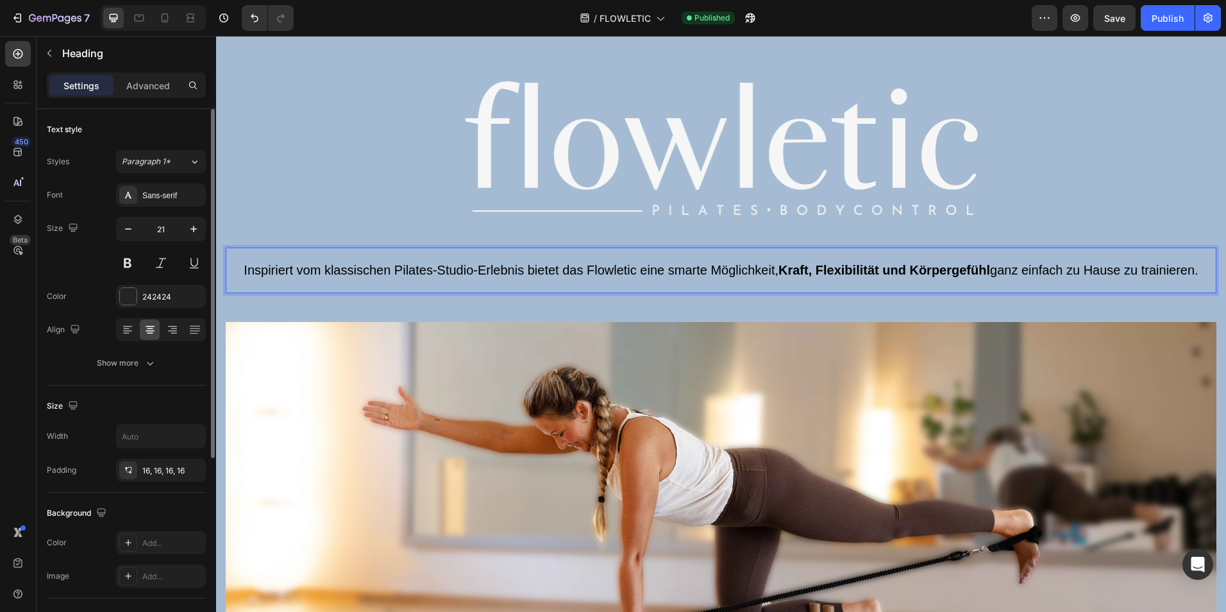
click at [801, 269] on span "Inspiriert vom klassischen Pilates-Studio-Erlebnis bietet das Flowletic eine sm…" at bounding box center [721, 270] width 954 height 14
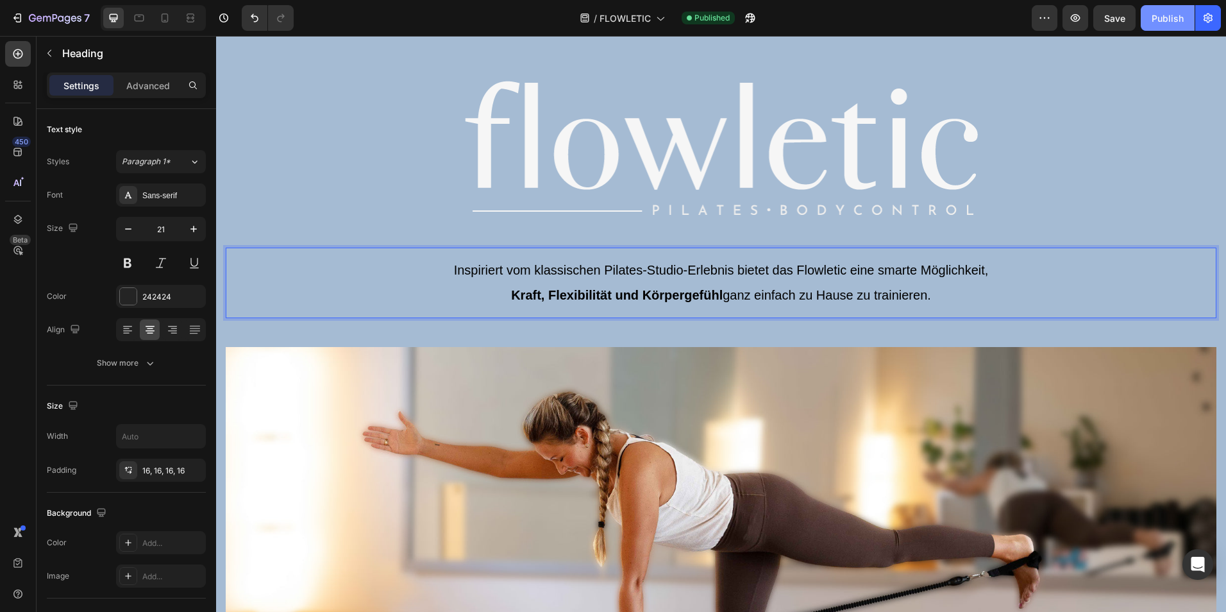
click at [1165, 16] on div "Publish" at bounding box center [1168, 18] width 32 height 13
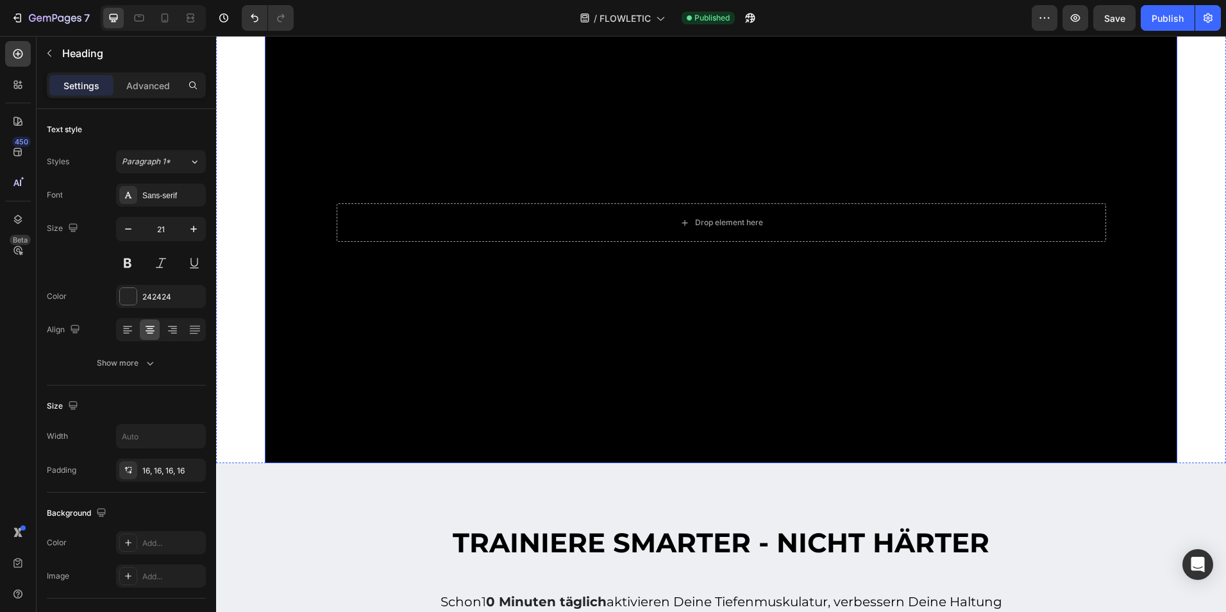
scroll to position [1504, 0]
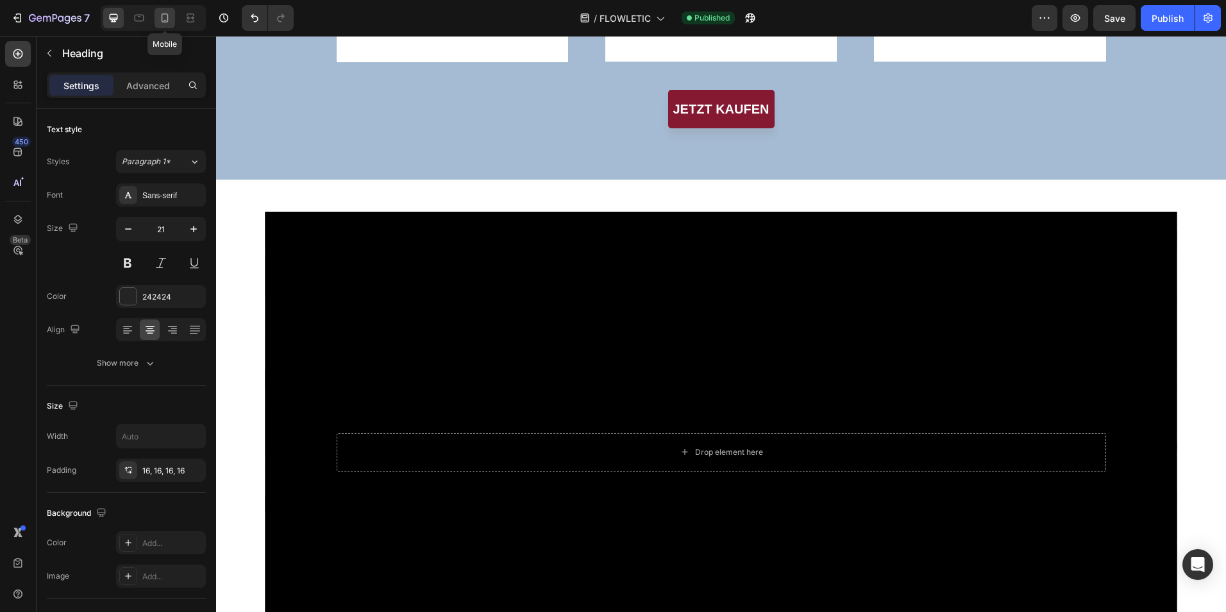
click at [167, 13] on icon at bounding box center [164, 18] width 13 height 13
type input "19"
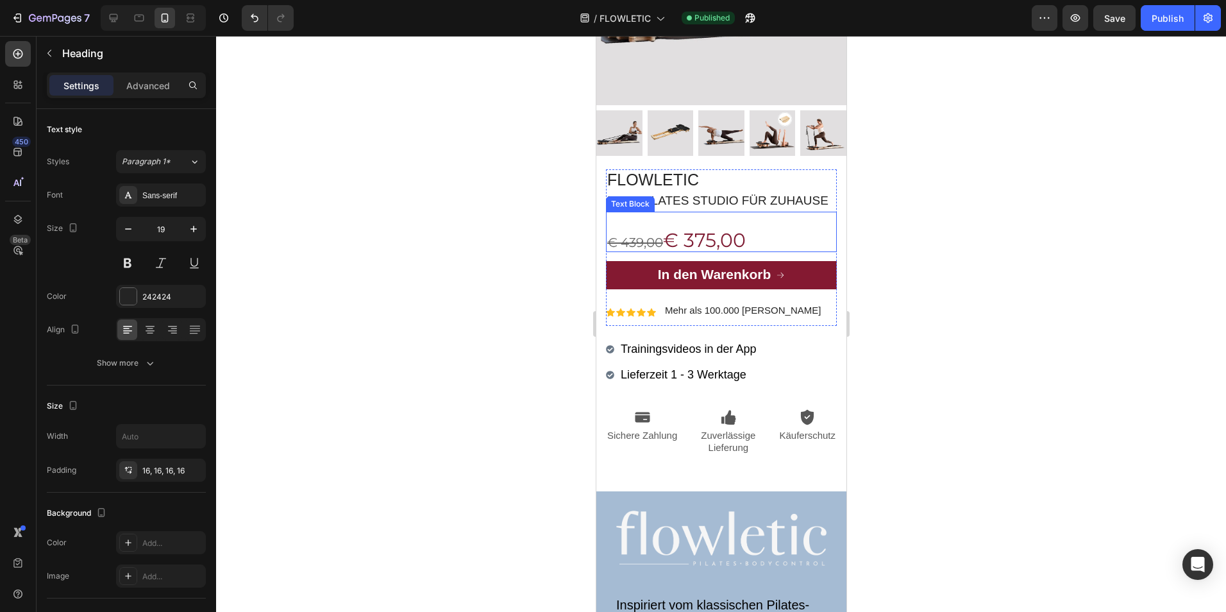
scroll to position [257, 0]
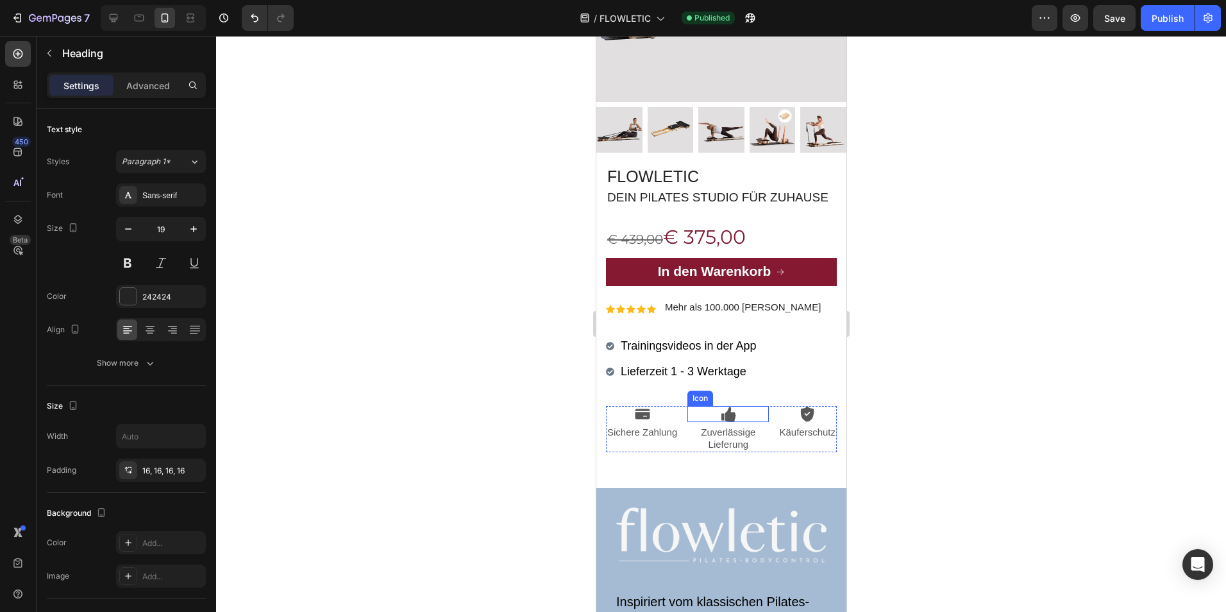
click at [681, 424] on div "Icon Sichere Zahlung Text Block Icon Zuverlässige Lieferung Text Block Icon Käu…" at bounding box center [720, 429] width 231 height 46
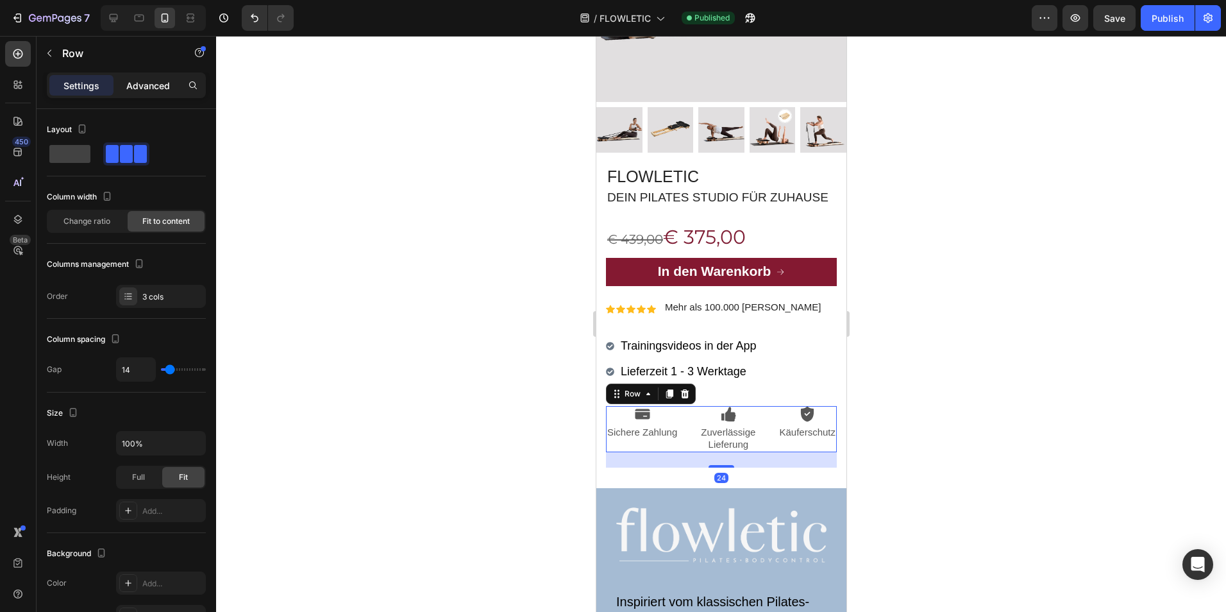
click at [155, 90] on p "Advanced" at bounding box center [148, 85] width 44 height 13
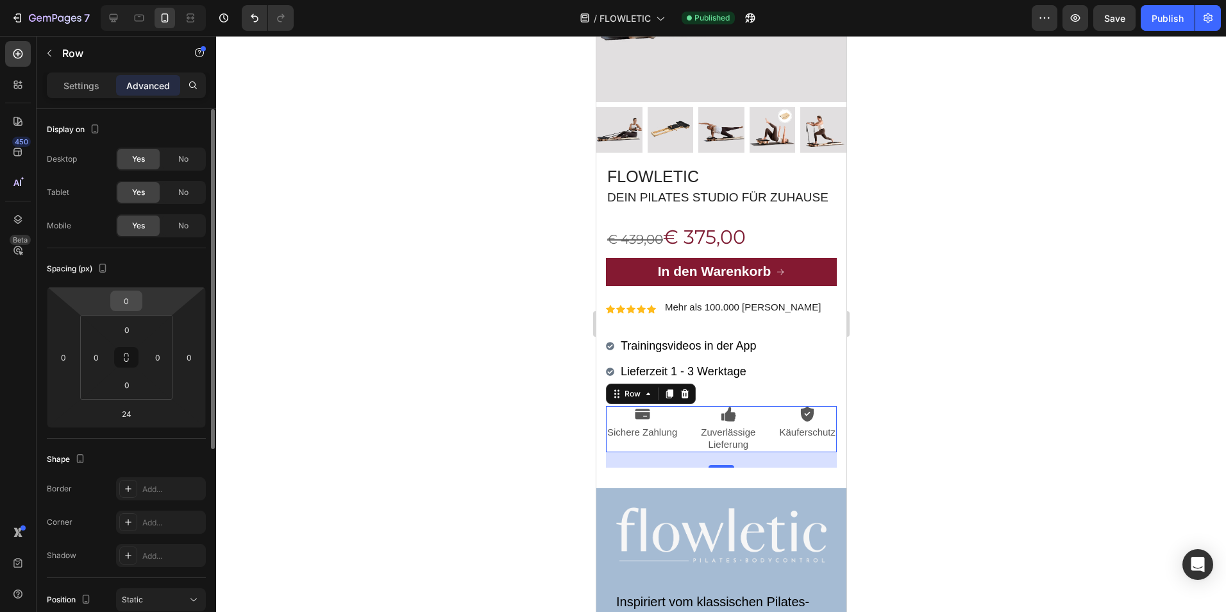
click at [132, 303] on input "0" at bounding box center [127, 300] width 26 height 19
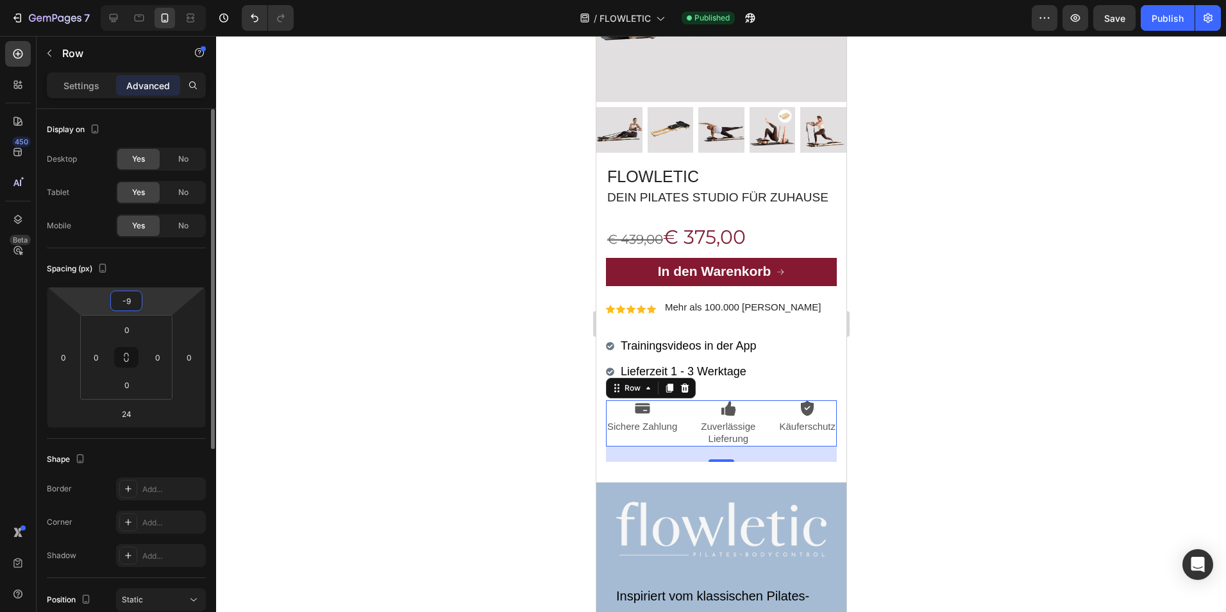
type input "-10"
click at [1171, 15] on div "Publish" at bounding box center [1168, 18] width 32 height 13
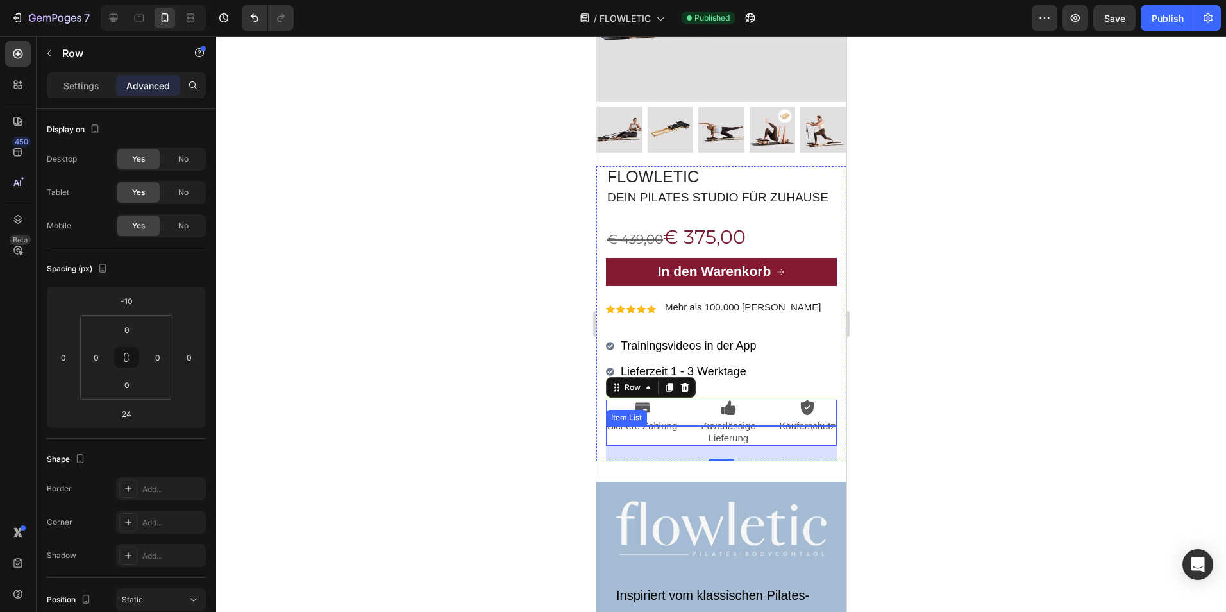
click at [797, 373] on div "Trainingsvideos in der App Lieferzeit 1 - 3 Werktage" at bounding box center [720, 358] width 231 height 47
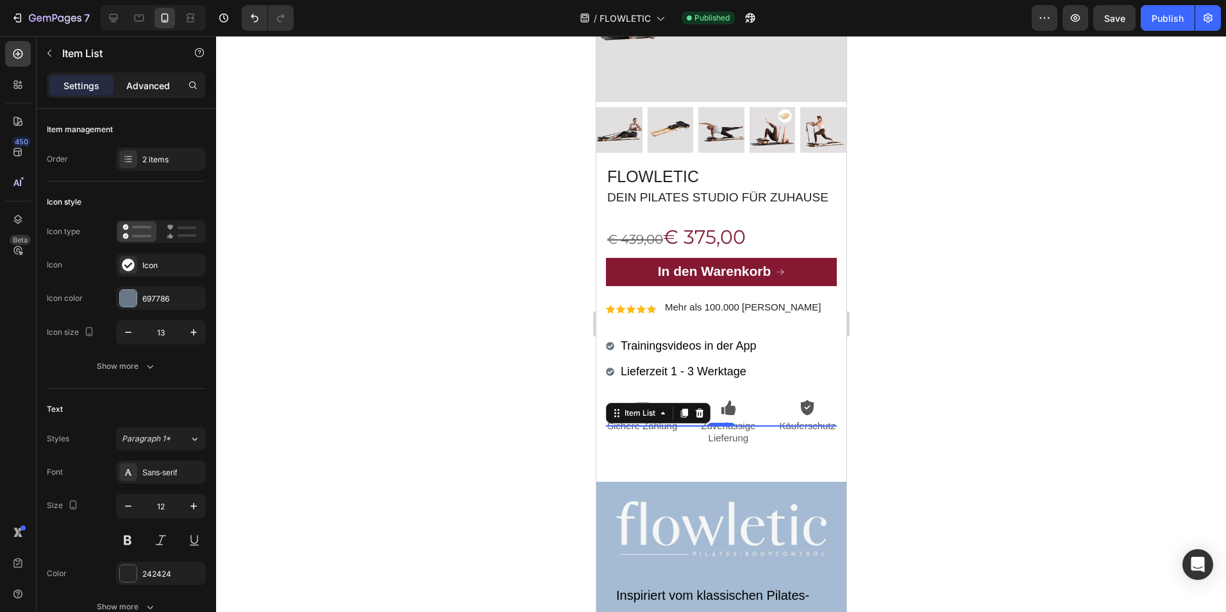
click at [154, 82] on p "Advanced" at bounding box center [148, 85] width 44 height 13
type input "100%"
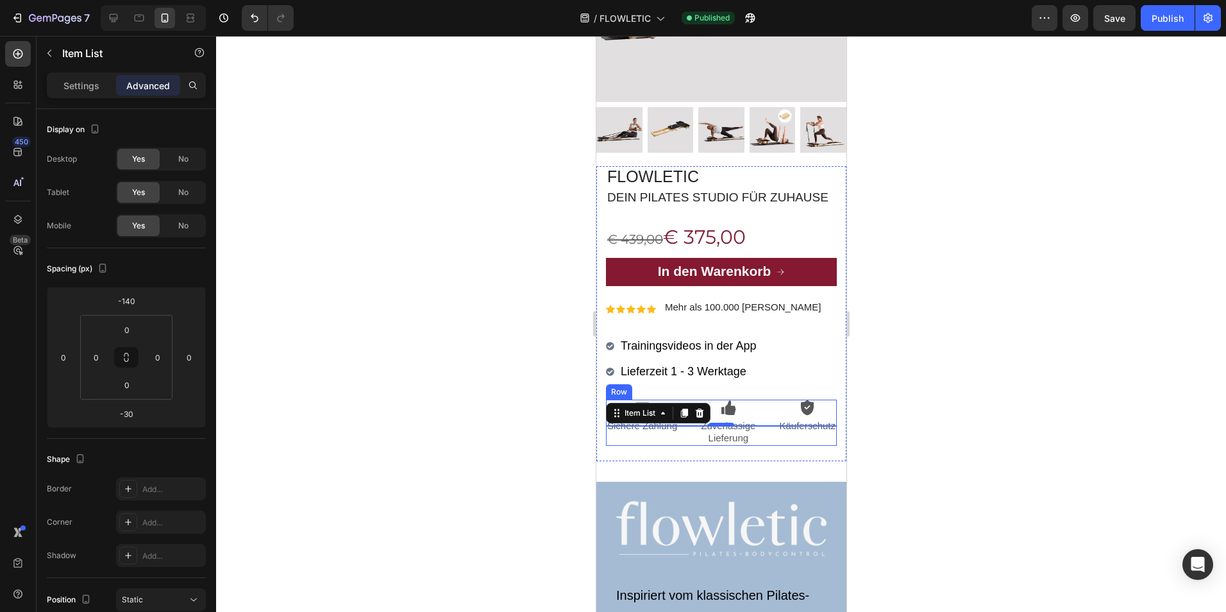
click at [777, 446] on div "Icon Käuferschutz Text Block" at bounding box center [806, 423] width 59 height 46
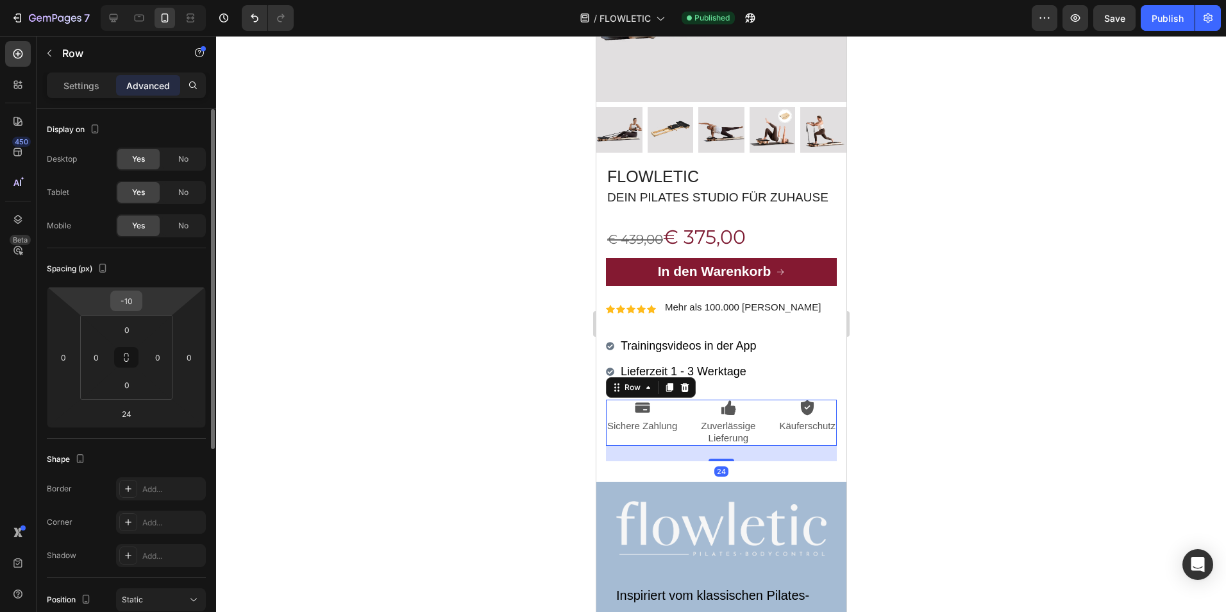
click at [130, 307] on input "-10" at bounding box center [127, 300] width 26 height 19
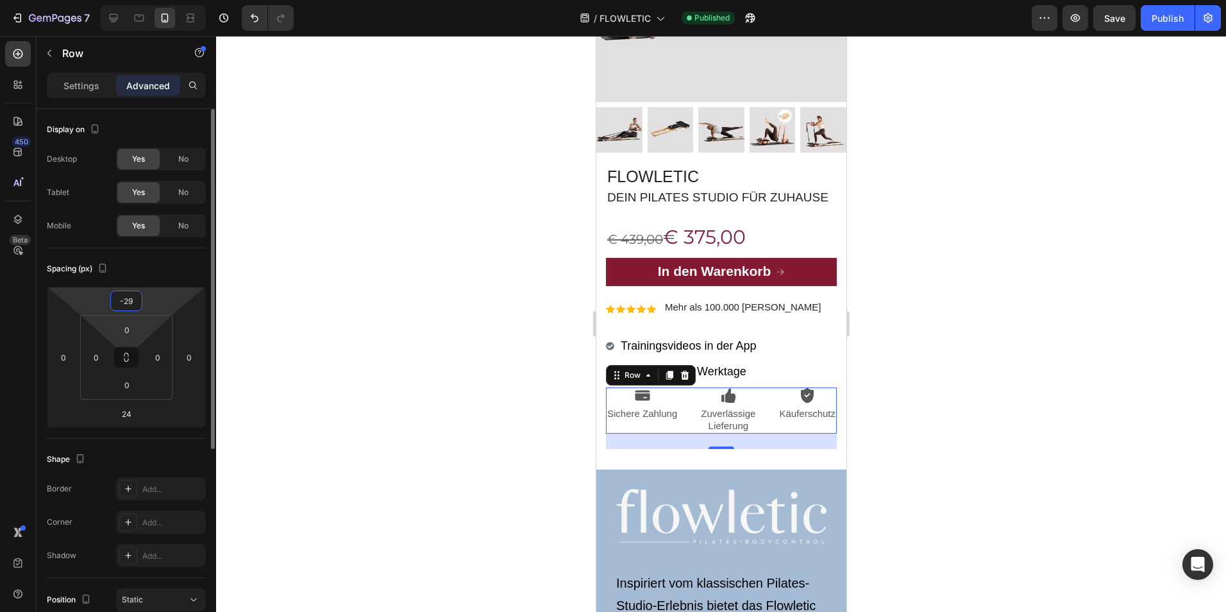
type input "-30"
click at [1175, 18] on div "Publish" at bounding box center [1168, 18] width 32 height 13
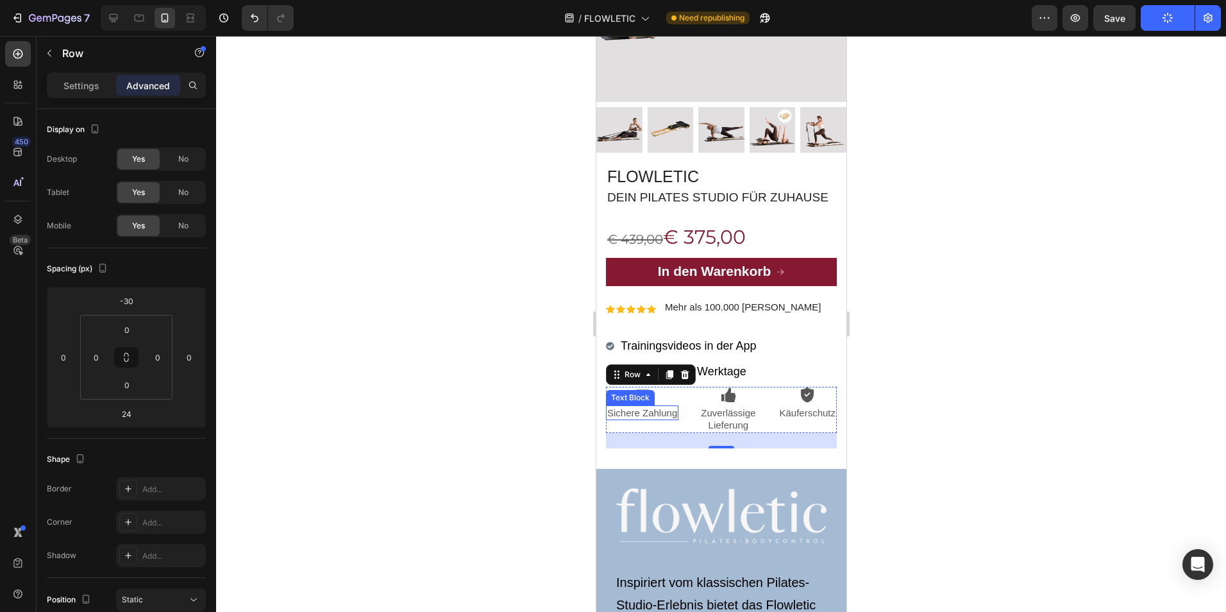
click at [650, 419] on p "Sichere Zahlung" at bounding box center [642, 413] width 70 height 13
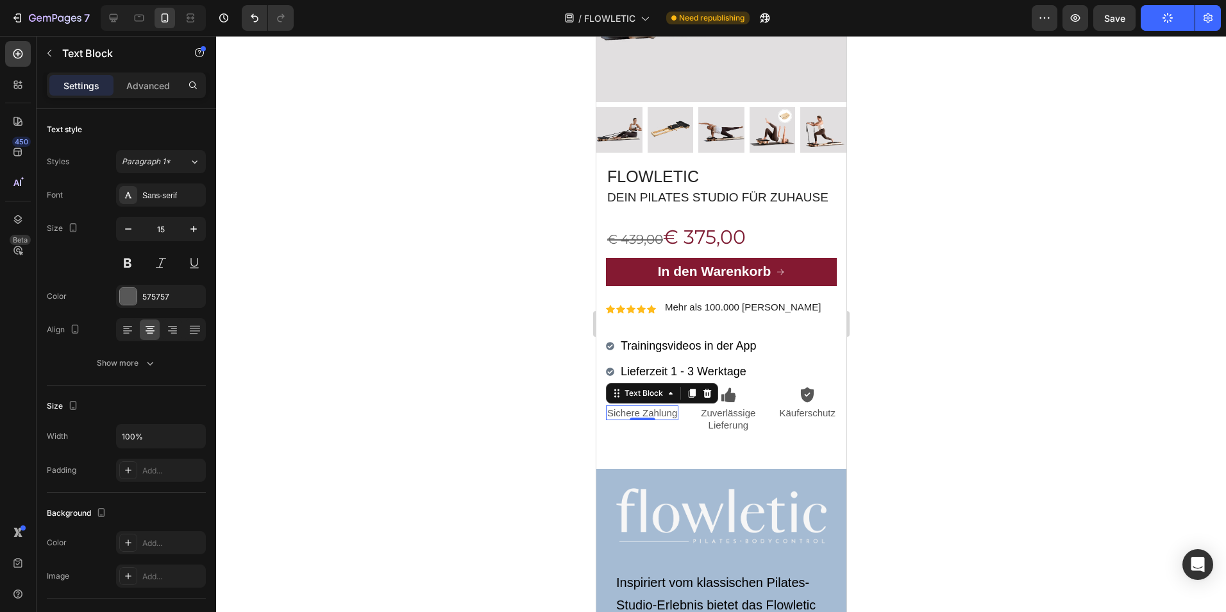
click at [650, 419] on p "Sichere Zahlung" at bounding box center [642, 413] width 70 height 13
click at [656, 419] on p "Sichere Zahlung" at bounding box center [642, 413] width 70 height 13
click at [714, 419] on p "Zuverlässige Lieferung" at bounding box center [709, 413] width 97 height 13
click at [715, 419] on p "Zuverlässige Lieferung" at bounding box center [709, 413] width 97 height 13
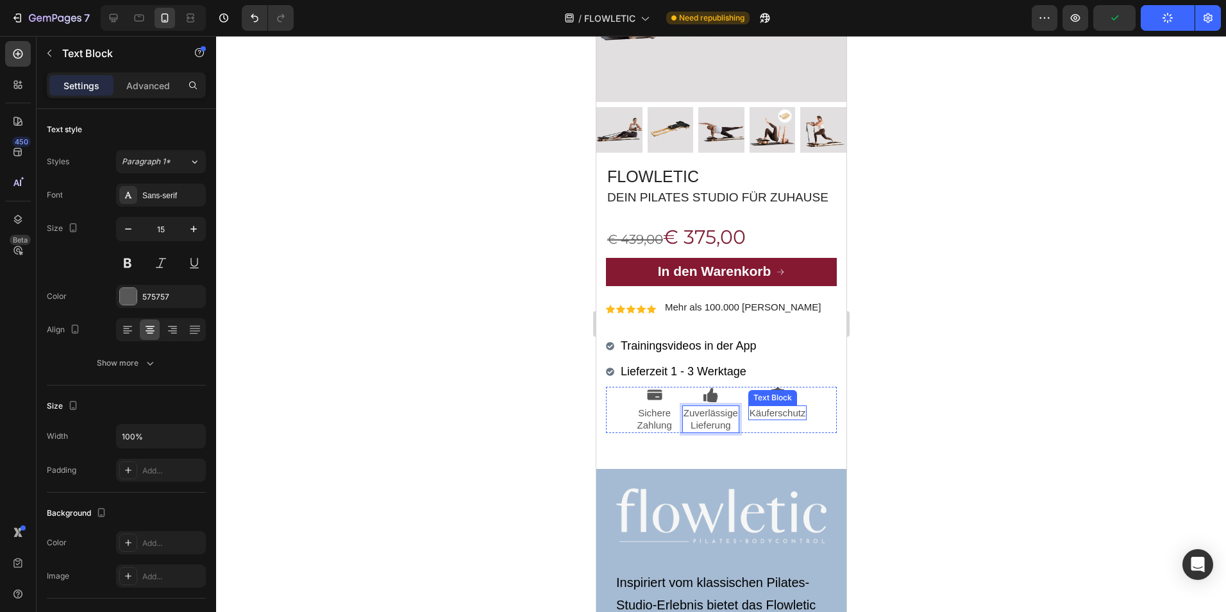
click at [790, 419] on p "Käuferschutz" at bounding box center [777, 413] width 56 height 13
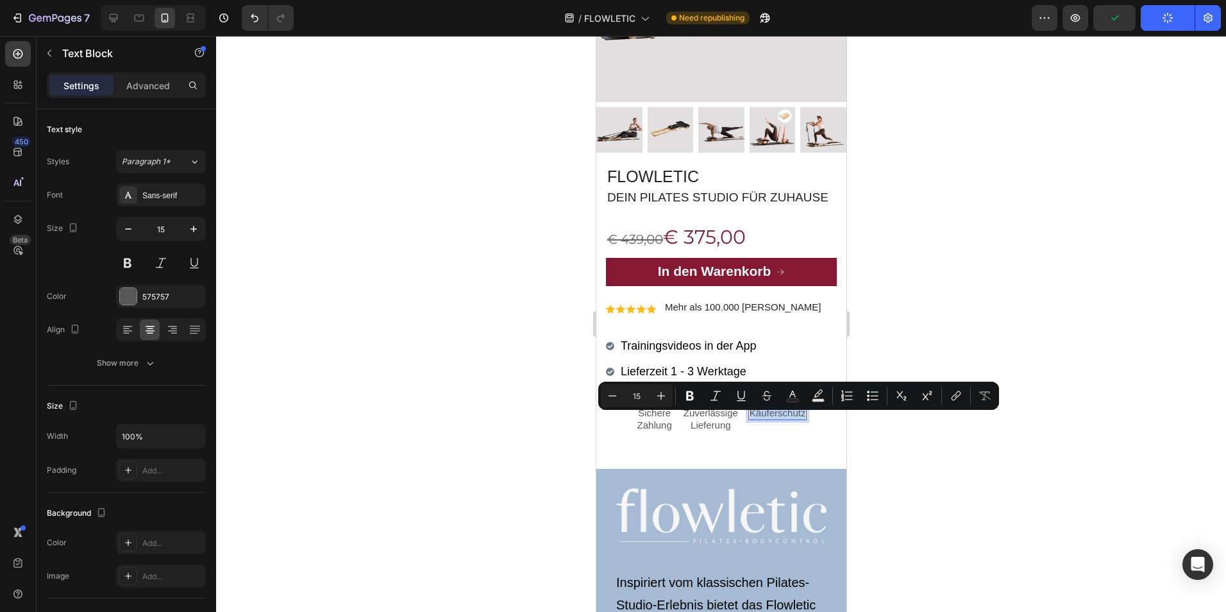
click at [785, 419] on p "Käuferschutz" at bounding box center [777, 413] width 56 height 13
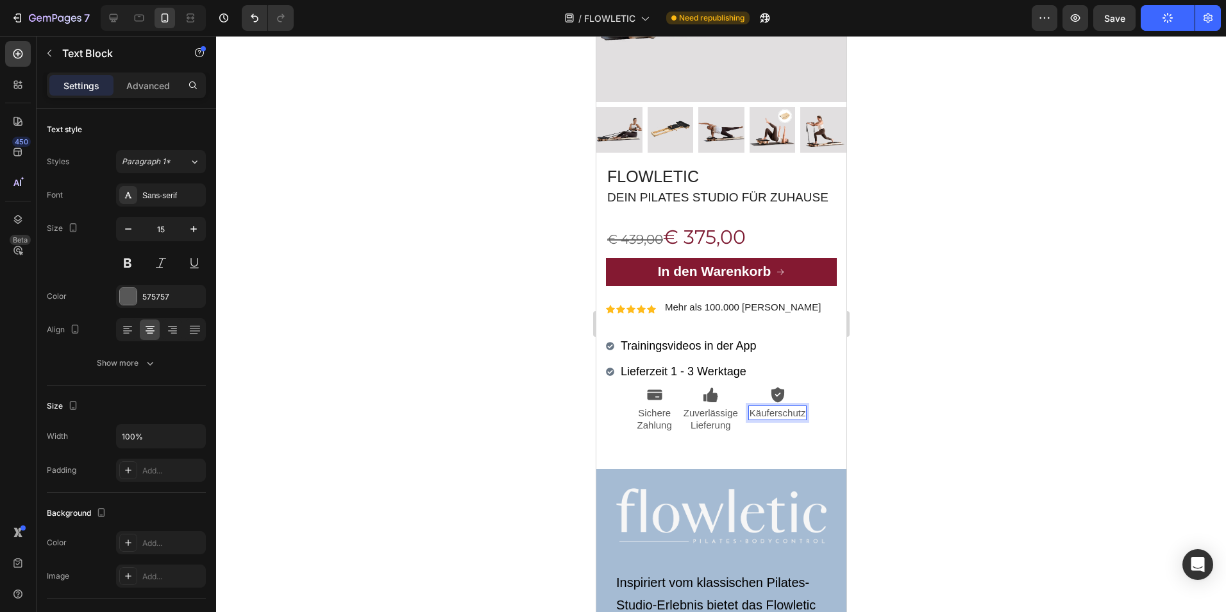
click at [1177, 22] on button "Publish" at bounding box center [1168, 18] width 54 height 26
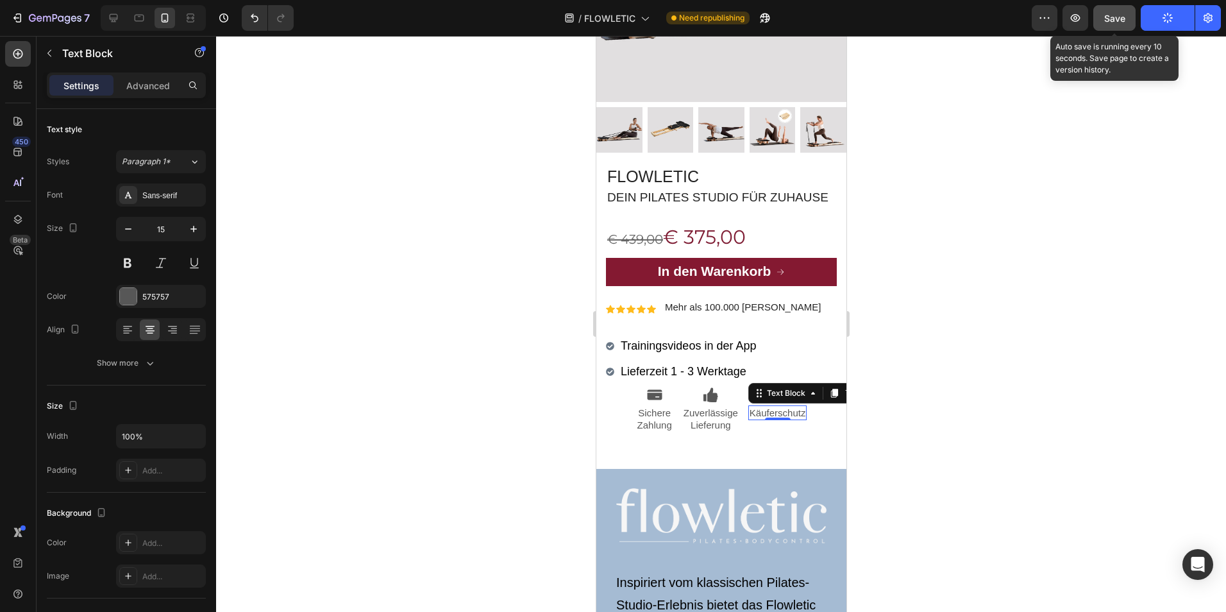
click at [1124, 24] on div "Save" at bounding box center [1114, 18] width 21 height 13
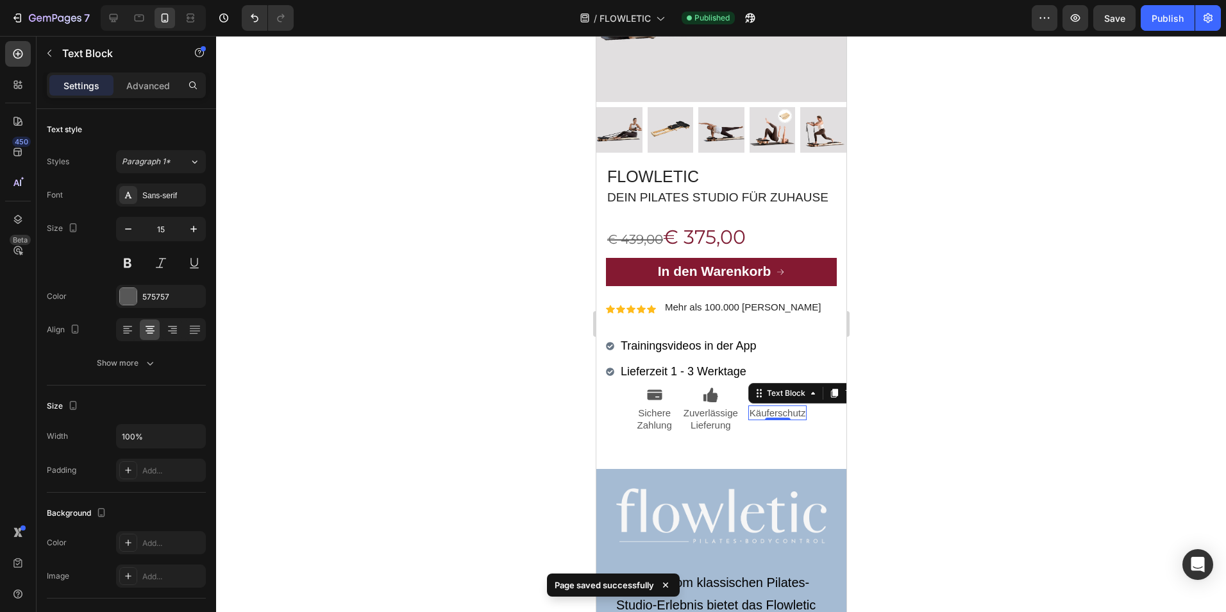
click at [1035, 314] on div at bounding box center [721, 324] width 1010 height 576
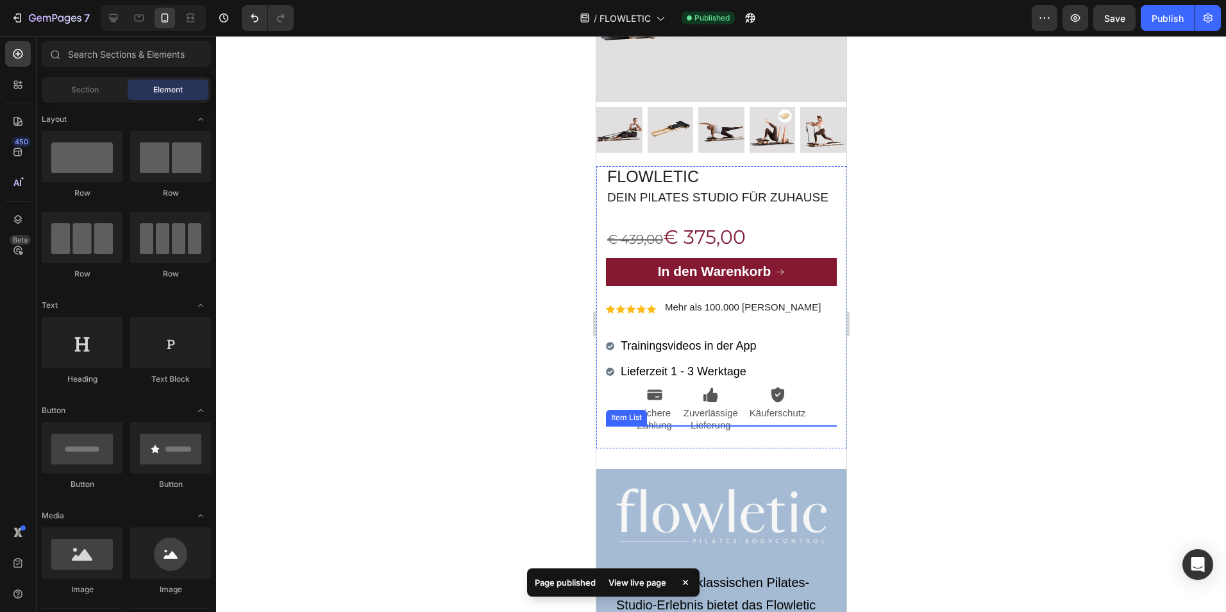
click at [655, 352] on span "Trainingsvideos in der App" at bounding box center [687, 345] width 135 height 13
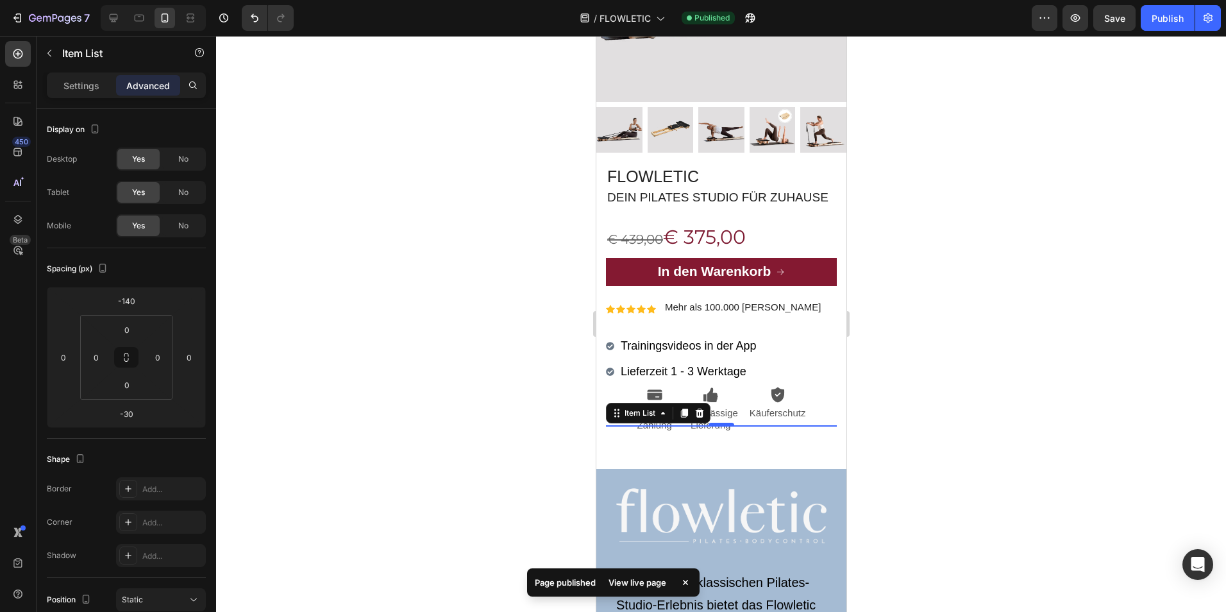
click at [655, 352] on span "Trainingsvideos in der App" at bounding box center [687, 345] width 135 height 13
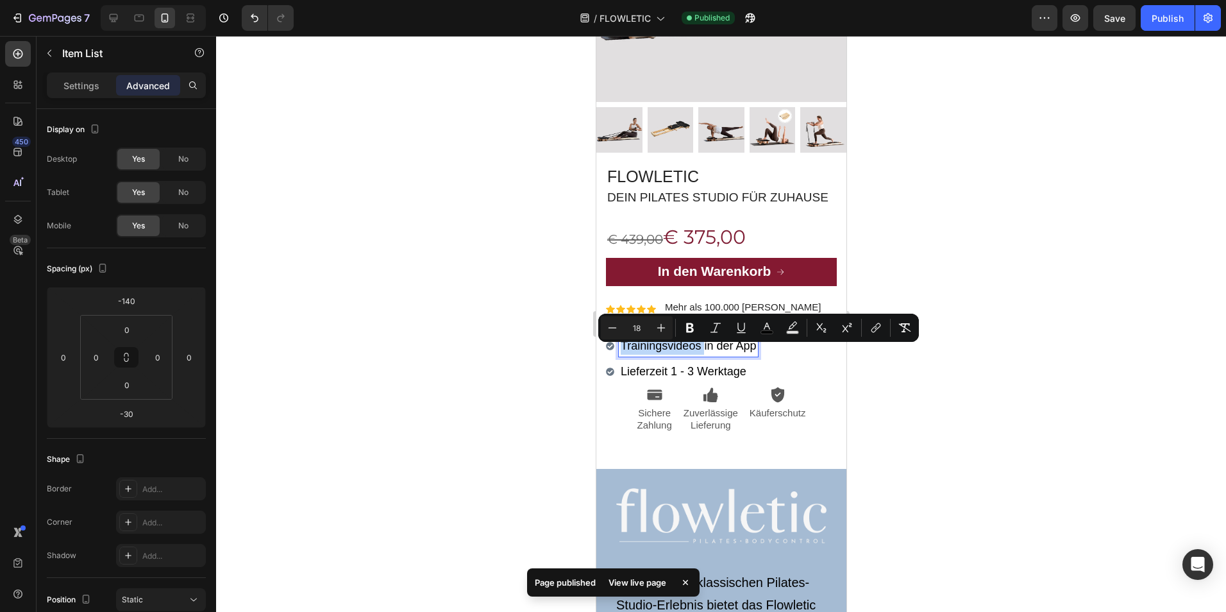
click at [629, 352] on span "Trainingsvideos in der App" at bounding box center [687, 345] width 135 height 13
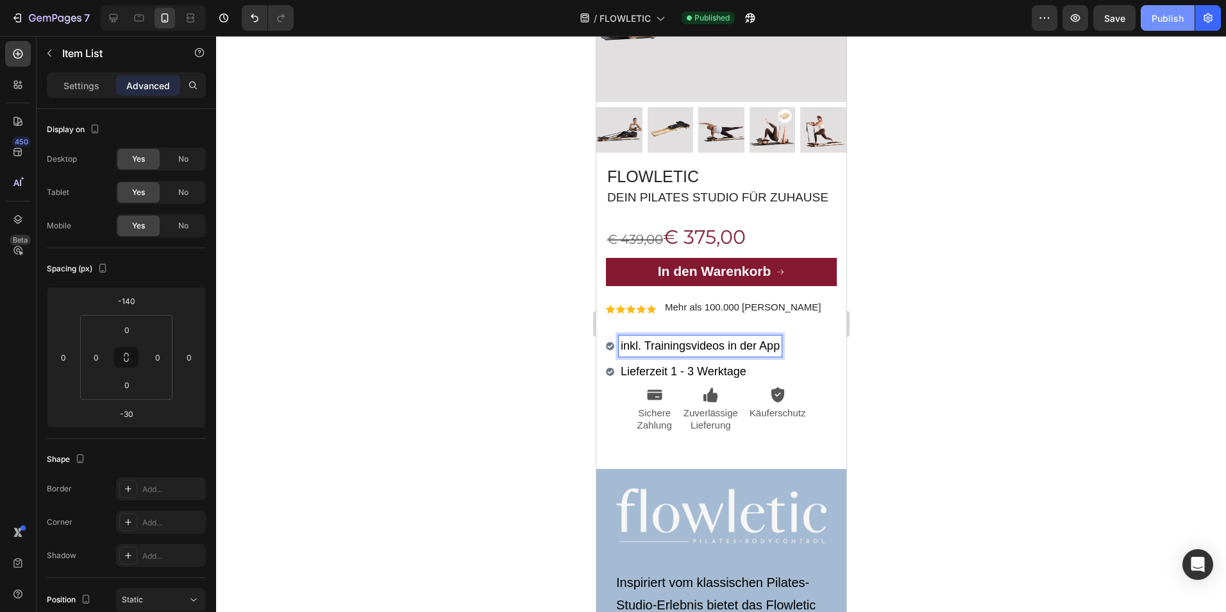
click at [1170, 20] on div "Publish" at bounding box center [1168, 18] width 32 height 13
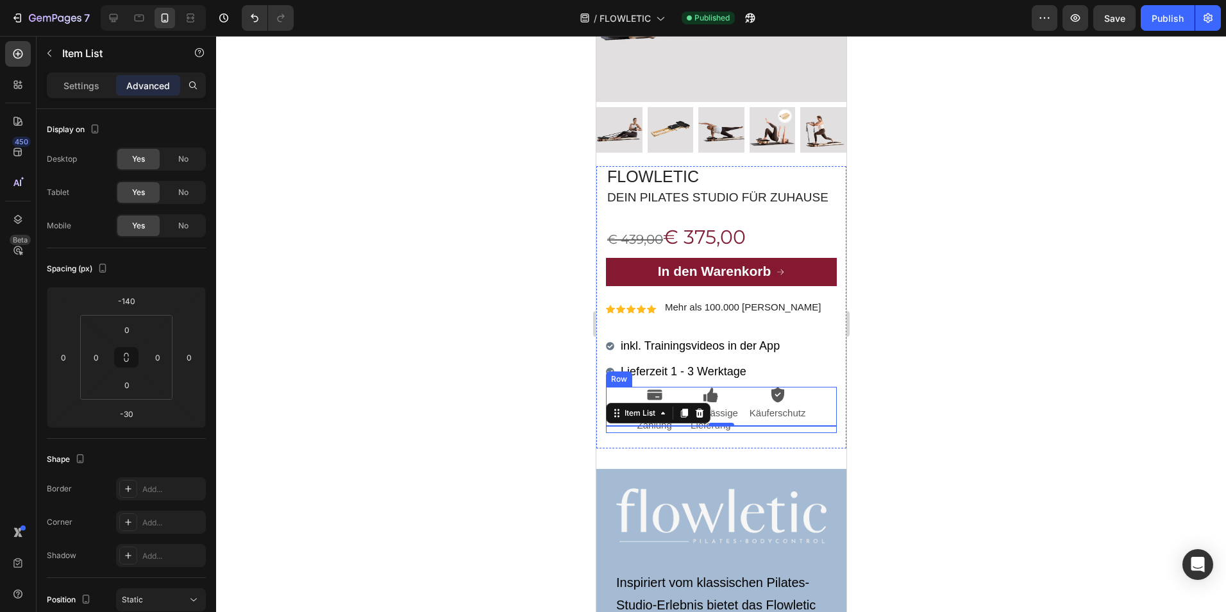
click at [809, 406] on div "Icon Sichere Zahlung Text Block Icon Zuverlässige Lieferung Text Block Icon Käu…" at bounding box center [720, 410] width 231 height 46
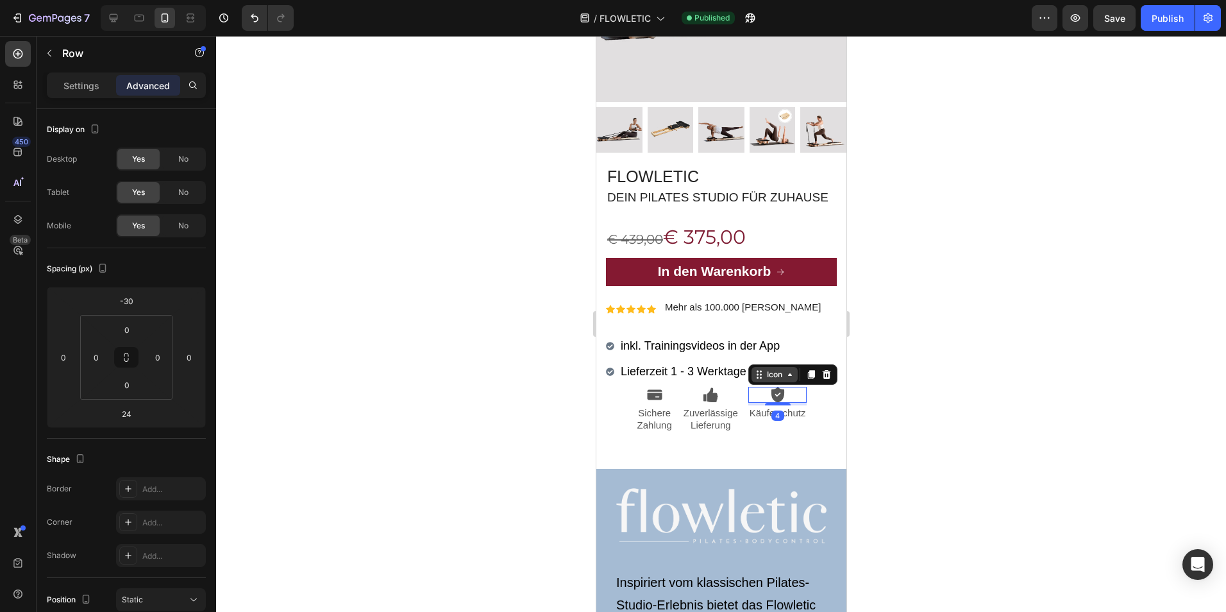
click at [754, 382] on div "Icon" at bounding box center [774, 374] width 46 height 15
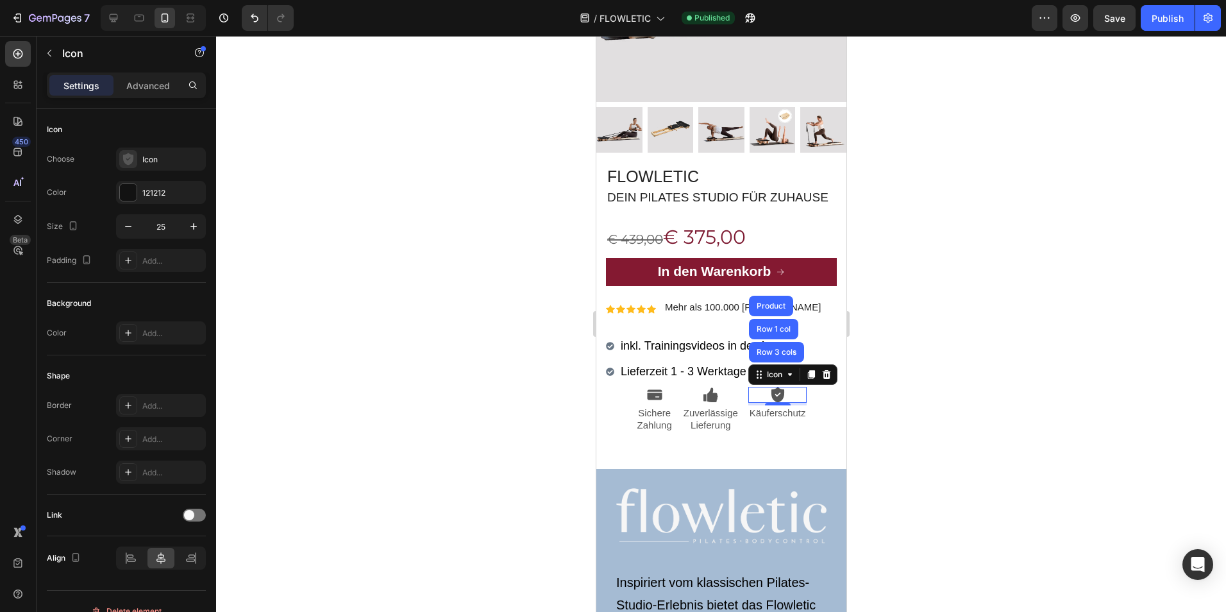
click at [532, 189] on div at bounding box center [721, 324] width 1010 height 576
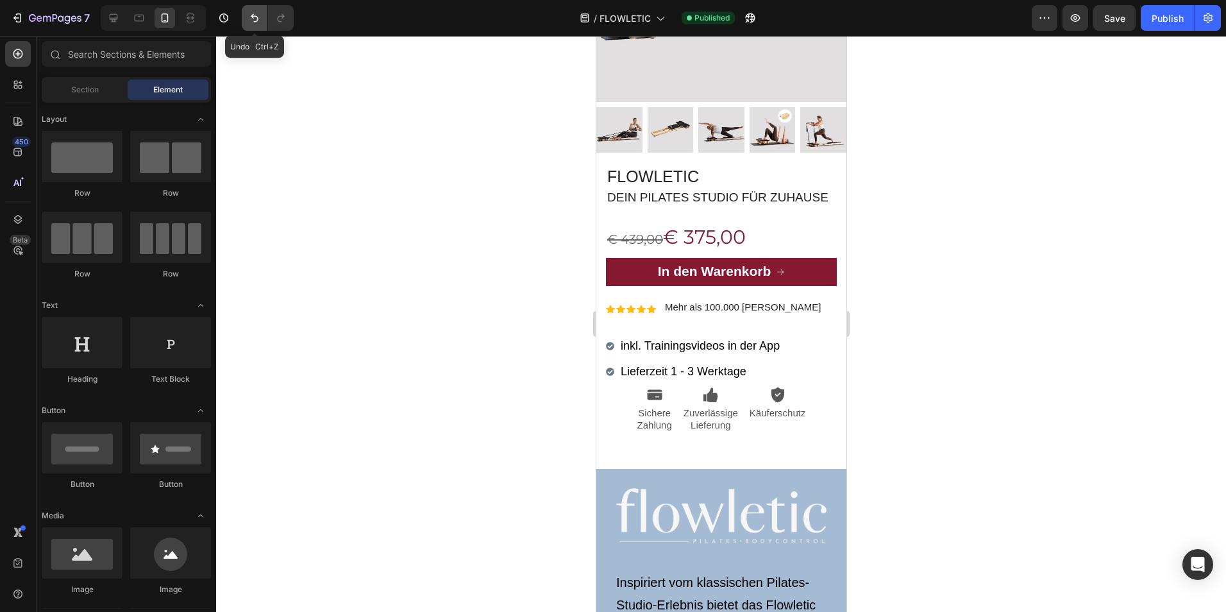
click at [254, 16] on icon "Undo/Redo" at bounding box center [255, 18] width 8 height 8
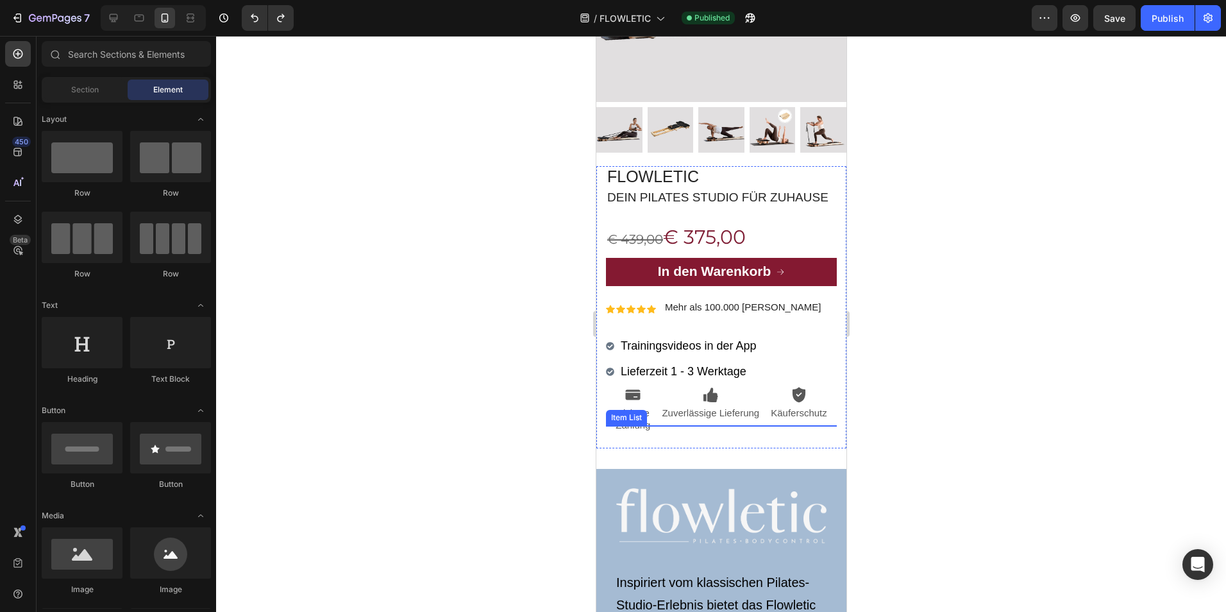
click at [647, 352] on span "Trainingsvideos in der App" at bounding box center [687, 345] width 135 height 13
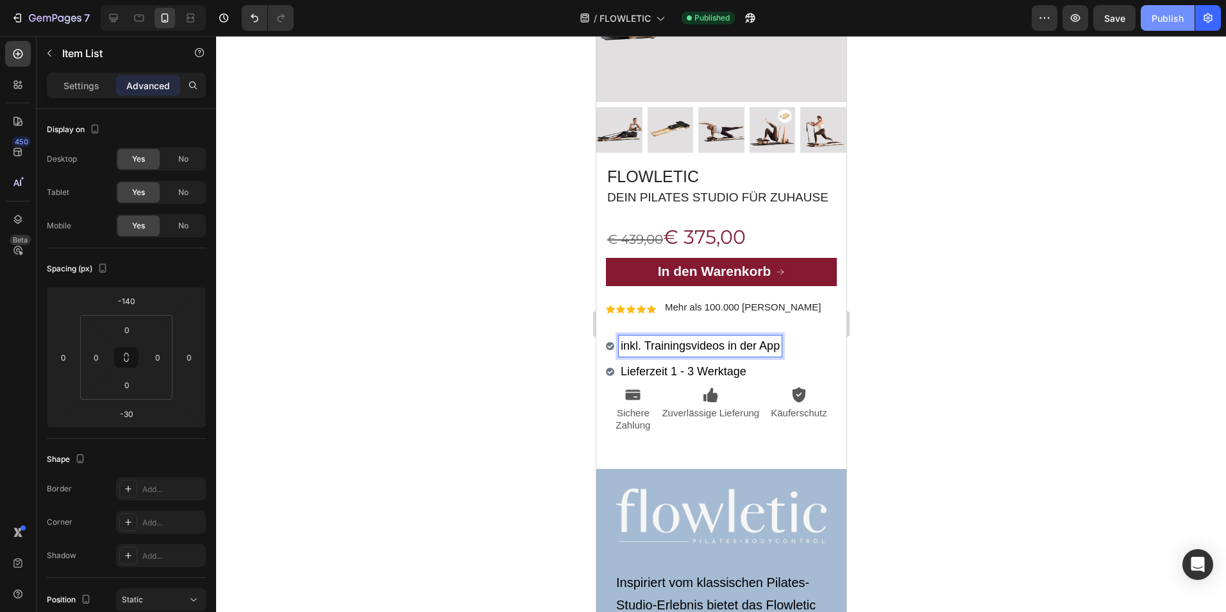
click at [1165, 21] on div "Publish" at bounding box center [1168, 18] width 32 height 13
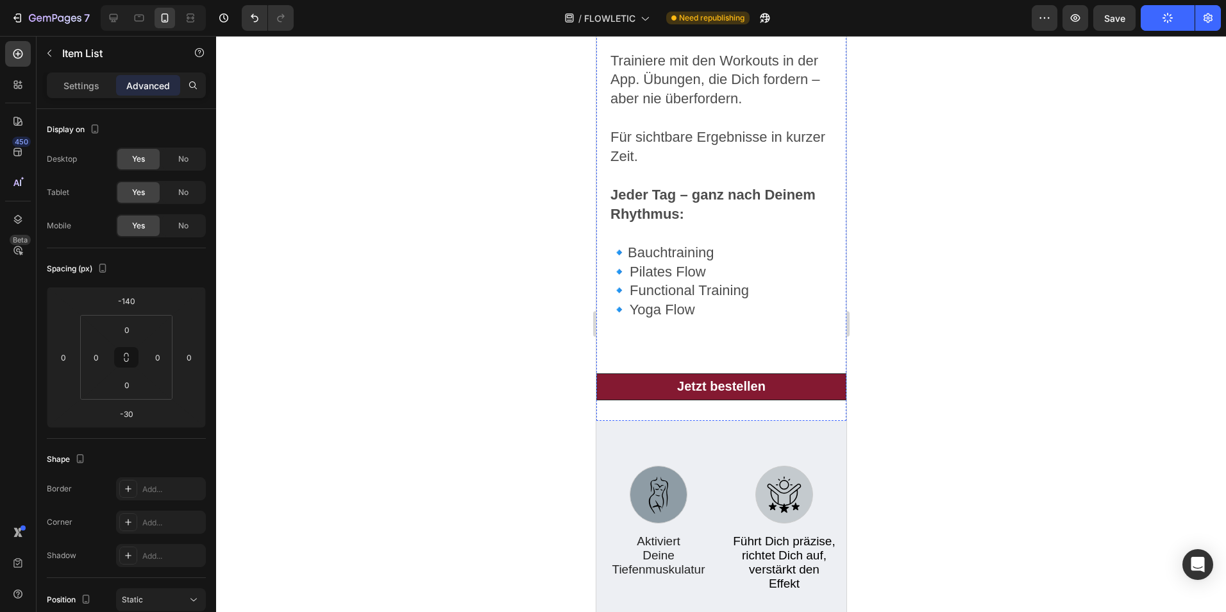
scroll to position [2528, 0]
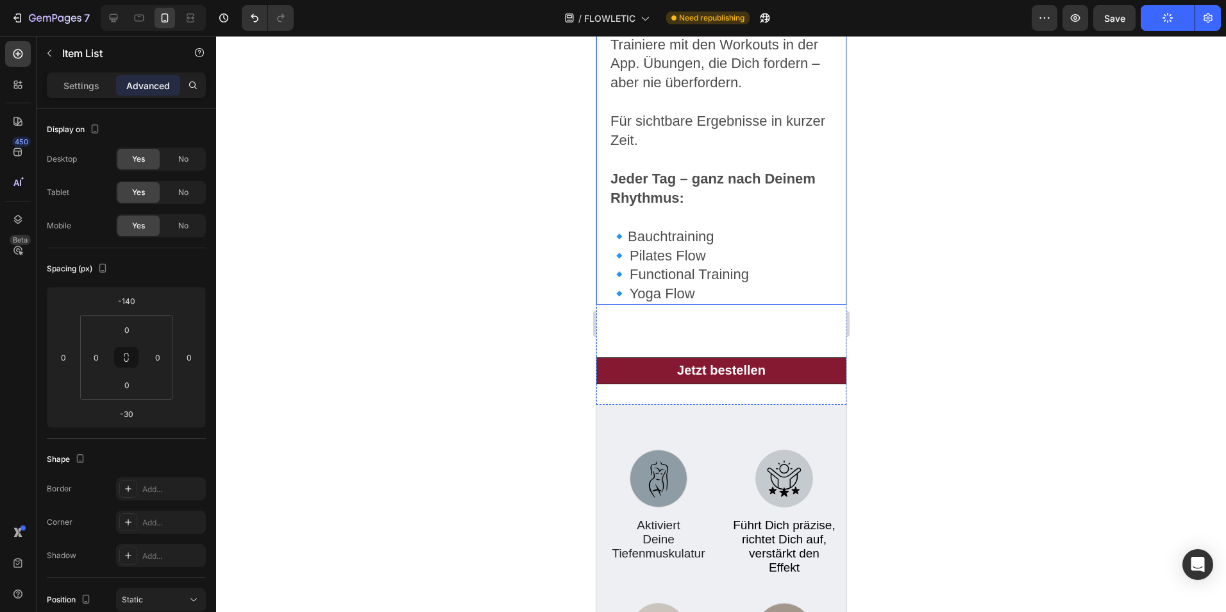
click at [736, 171] on strong "Jeder Tag – ganz nach Deinem Rhythmus:" at bounding box center [712, 188] width 205 height 35
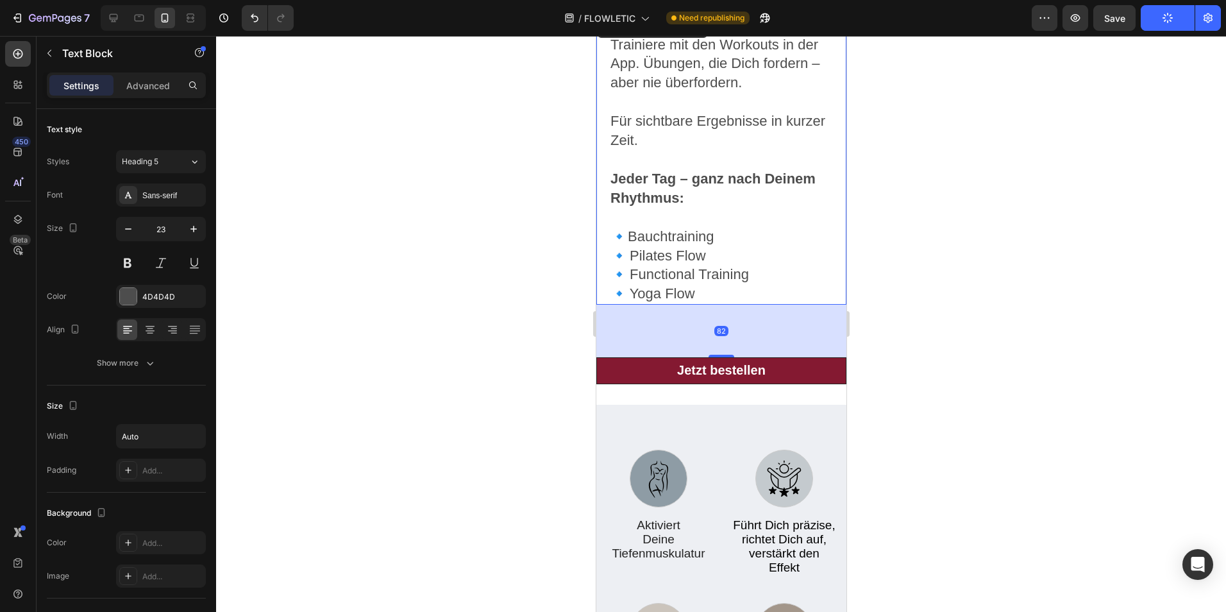
click at [702, 176] on strong "Jeder Tag – ganz nach Deinem Rhythmus:" at bounding box center [712, 188] width 205 height 35
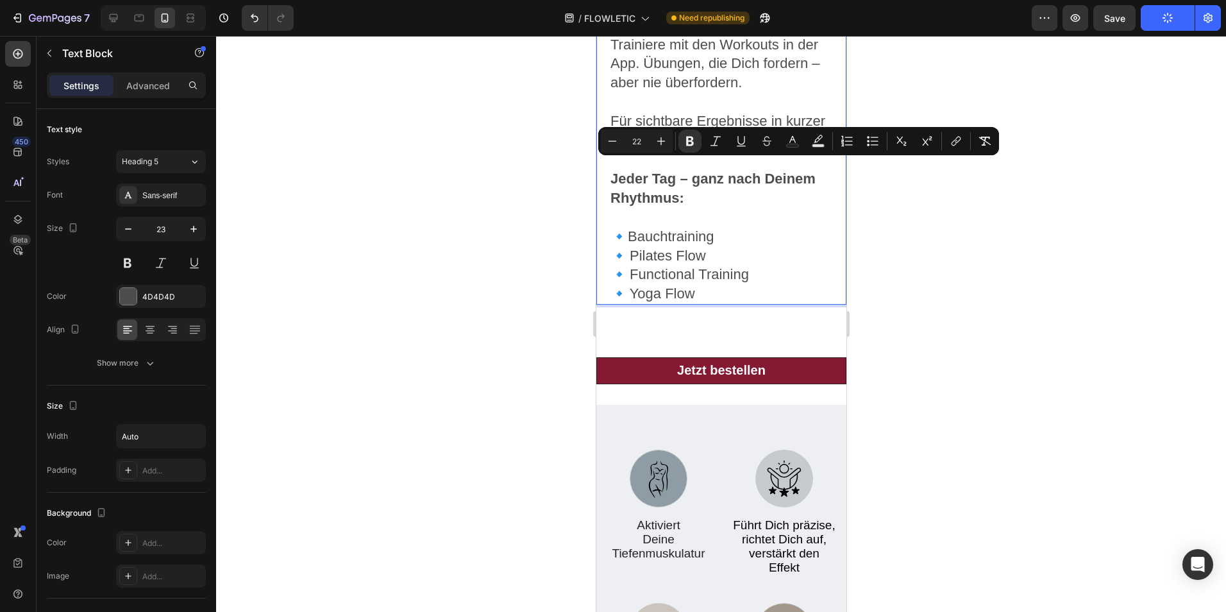
click at [679, 181] on strong "Jeder Tag – ganz nach Deinem Rhythmus:" at bounding box center [712, 188] width 205 height 35
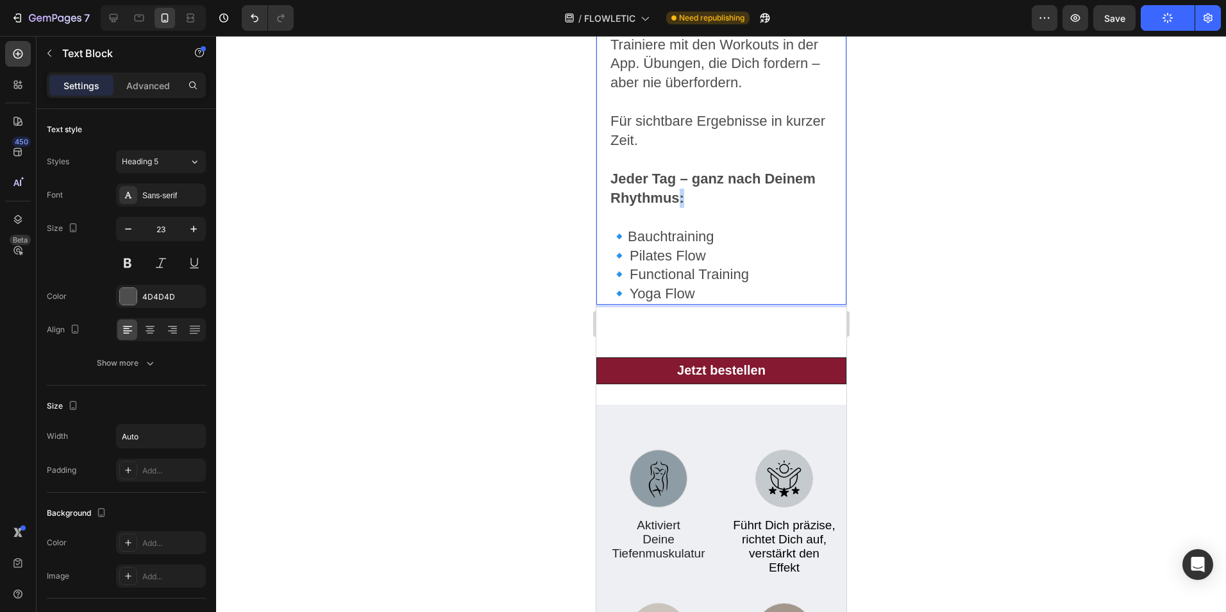
click at [679, 181] on strong "Jeder Tag – ganz nach Deinem Rhythmus:" at bounding box center [712, 188] width 205 height 35
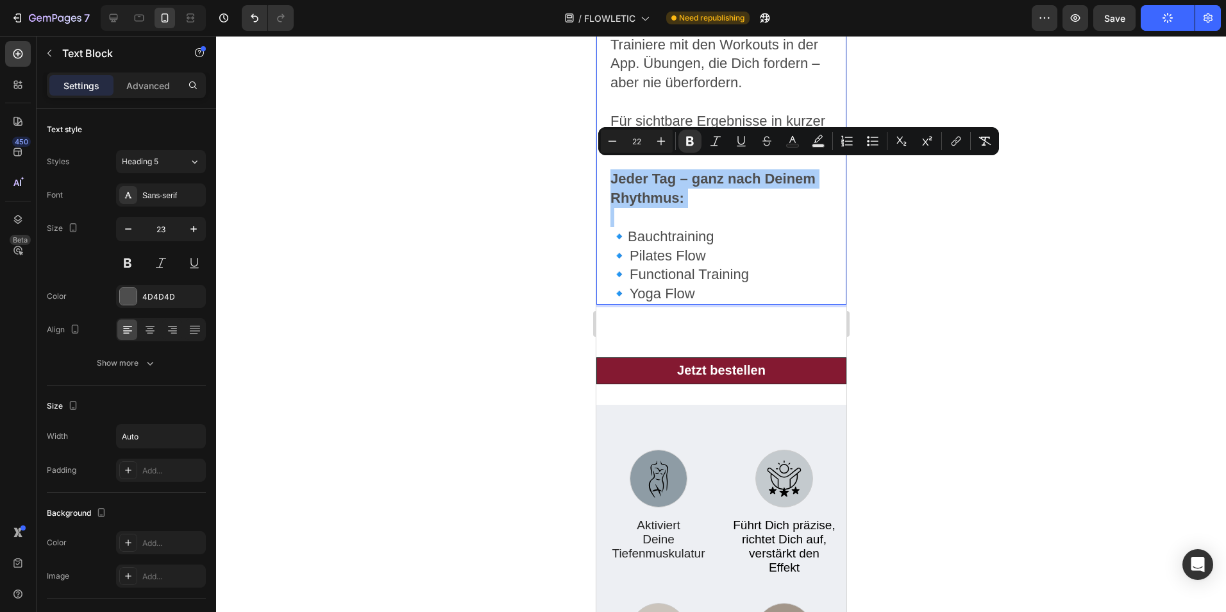
click at [894, 219] on div at bounding box center [721, 324] width 1010 height 576
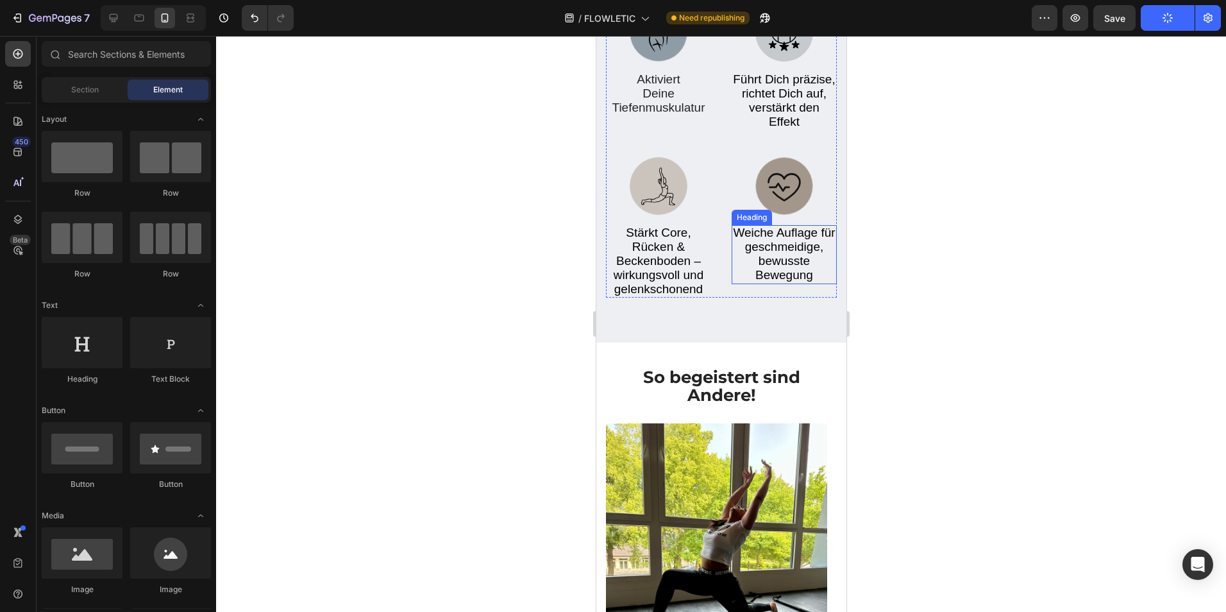
scroll to position [3127, 0]
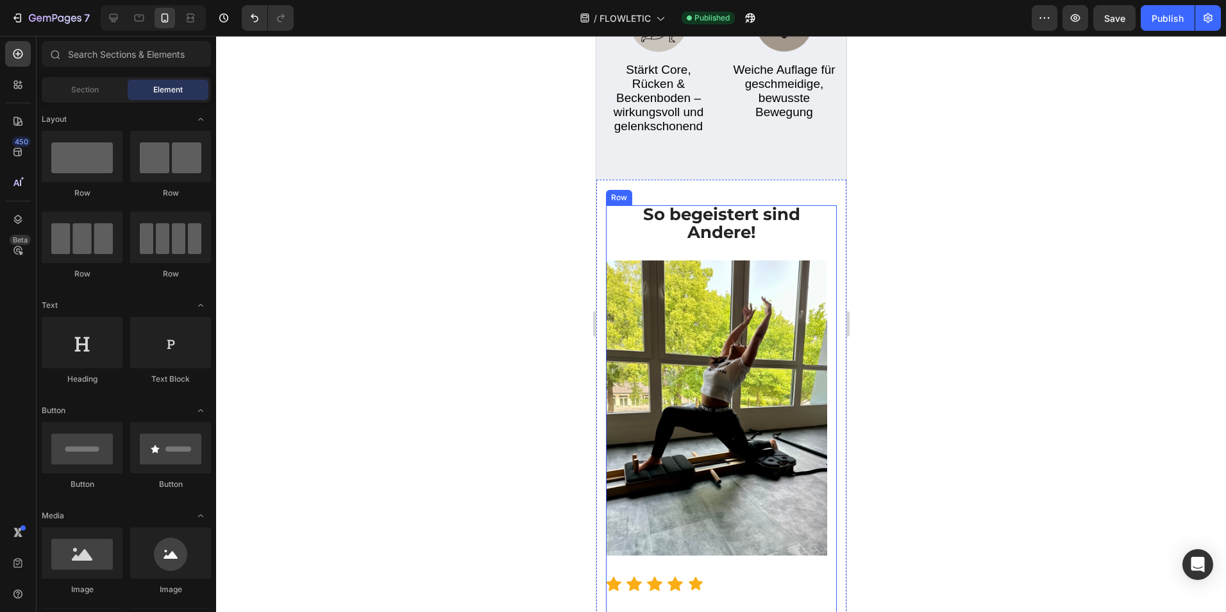
click at [631, 260] on div "So begeistert sind Andere! Heading" at bounding box center [720, 232] width 231 height 55
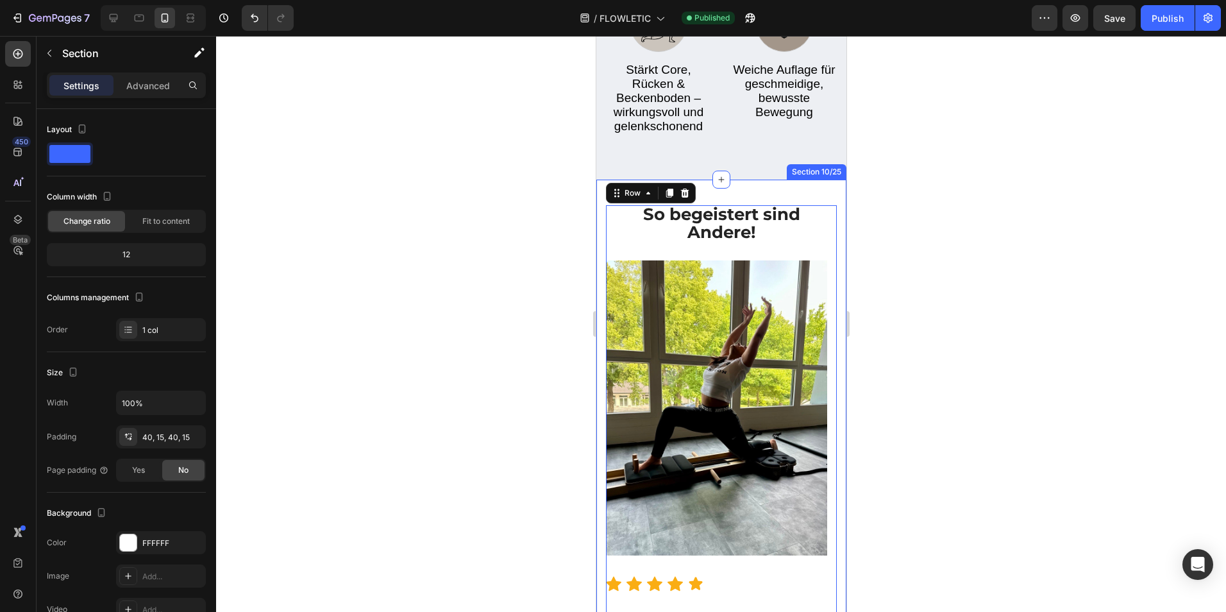
click at [599, 272] on div "So begeistert sind Andere! Heading Image Icon Icon Icon Icon Icon Icon List Hoz…" at bounding box center [721, 487] width 250 height 614
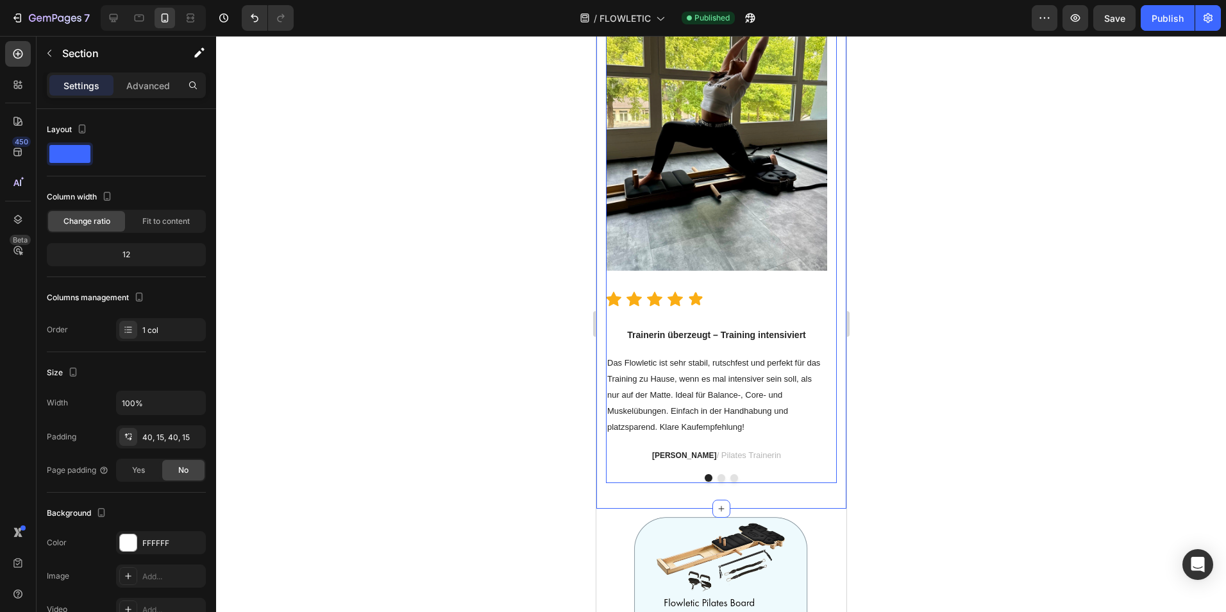
scroll to position [3448, 0]
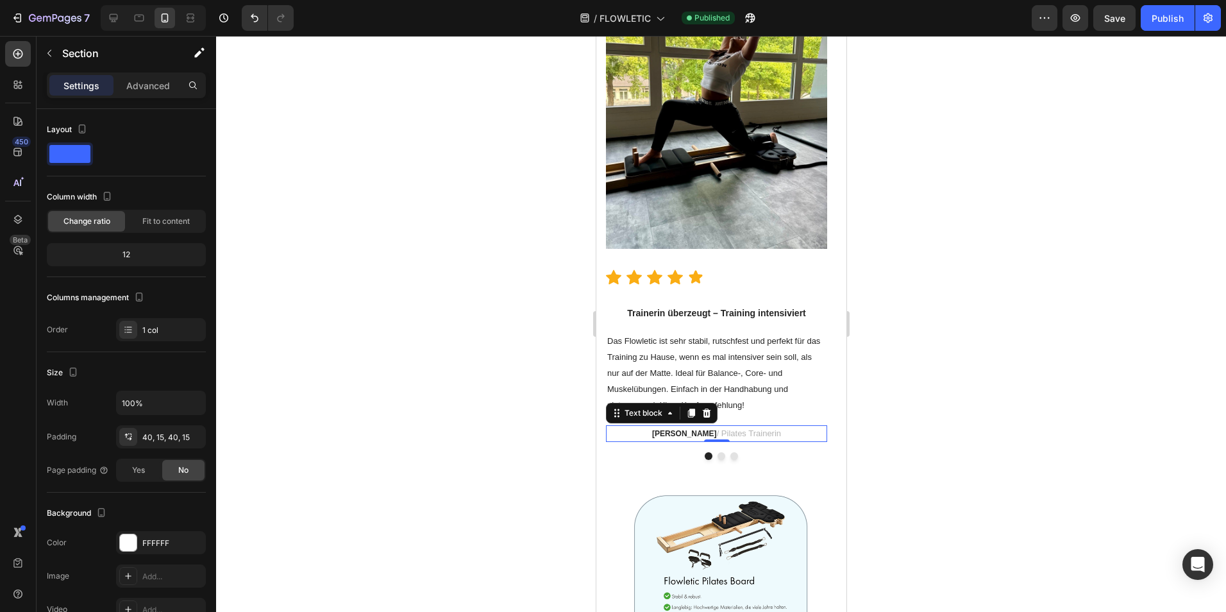
click at [778, 440] on p "[PERSON_NAME] / Pilates Trainerin" at bounding box center [716, 434] width 219 height 15
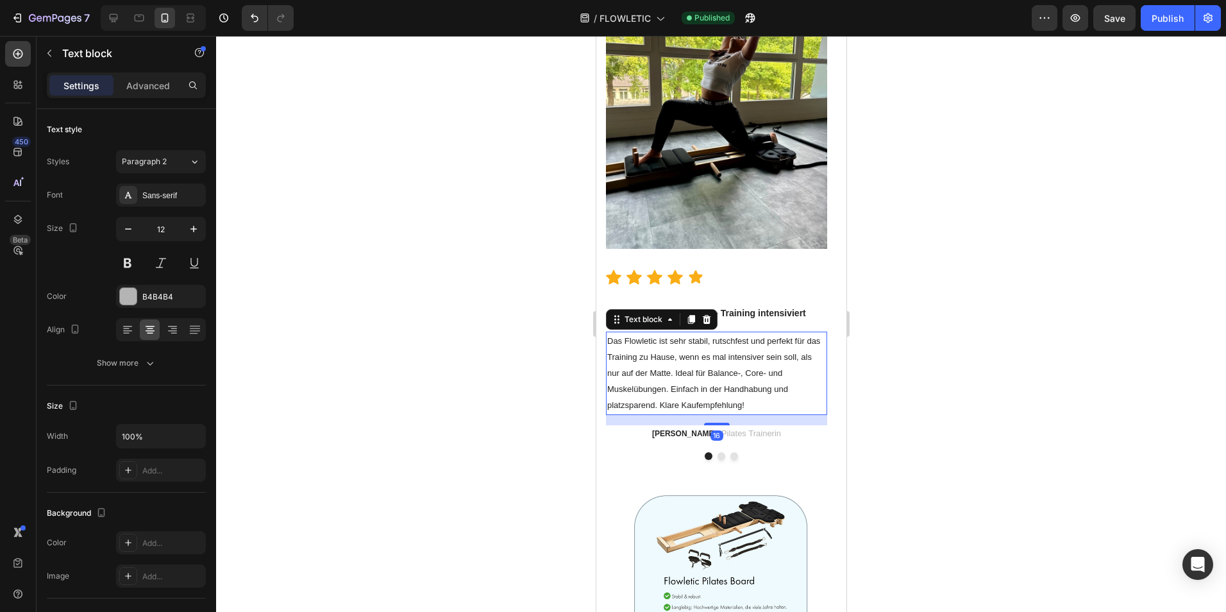
click at [800, 402] on p "Das Flowletic ist sehr stabil, rutschfest und perfekt für das Training zu Hause…" at bounding box center [716, 373] width 219 height 81
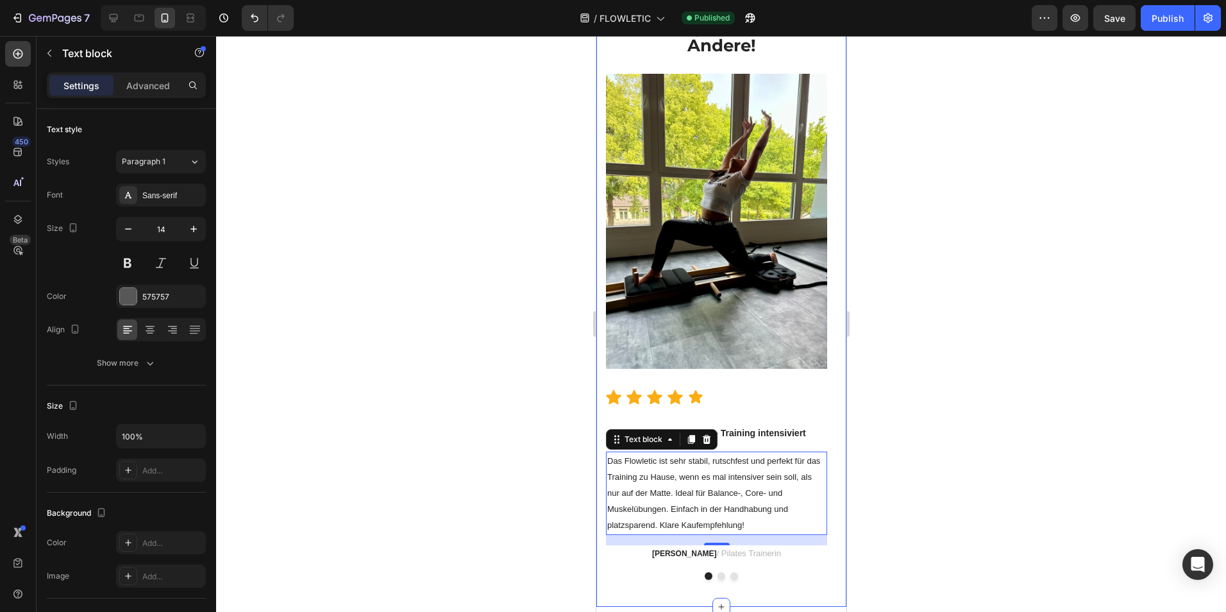
scroll to position [3226, 0]
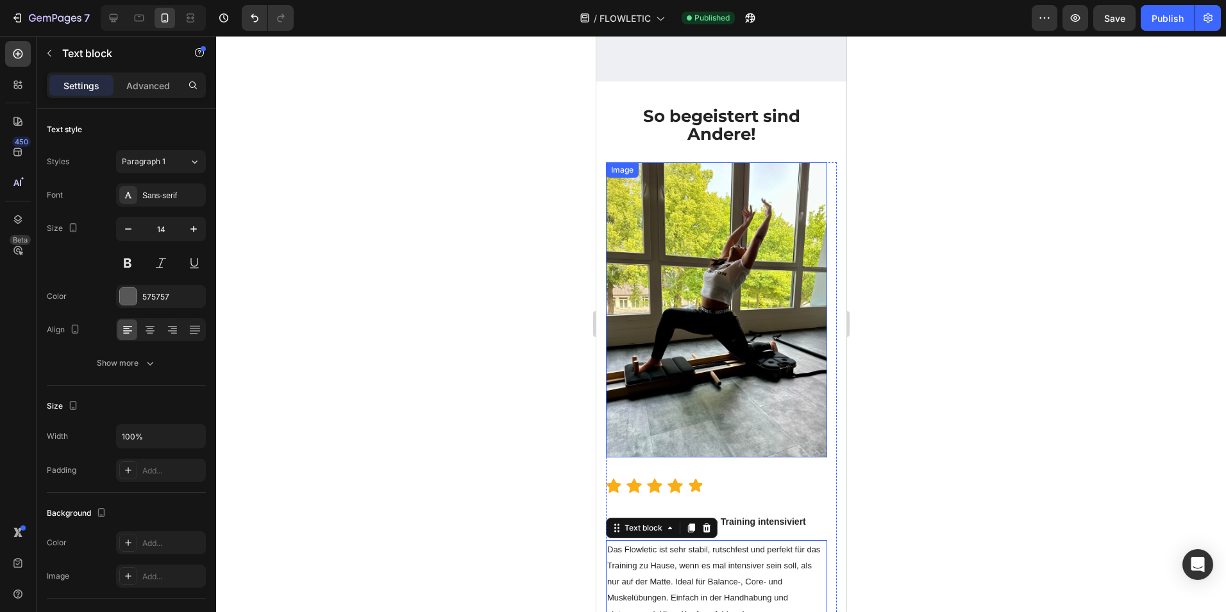
click at [720, 294] on img at bounding box center [715, 309] width 221 height 295
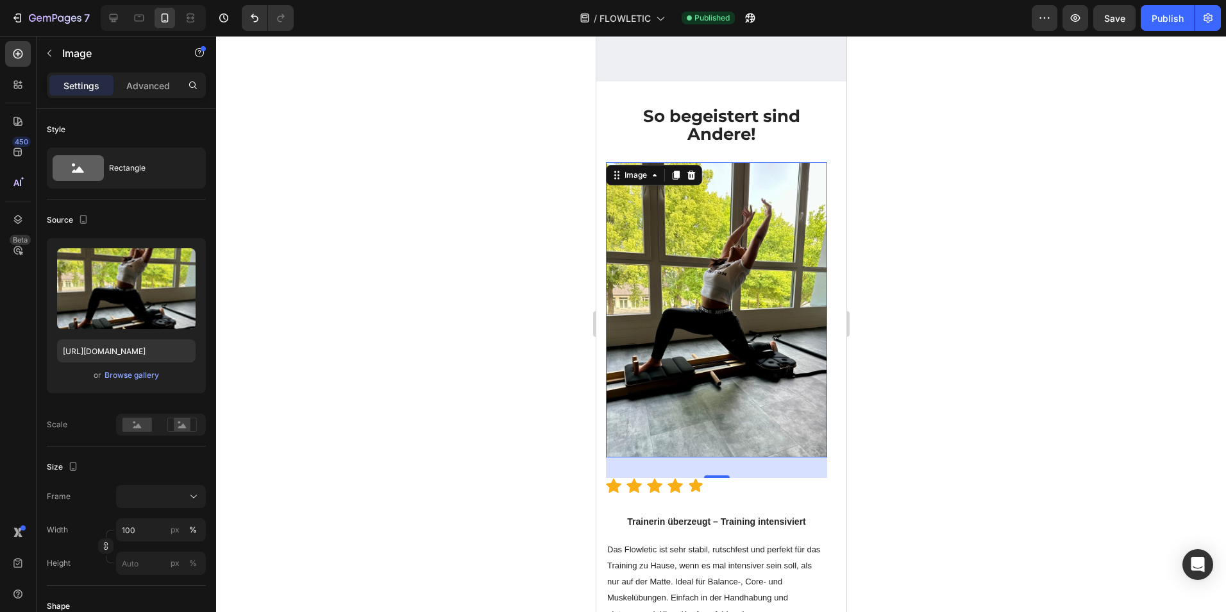
click at [742, 190] on img at bounding box center [715, 309] width 221 height 295
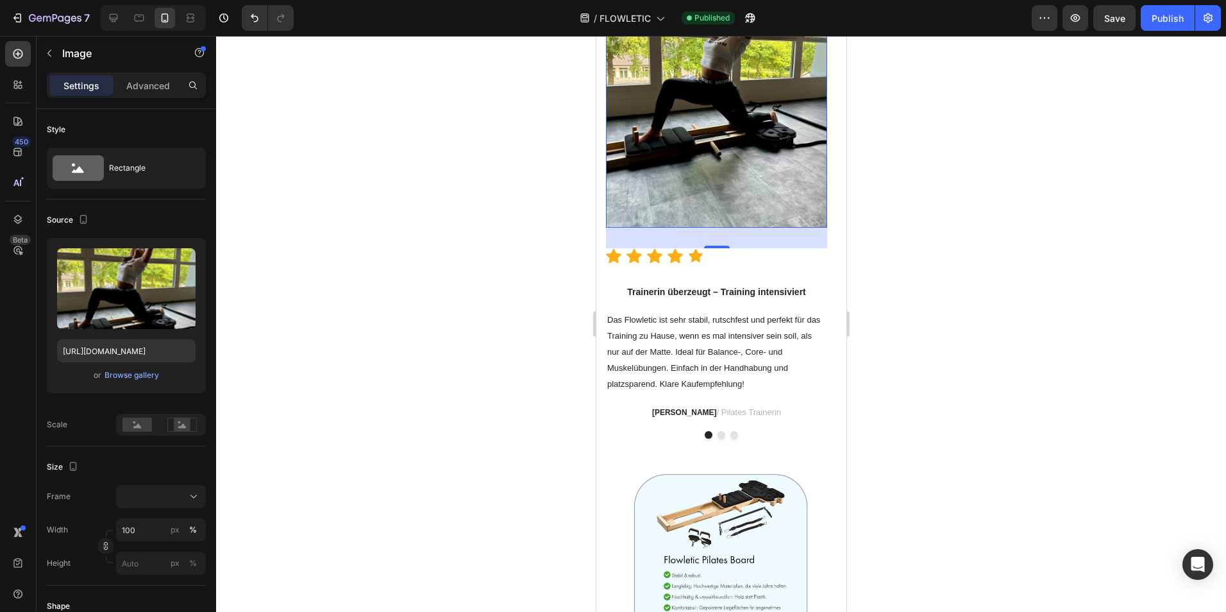
scroll to position [3489, 0]
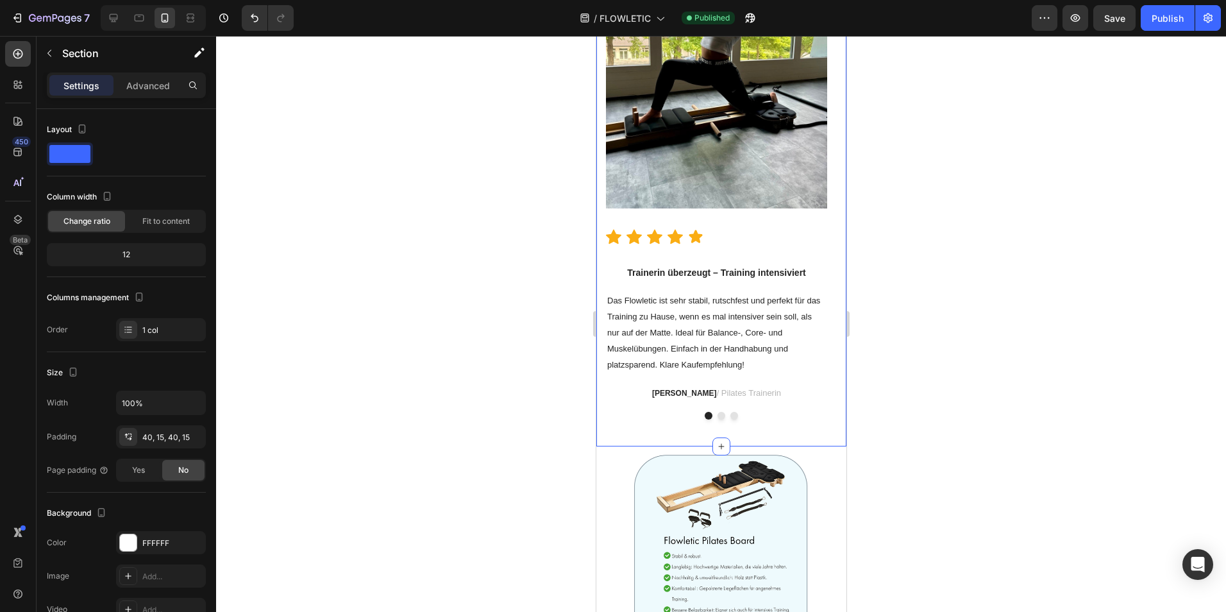
click at [727, 432] on div "So begeistert sind Andere! Heading Image Icon Icon Icon Icon Icon Icon List Hoz…" at bounding box center [721, 140] width 250 height 614
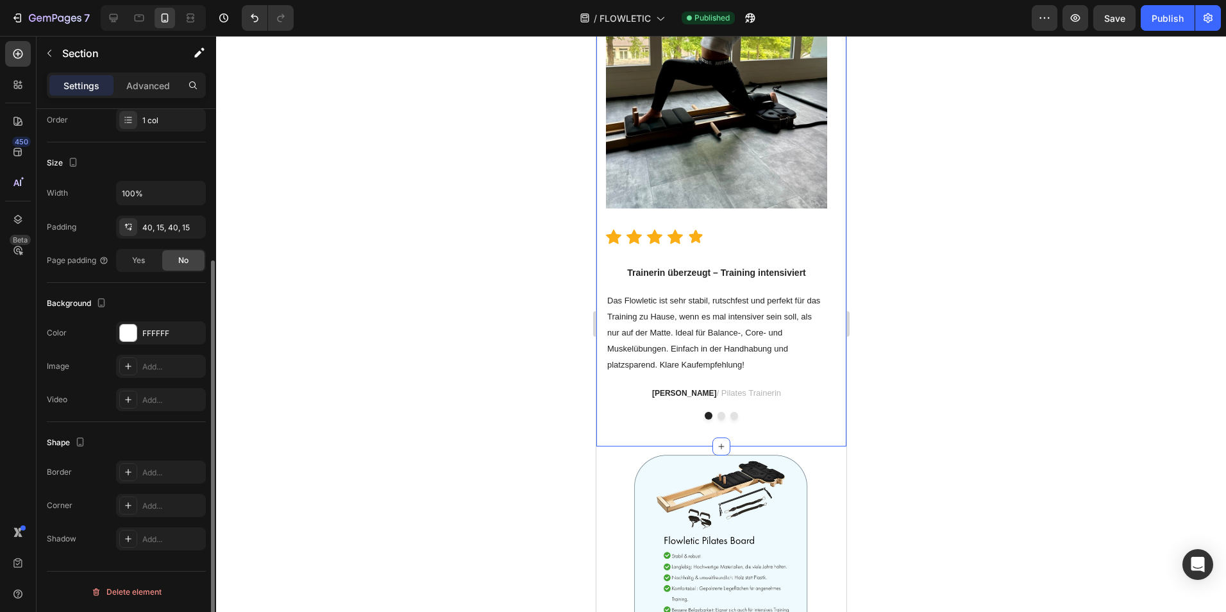
scroll to position [0, 0]
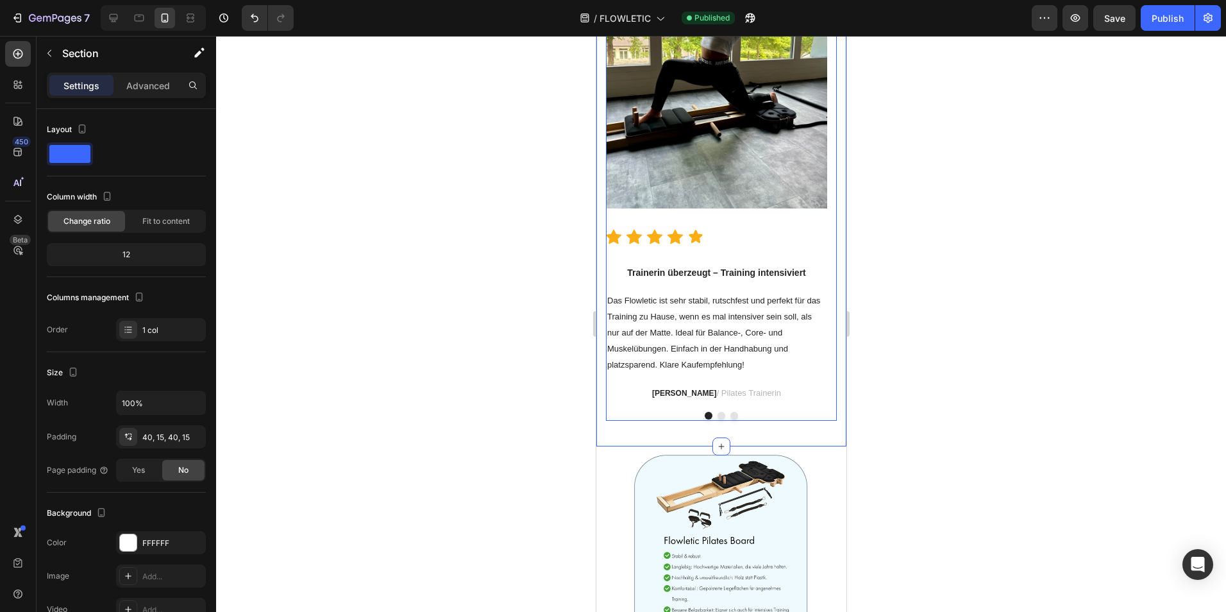
click at [738, 415] on div at bounding box center [720, 416] width 231 height 8
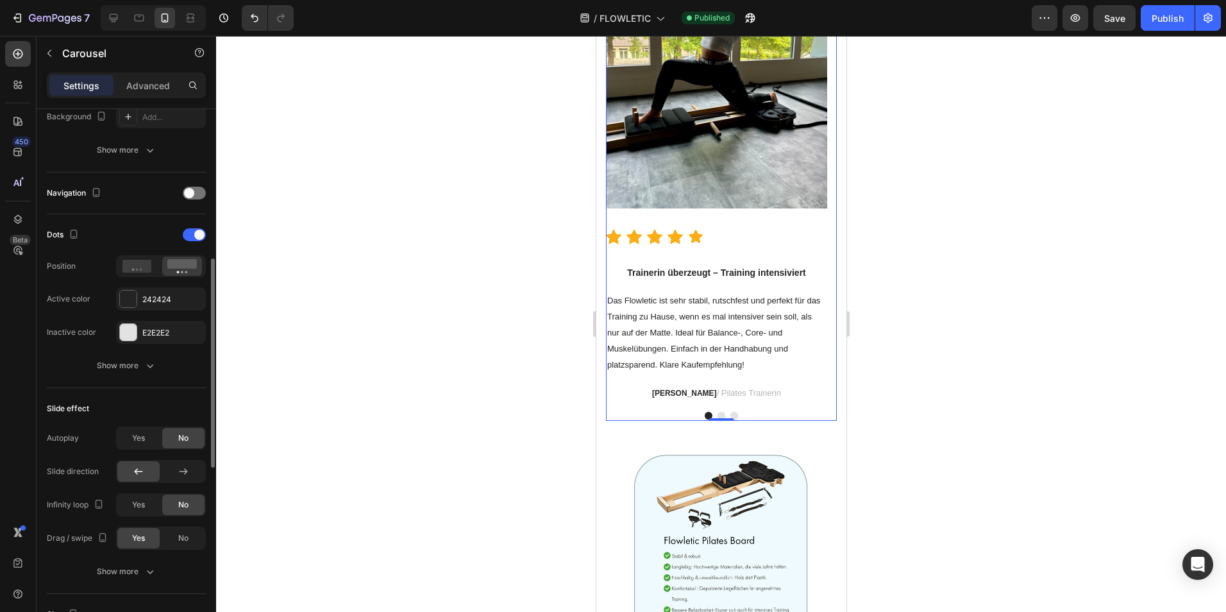
scroll to position [449, 0]
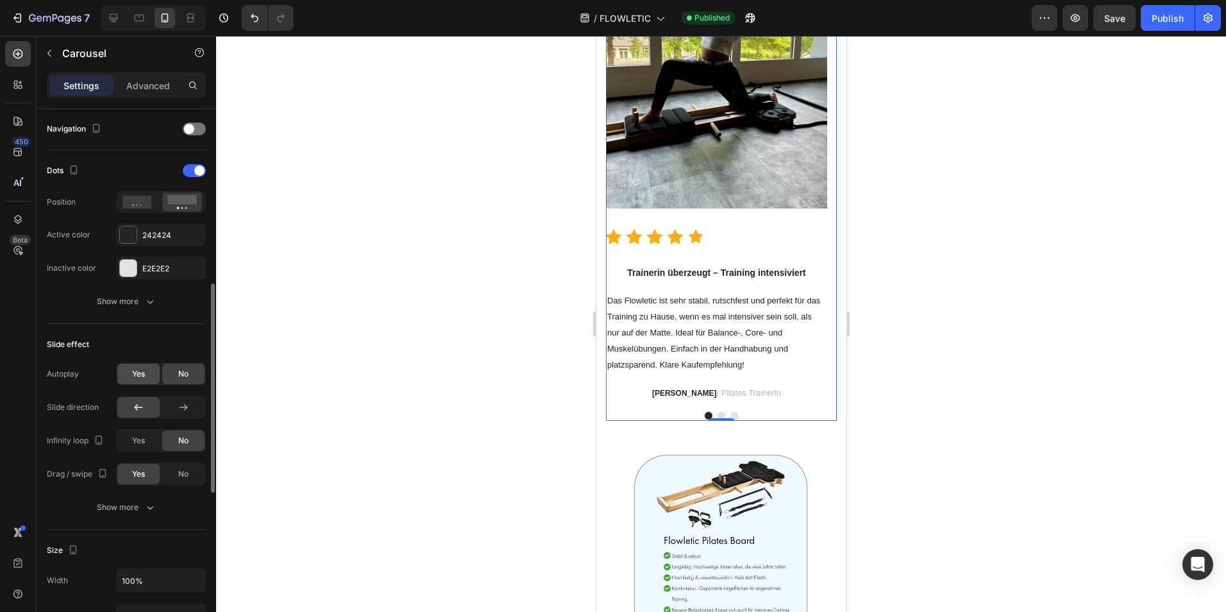
click at [142, 380] on div "Yes" at bounding box center [138, 374] width 42 height 21
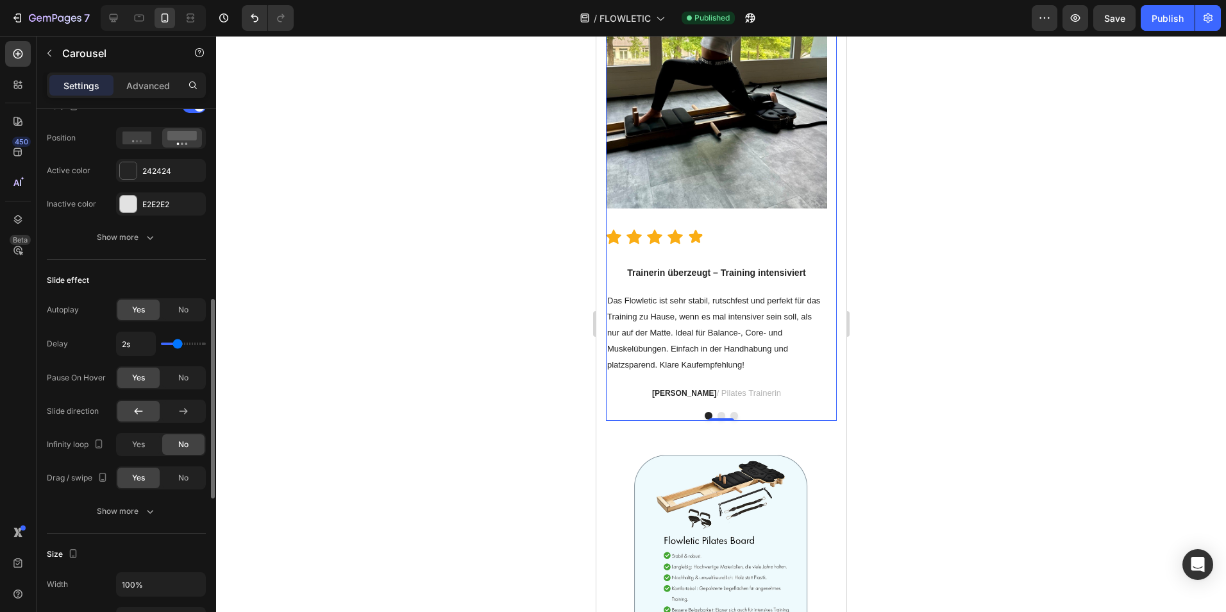
scroll to position [577, 0]
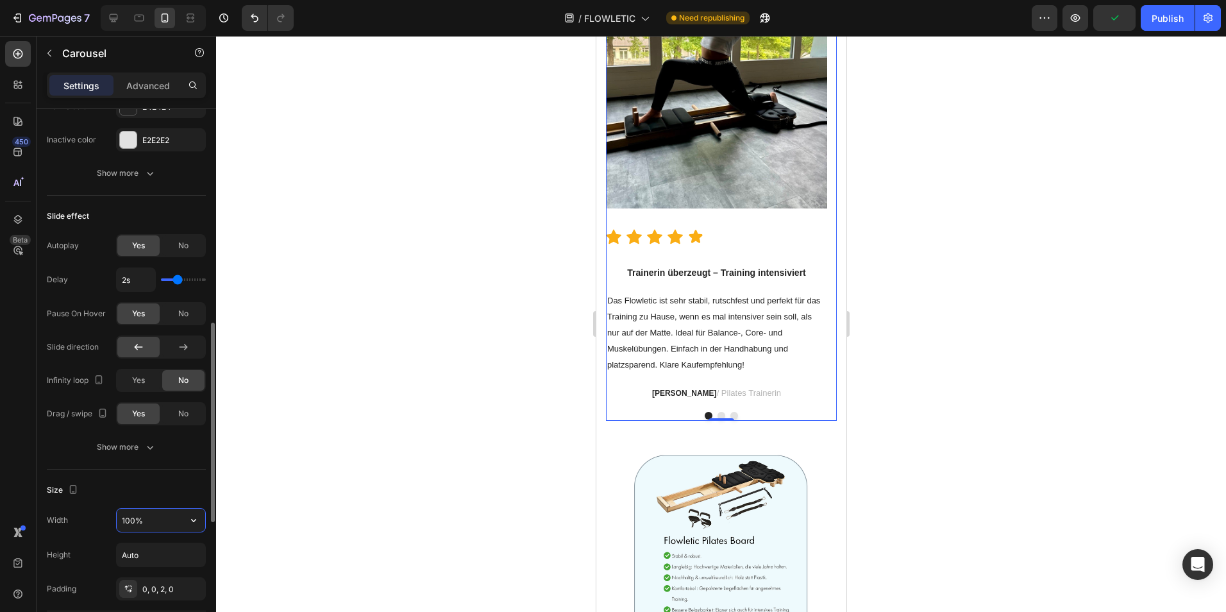
click at [164, 521] on input "100%" at bounding box center [161, 520] width 89 height 23
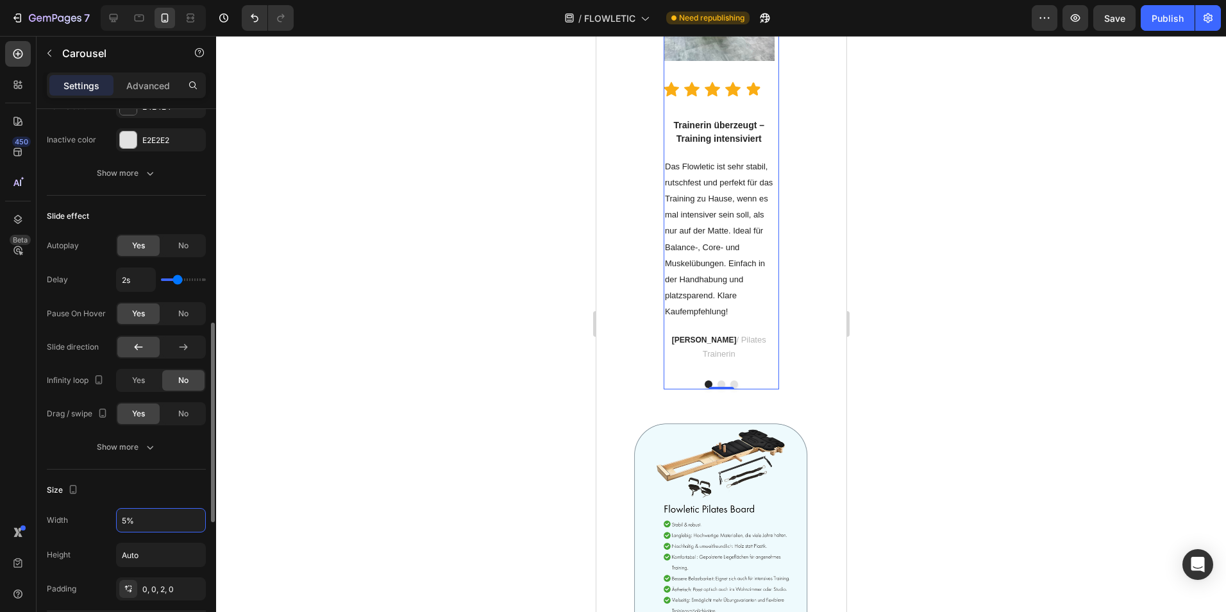
type input "%"
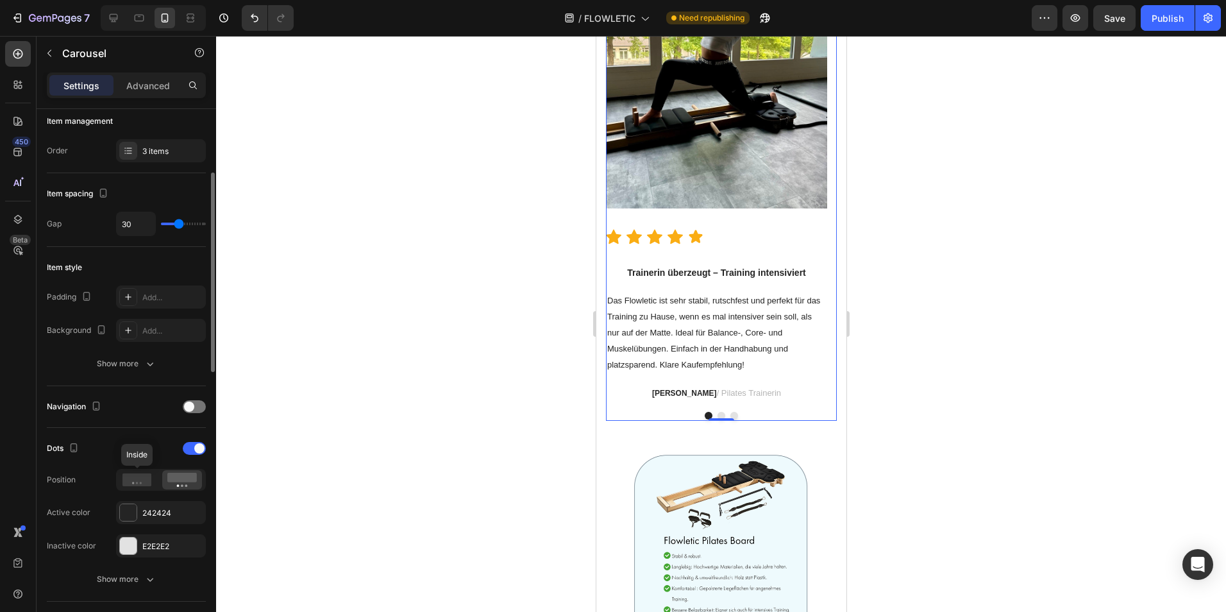
scroll to position [107, 0]
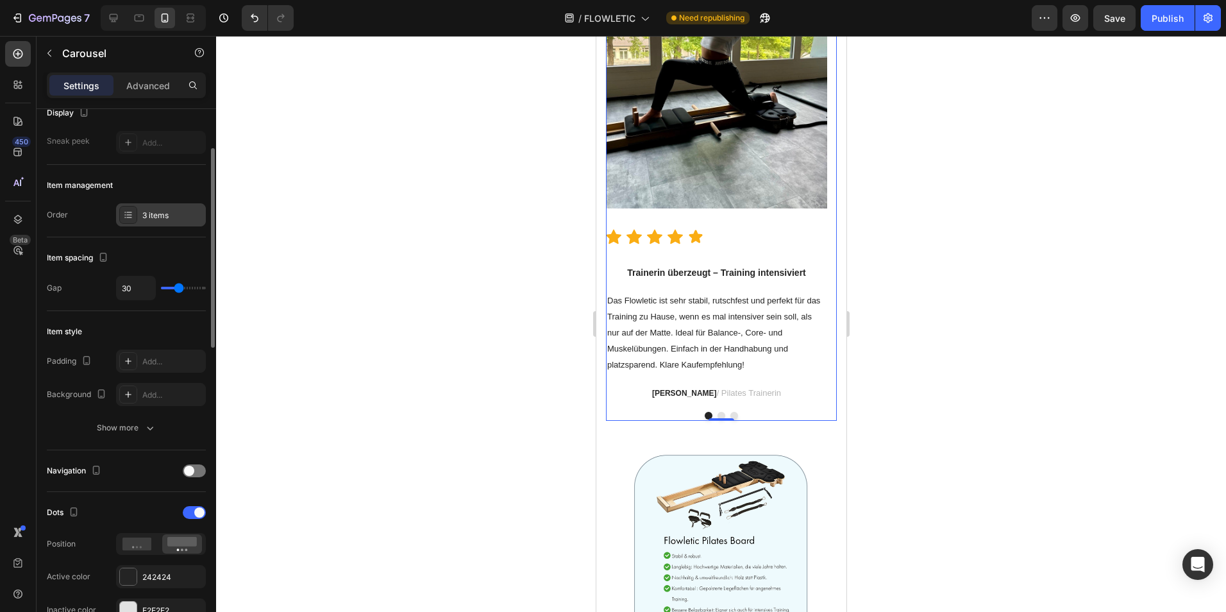
click at [148, 219] on div "3 items" at bounding box center [172, 216] width 60 height 12
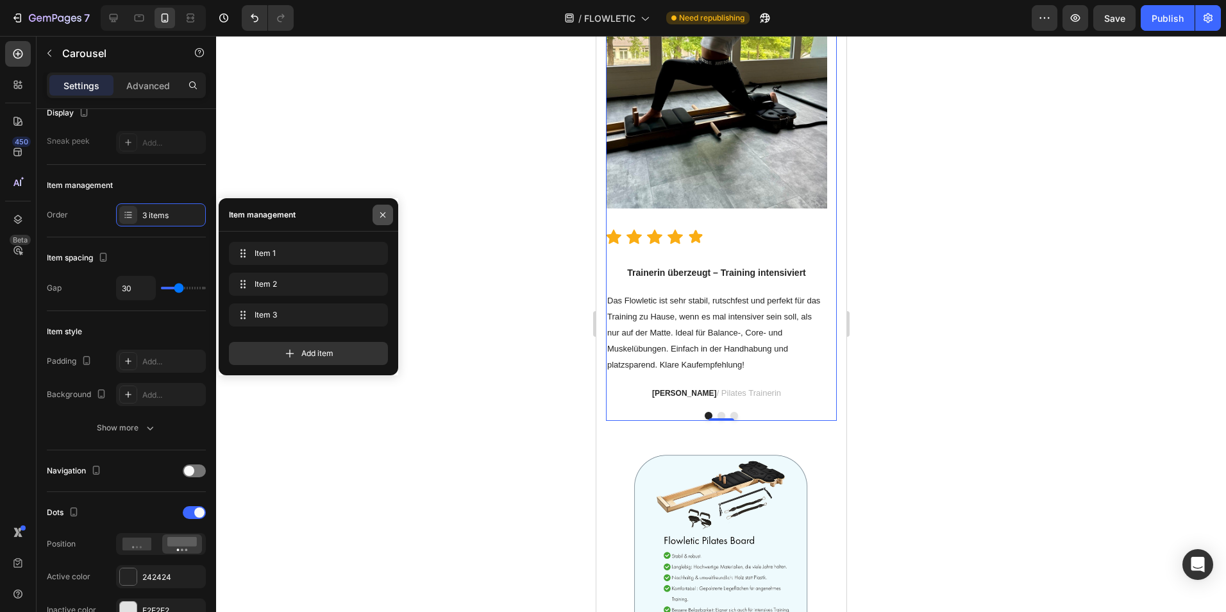
click at [379, 214] on icon "button" at bounding box center [383, 215] width 10 height 10
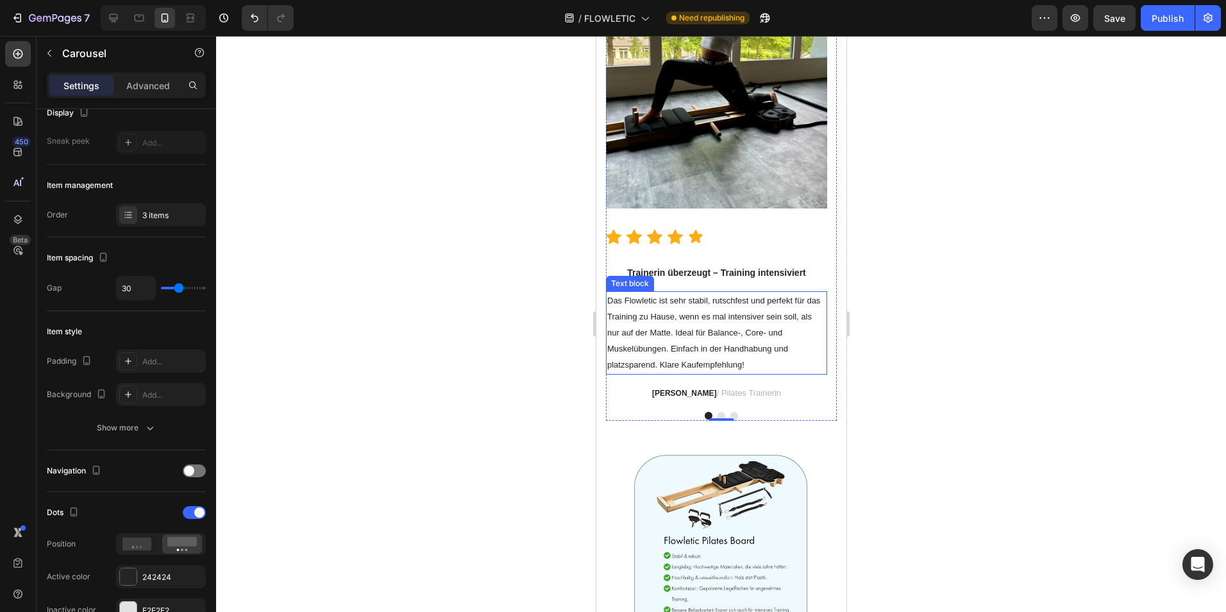
click at [734, 356] on p "Das Flowletic ist sehr stabil, rutschfest und perfekt für das Training zu Hause…" at bounding box center [716, 332] width 219 height 81
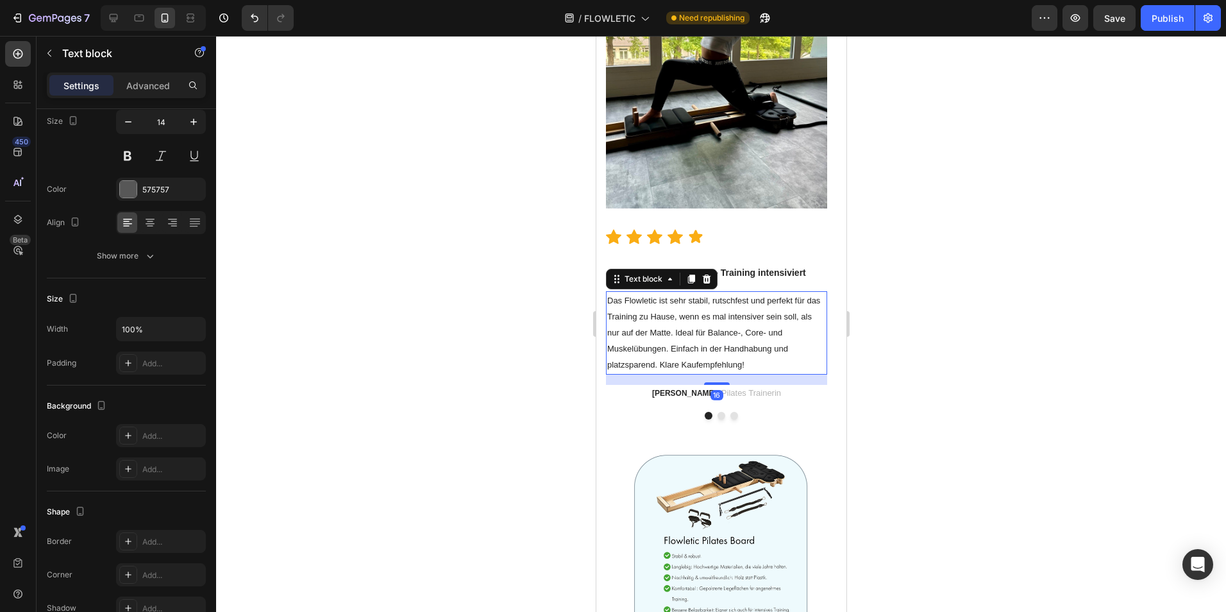
scroll to position [0, 0]
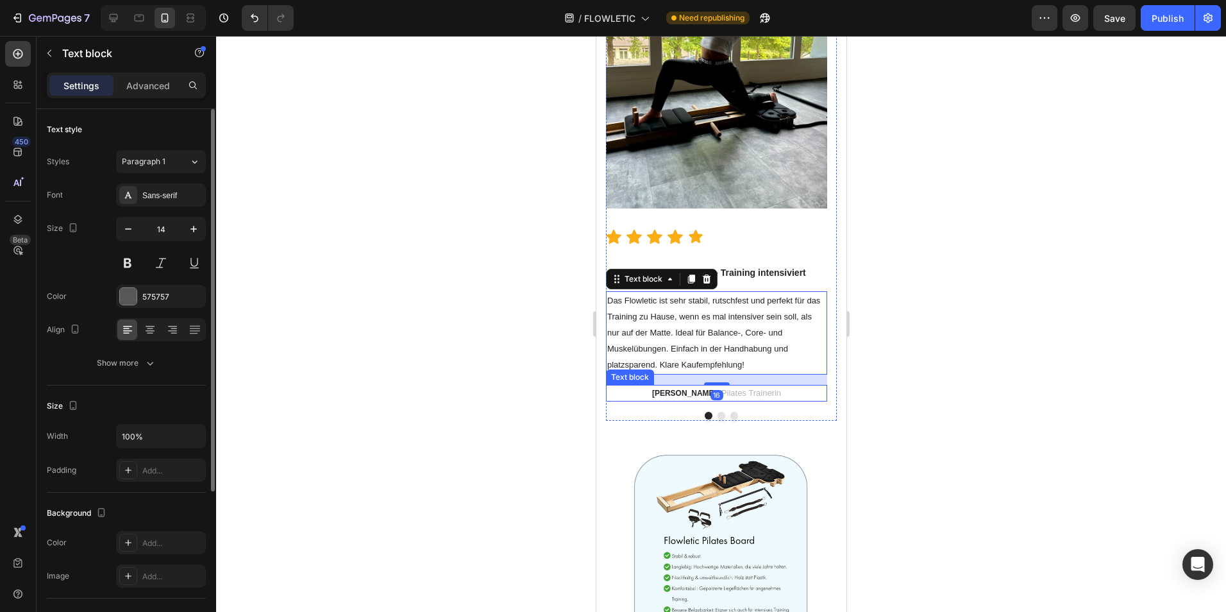
click at [770, 393] on p "[PERSON_NAME] / Pilates Trainerin" at bounding box center [716, 393] width 219 height 15
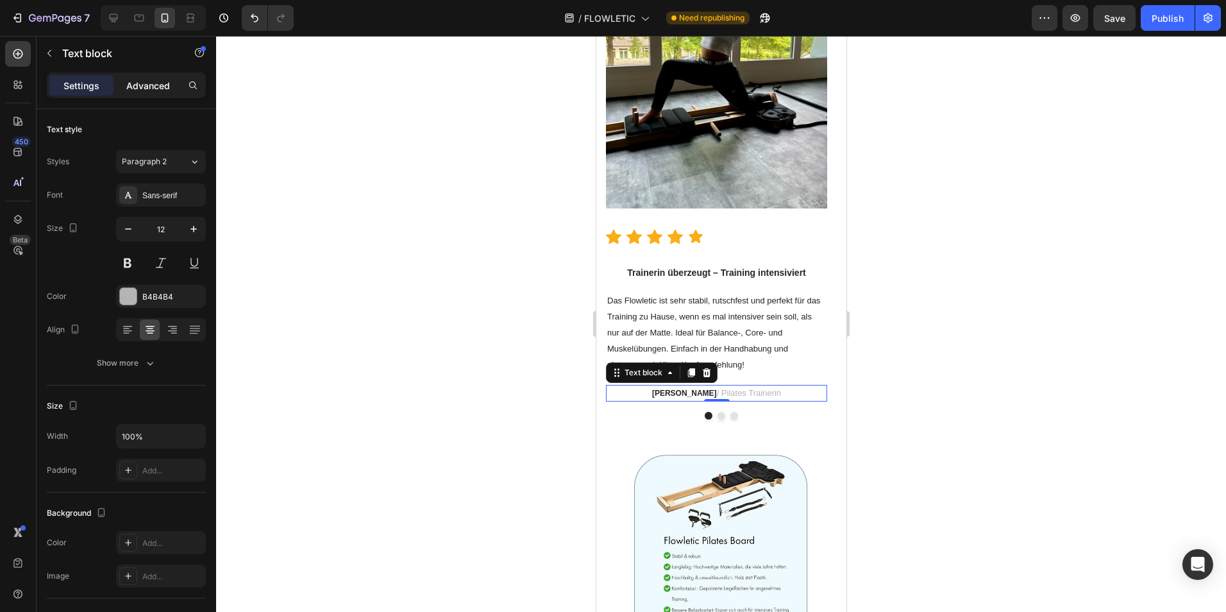
click at [143, 93] on div "Advanced" at bounding box center [148, 85] width 64 height 21
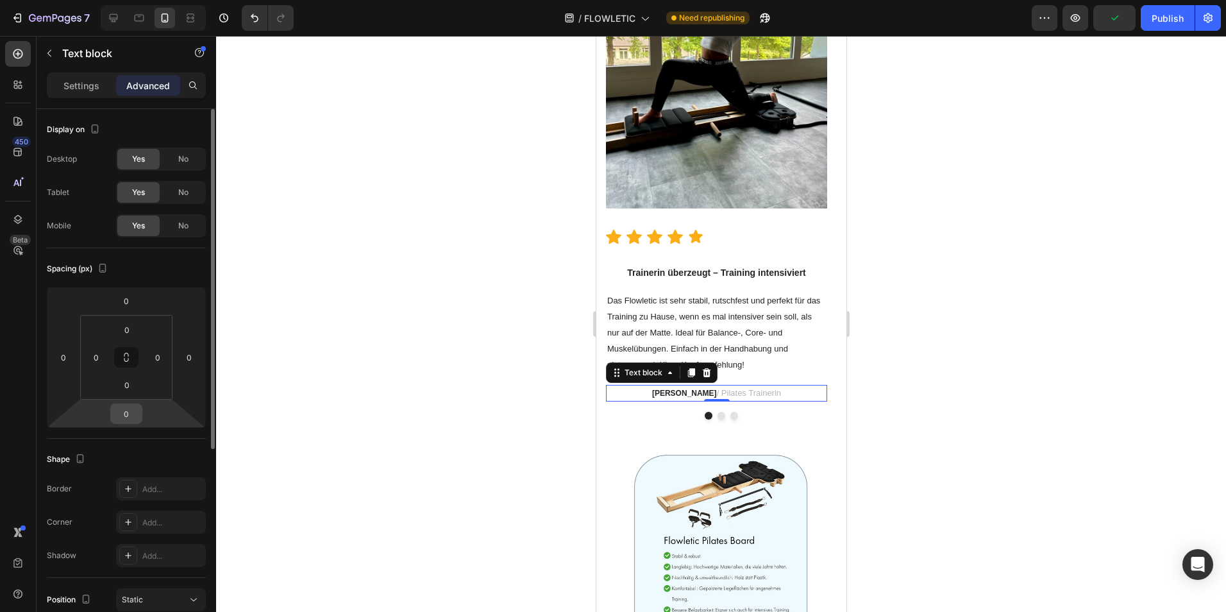
click at [133, 416] on input "0" at bounding box center [127, 413] width 26 height 19
type input "-7"
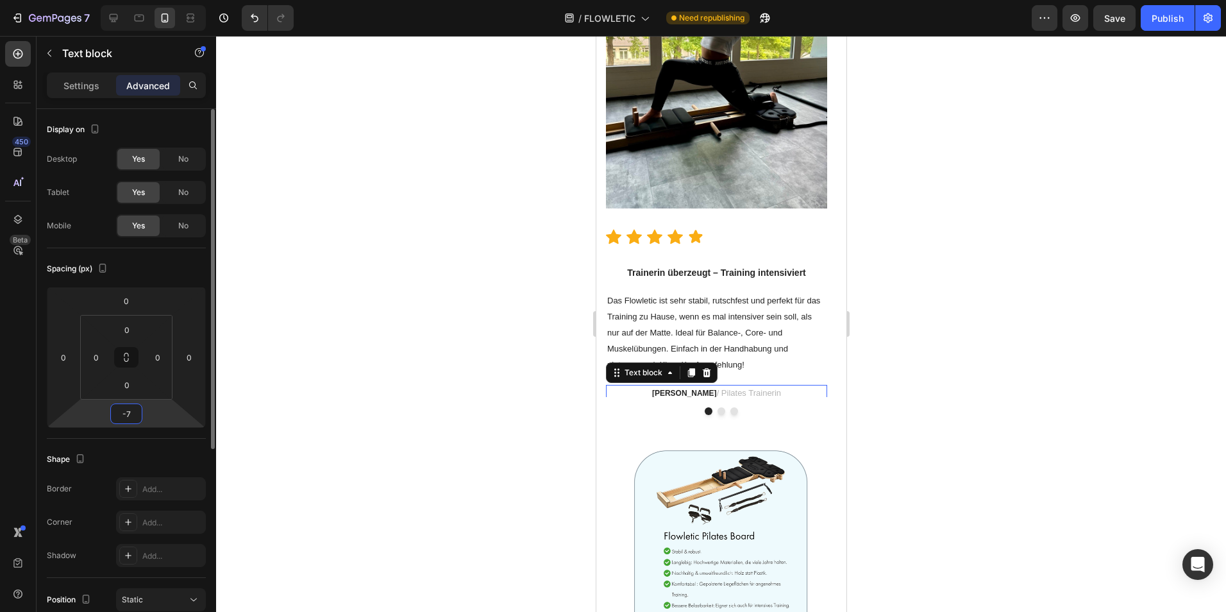
click at [133, 416] on input "-7" at bounding box center [127, 413] width 26 height 19
type input "0"
click at [161, 261] on div "Spacing (px)" at bounding box center [126, 268] width 159 height 21
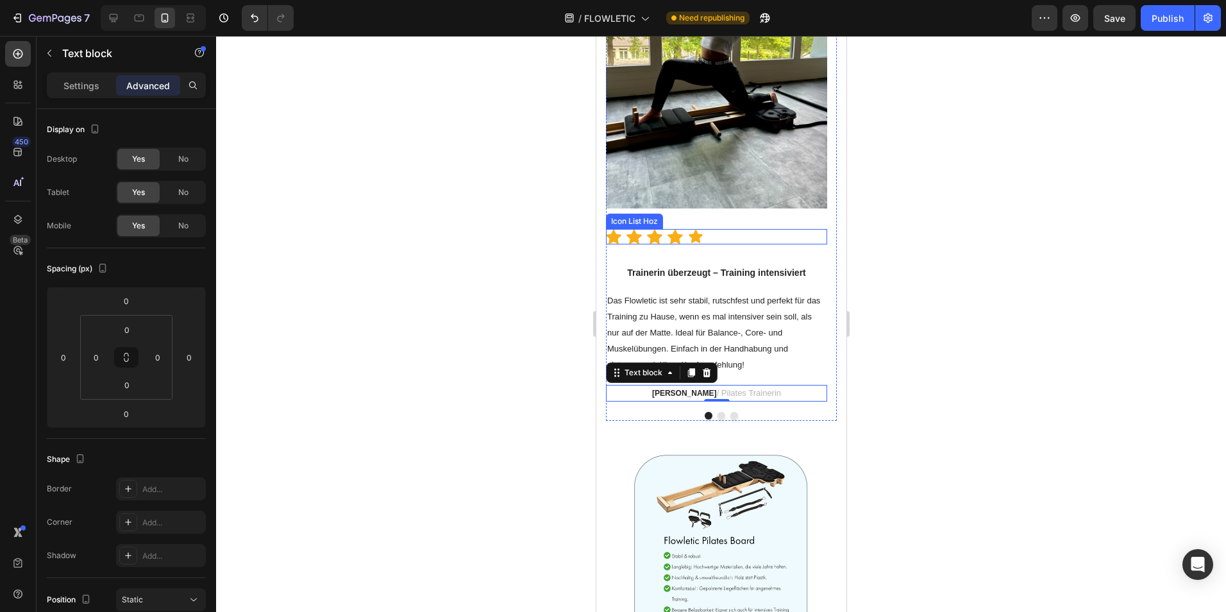
click at [743, 239] on div "Icon Icon Icon Icon Icon" at bounding box center [715, 236] width 221 height 15
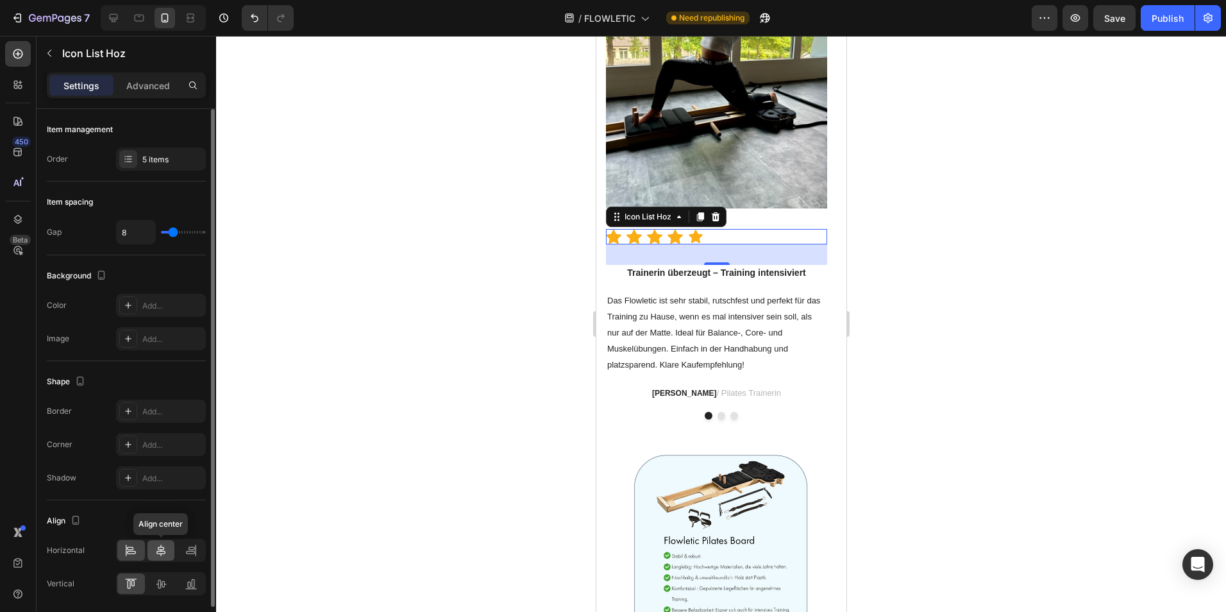
click at [164, 552] on icon at bounding box center [161, 550] width 13 height 13
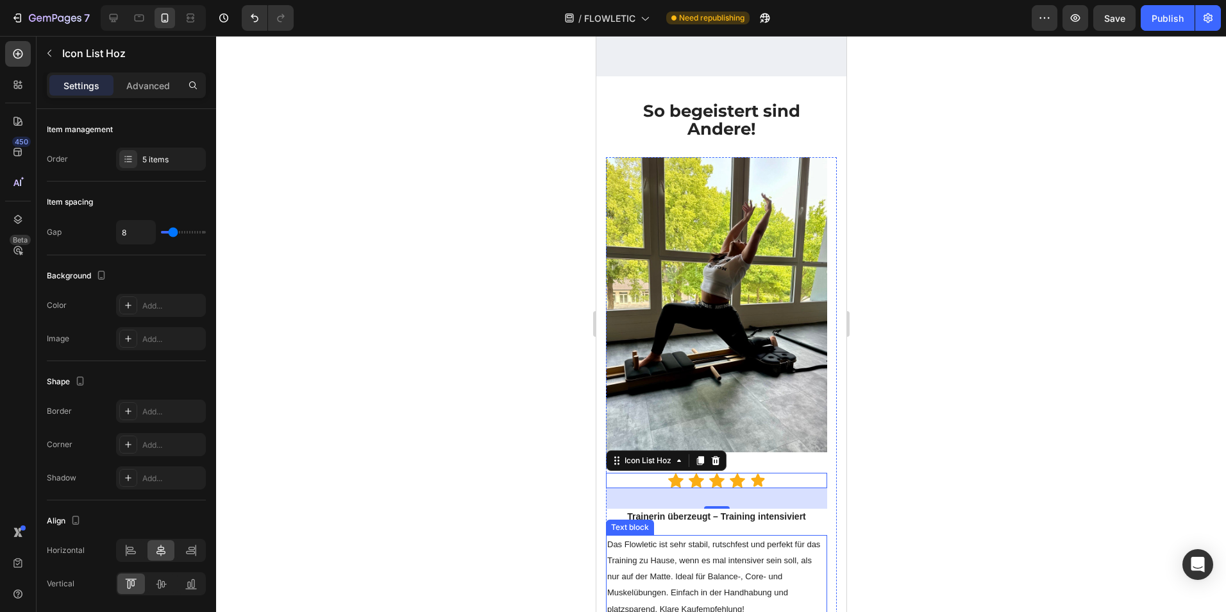
scroll to position [3209, 0]
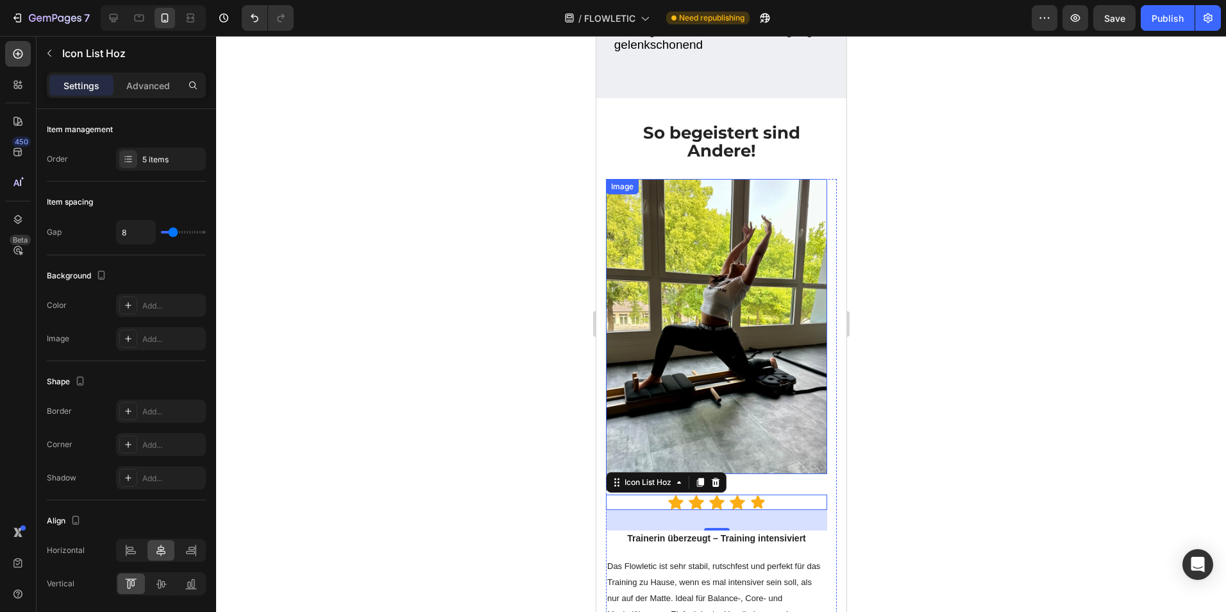
click at [786, 215] on img at bounding box center [715, 326] width 221 height 295
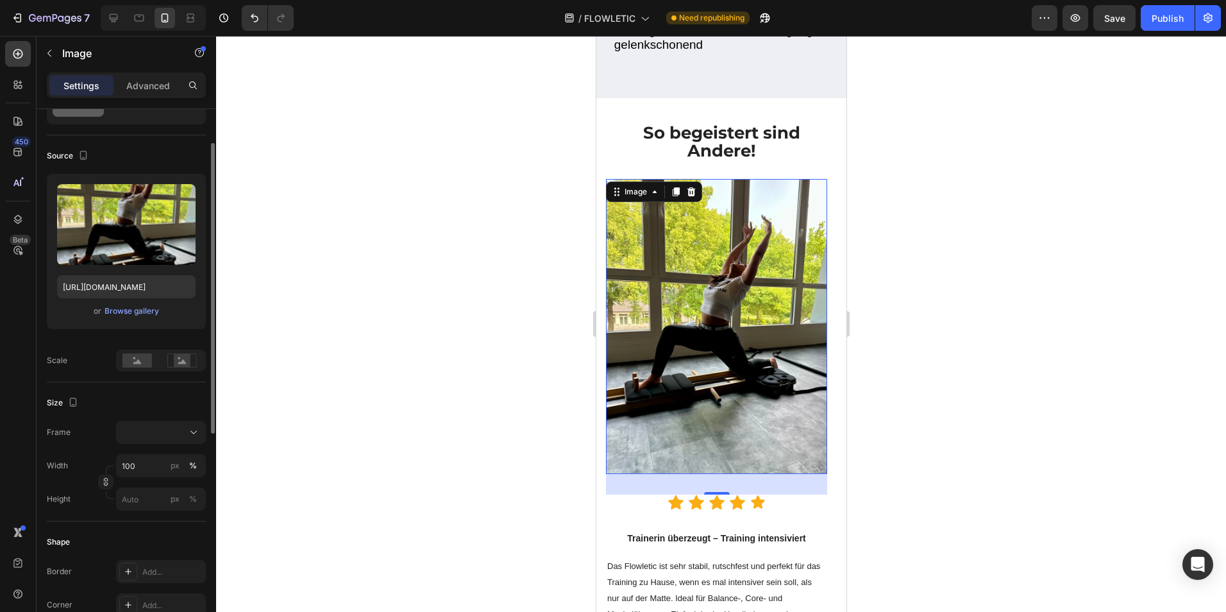
scroll to position [128, 0]
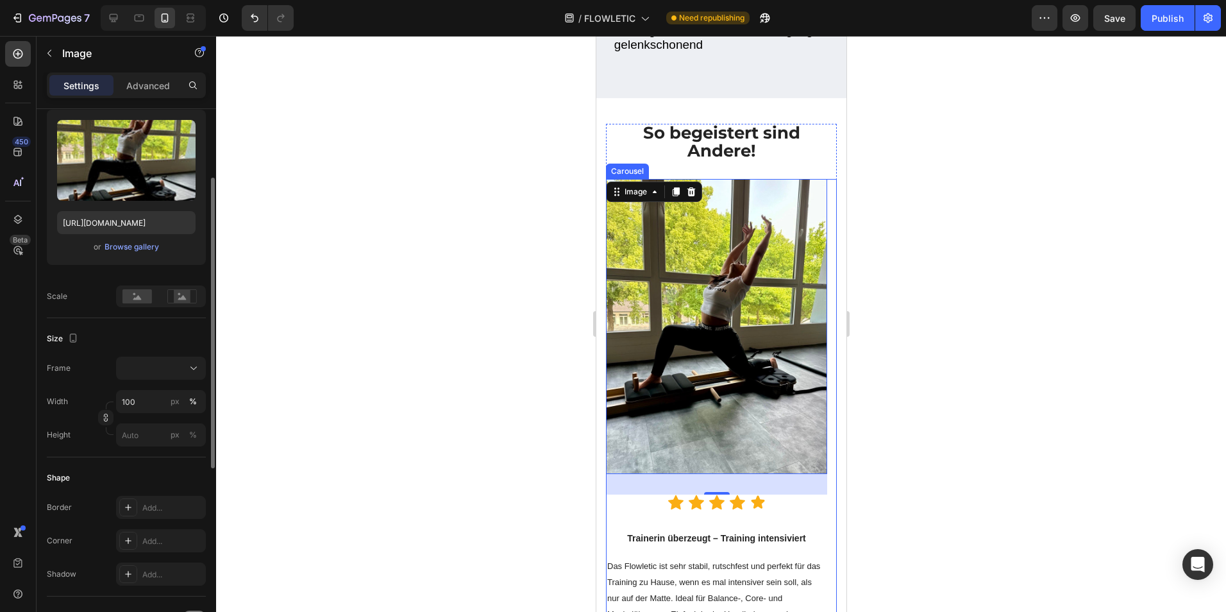
click at [637, 533] on div "Image 32 Icon Icon Icon Icon Icon Icon List Hoz Trainerin überzeugt – Training …" at bounding box center [715, 423] width 221 height 489
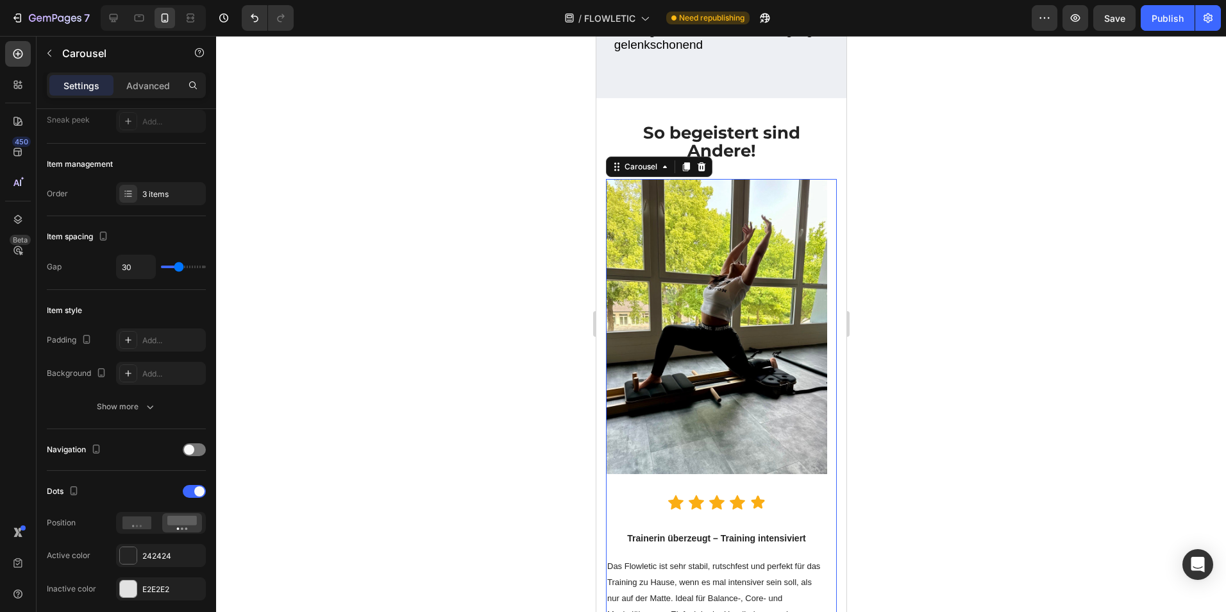
scroll to position [0, 0]
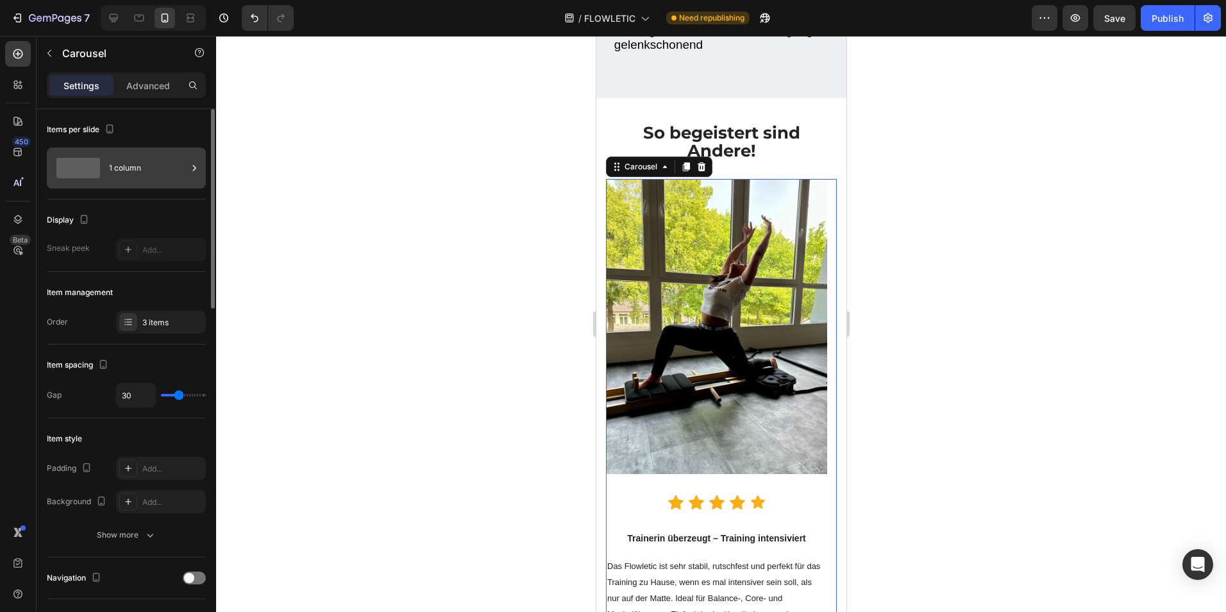
click at [155, 182] on div "1 column" at bounding box center [148, 168] width 78 height 30
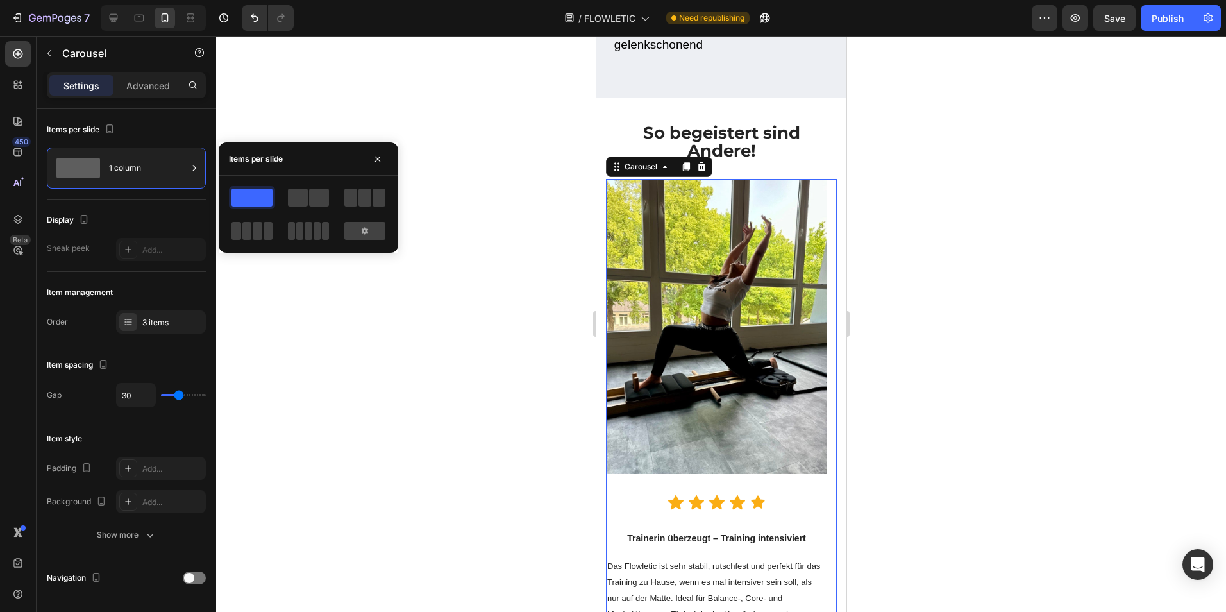
click at [316, 207] on div at bounding box center [308, 197] width 46 height 23
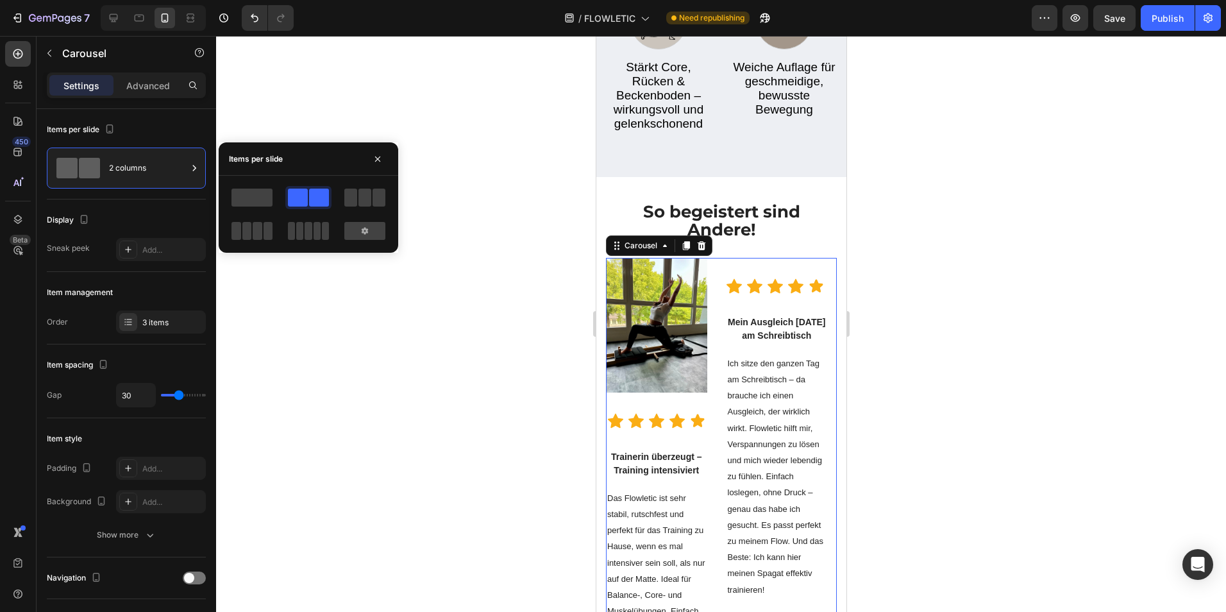
scroll to position [3095, 0]
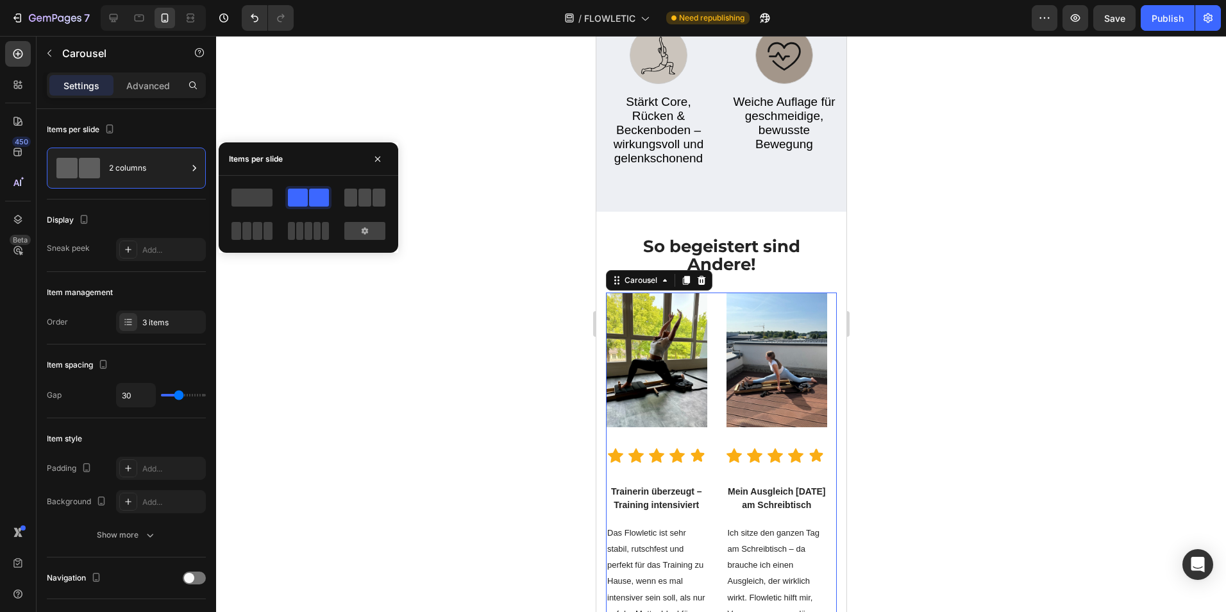
click at [373, 190] on span at bounding box center [379, 198] width 13 height 18
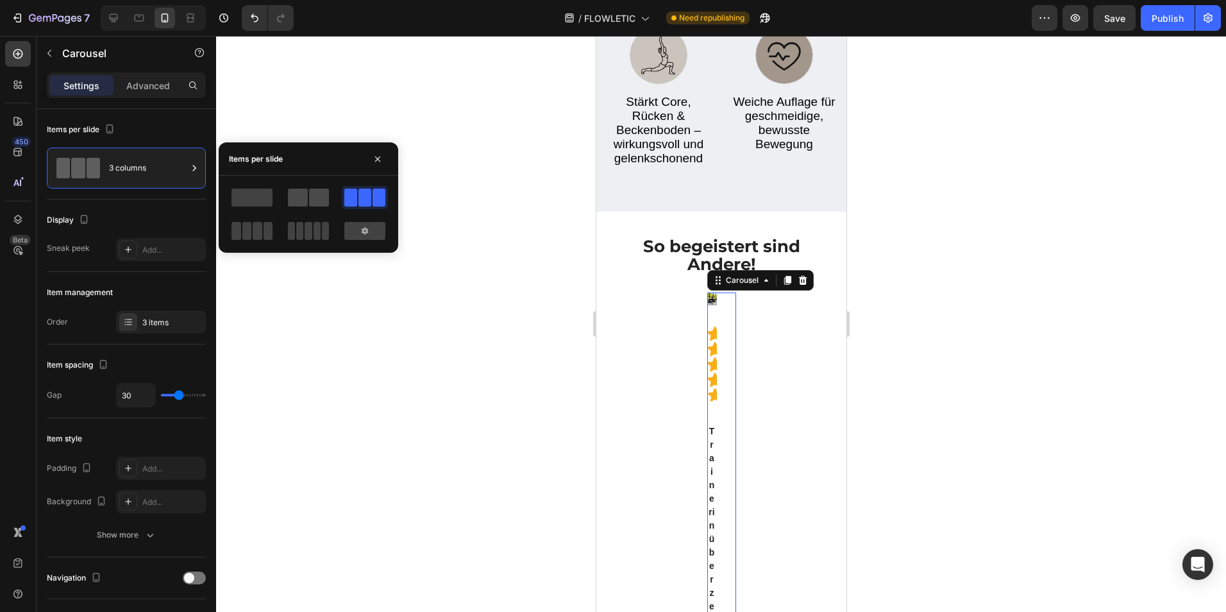
click at [314, 198] on span at bounding box center [319, 198] width 20 height 18
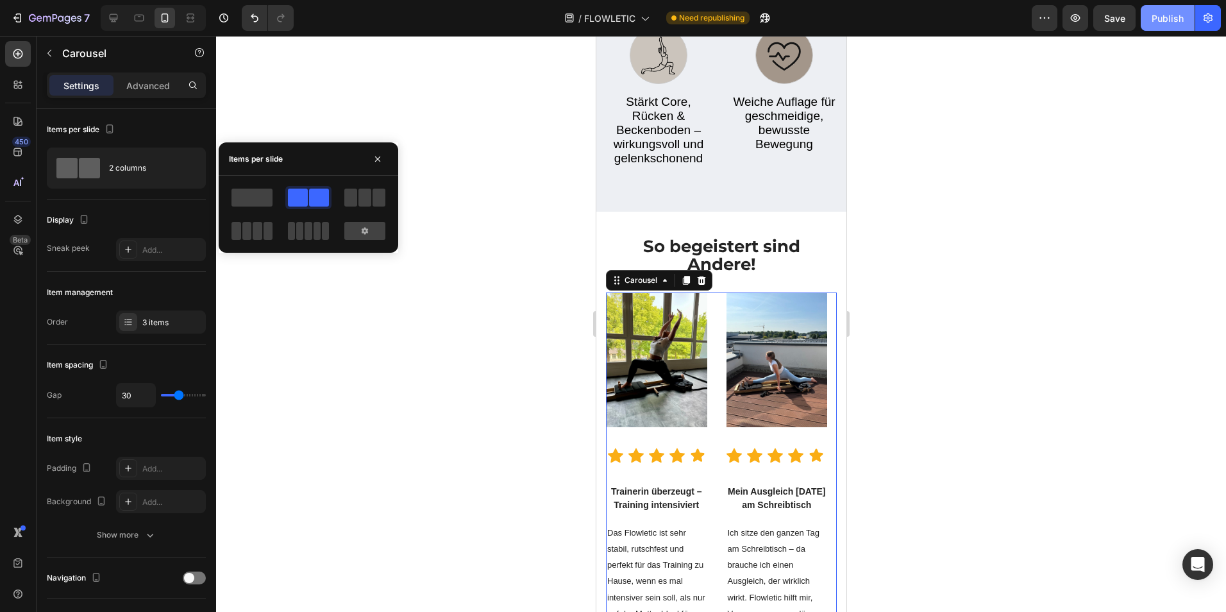
click at [1167, 20] on div "Publish" at bounding box center [1168, 18] width 32 height 13
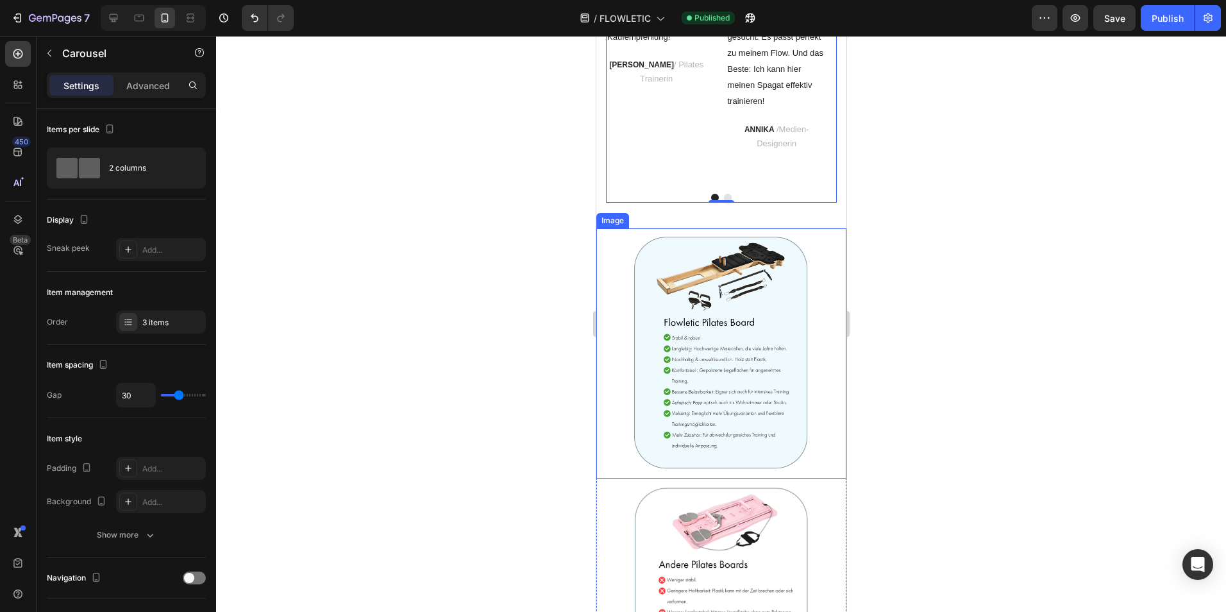
scroll to position [3768, 0]
click at [724, 200] on button "Dot" at bounding box center [727, 196] width 8 height 8
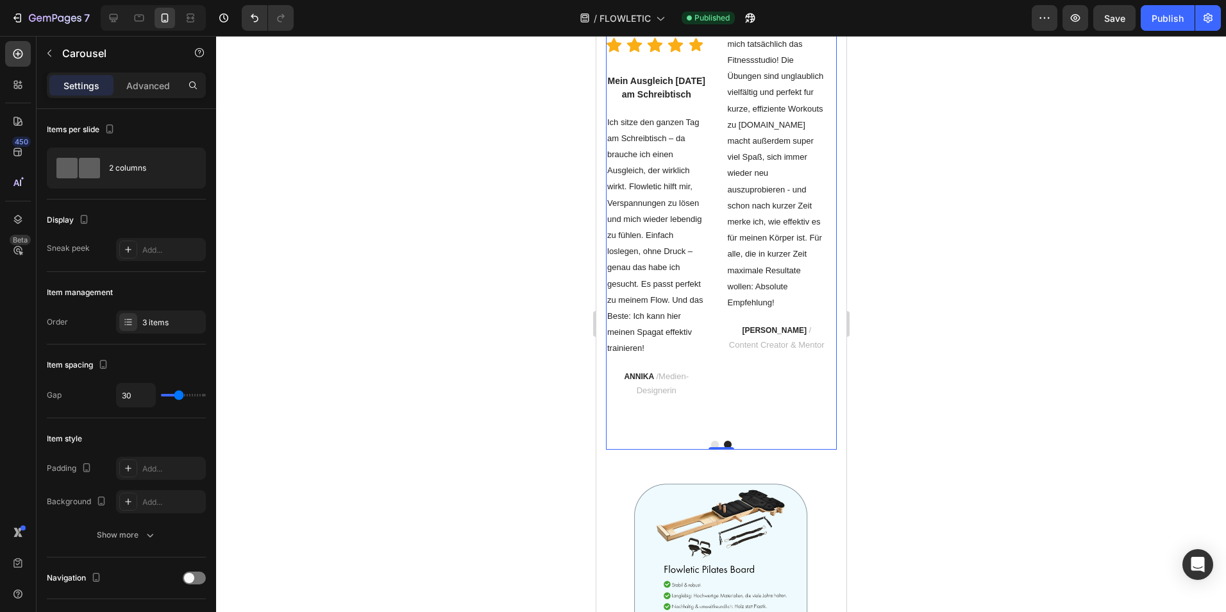
scroll to position [3492, 0]
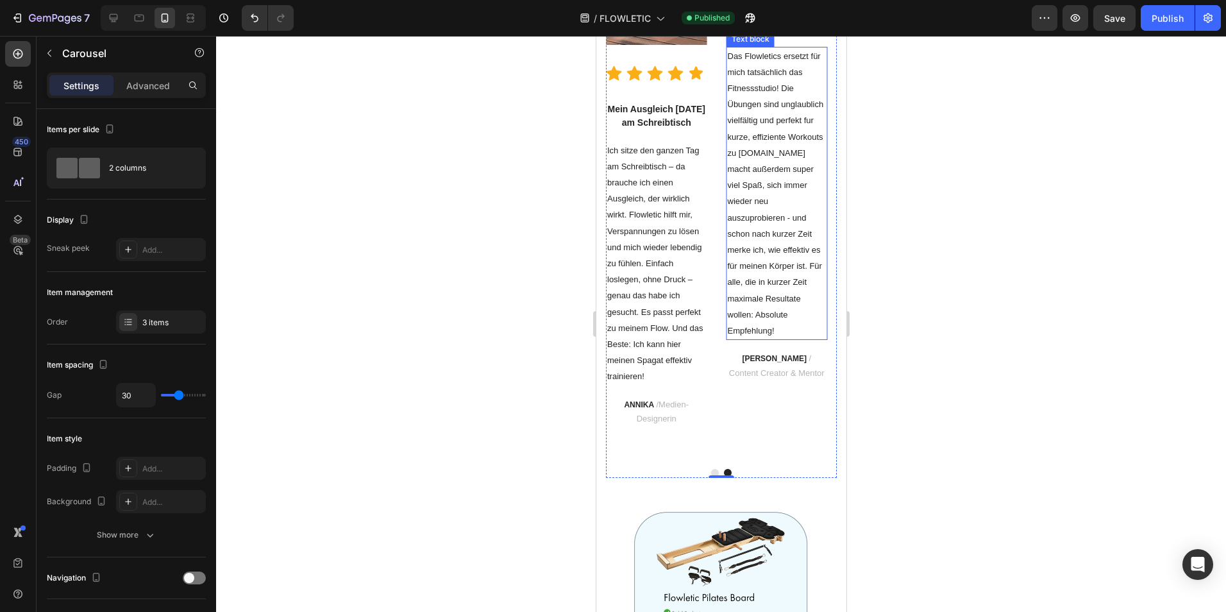
click at [761, 278] on p "Das Flowletics ersetzt für mich tatsächlich das Fitnessstudio! Die Übungen sind…" at bounding box center [776, 193] width 99 height 291
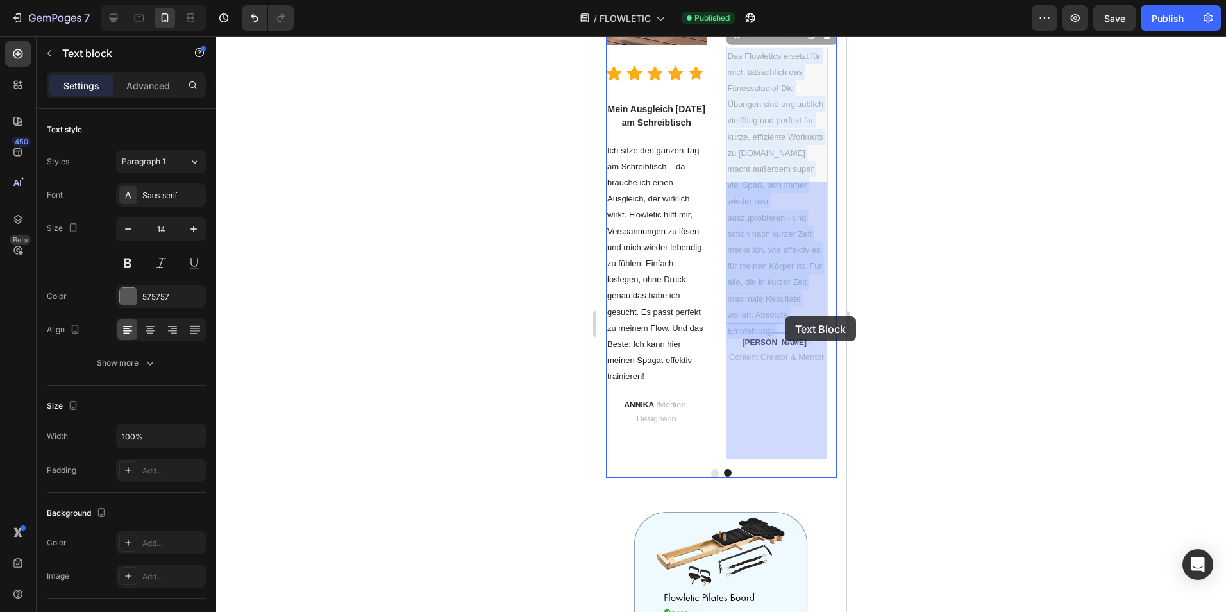
drag, startPoint x: 804, startPoint y: 335, endPoint x: 786, endPoint y: 317, distance: 26.3
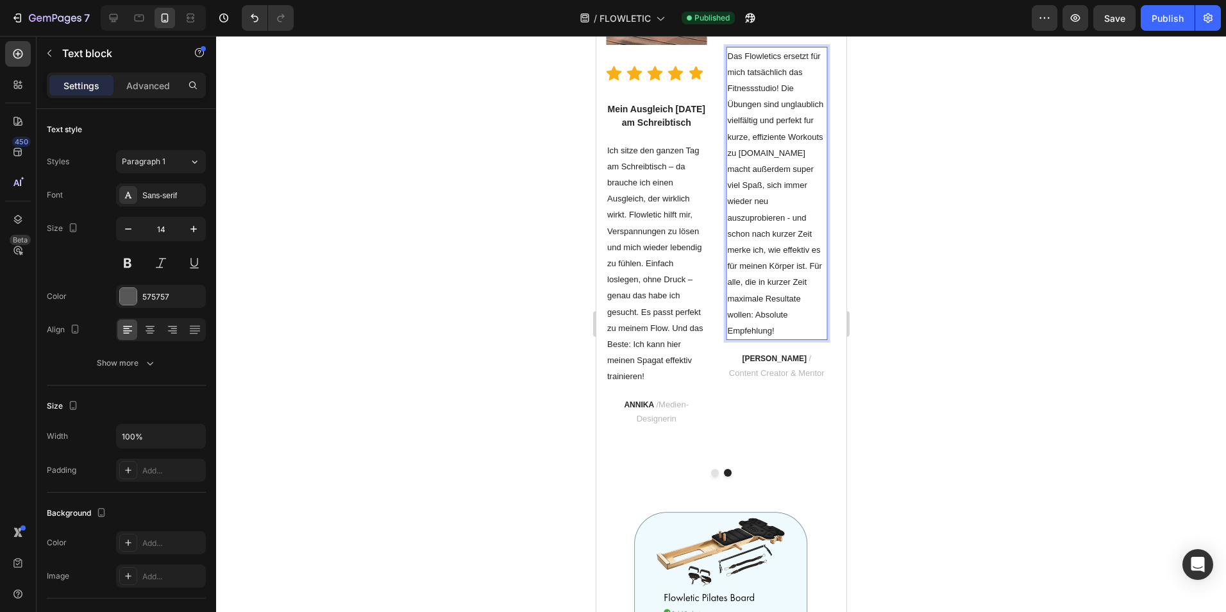
click at [752, 335] on span "Das Flowletics ersetzt für mich tatsächlich das Fitnessstudio! Die Übungen sind…" at bounding box center [775, 193] width 96 height 284
click at [732, 335] on span "Das Flowletics ersetzt für mich tatsächlich das Fitnessstudio! Die Übungen sind…" at bounding box center [775, 193] width 96 height 284
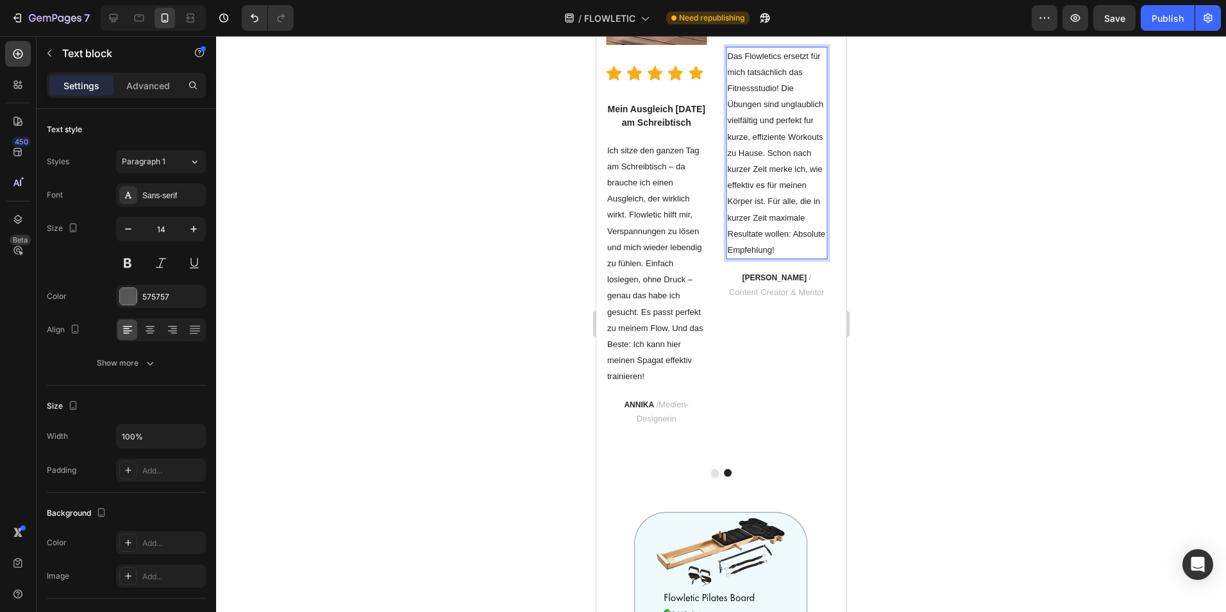
click at [809, 255] on span "Das Flowletics ersetzt für mich tatsächlich das Fitnessstudio! Die Übungen sind…" at bounding box center [775, 152] width 97 height 203
click at [772, 255] on span "Das Flowletics ersetzt für mich tatsächlich das Fitnessstudio! Die Übungen sind…" at bounding box center [775, 152] width 97 height 203
click at [777, 33] on span "Flowletic – Mein neues Must-Have für effektives Pilates- und Krafttraining zu H…" at bounding box center [776, 1] width 92 height 64
click at [776, 33] on span "Flowletic – Mein neues Must-Have für effektives Pilates- und Krafttraining zu H…" at bounding box center [776, 1] width 92 height 64
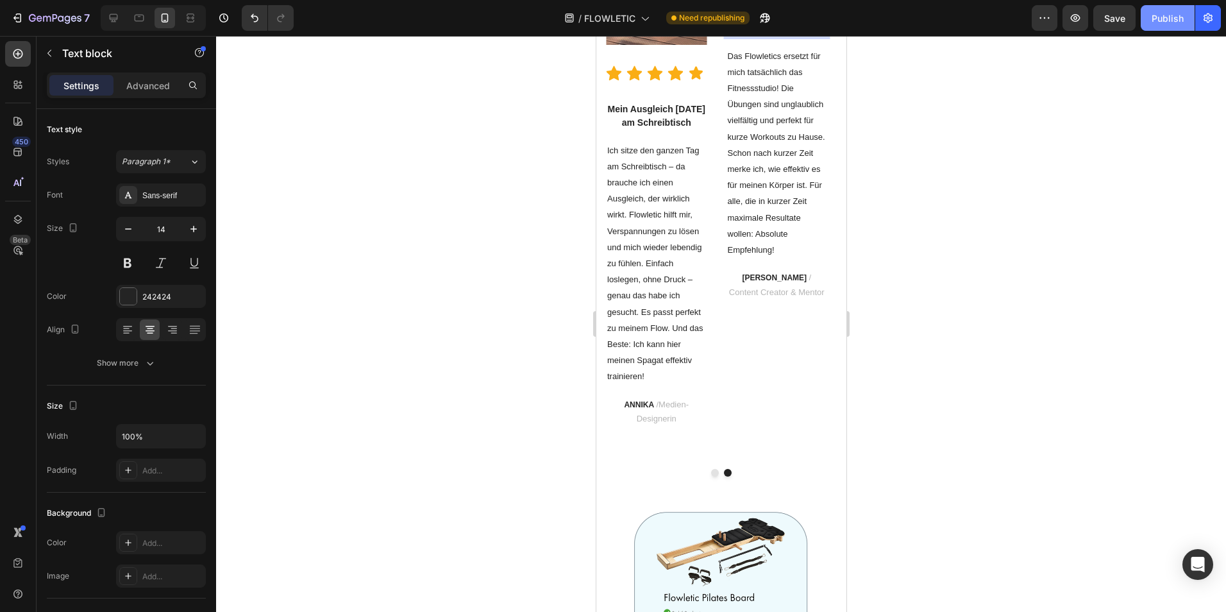
click at [1171, 23] on div "Publish" at bounding box center [1168, 18] width 32 height 13
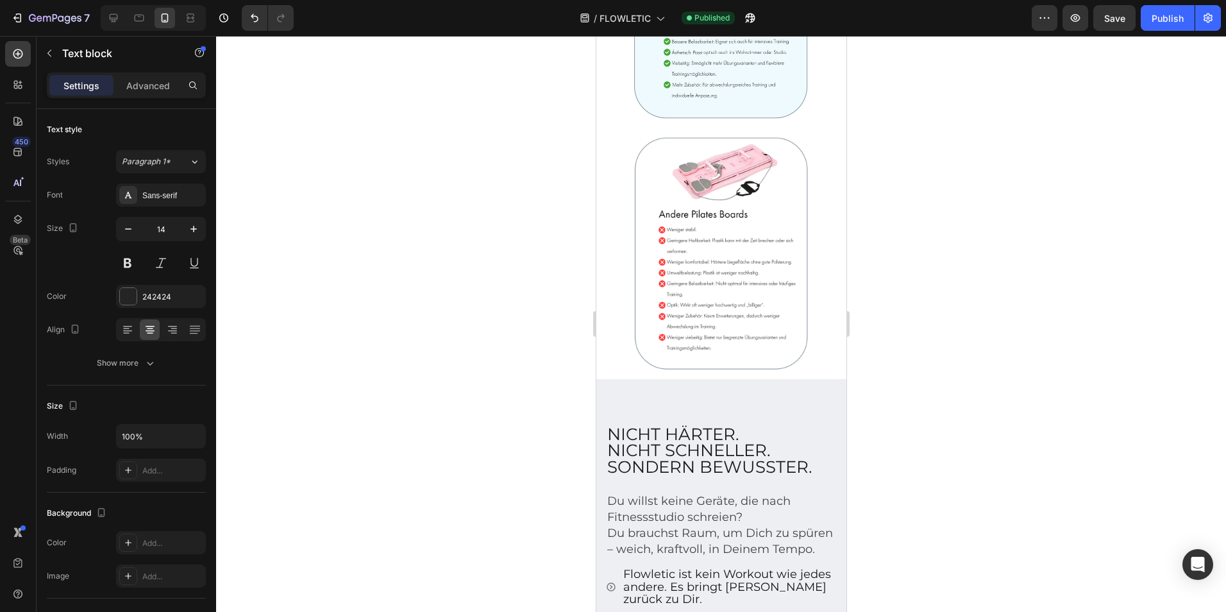
scroll to position [3890, 0]
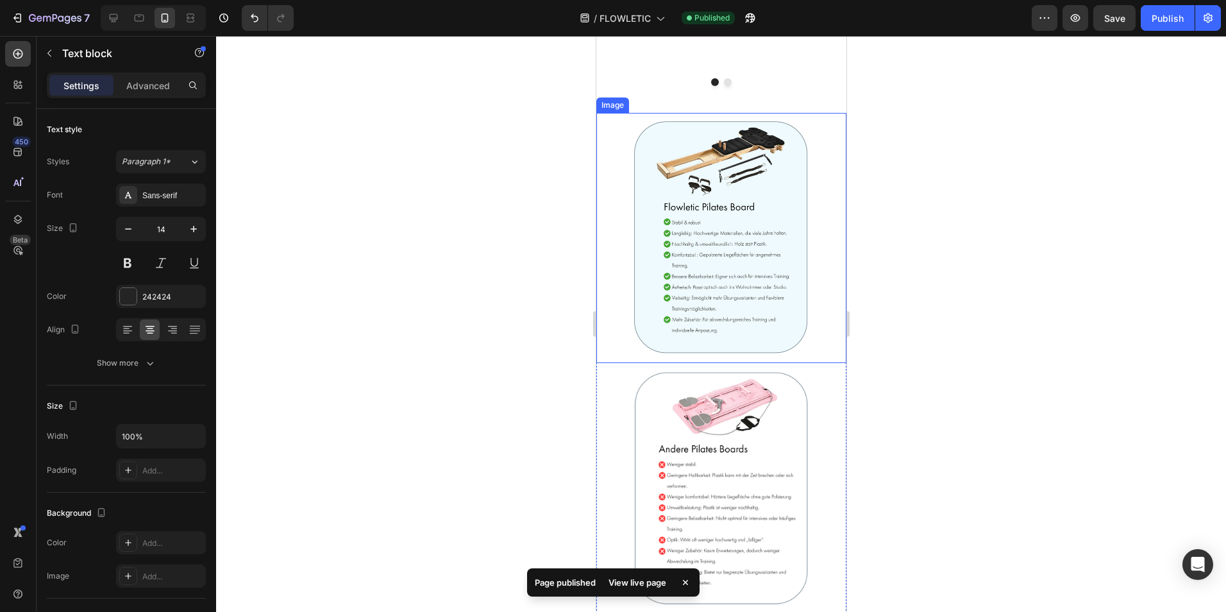
click at [770, 292] on img at bounding box center [721, 238] width 250 height 250
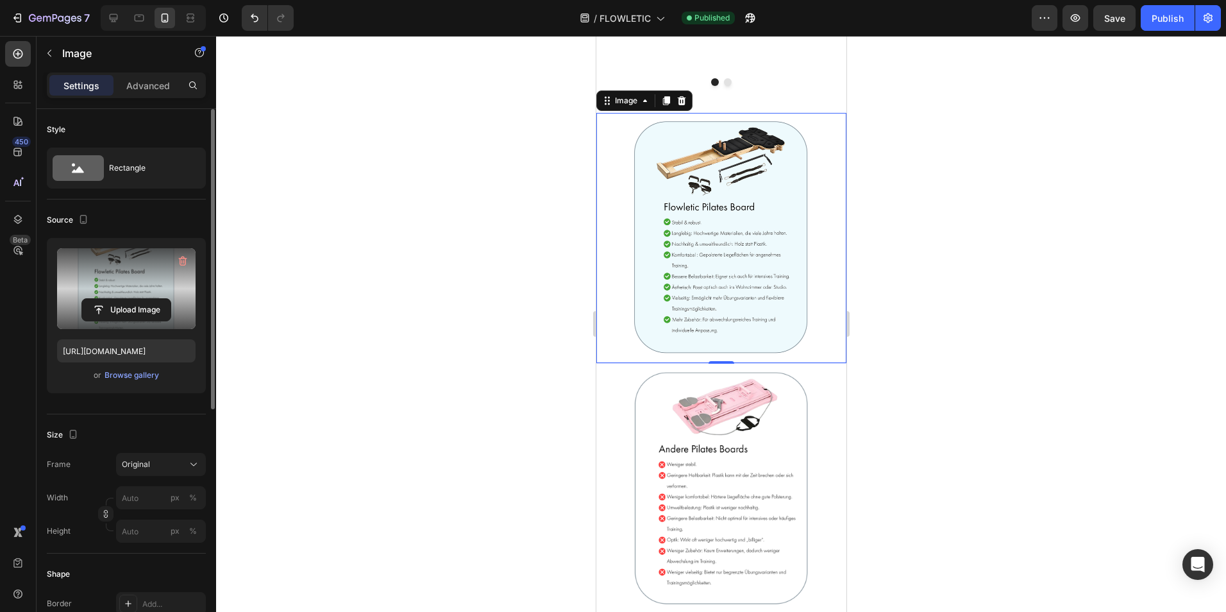
click at [123, 292] on label at bounding box center [126, 288] width 139 height 81
click at [123, 299] on input "file" at bounding box center [126, 310] width 89 height 22
